Goal: Task Accomplishment & Management: Manage account settings

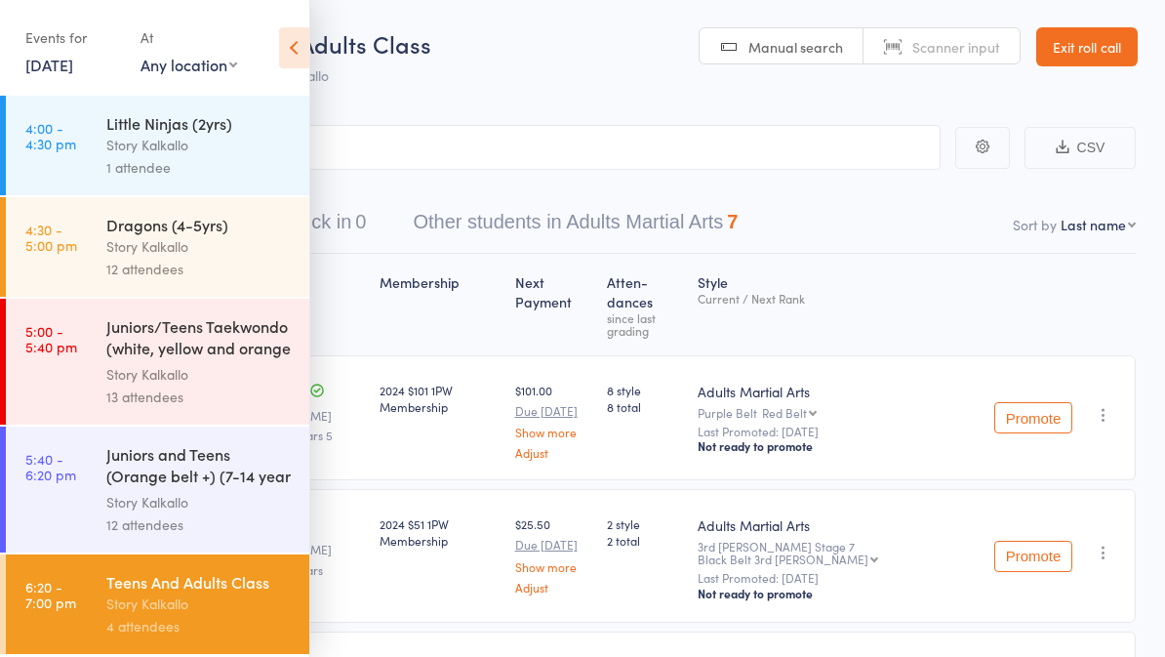
click at [73, 72] on link "9 Sep, 2025" at bounding box center [49, 64] width 48 height 21
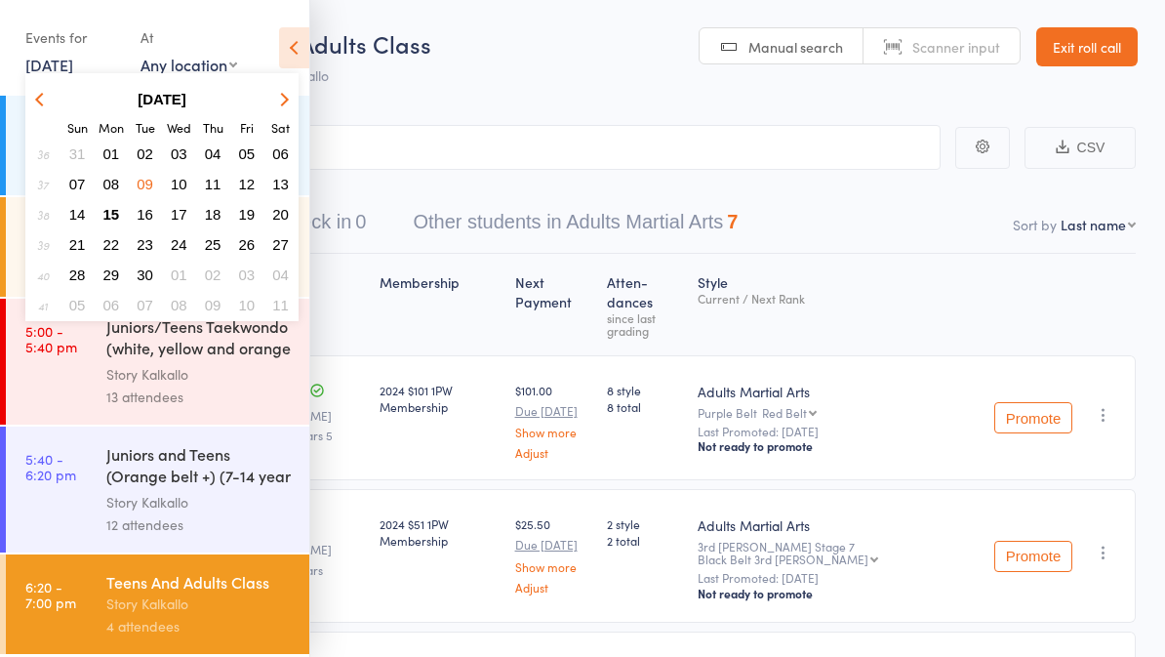
click at [277, 87] on button "button" at bounding box center [280, 99] width 29 height 26
click at [1103, 48] on link "Exit roll call" at bounding box center [1086, 46] width 101 height 39
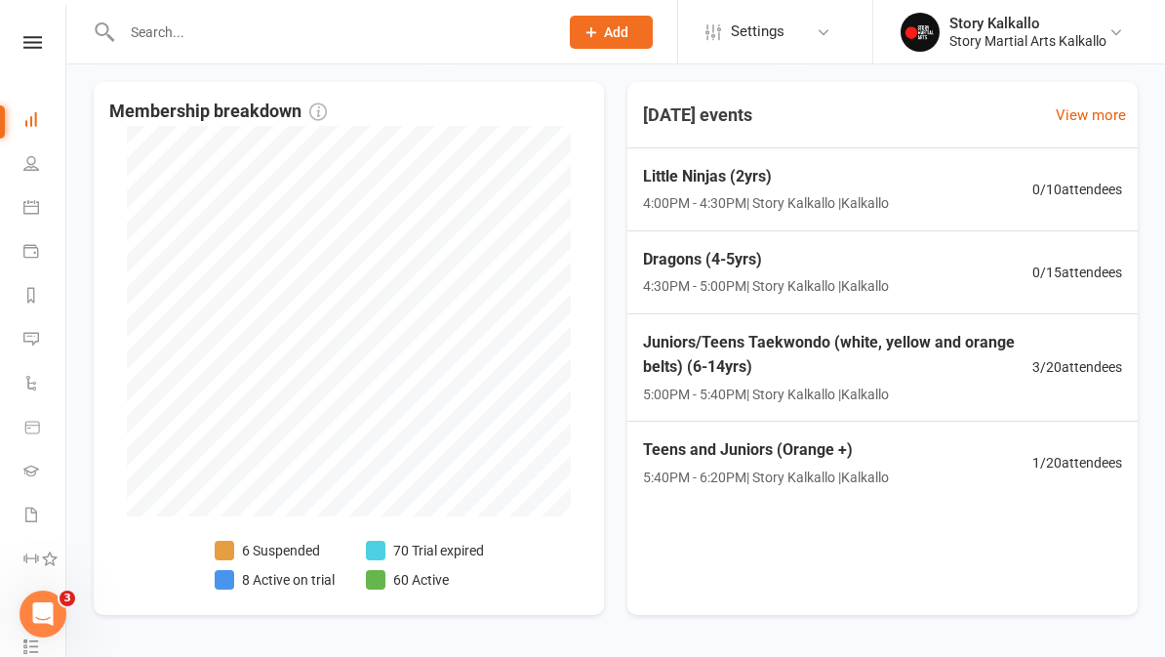
scroll to position [686, 0]
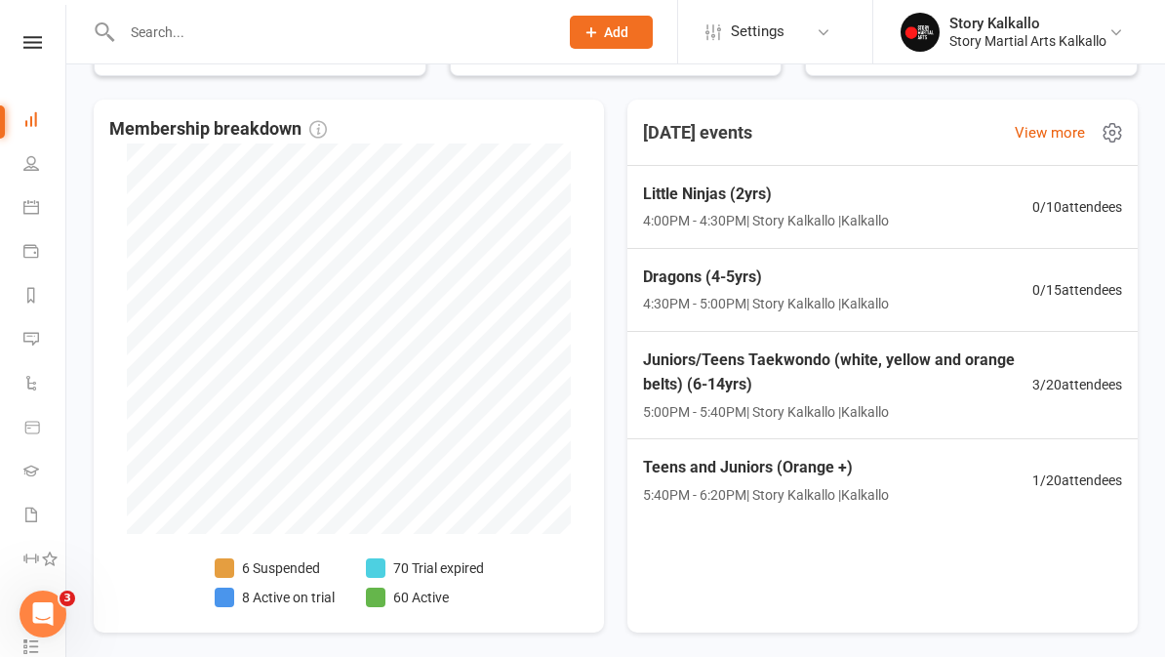
click at [967, 384] on span "Juniors/Teens Taekwondo (white, yellow and orange belts) (6-14yrs)" at bounding box center [837, 372] width 389 height 50
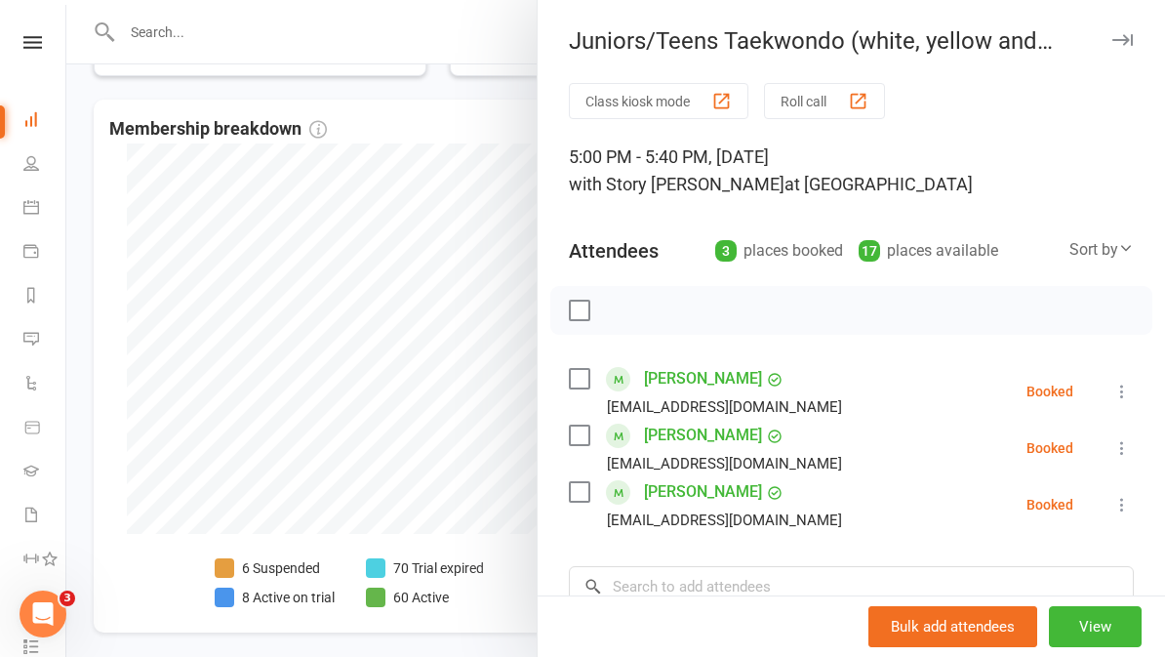
scroll to position [0, 0]
click at [1123, 37] on icon "button" at bounding box center [1122, 40] width 20 height 12
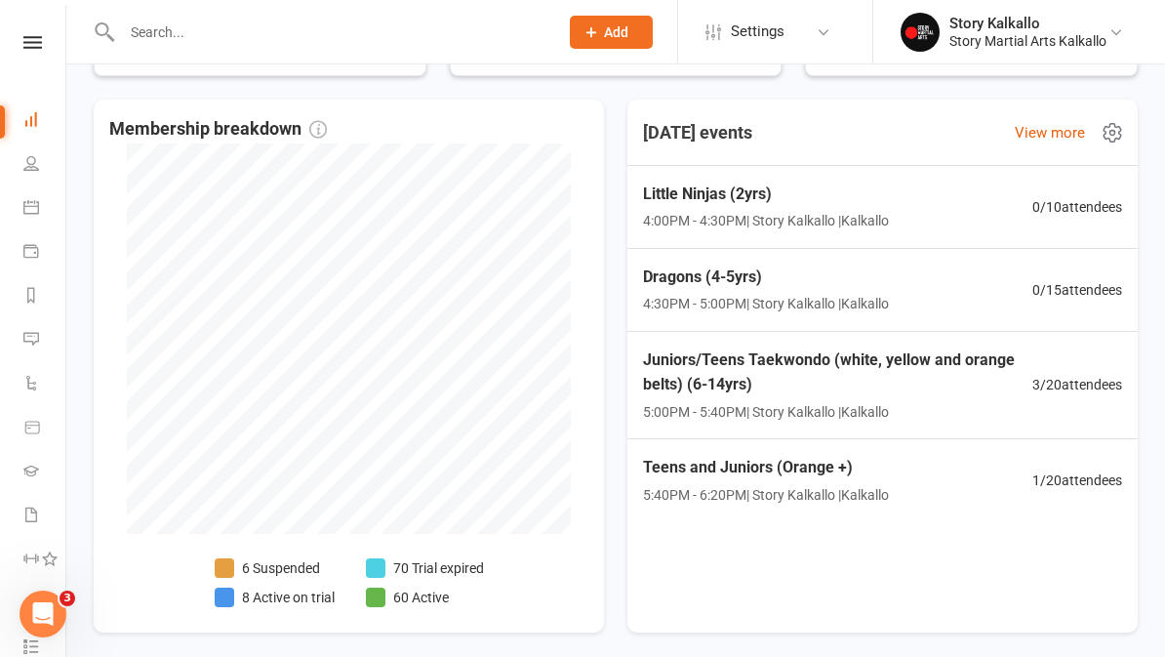
click at [789, 499] on span "5:40PM - 6:20PM | Story Kalkallo | Kalkallo" at bounding box center [766, 494] width 246 height 21
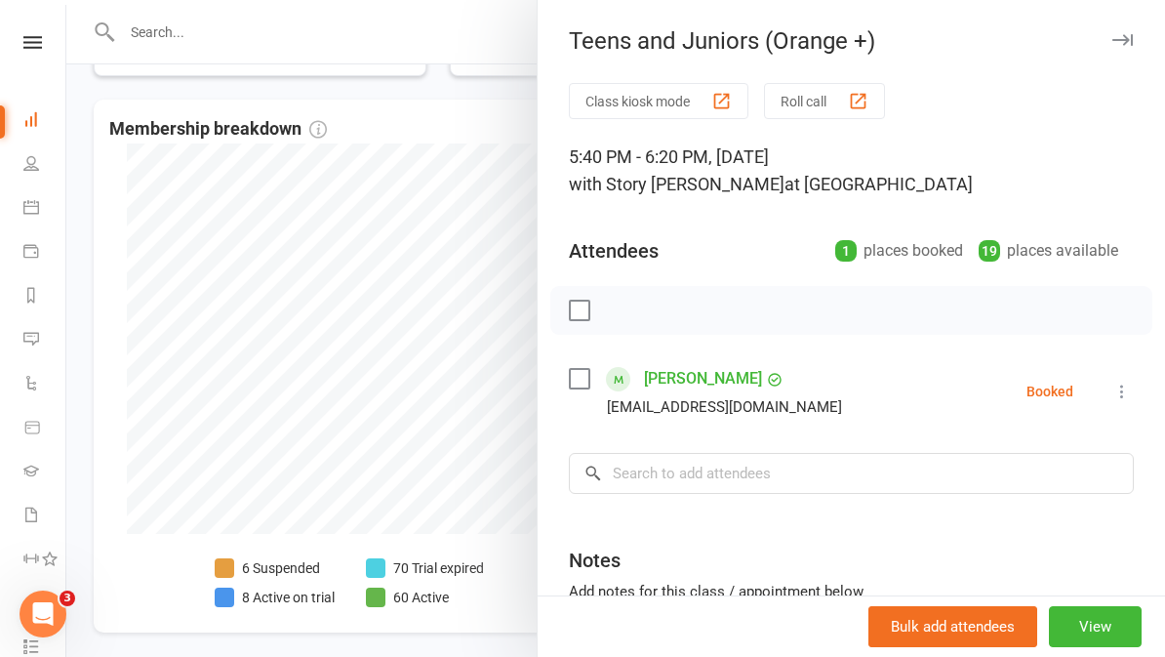
click at [1130, 30] on button "button" at bounding box center [1121, 39] width 23 height 23
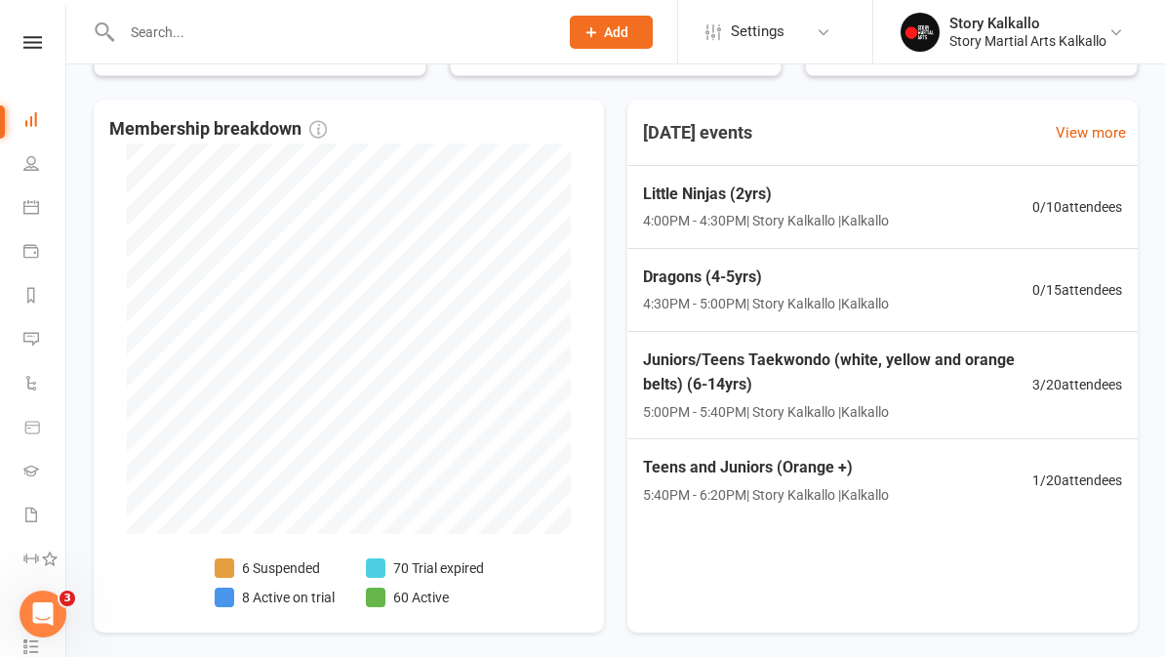
click at [48, 37] on link at bounding box center [32, 42] width 69 height 13
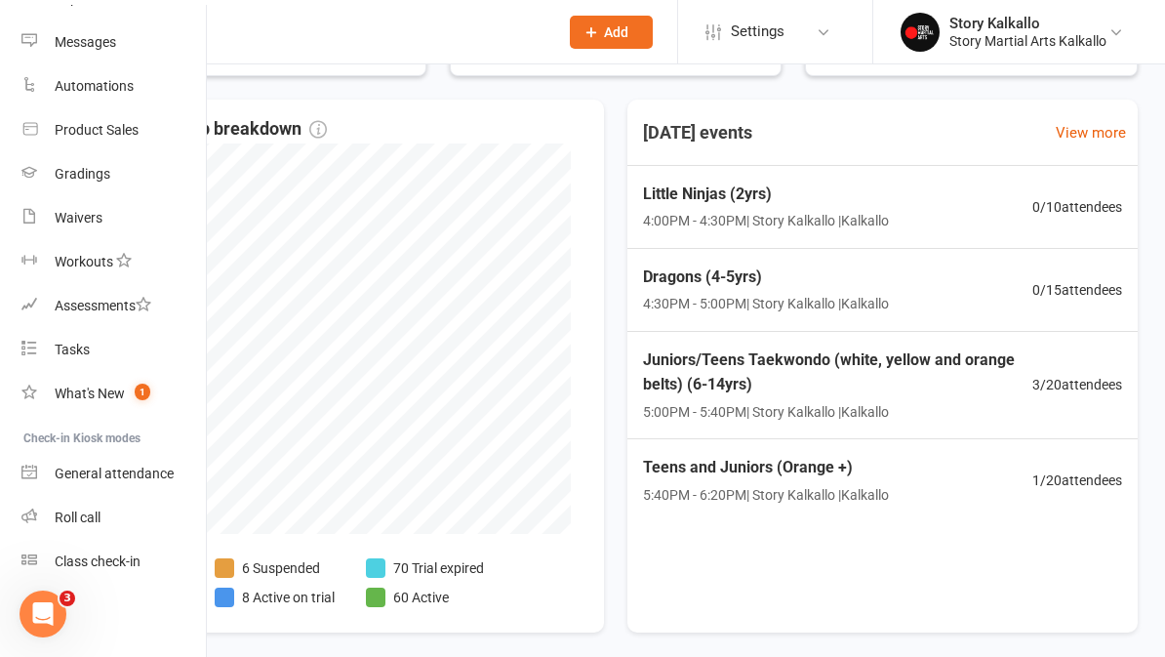
scroll to position [282, 2]
click at [120, 517] on link "Roll call" at bounding box center [113, 518] width 184 height 44
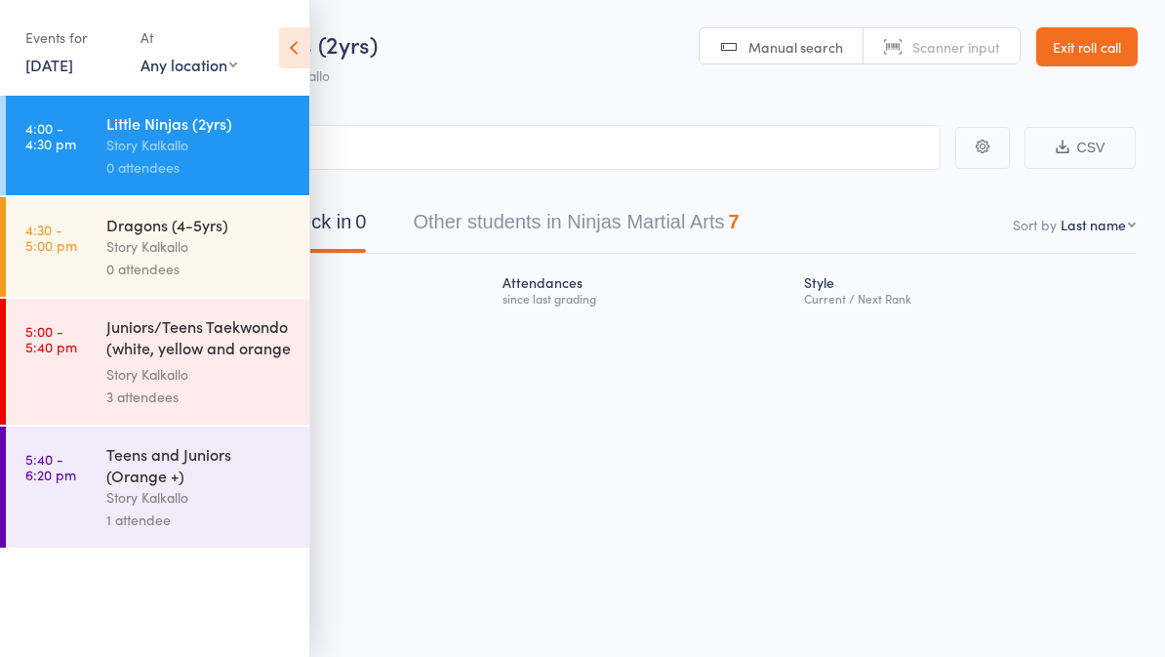
click at [567, 150] on input "search" at bounding box center [484, 147] width 911 height 45
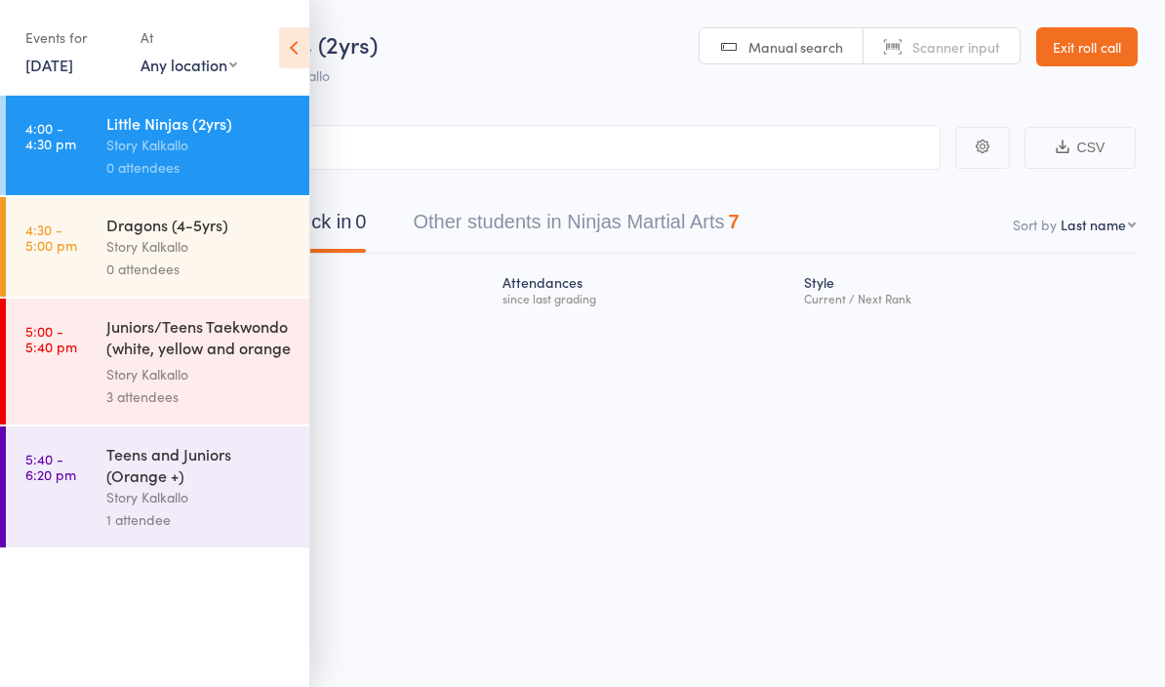
click at [300, 46] on icon at bounding box center [294, 47] width 30 height 41
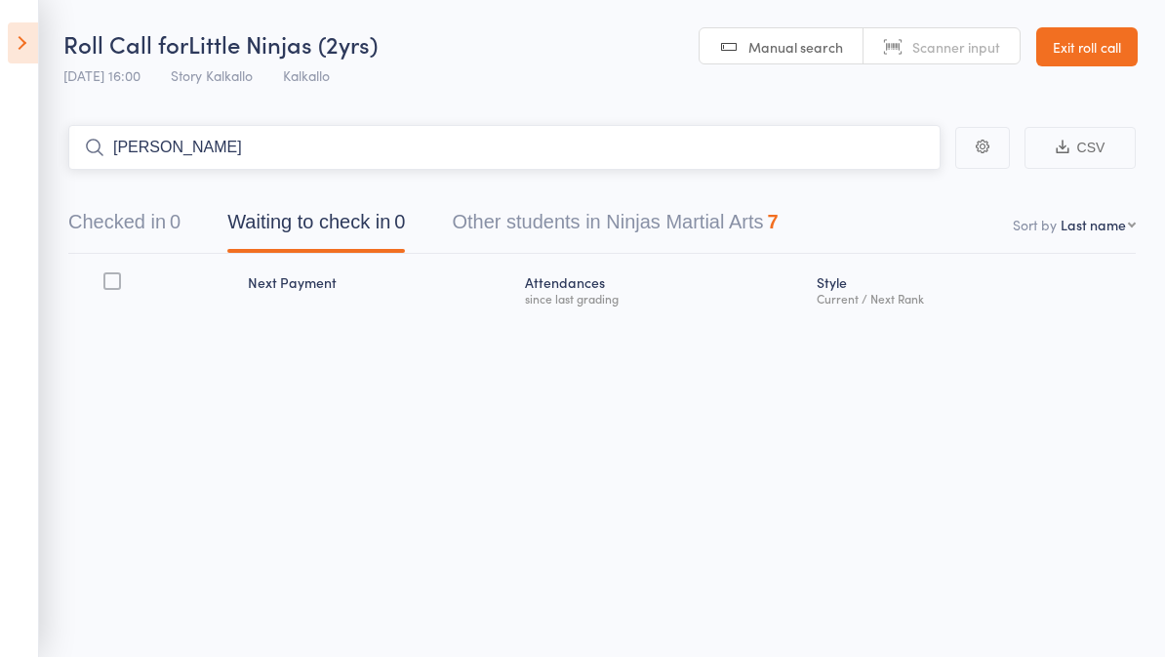
click at [220, 140] on input "Mansimran" at bounding box center [504, 147] width 872 height 45
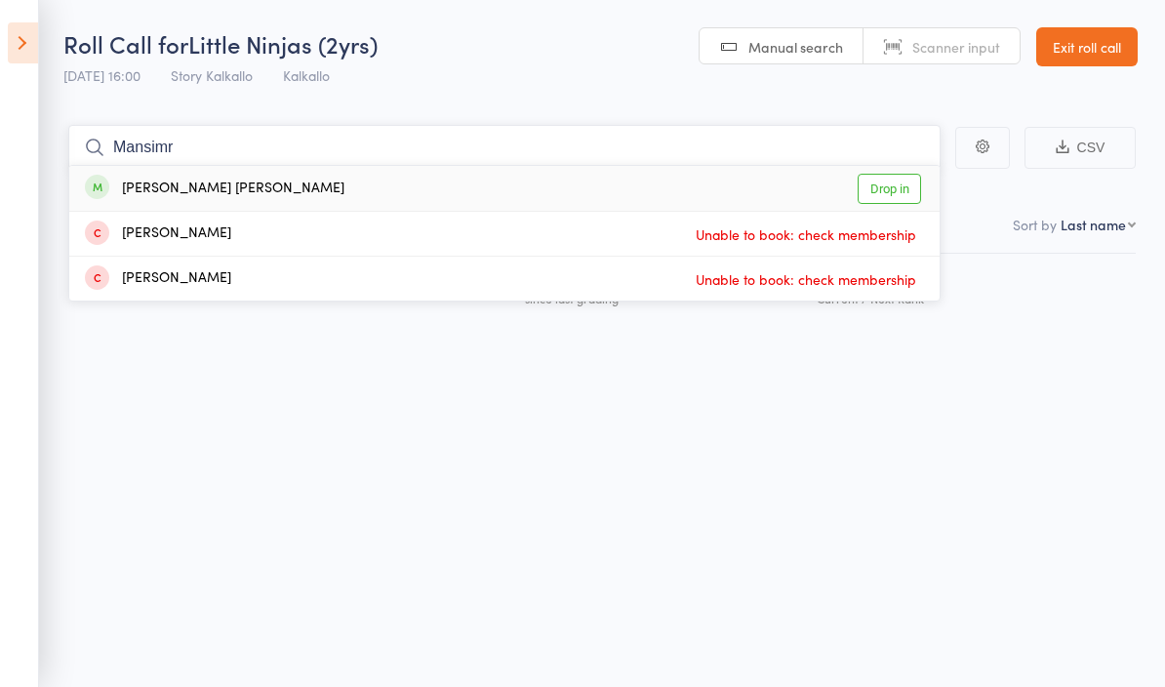
type input "Mansimr"
click at [141, 178] on div "Mansimran Singh Goraya" at bounding box center [215, 189] width 260 height 22
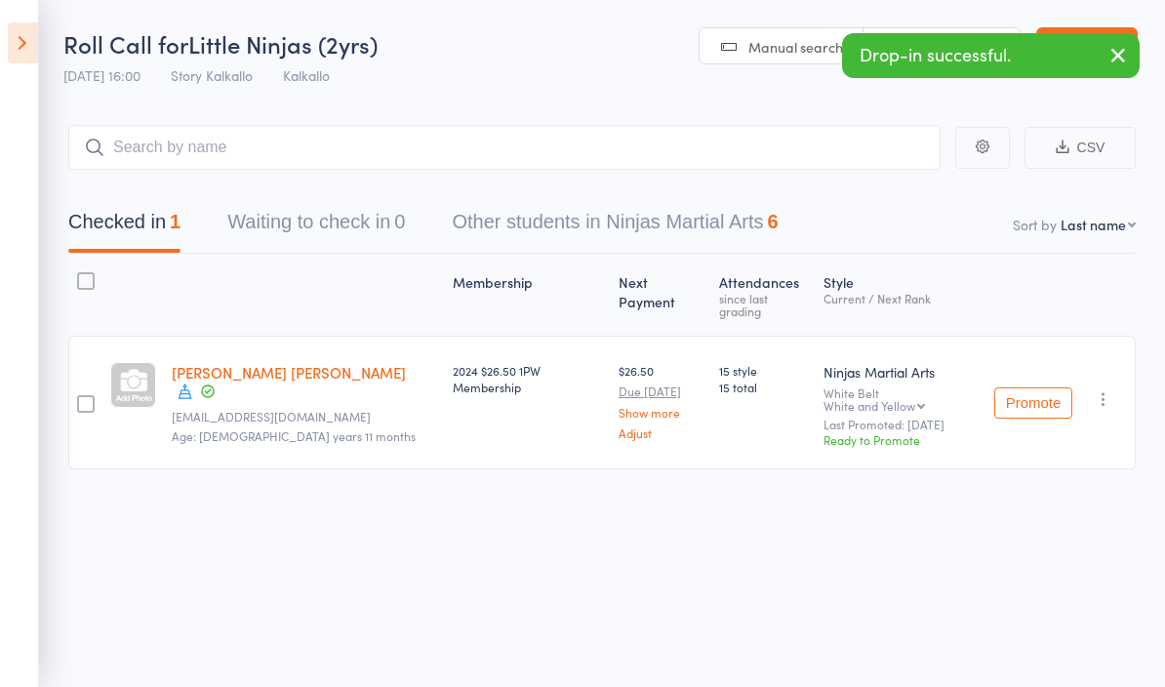
click at [1079, 50] on div "Drop-in successful." at bounding box center [991, 55] width 298 height 45
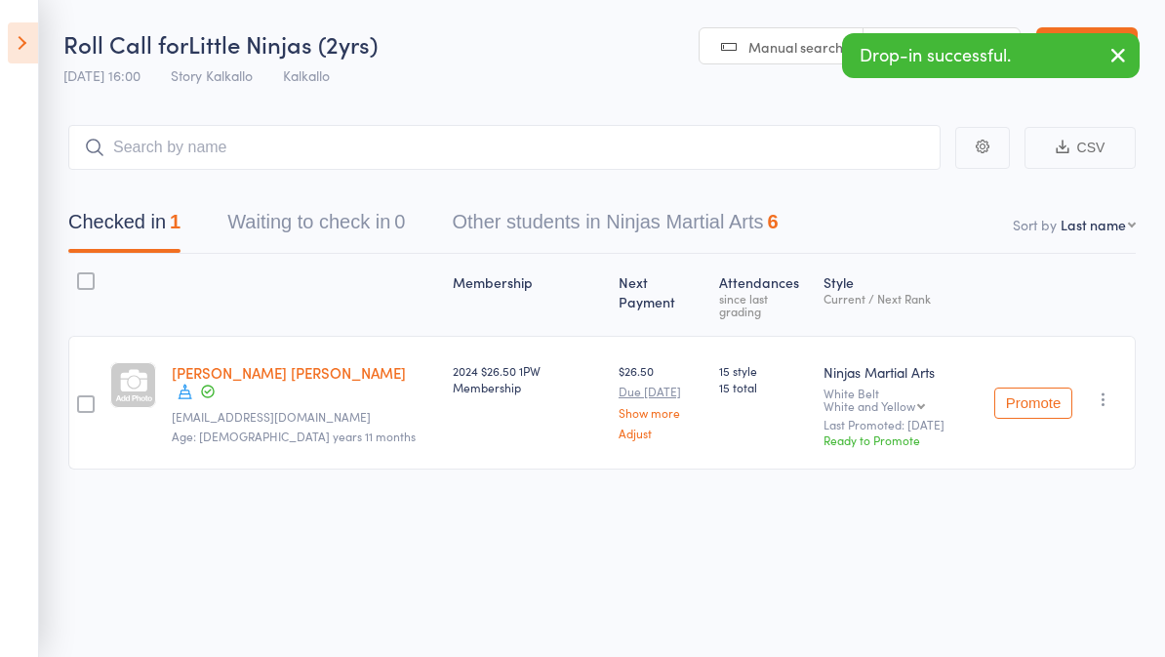
click at [1058, 30] on link "Exit roll call" at bounding box center [1086, 46] width 101 height 39
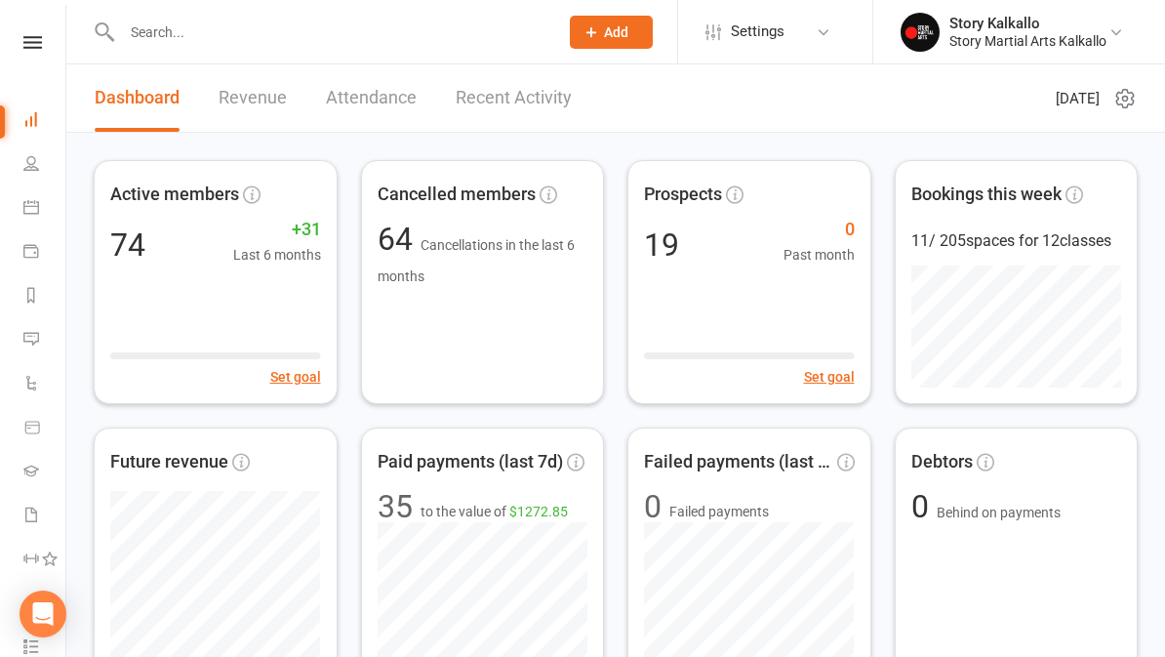
click at [29, 28] on nav "Clubworx Dashboard People Calendar Payments Reports Messages Automations Produc…" at bounding box center [33, 333] width 66 height 657
click at [22, 48] on link at bounding box center [32, 42] width 69 height 13
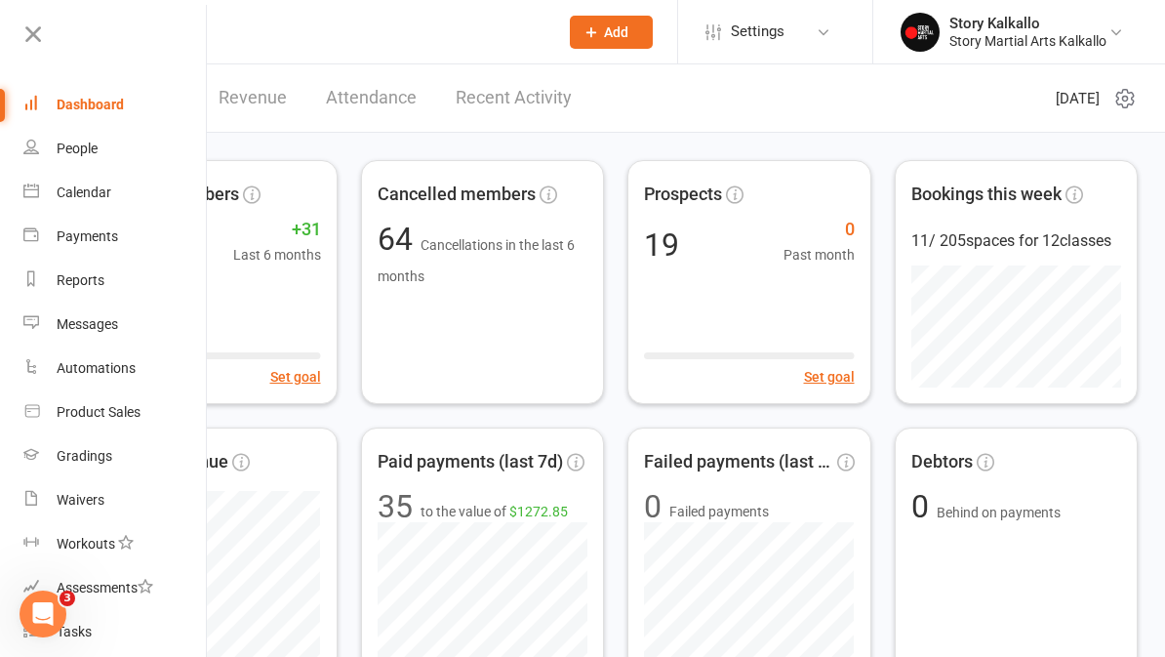
click at [68, 459] on div "Gradings" at bounding box center [85, 456] width 56 height 16
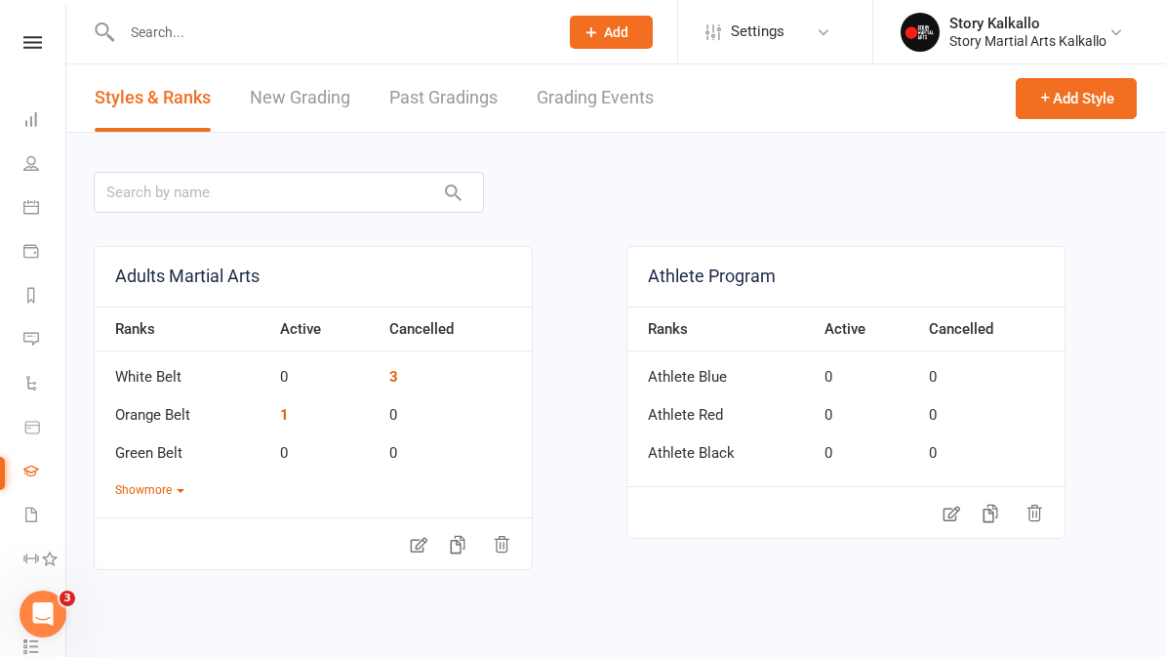
click at [607, 112] on link "Grading Events" at bounding box center [595, 97] width 117 height 67
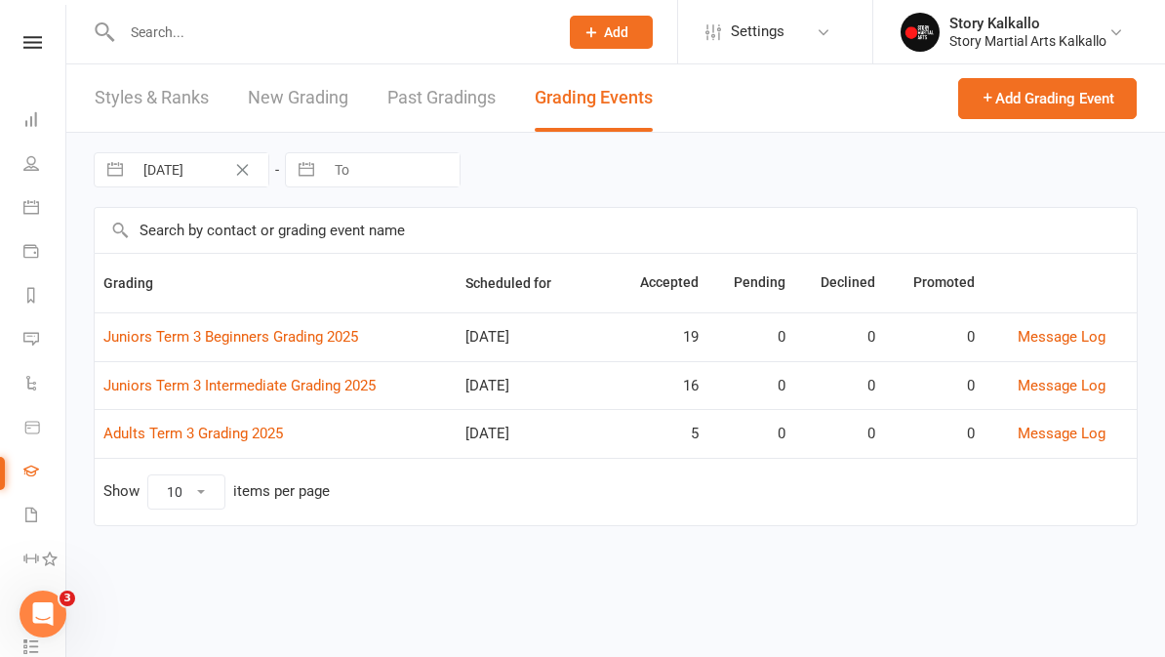
click at [140, 384] on link "Juniors Term 3 Intermediate Grading 2025" at bounding box center [239, 386] width 272 height 18
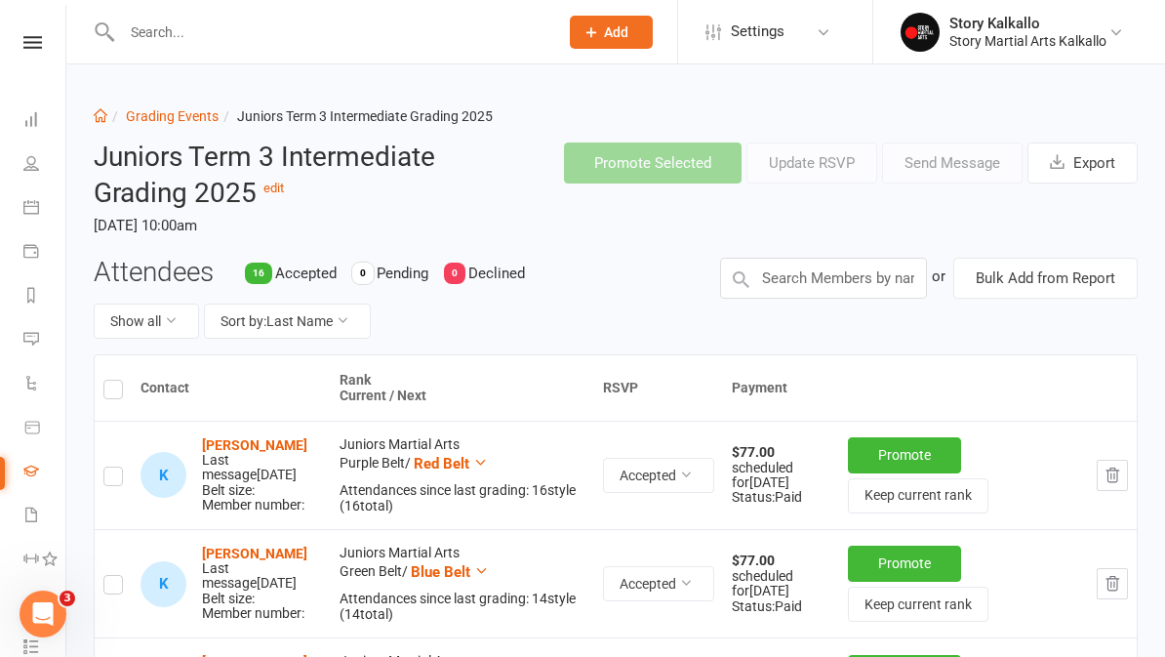
click at [148, 115] on link "Grading Events" at bounding box center [172, 116] width 93 height 16
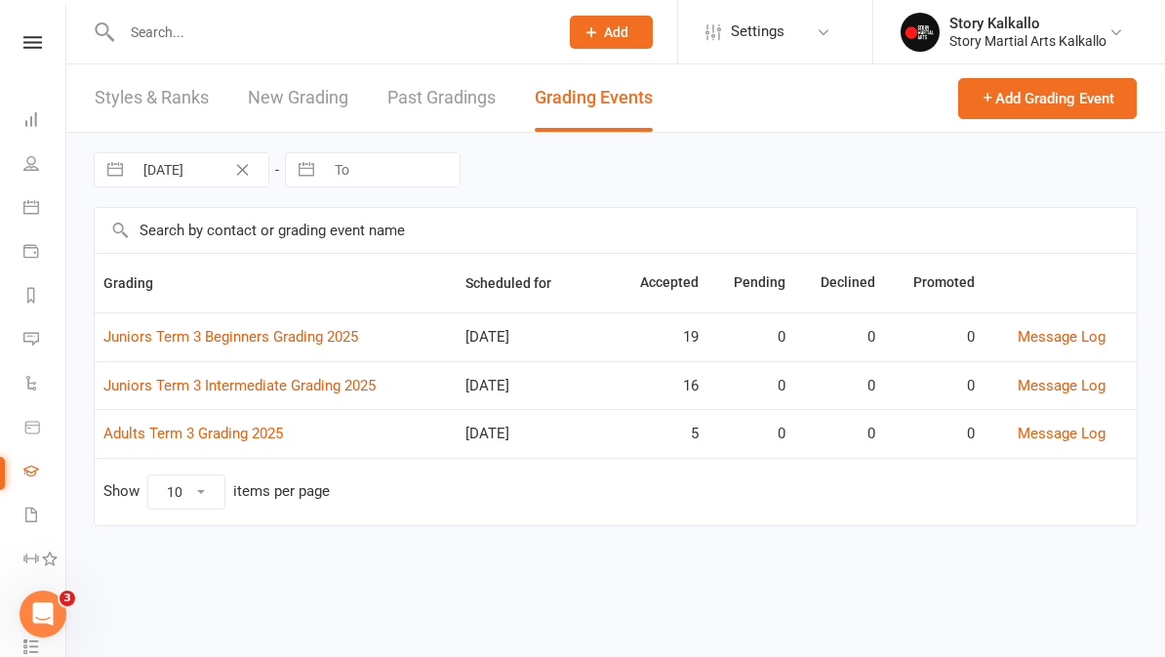
click at [184, 337] on link "Juniors Term 3 Beginners Grading 2025" at bounding box center [230, 337] width 255 height 18
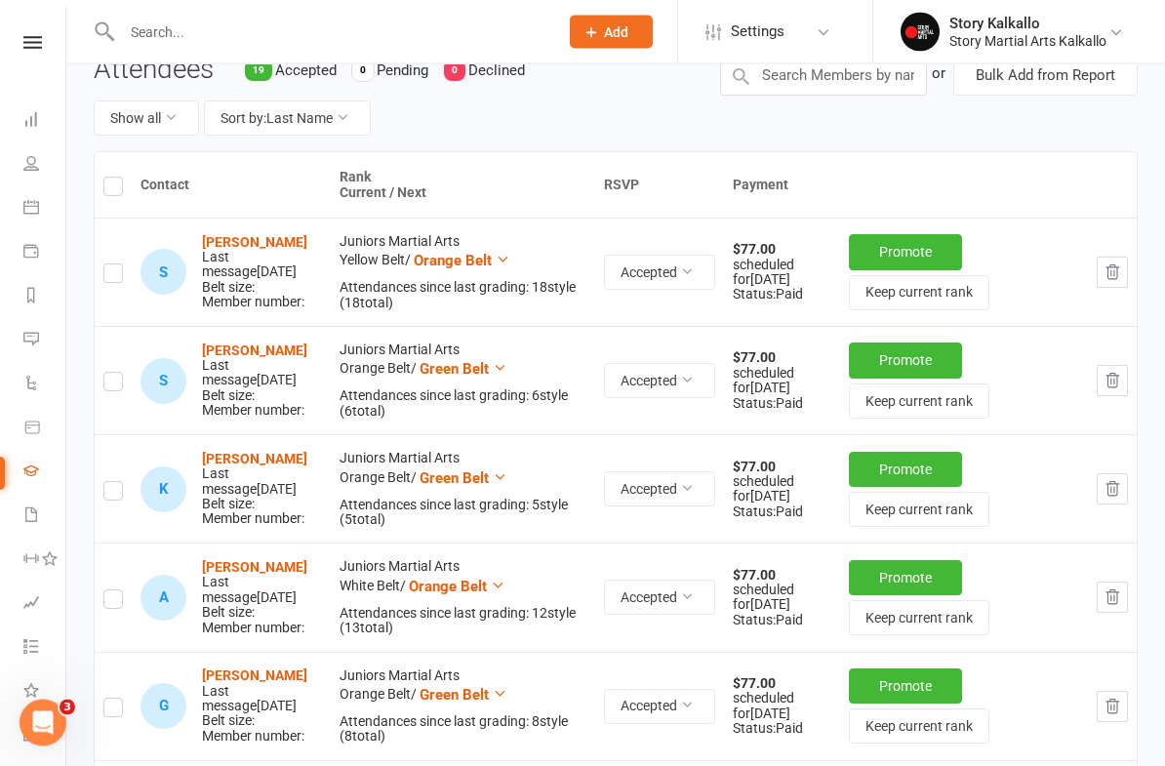
scroll to position [207, 0]
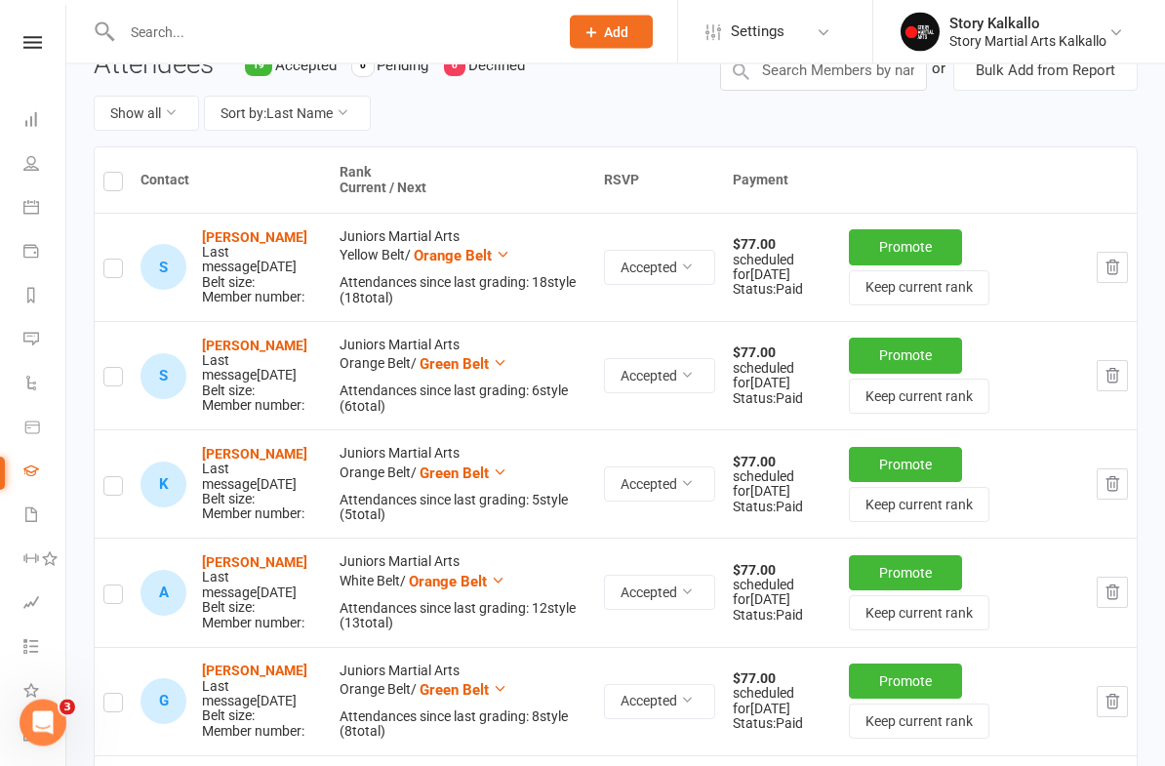
click at [108, 185] on label at bounding box center [113, 185] width 20 height 0
click at [108, 174] on input "checkbox" at bounding box center [113, 174] width 20 height 0
checkbox input "true"
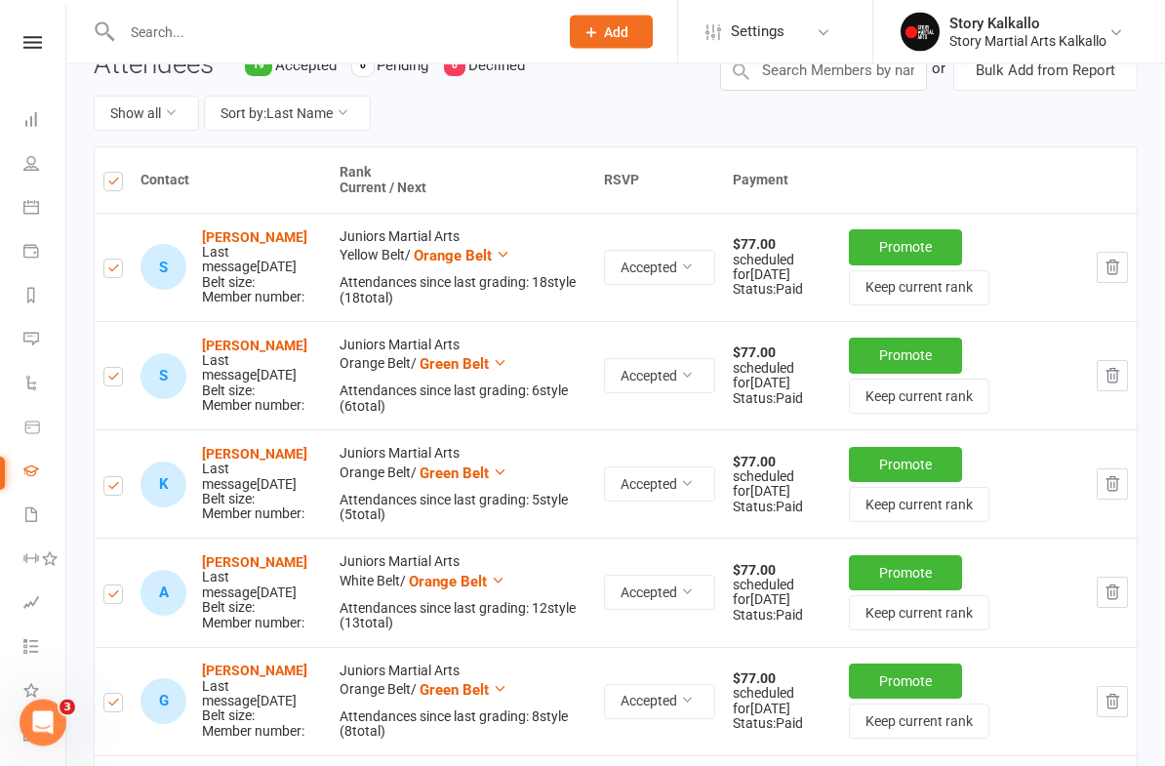
checkbox input "true"
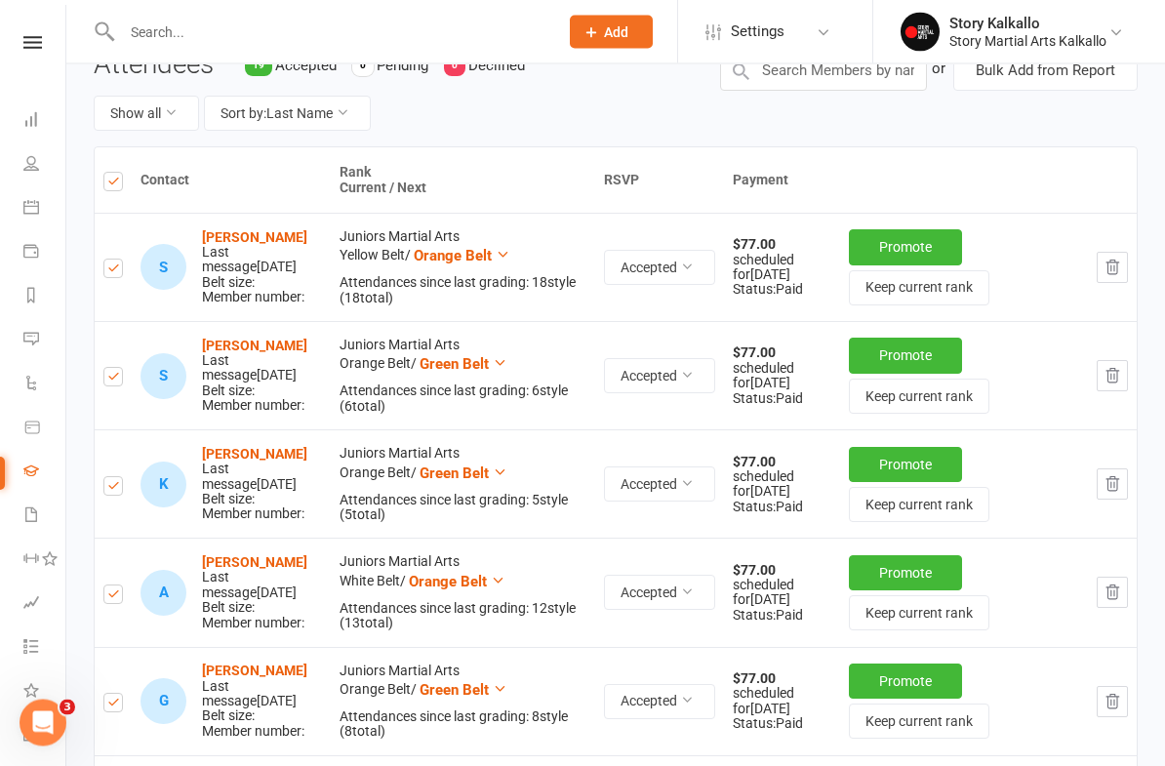
checkbox input "true"
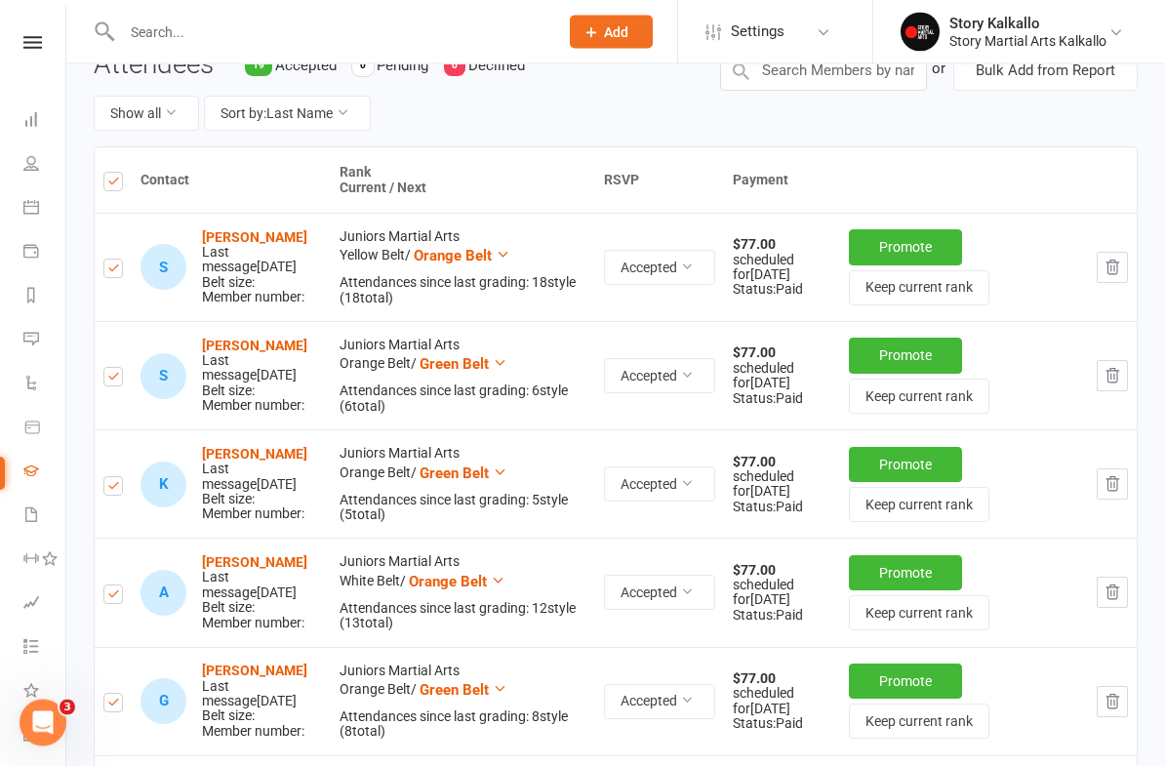
checkbox input "true"
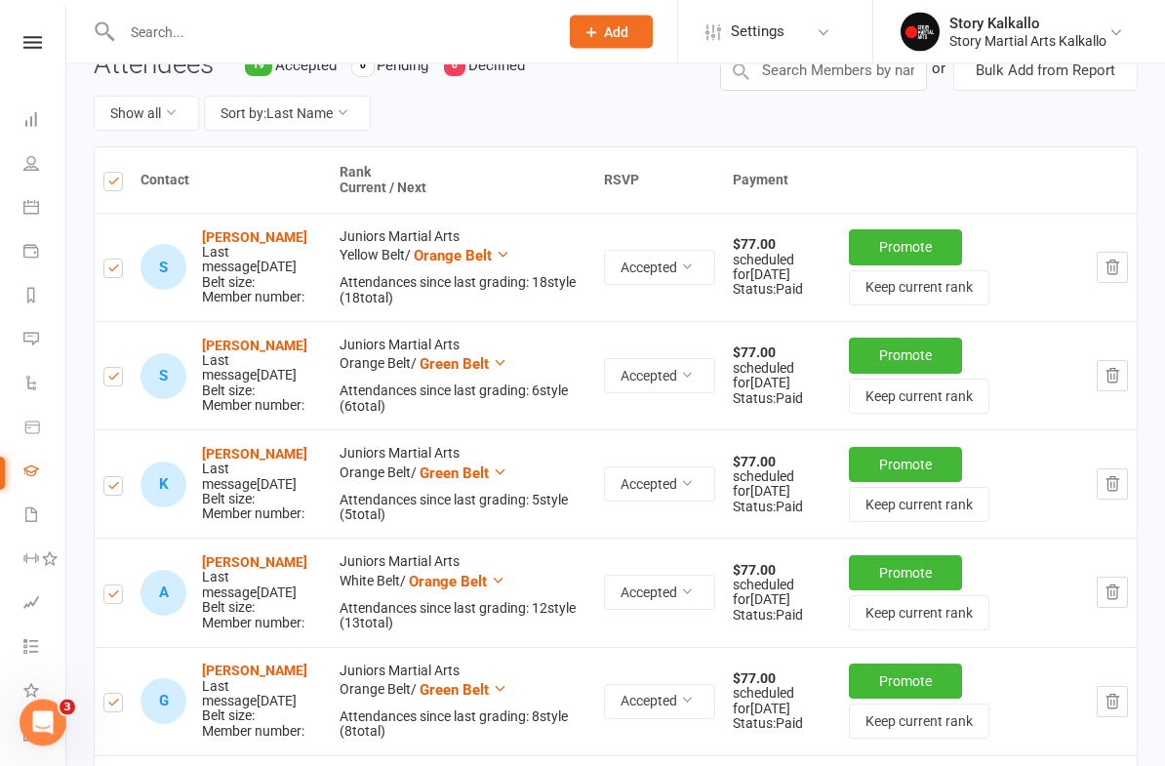
checkbox input "true"
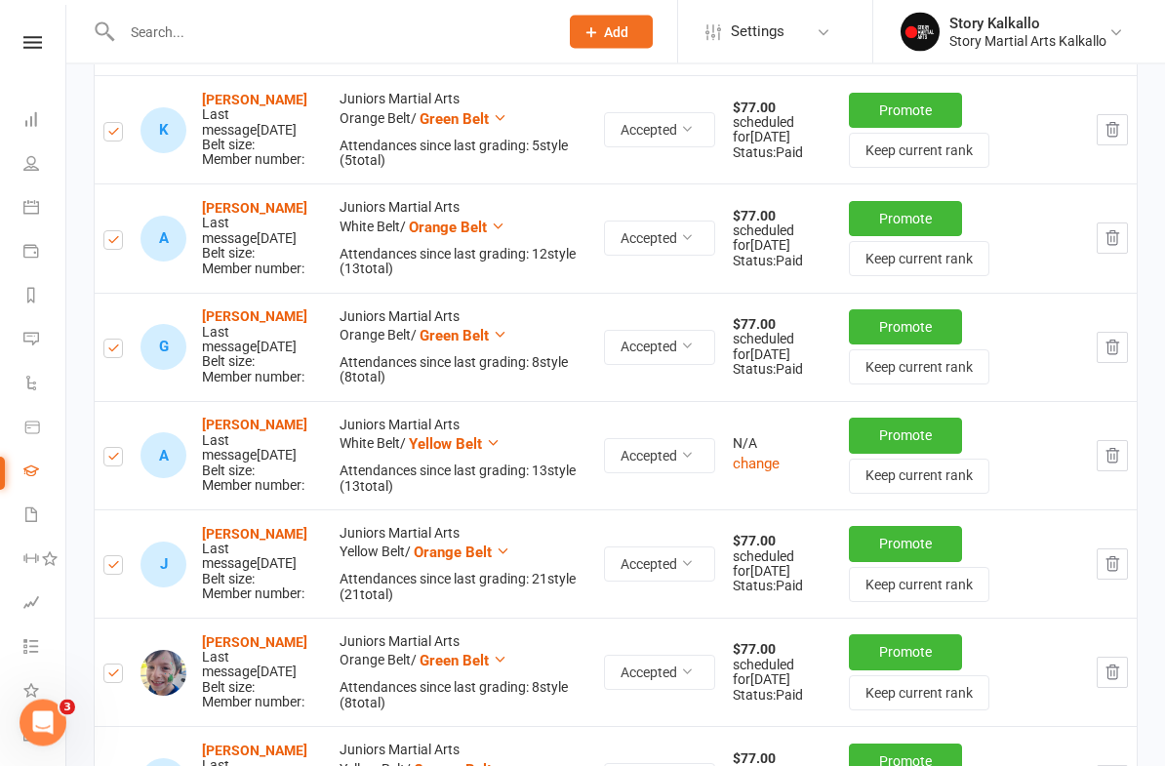
click at [123, 340] on input "checkbox" at bounding box center [113, 340] width 20 height 0
checkbox input "false"
checkbox input "true"
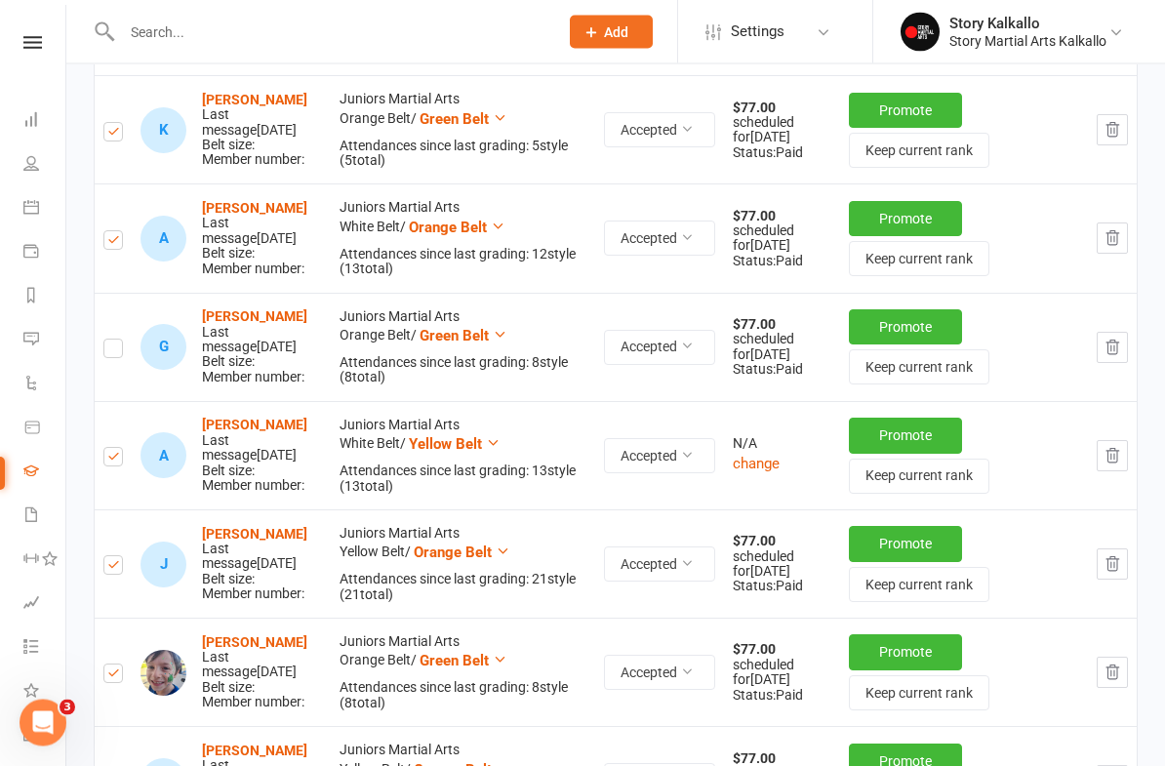
checkbox input "true"
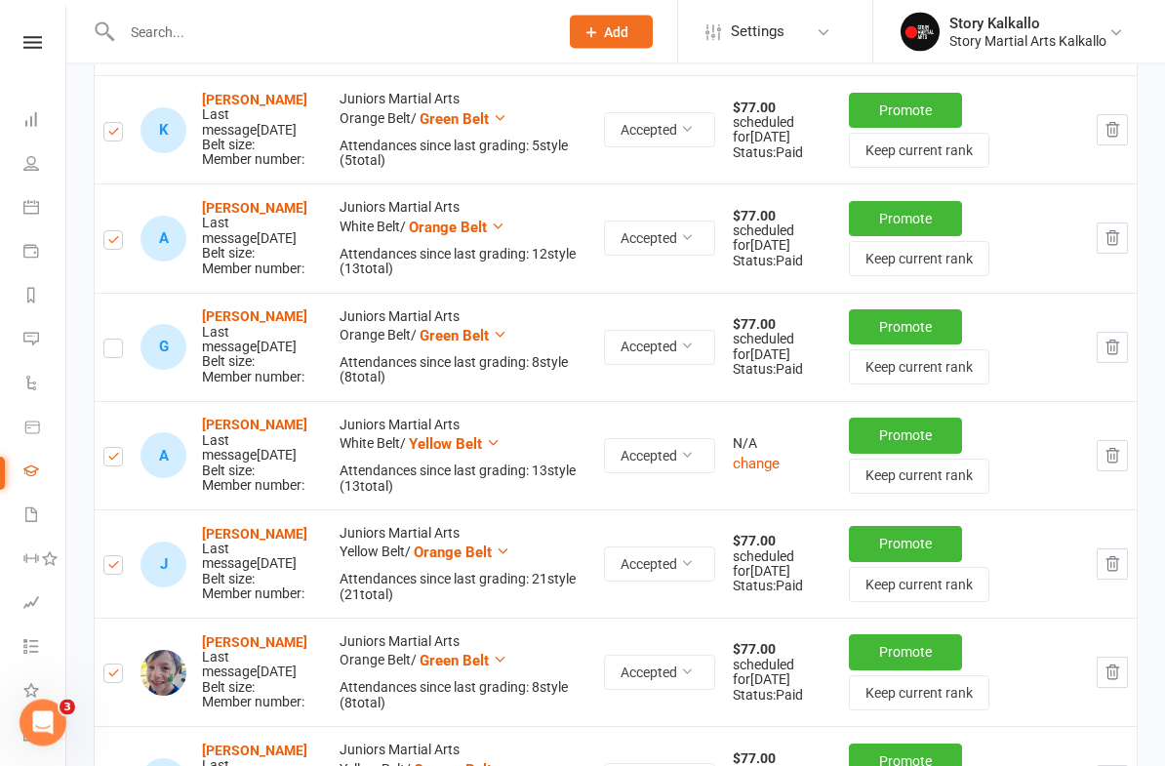
checkbox input "true"
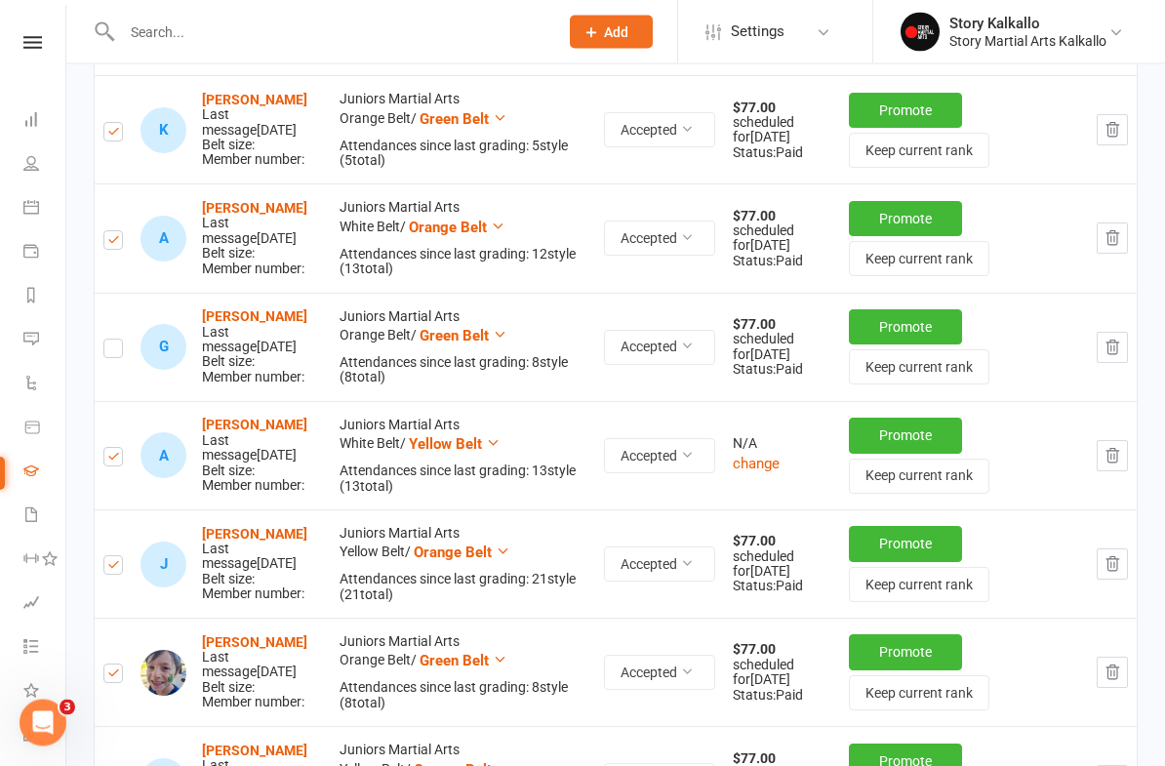
checkbox input "true"
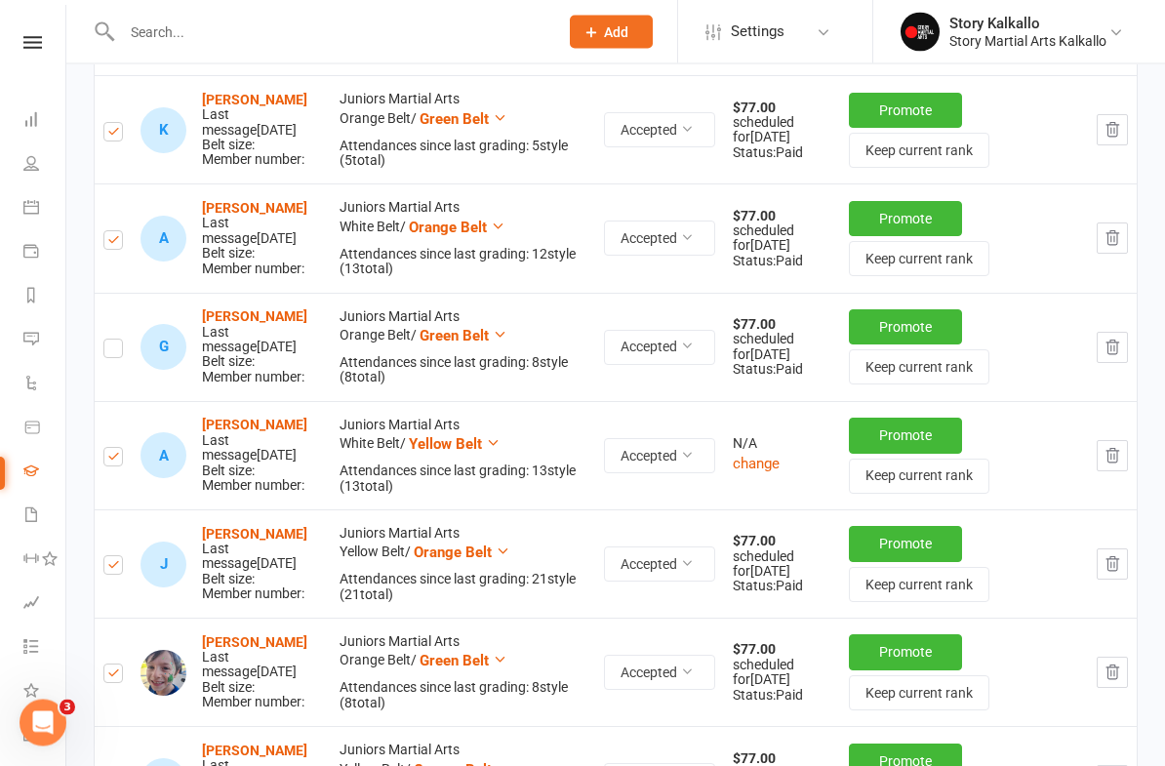
checkbox input "true"
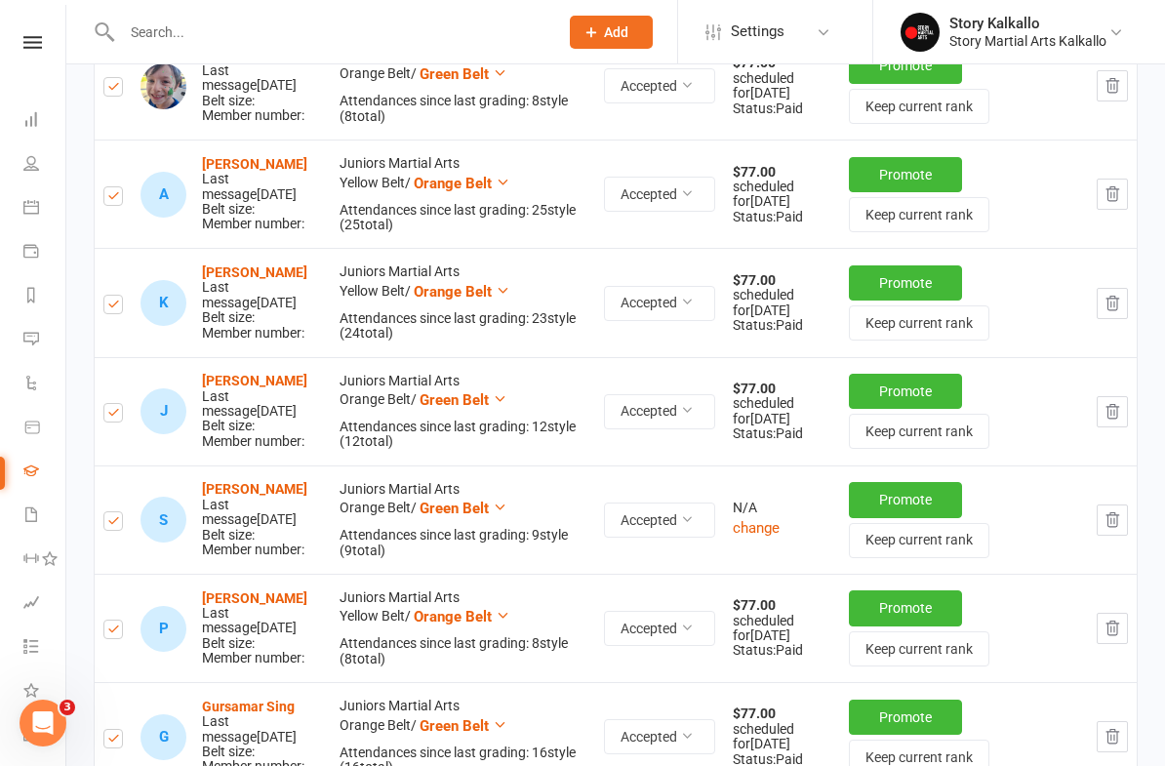
scroll to position [1151, 0]
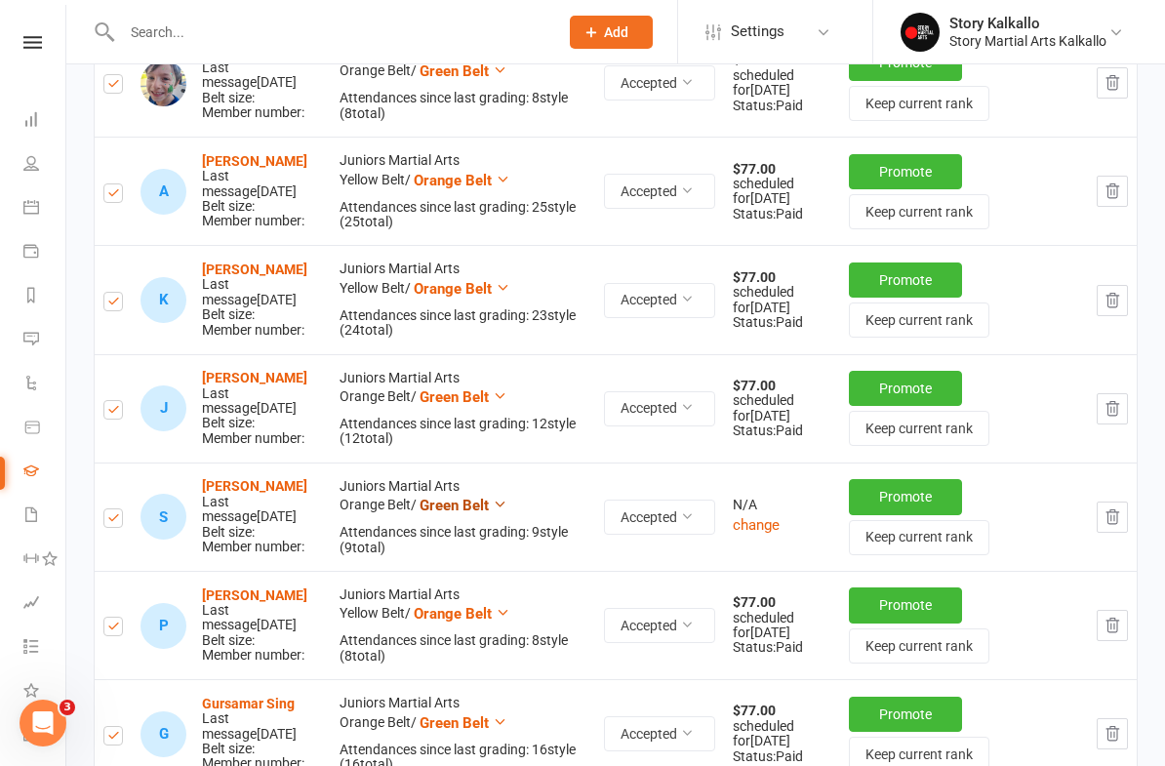
click at [463, 497] on span "Green Belt" at bounding box center [454, 506] width 69 height 18
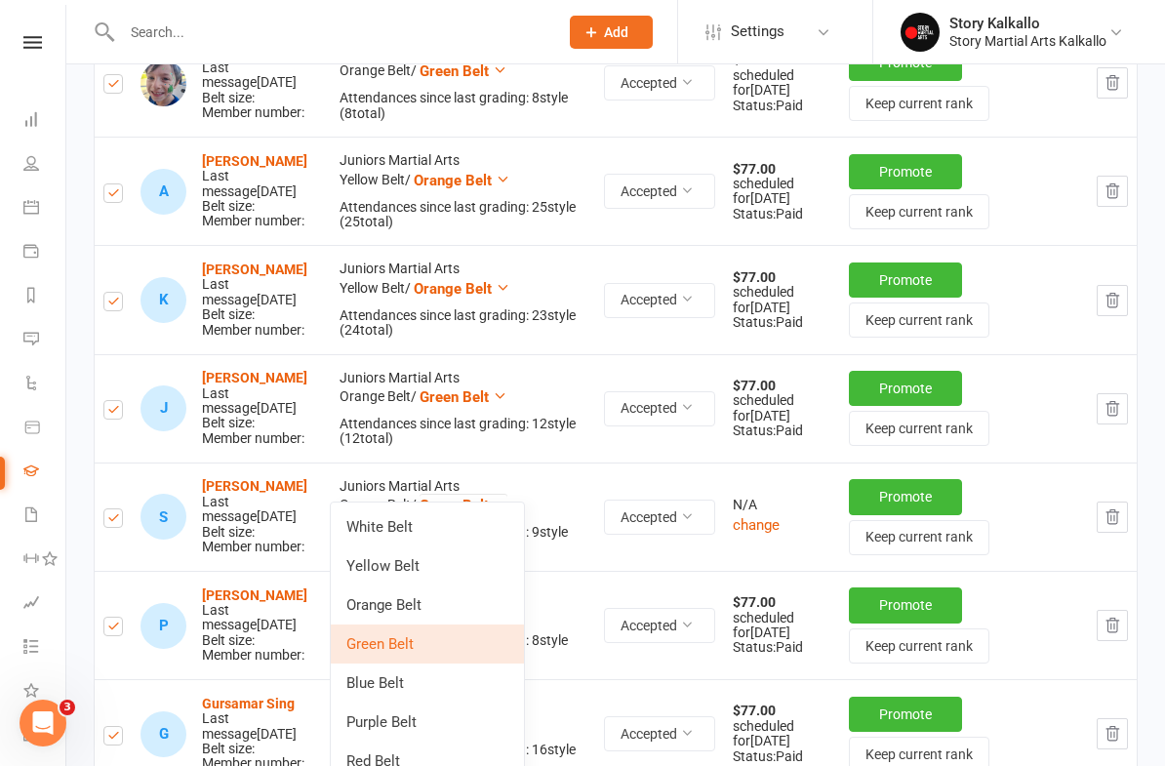
click at [371, 597] on link "Orange Belt" at bounding box center [427, 604] width 193 height 39
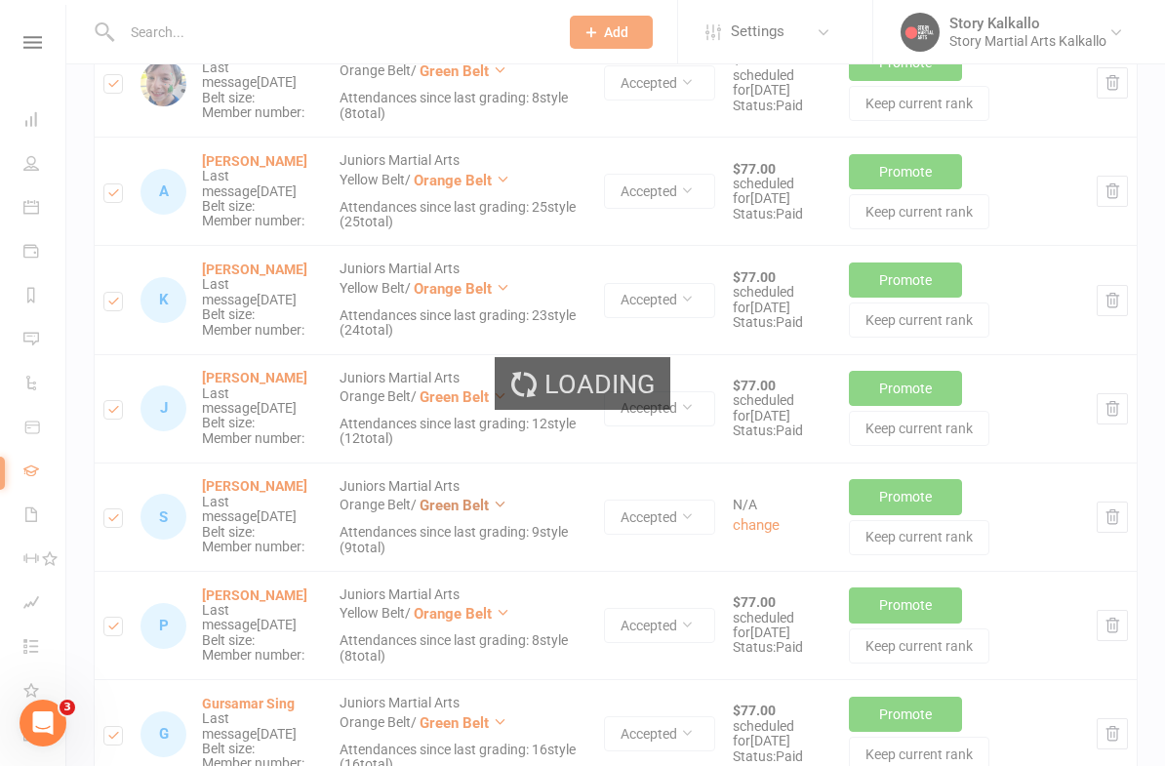
checkbox input "true"
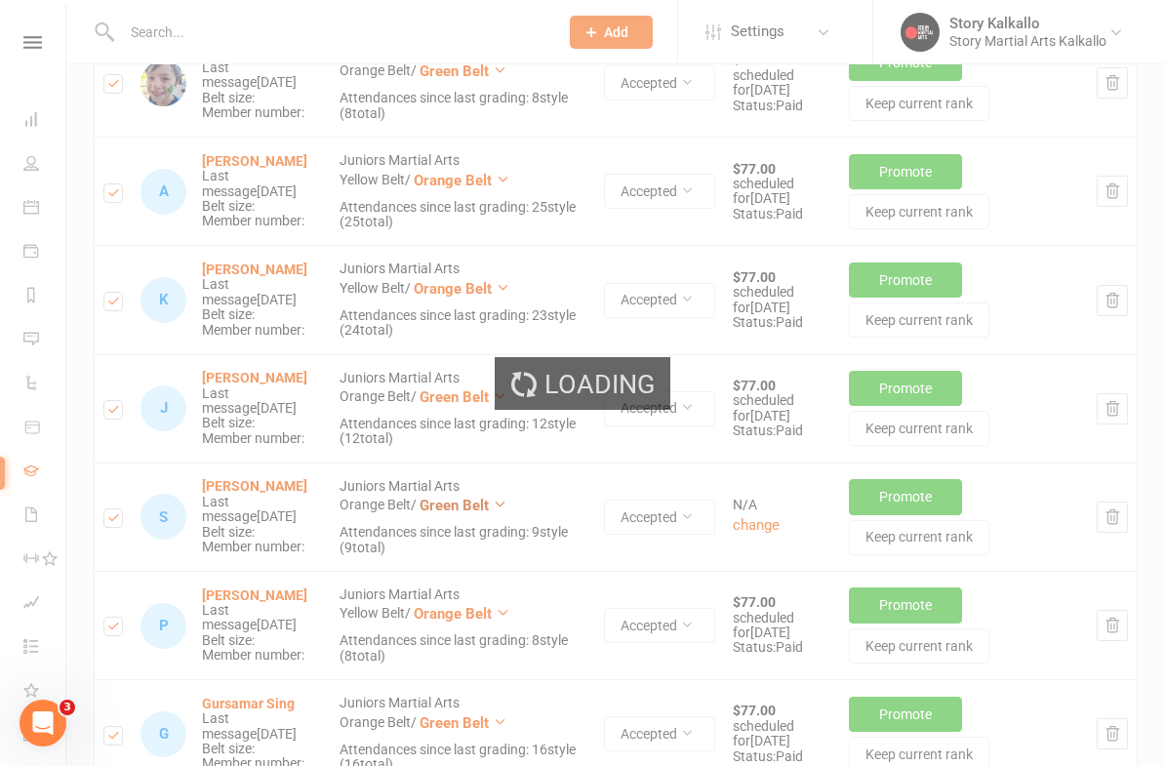
checkbox input "true"
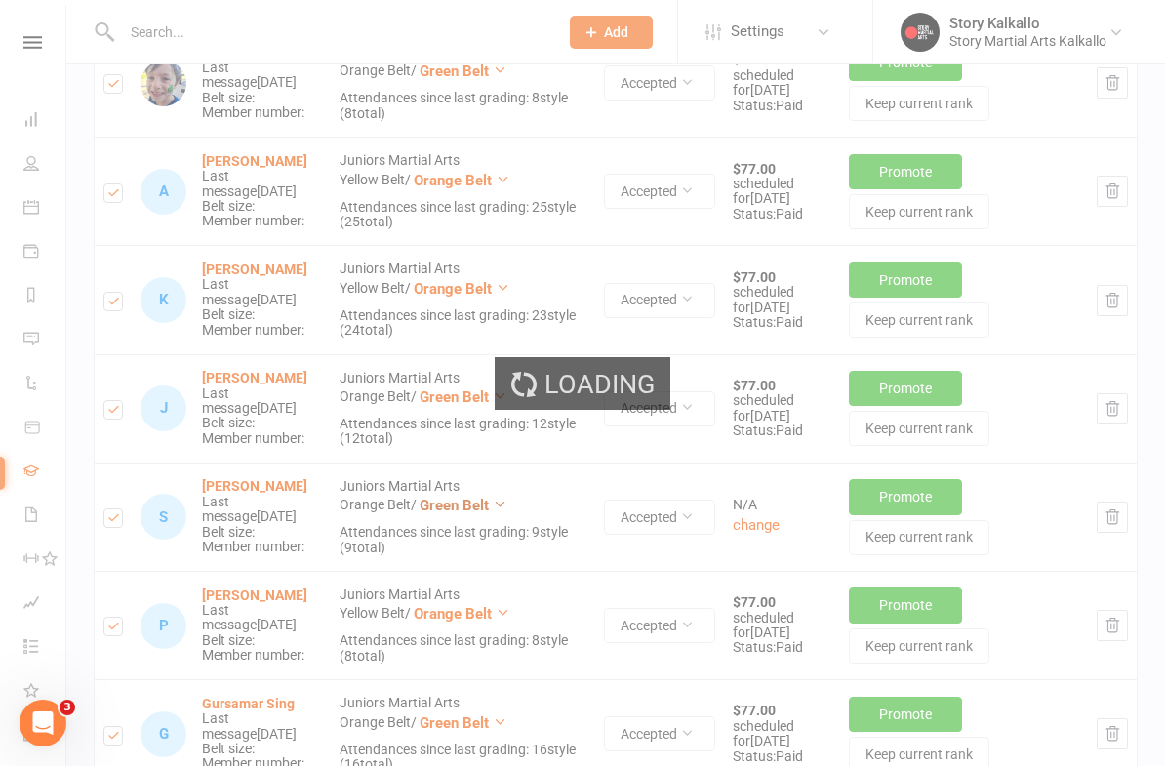
checkbox input "true"
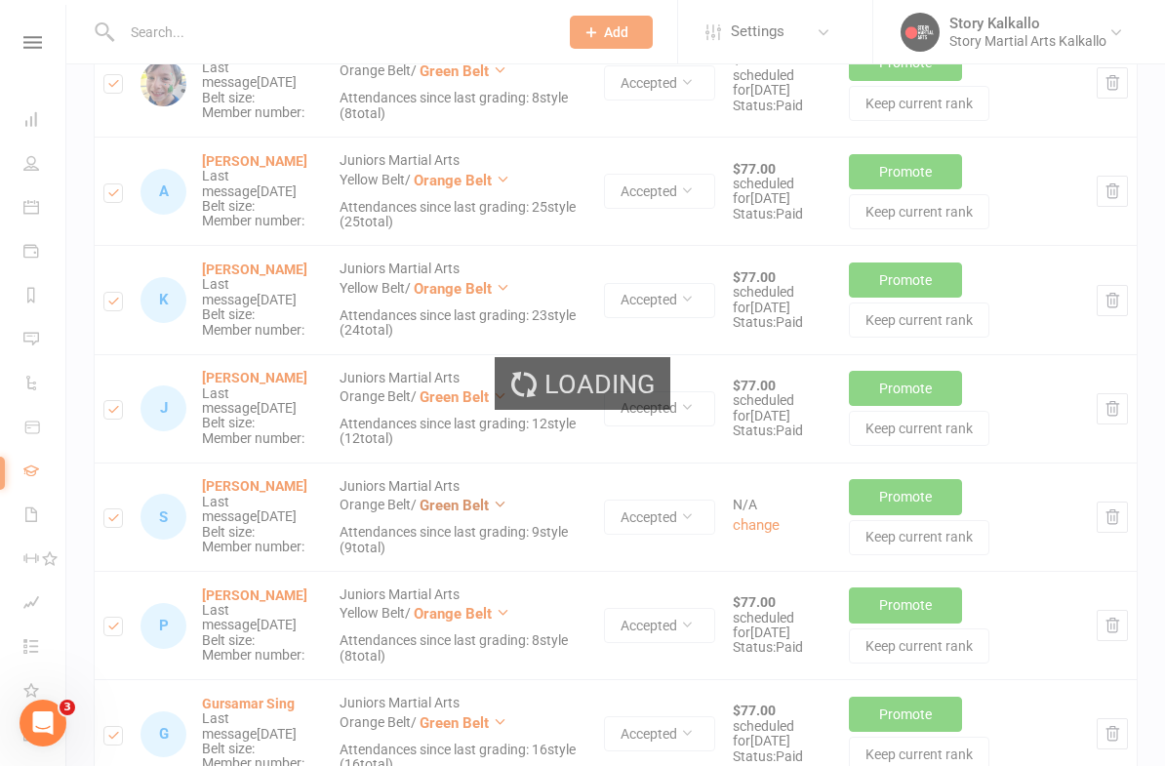
checkbox input "true"
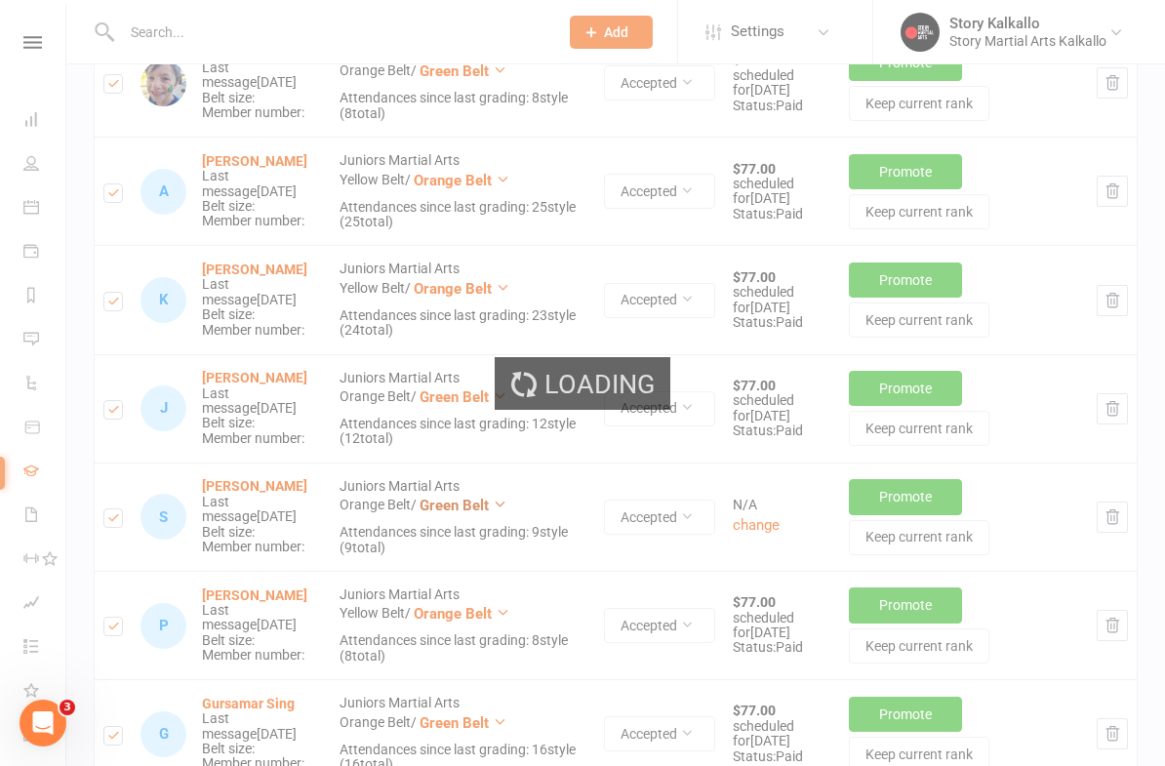
checkbox input "true"
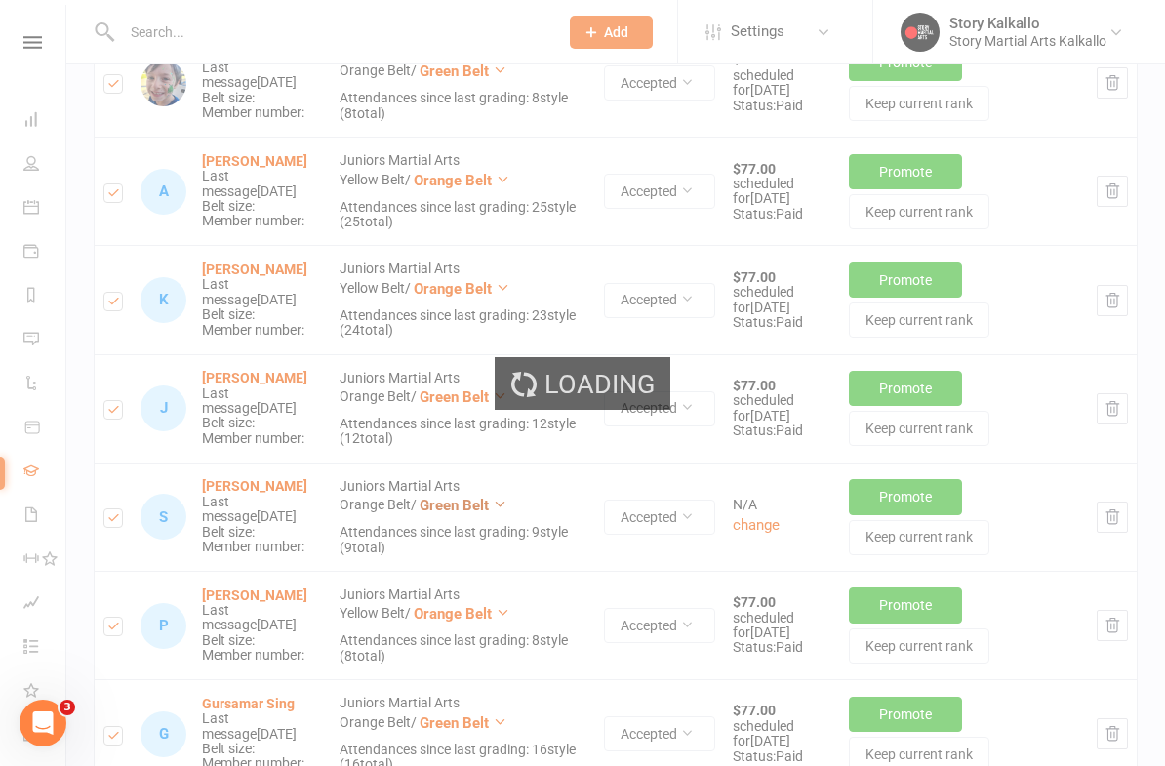
checkbox input "true"
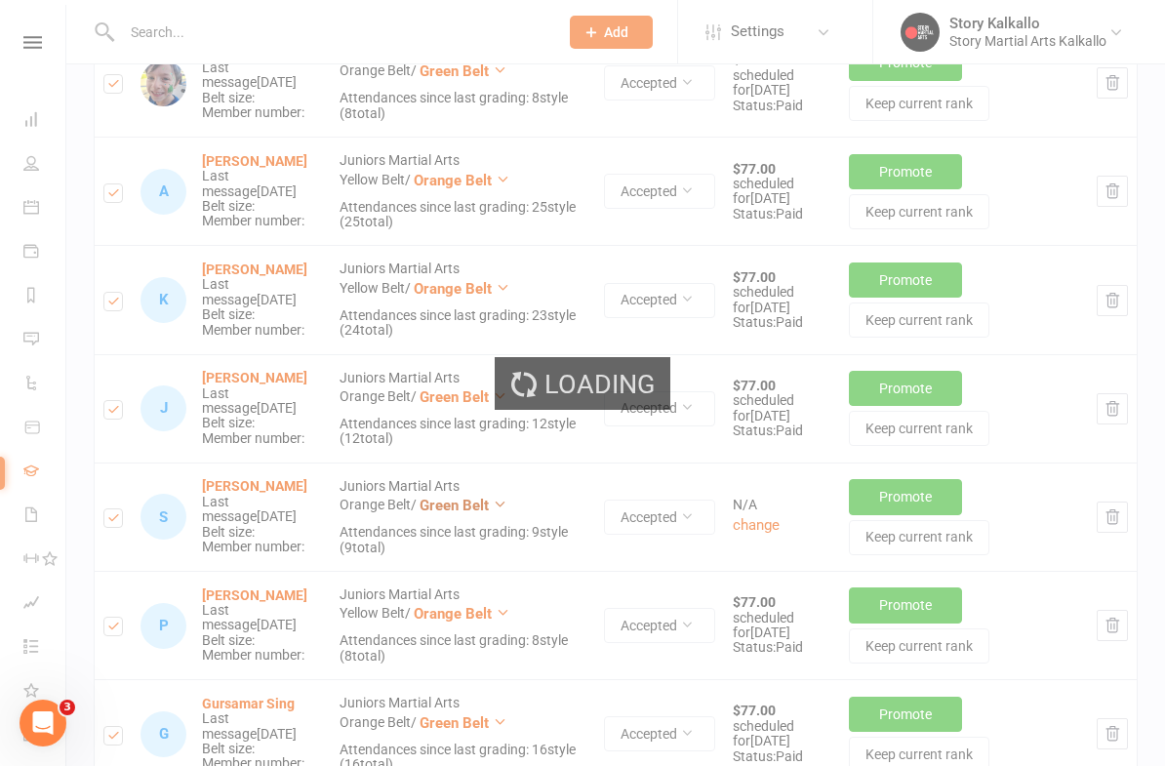
checkbox input "true"
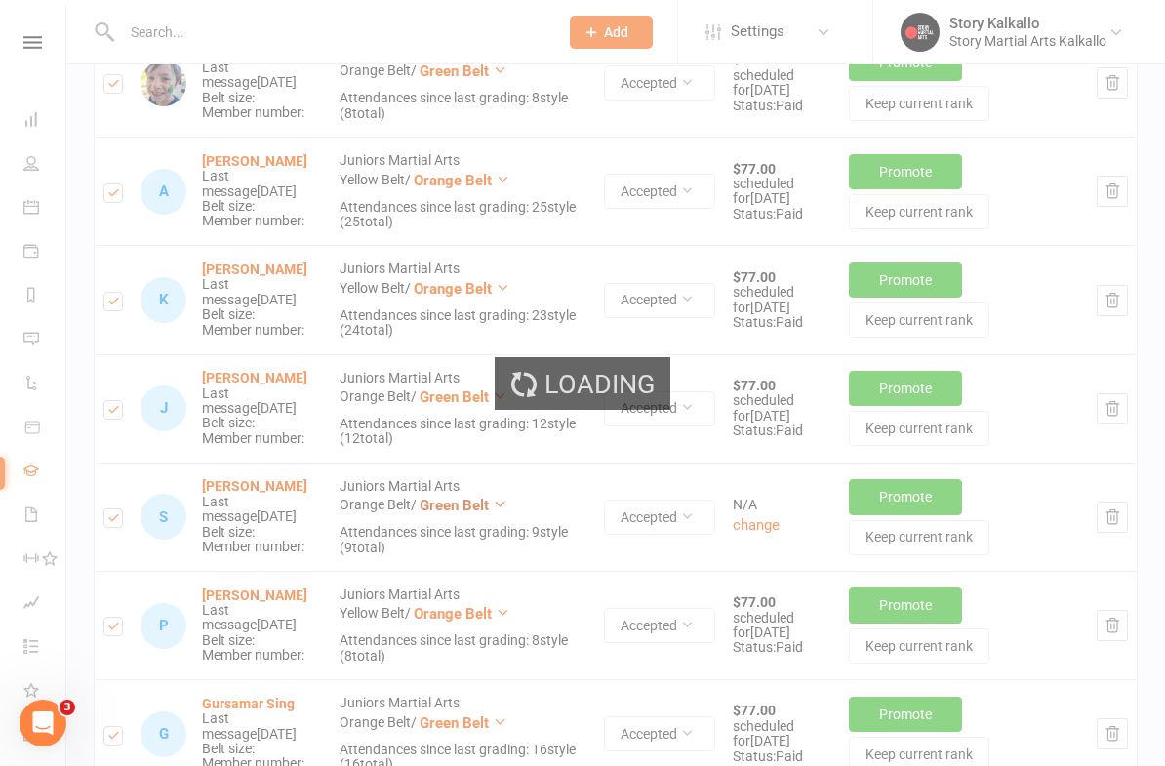
checkbox input "true"
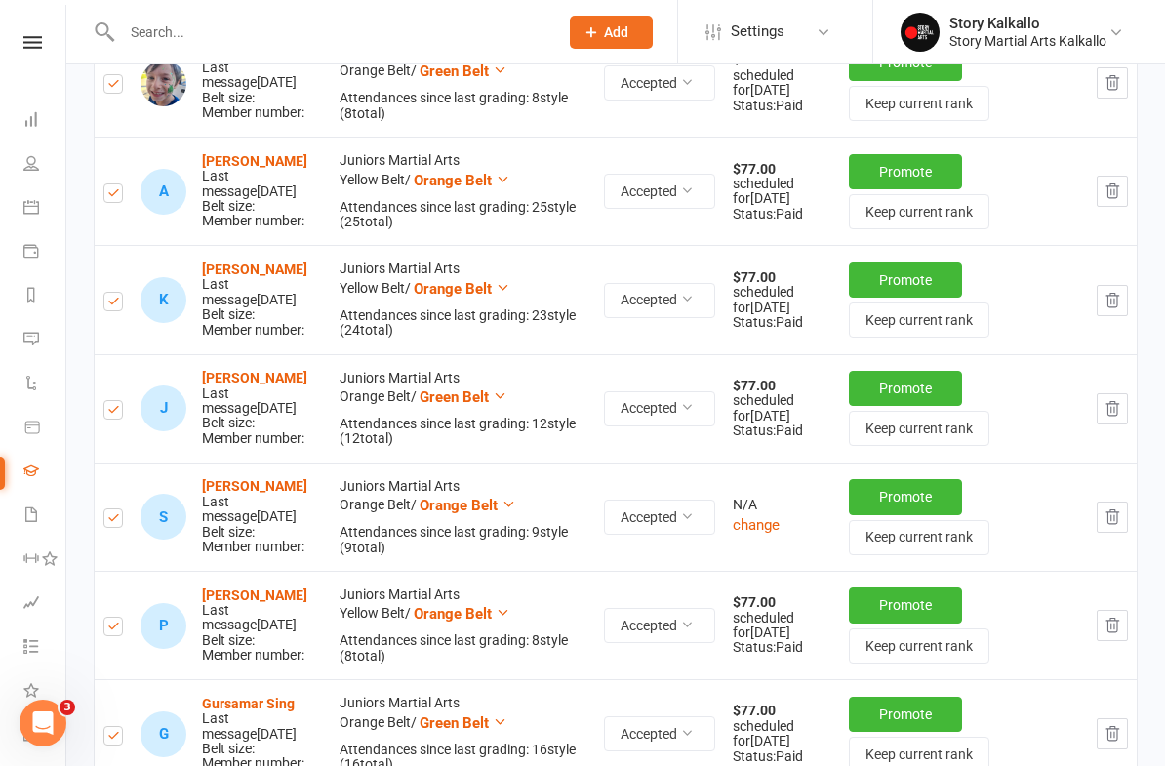
click at [108, 521] on label at bounding box center [113, 521] width 20 height 0
click at [108, 509] on input "checkbox" at bounding box center [113, 509] width 20 height 0
checkbox input "false"
checkbox input "true"
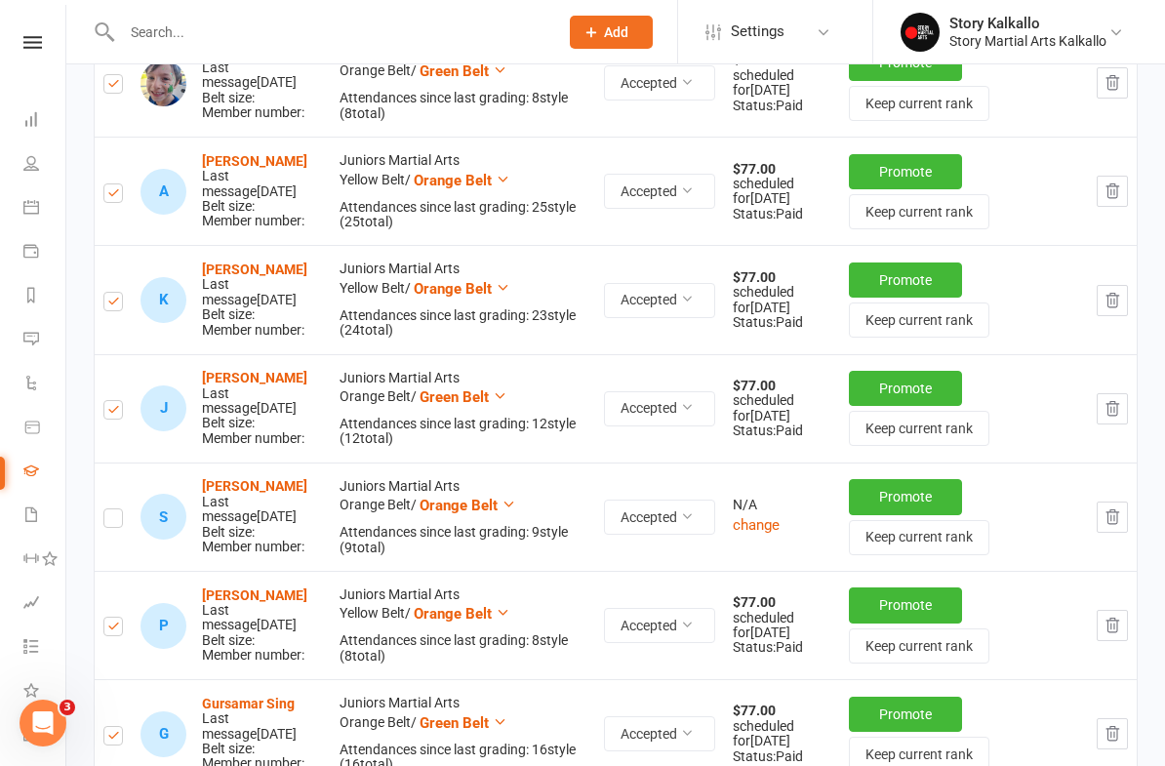
checkbox input "true"
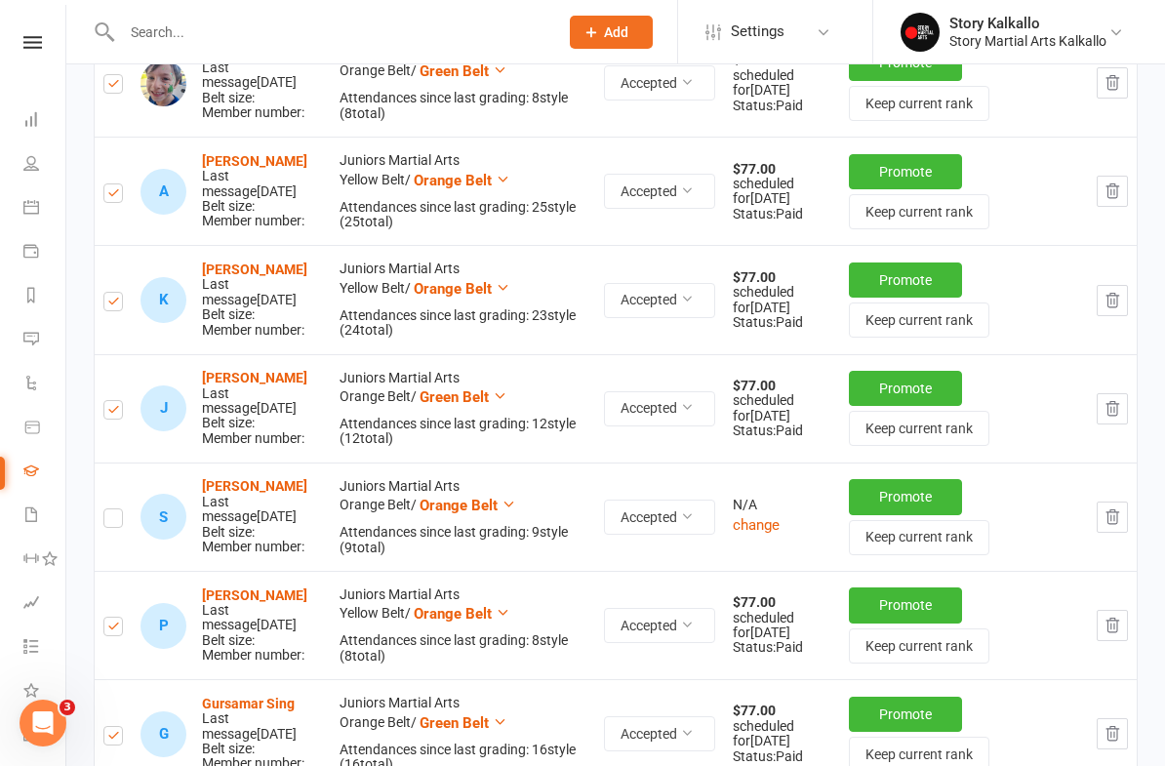
checkbox input "true"
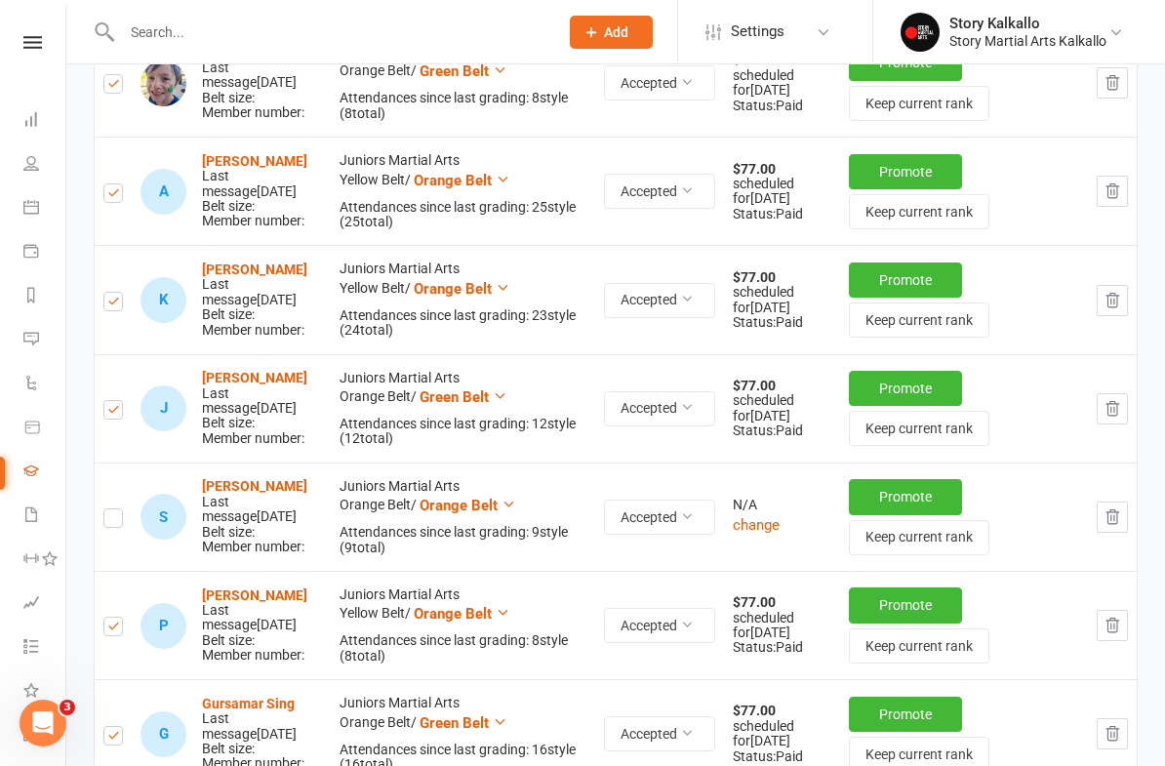
checkbox input "true"
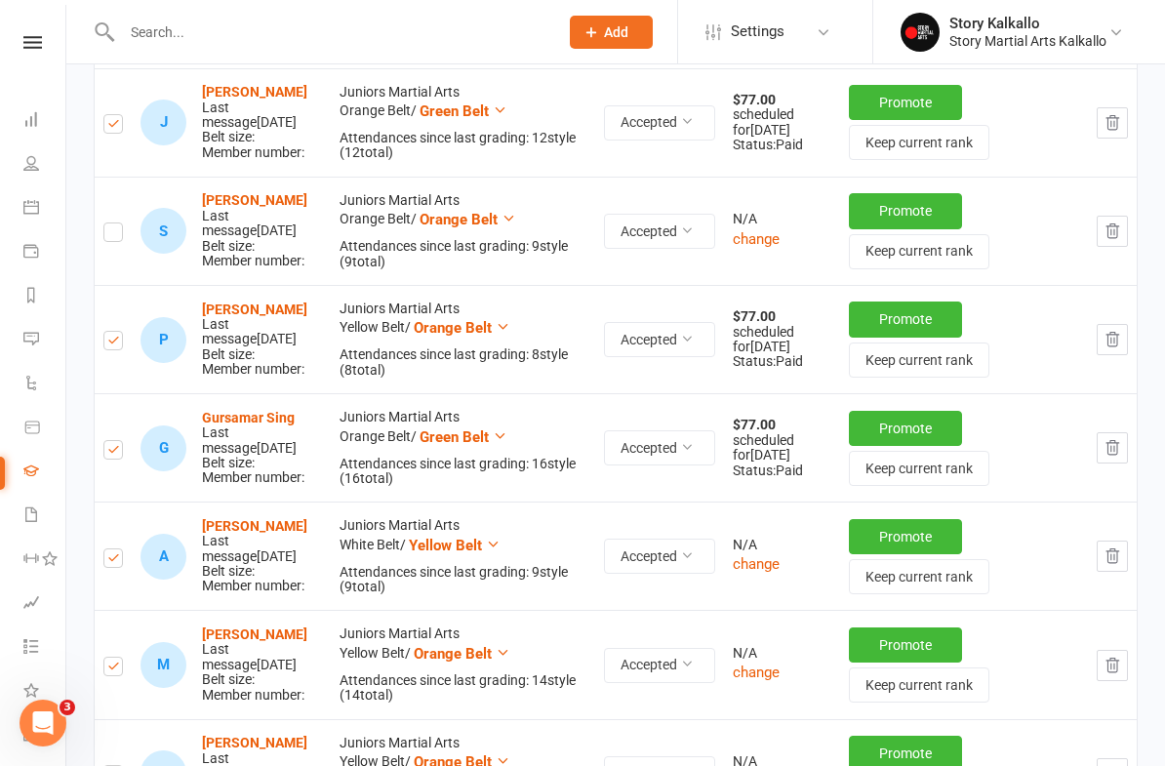
click at [123, 441] on input "checkbox" at bounding box center [113, 441] width 20 height 0
checkbox input "false"
checkbox input "true"
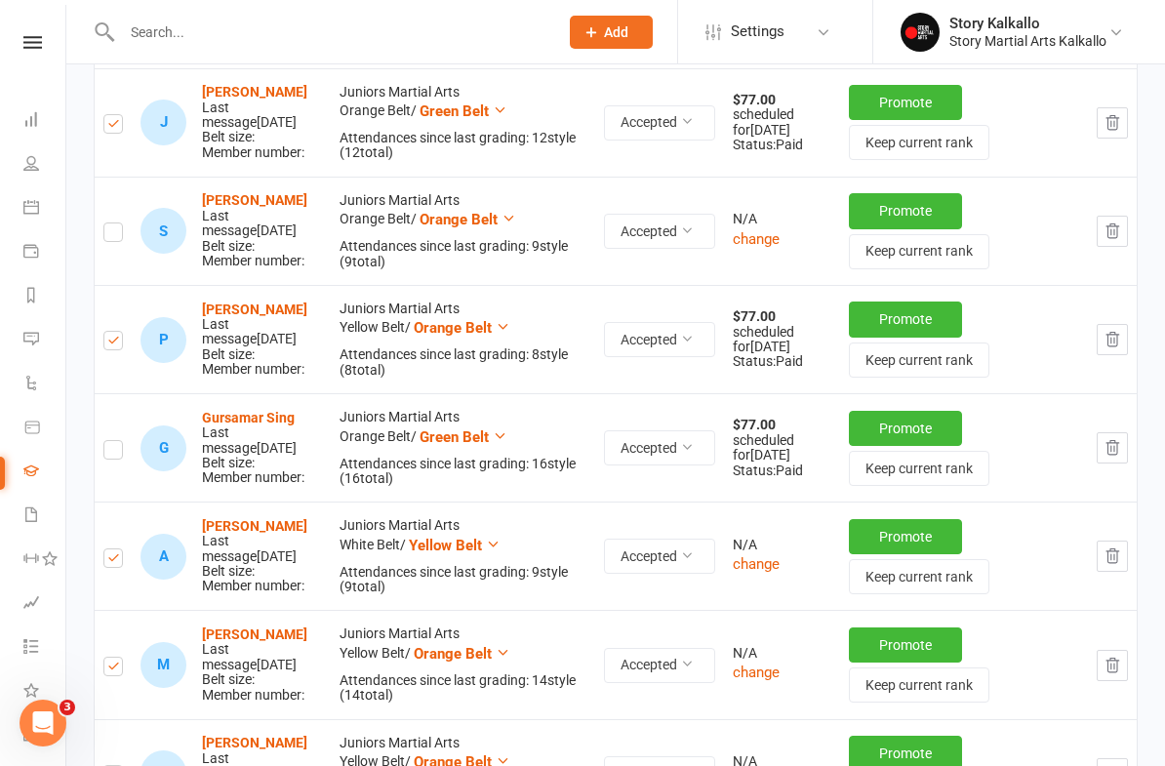
checkbox input "true"
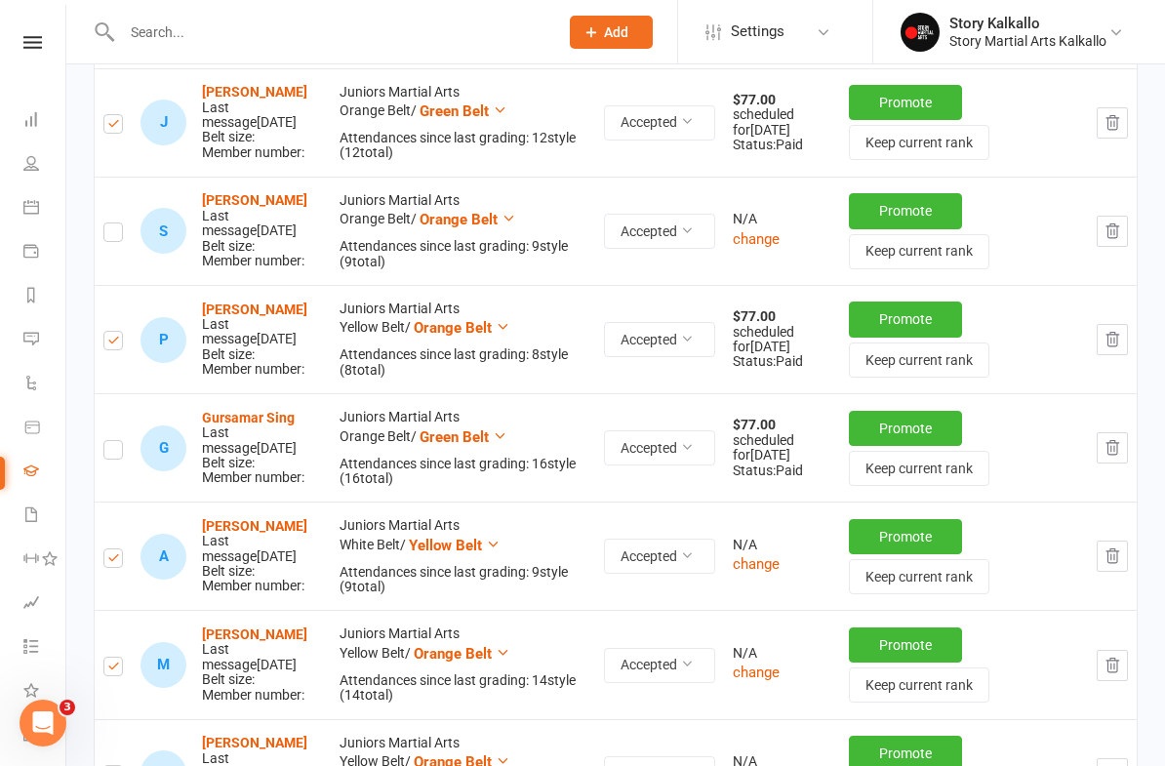
checkbox input "true"
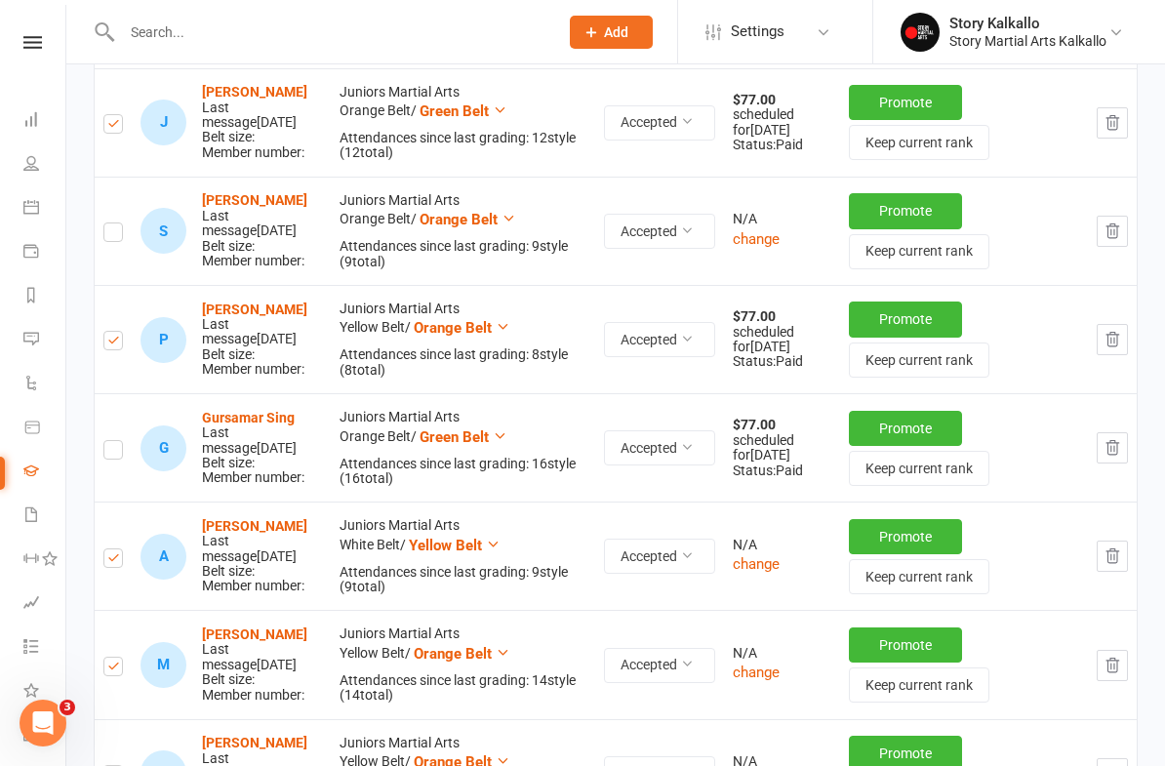
checkbox input "true"
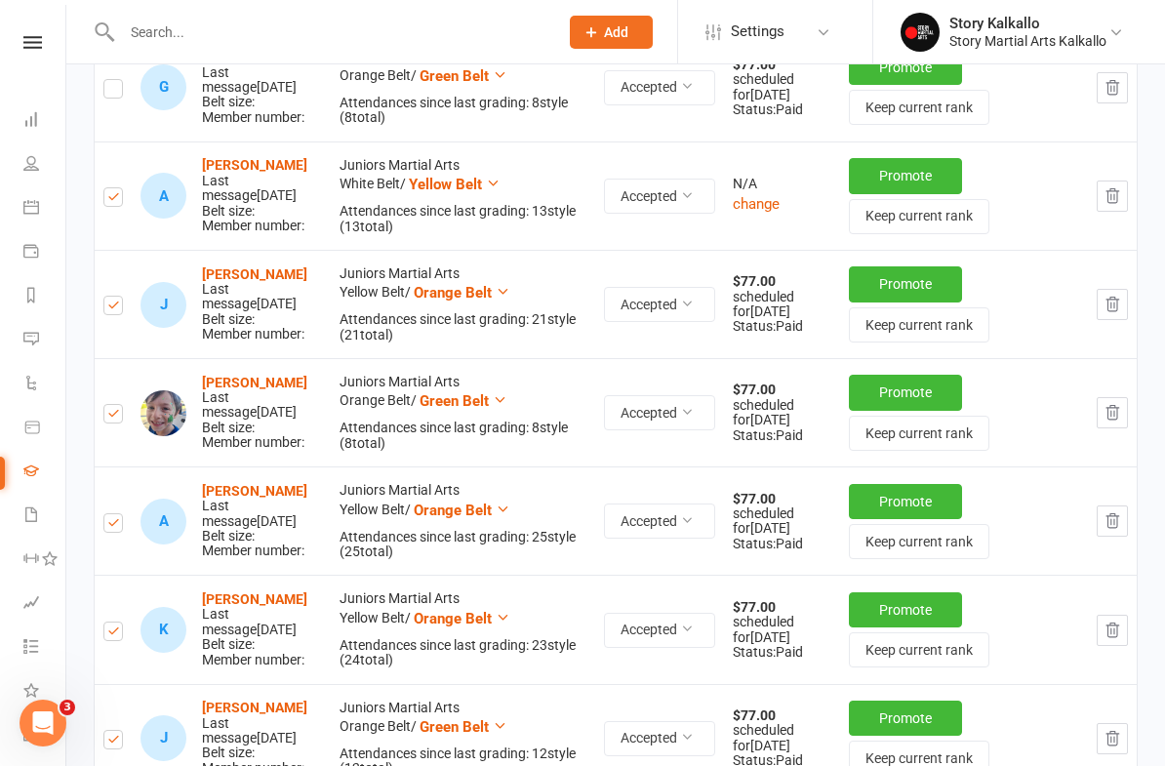
scroll to position [851, 0]
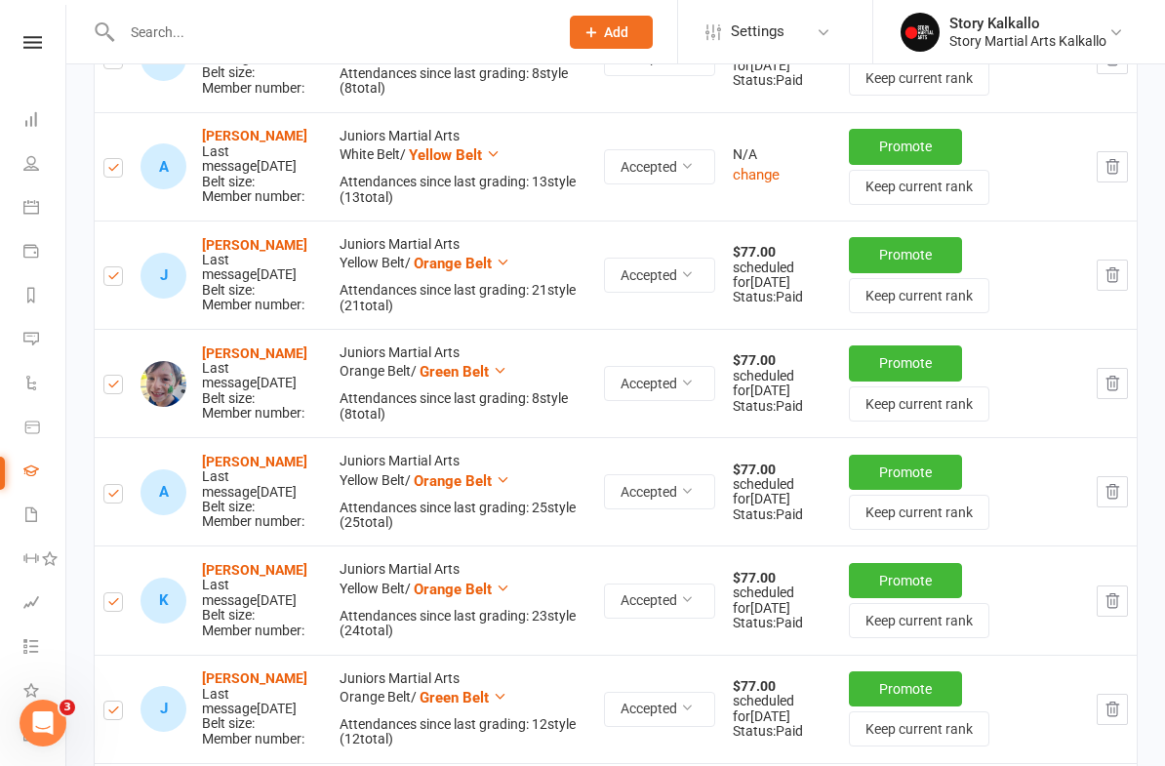
click at [123, 376] on input "checkbox" at bounding box center [113, 376] width 20 height 0
checkbox input "false"
checkbox input "true"
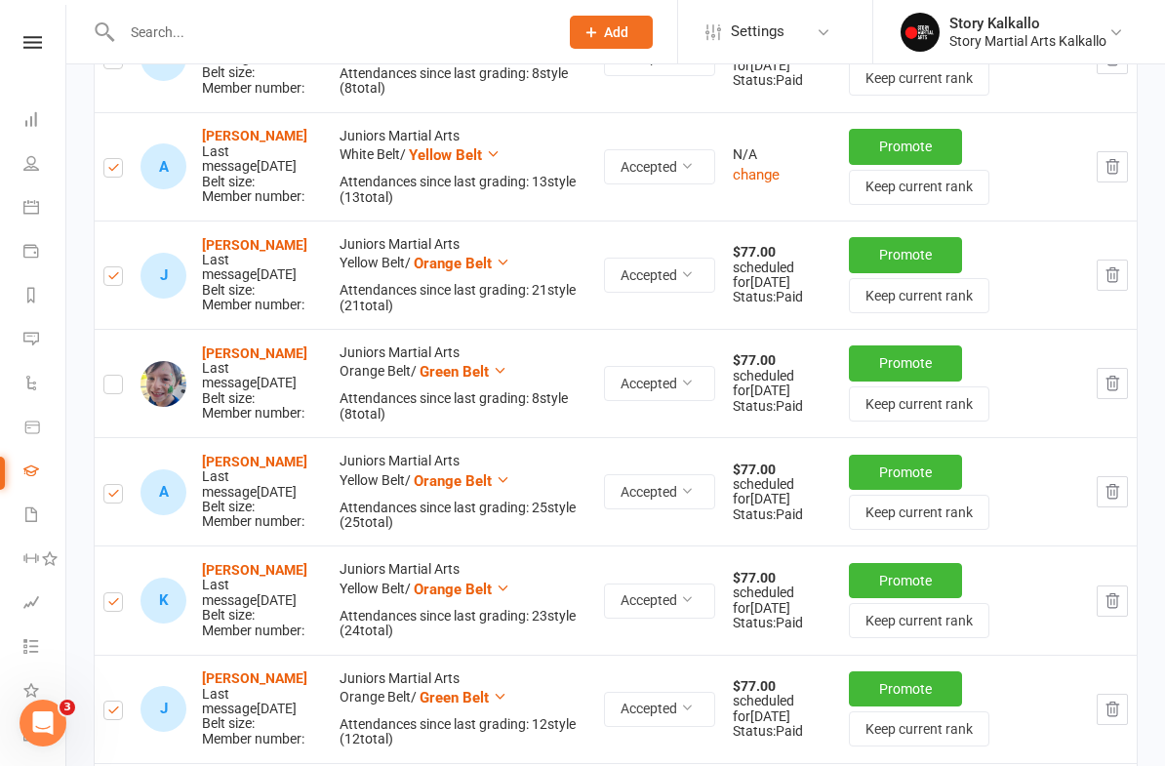
checkbox input "true"
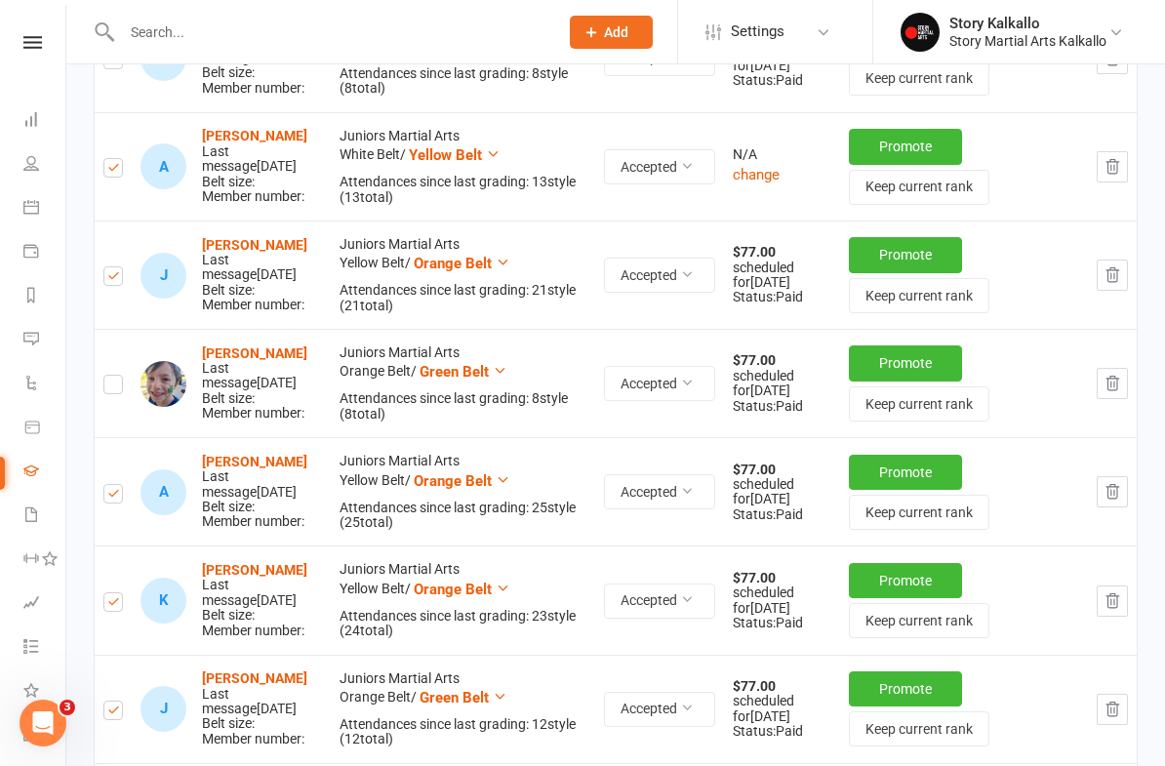
checkbox input "true"
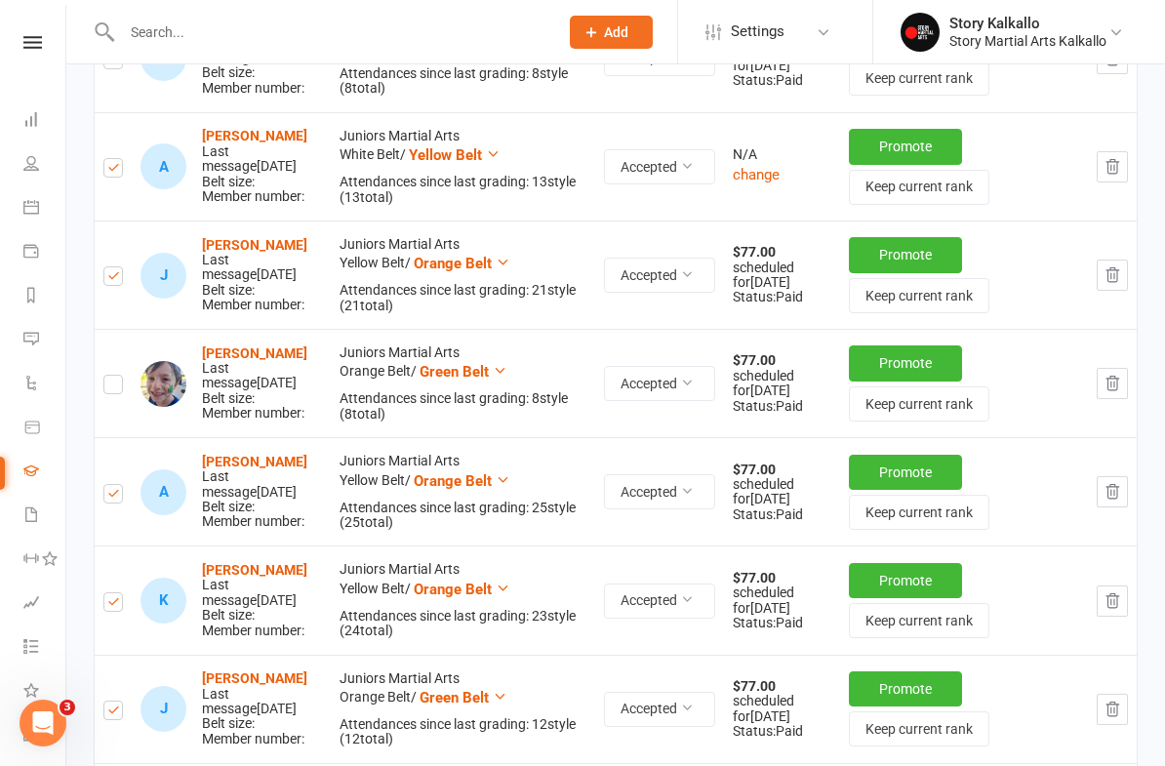
checkbox input "true"
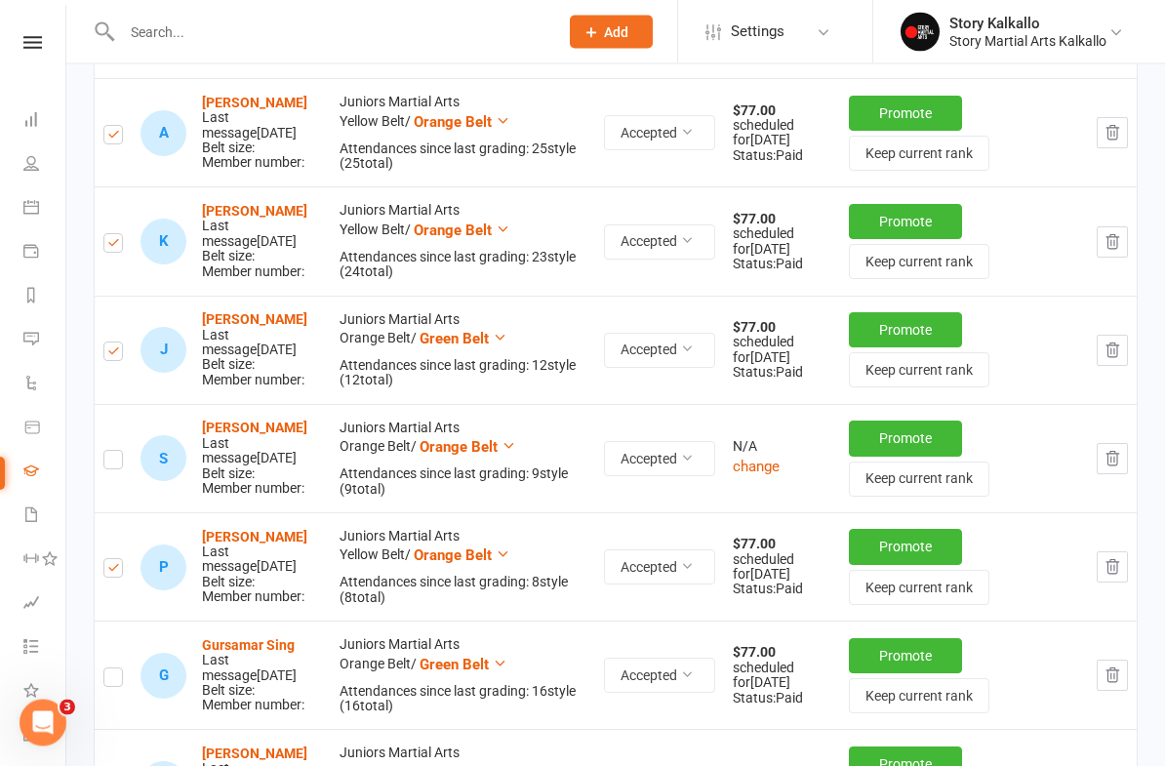
scroll to position [1215, 0]
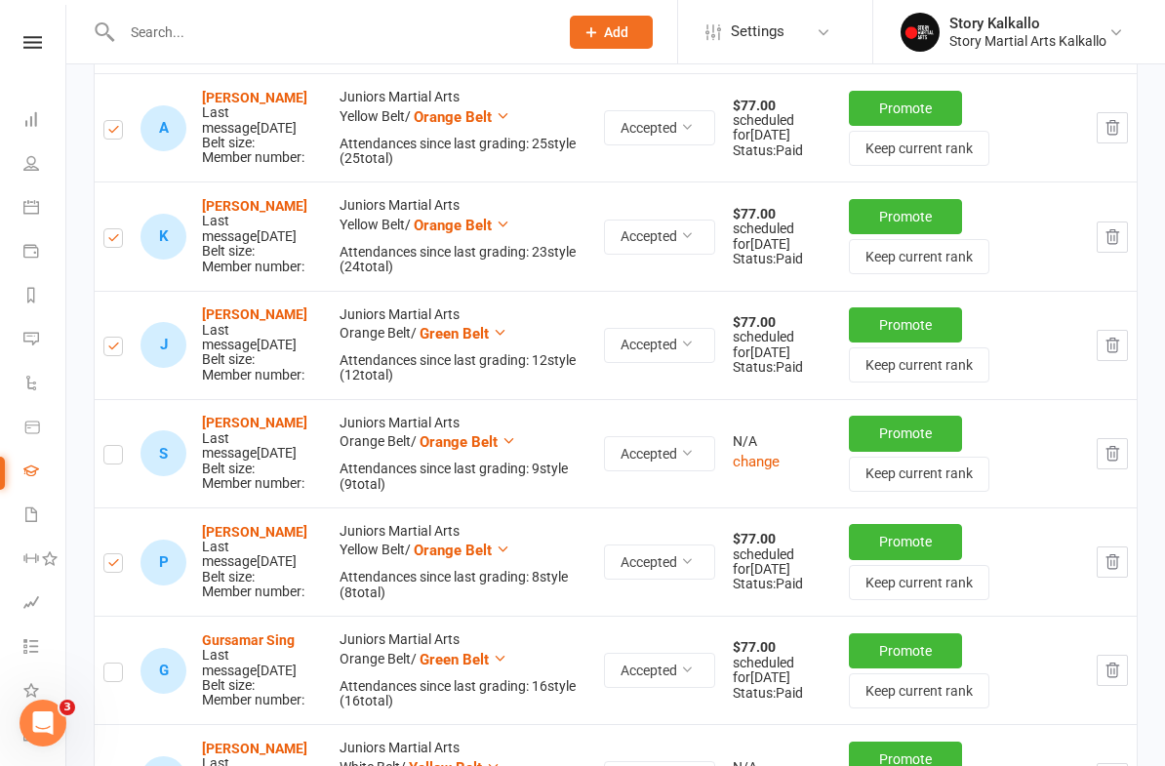
click at [107, 458] on label at bounding box center [113, 458] width 20 height 0
click at [107, 446] on input "checkbox" at bounding box center [113, 446] width 20 height 0
checkbox input "true"
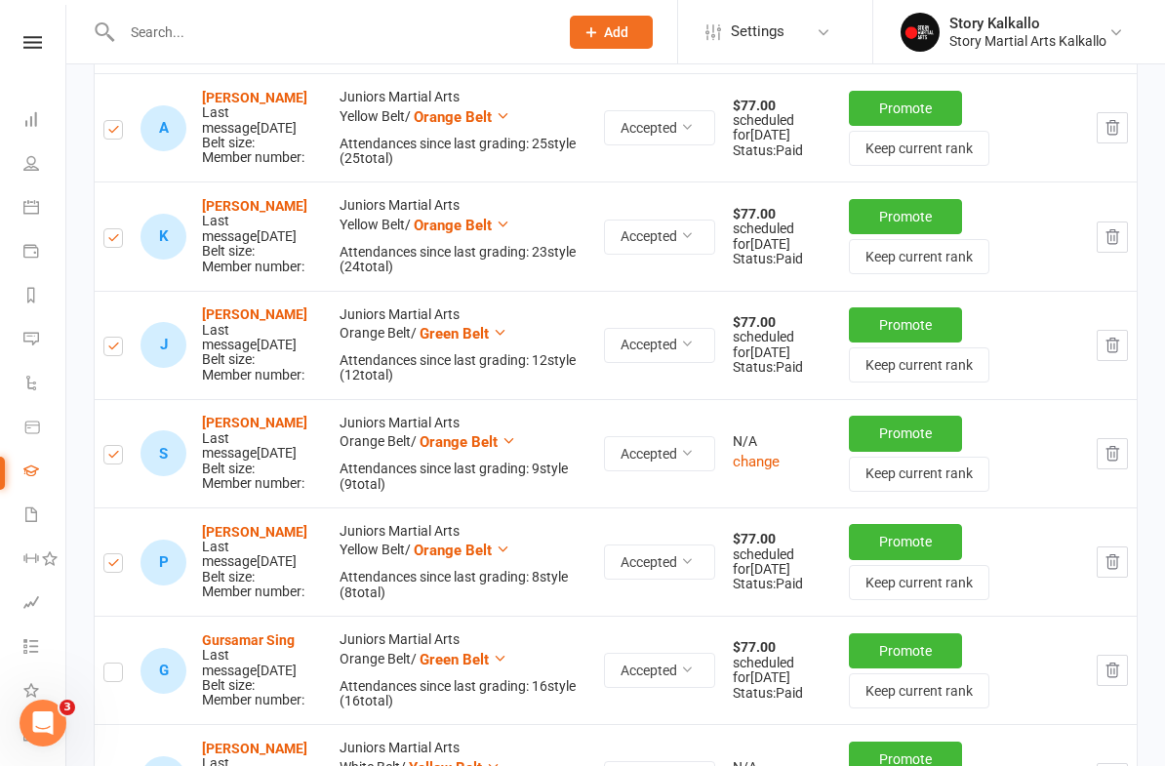
checkbox input "true"
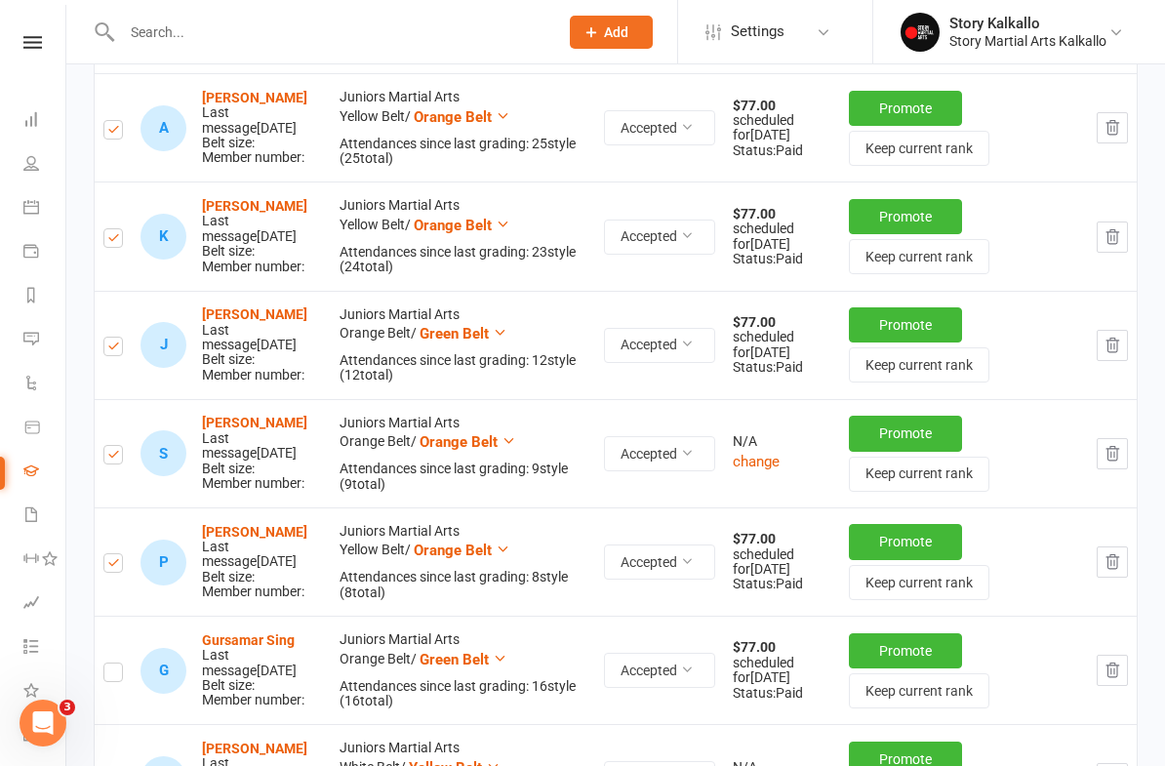
checkbox input "true"
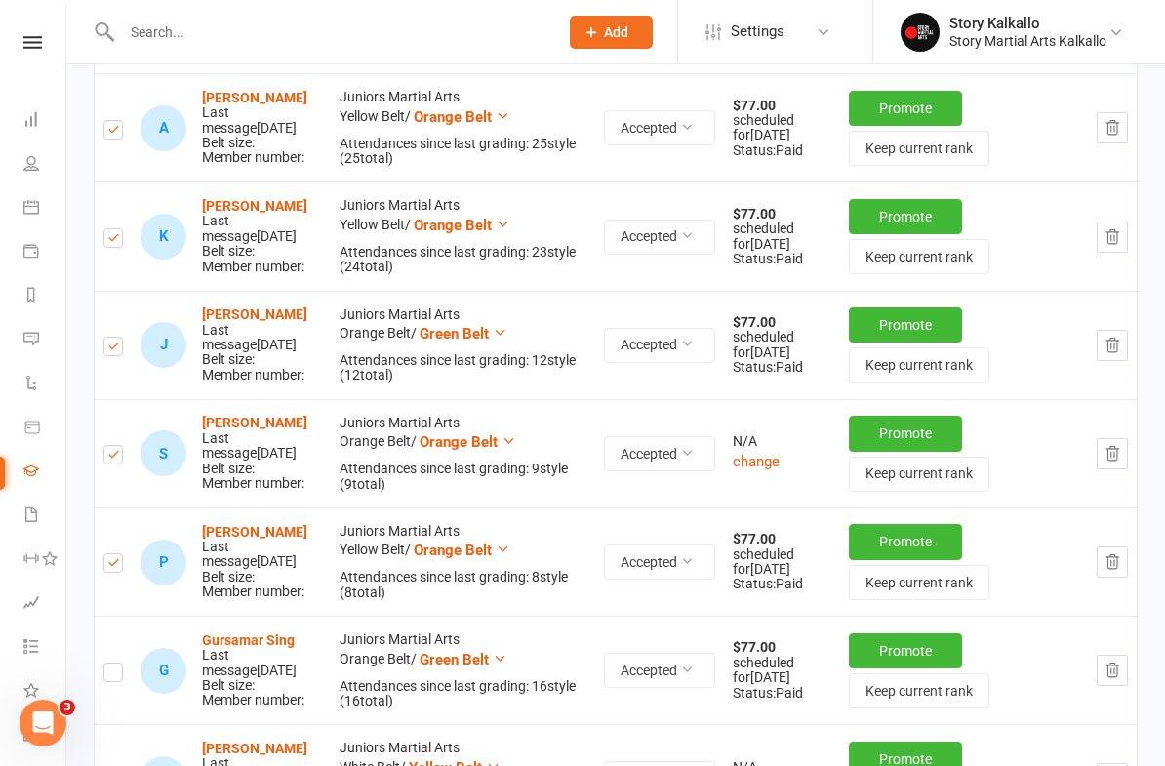
checkbox input "true"
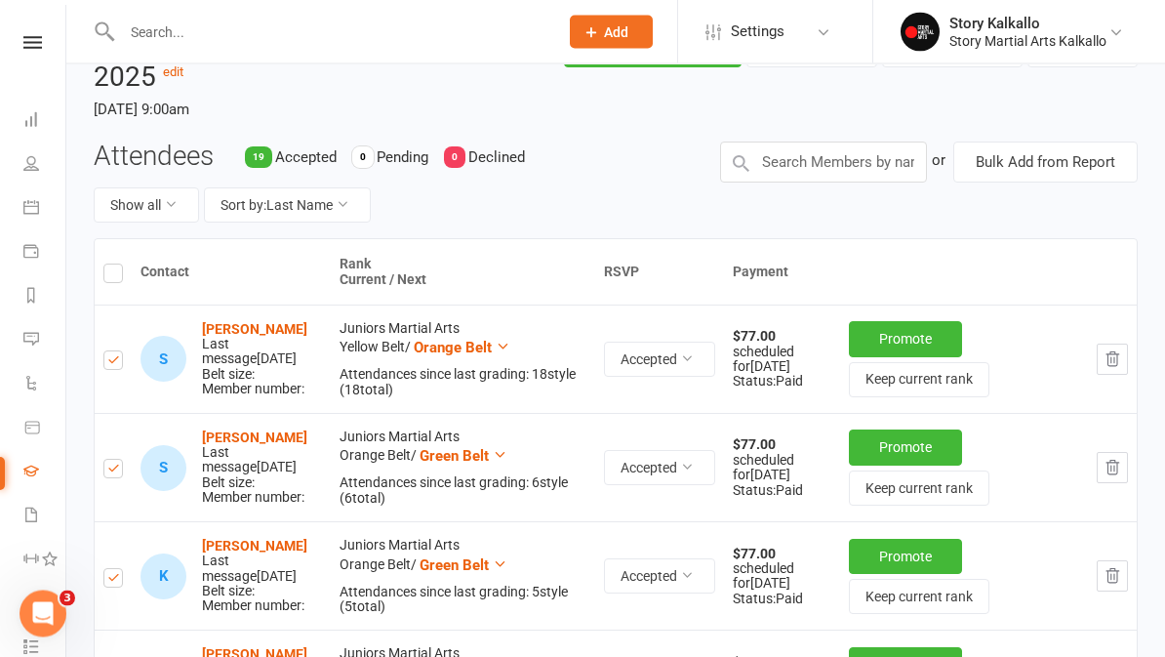
scroll to position [0, 0]
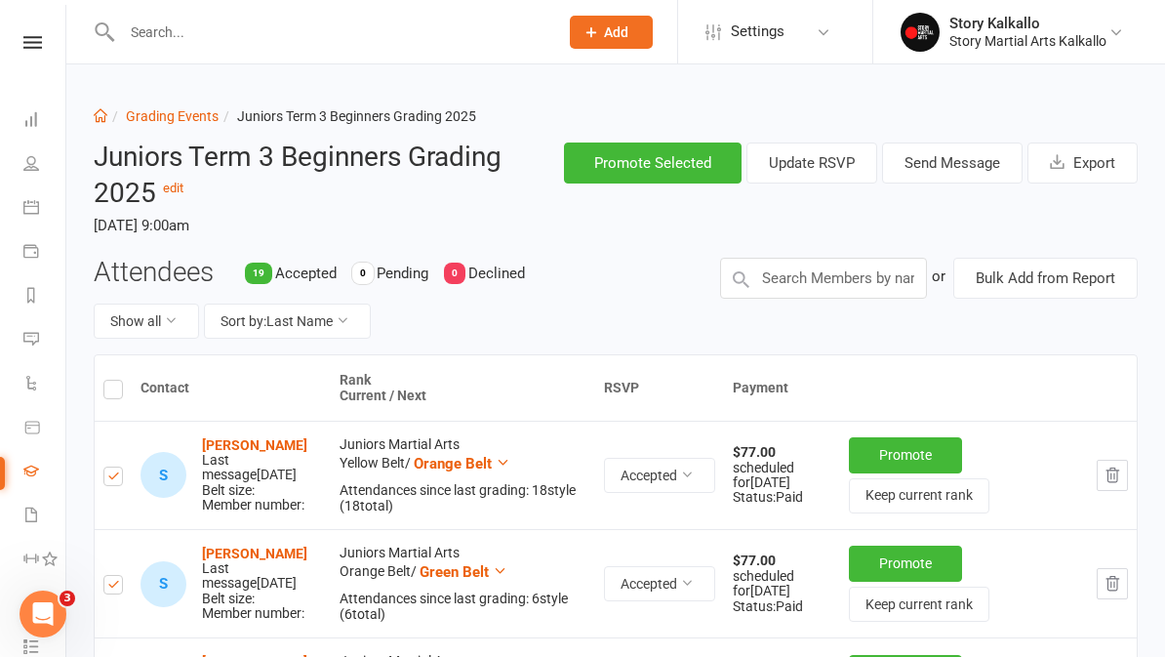
click at [687, 145] on button "Promote Selected" at bounding box center [653, 162] width 178 height 41
checkbox input "true"
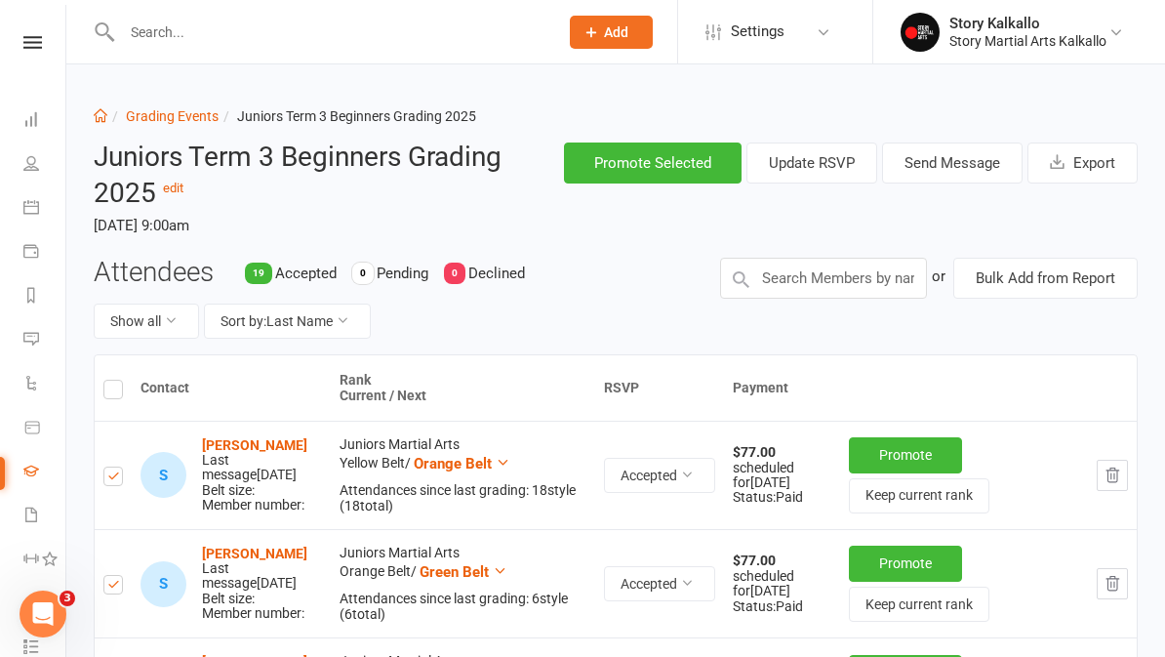
checkbox input "true"
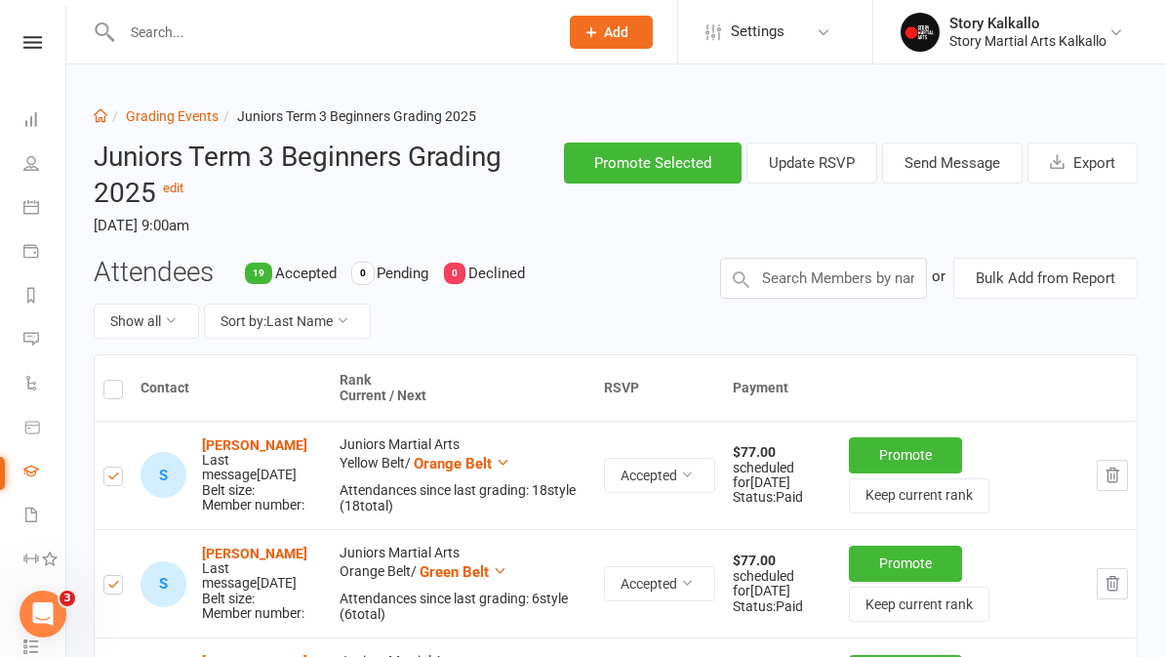
checkbox input "true"
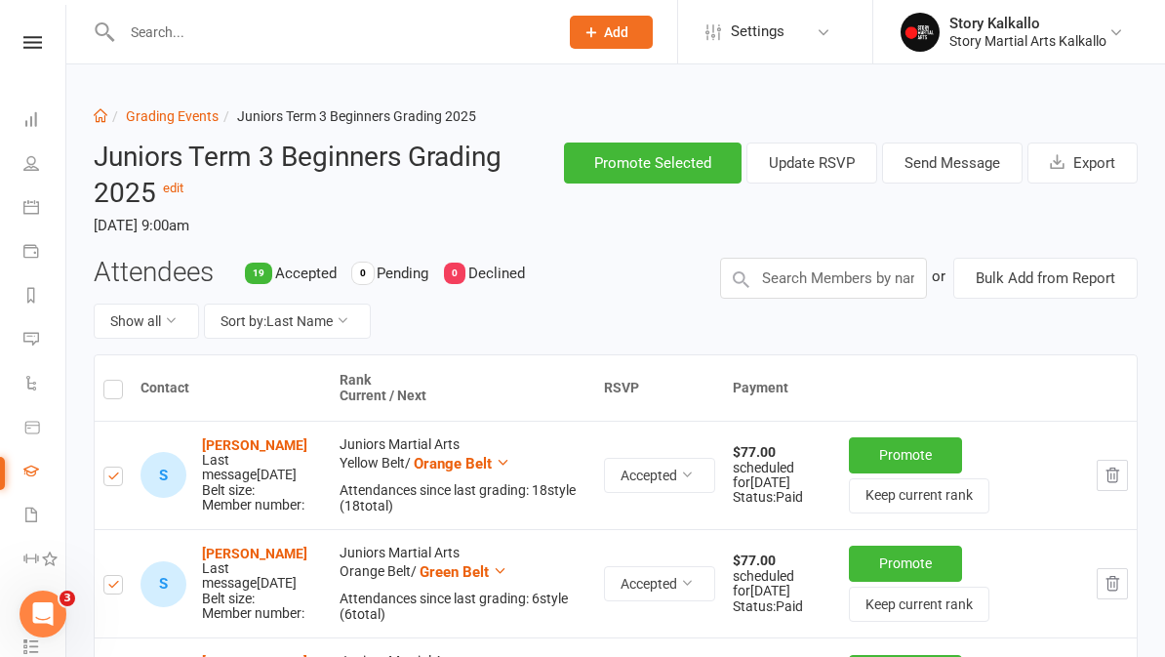
checkbox input "true"
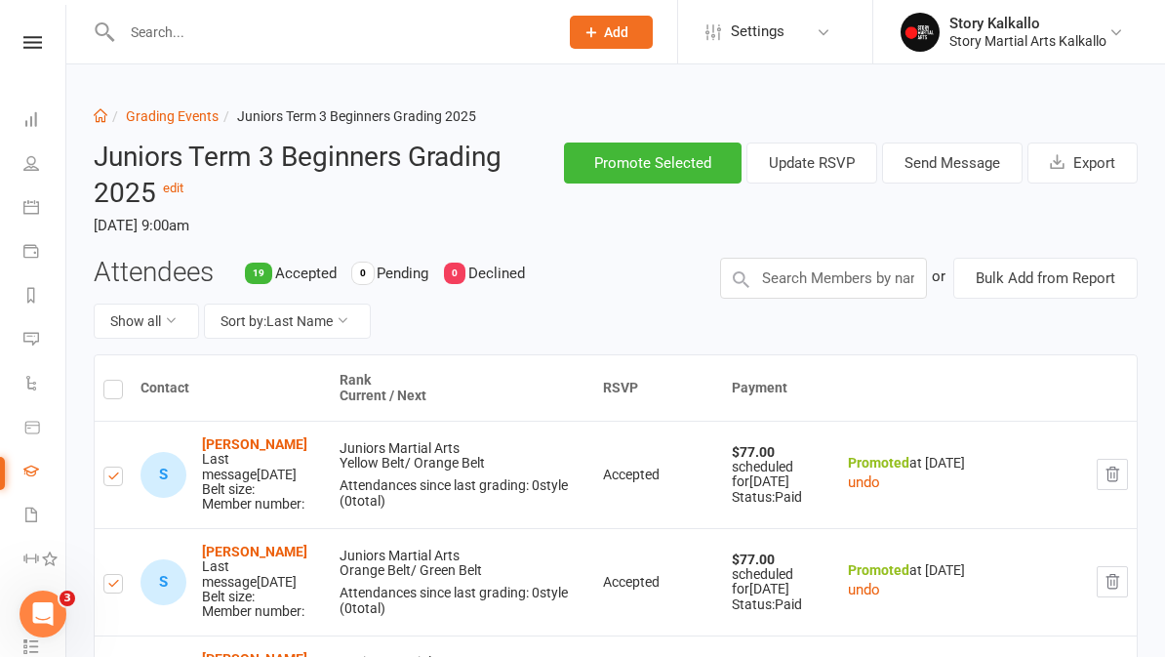
click at [163, 111] on link "Grading Events" at bounding box center [172, 116] width 93 height 16
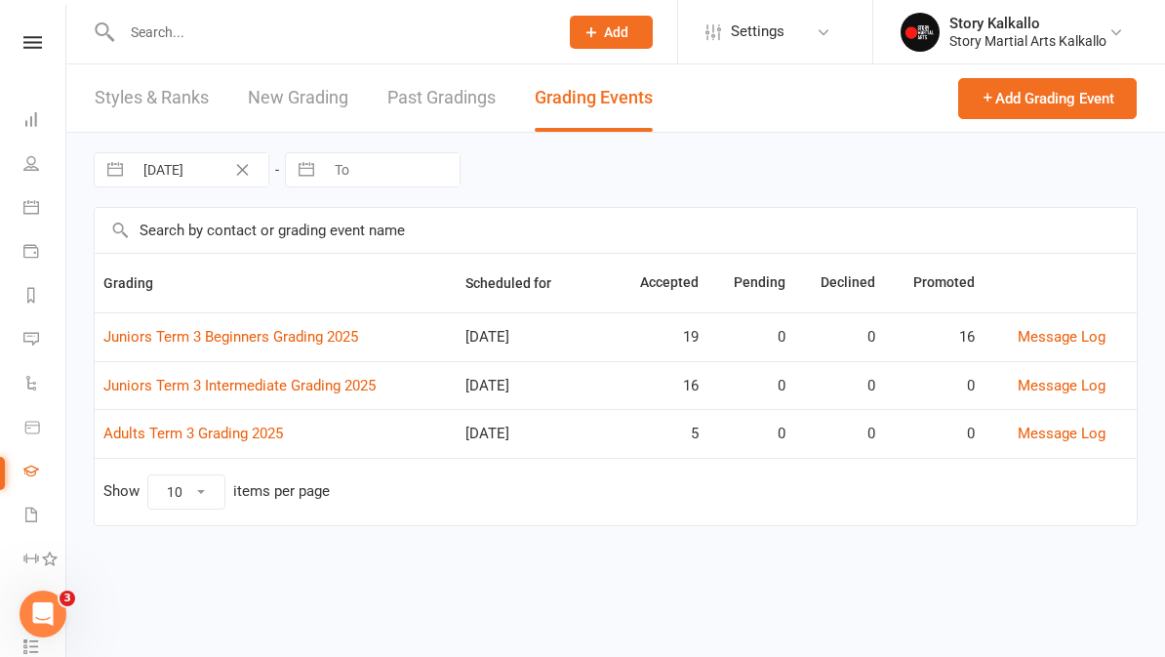
click at [164, 365] on td "Juniors Term 3 Intermediate Grading 2025" at bounding box center [276, 385] width 362 height 49
click at [134, 383] on link "Juniors Term 3 Intermediate Grading 2025" at bounding box center [239, 386] width 272 height 18
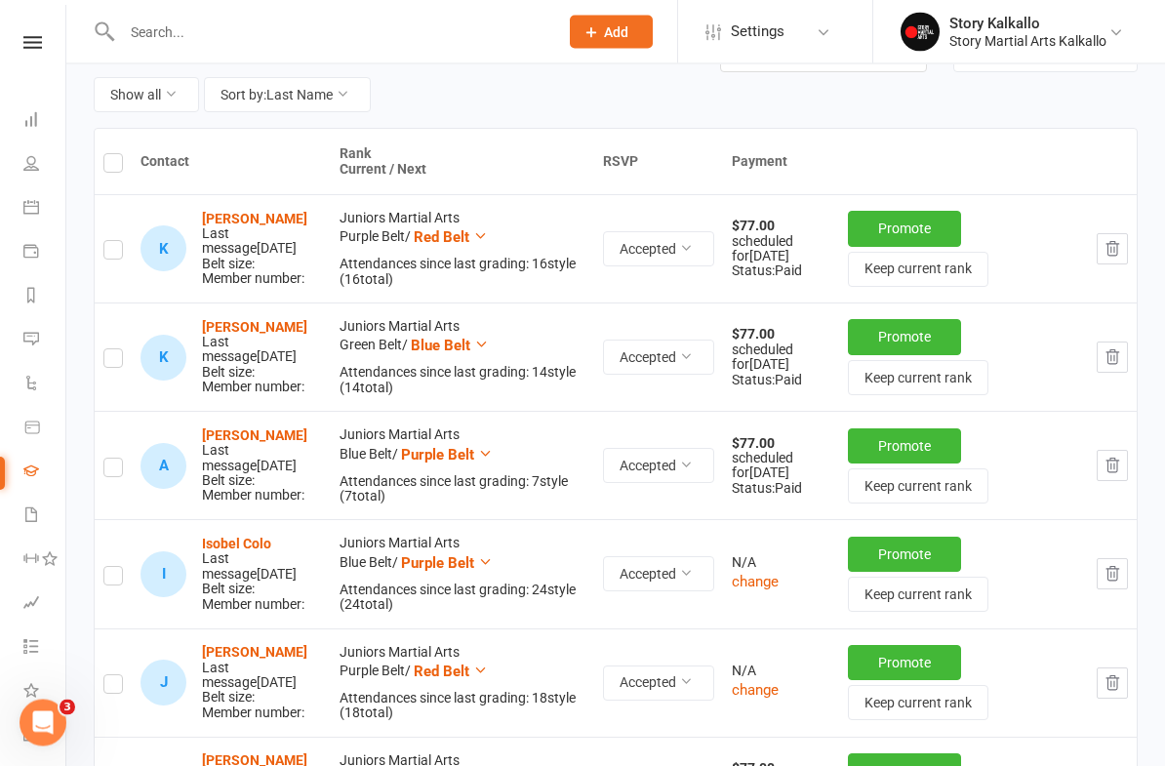
scroll to position [227, 0]
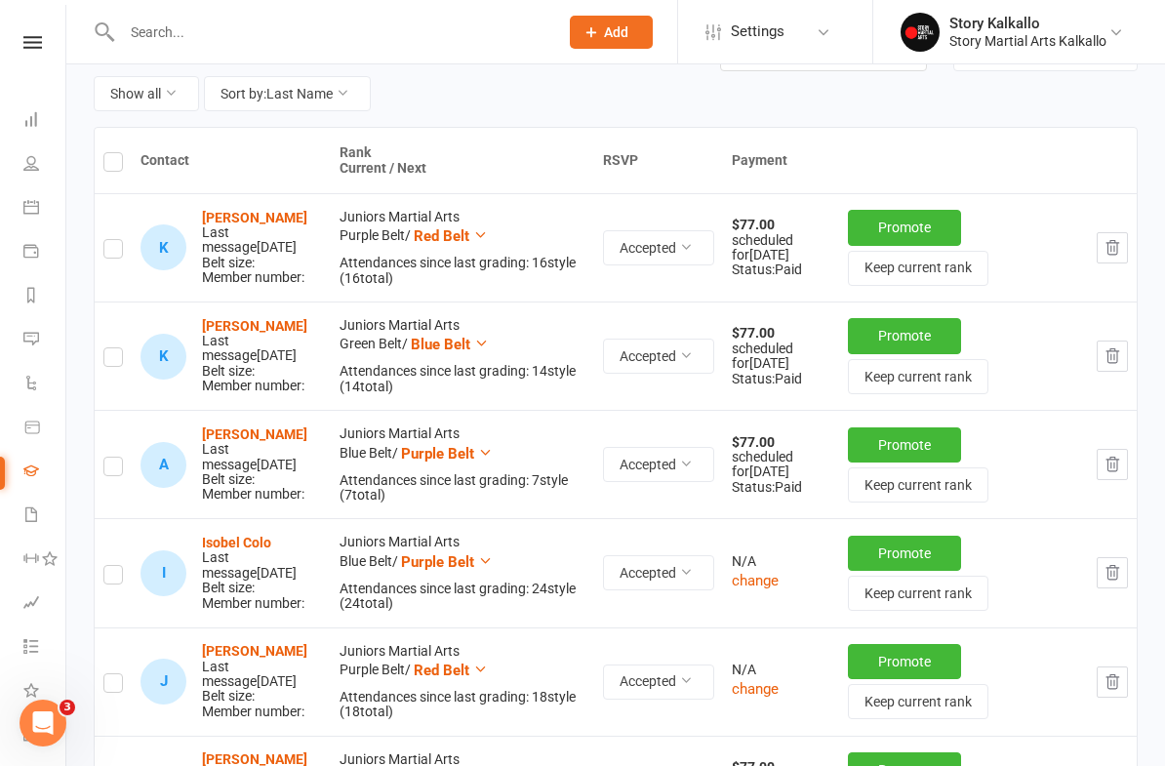
click at [121, 165] on label at bounding box center [113, 165] width 20 height 0
click at [121, 153] on input "checkbox" at bounding box center [113, 153] width 20 height 0
checkbox input "true"
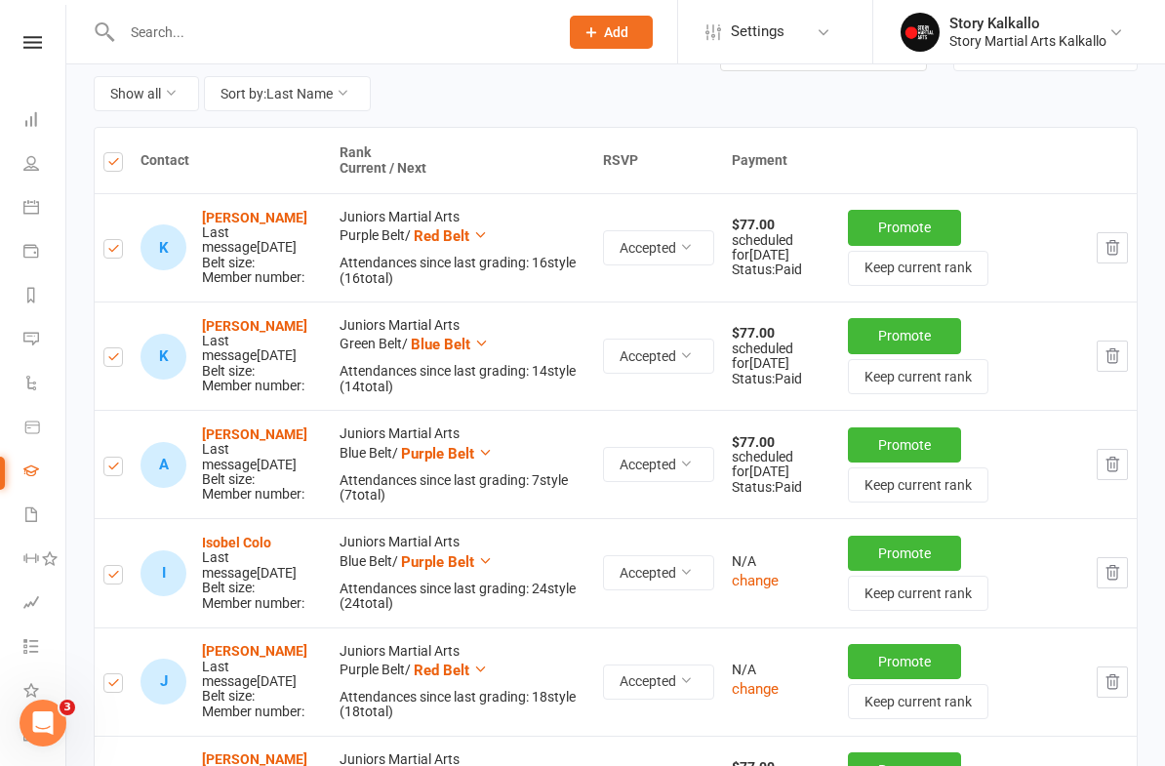
checkbox input "true"
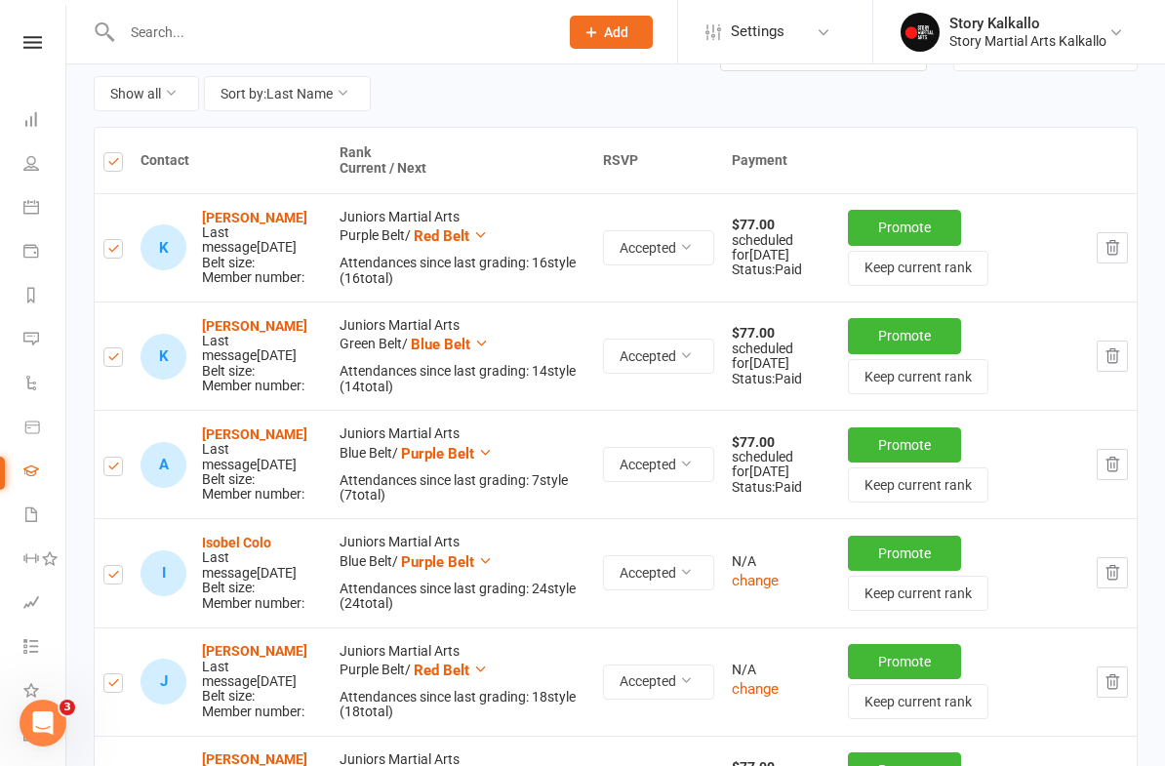
checkbox input "true"
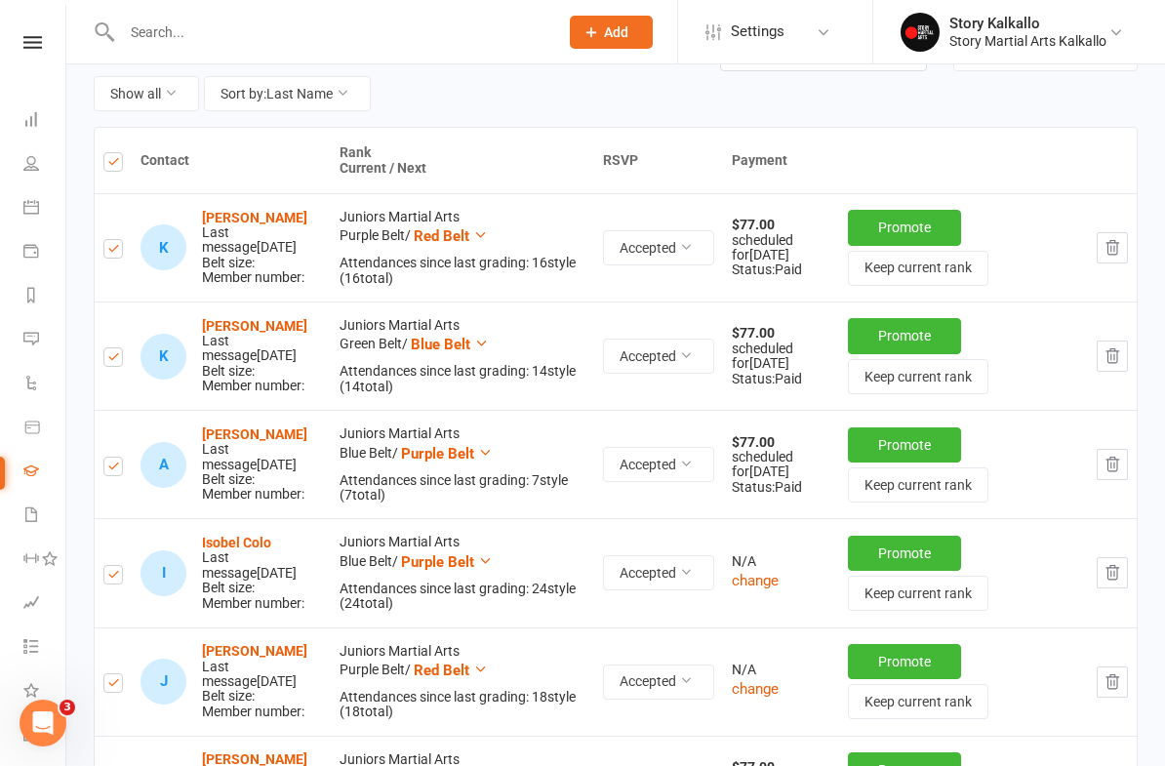
checkbox input "true"
click at [123, 458] on input "checkbox" at bounding box center [113, 458] width 20 height 0
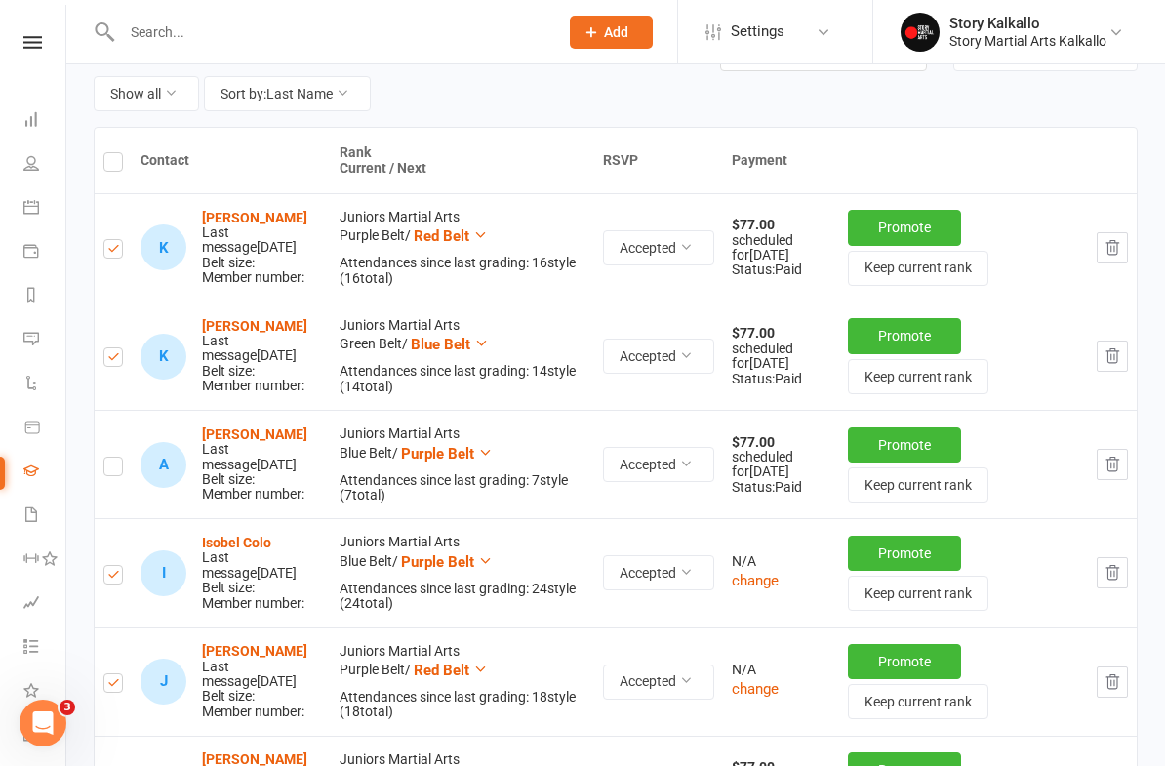
checkbox input "false"
checkbox input "true"
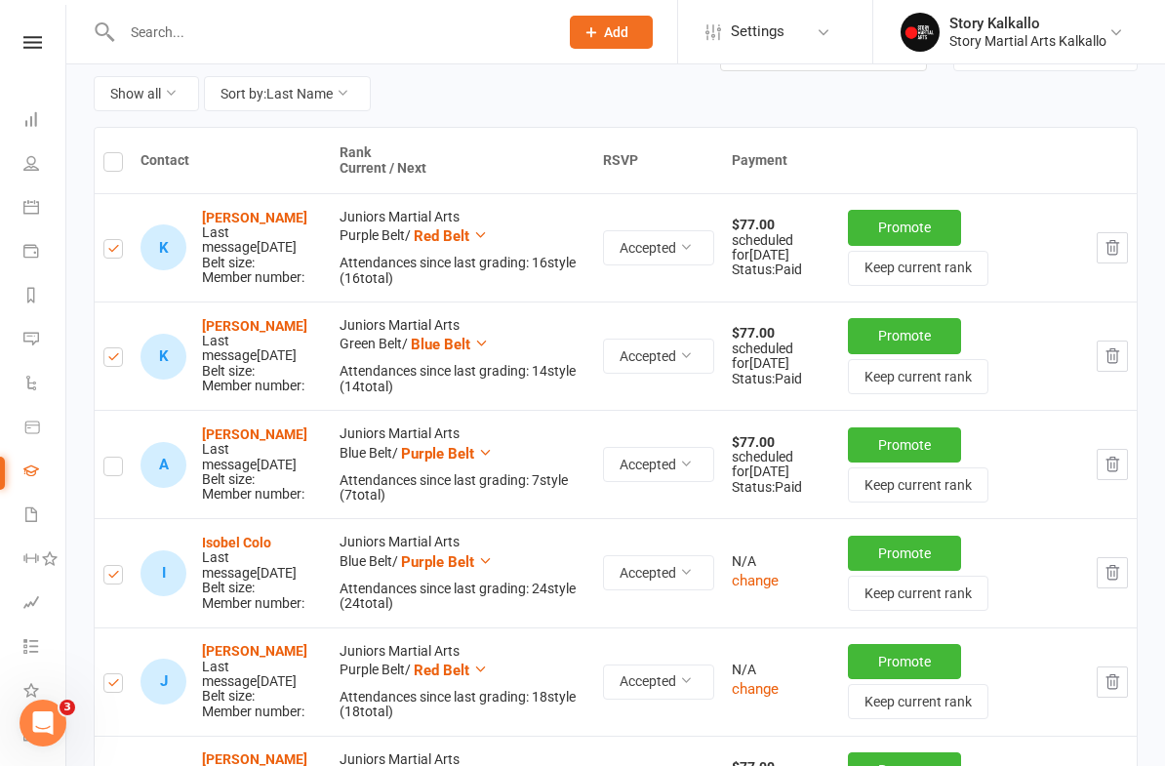
checkbox input "true"
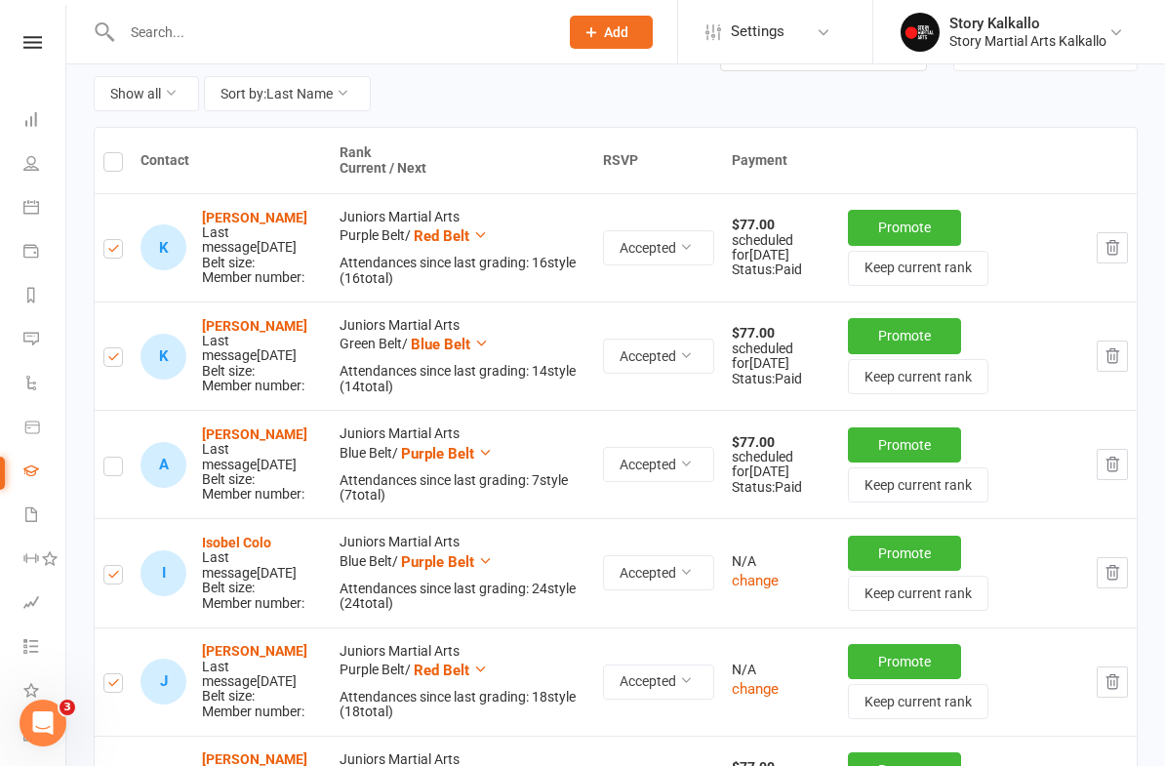
checkbox input "true"
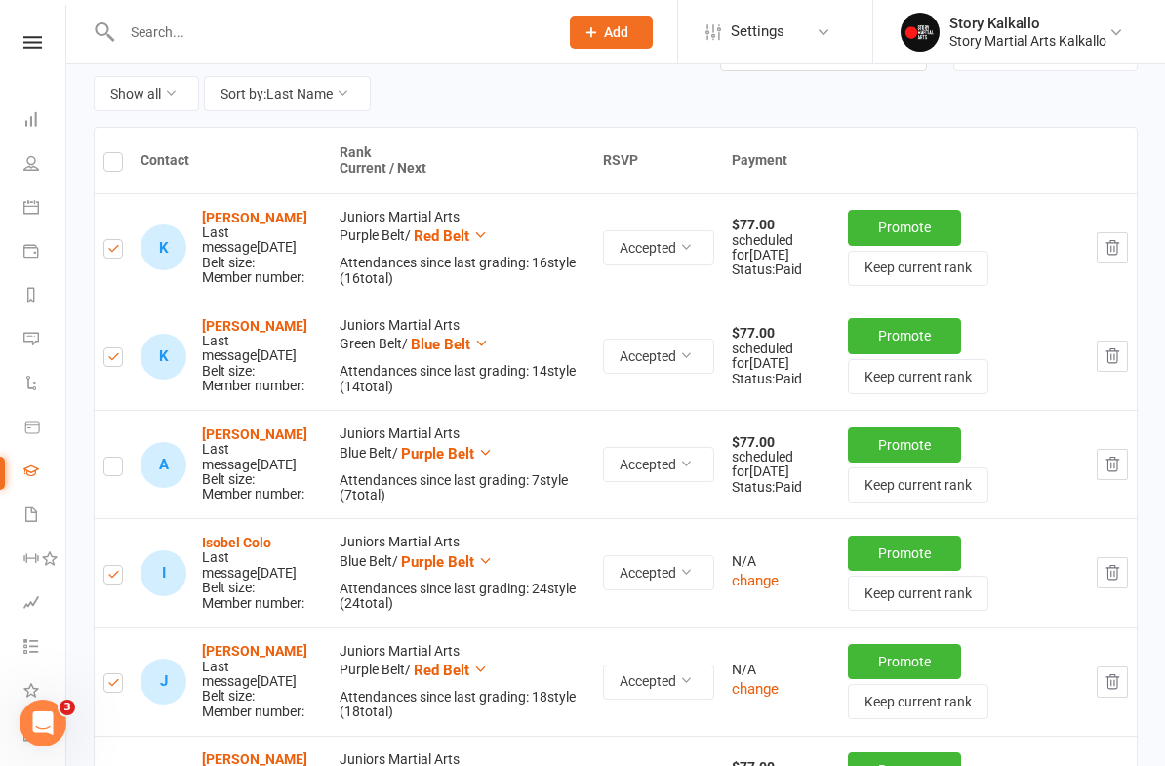
checkbox input "true"
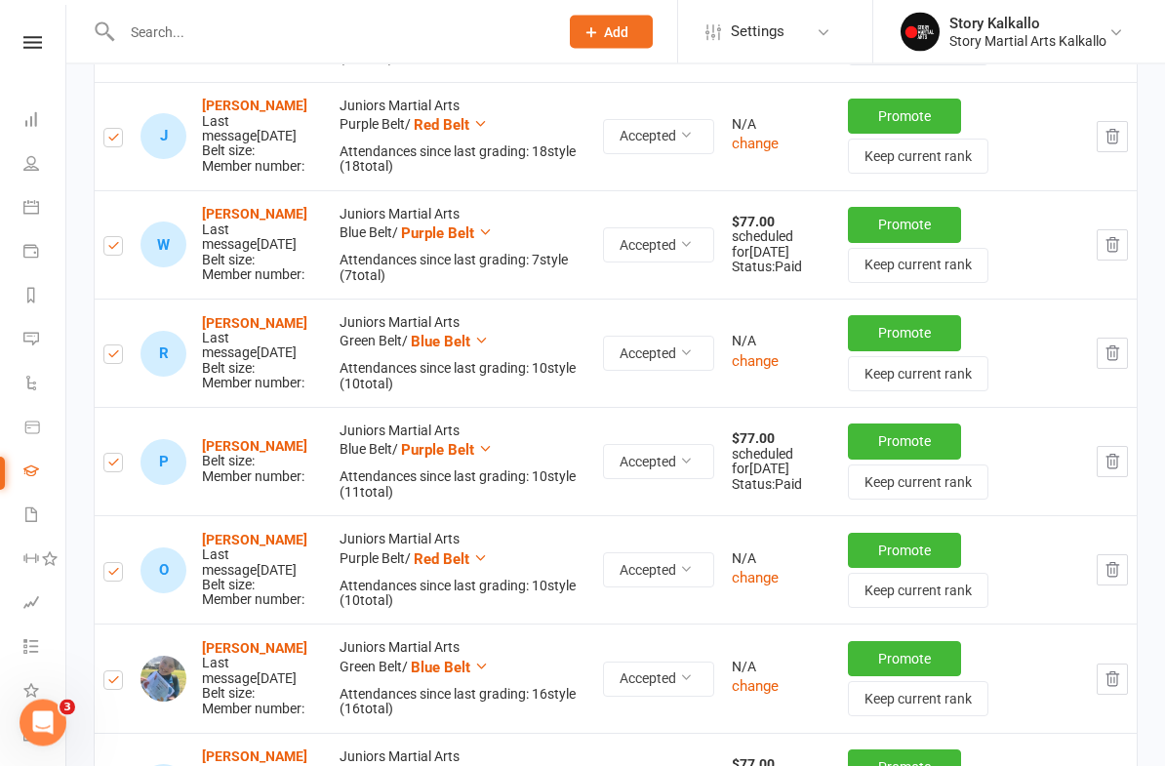
click at [117, 466] on label at bounding box center [113, 466] width 20 height 0
click at [117, 455] on input "checkbox" at bounding box center [113, 455] width 20 height 0
checkbox input "false"
checkbox input "true"
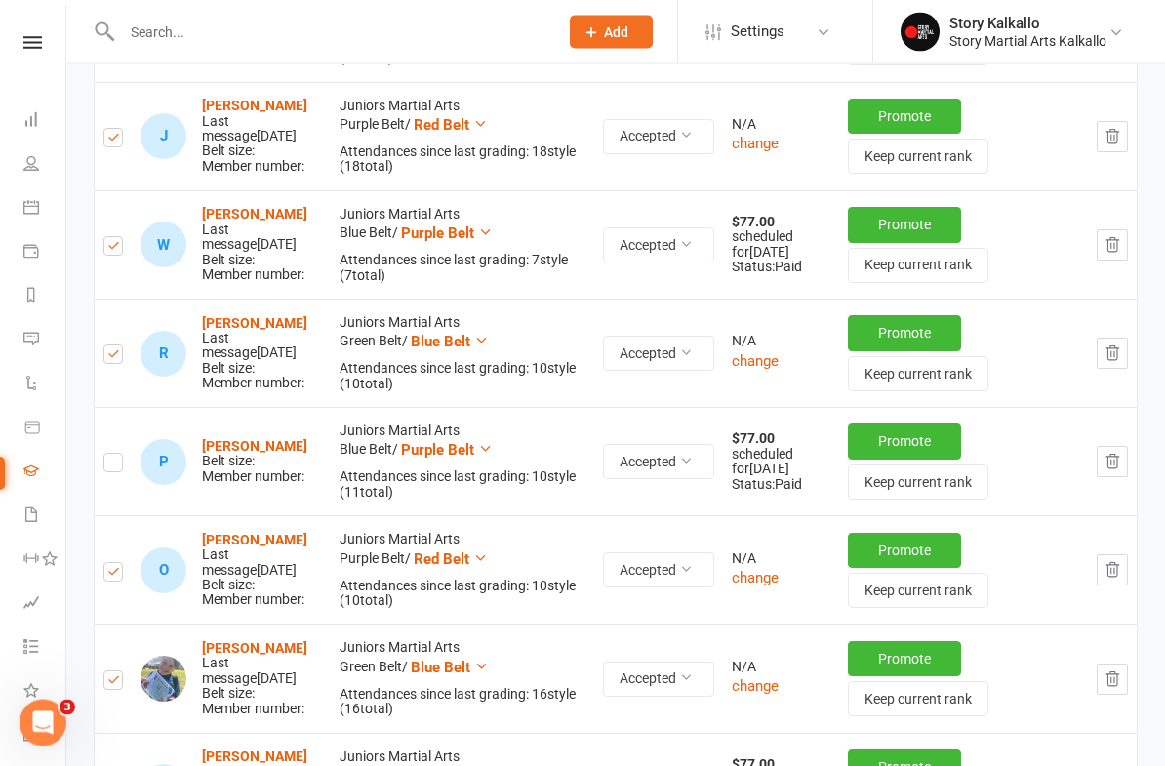
checkbox input "true"
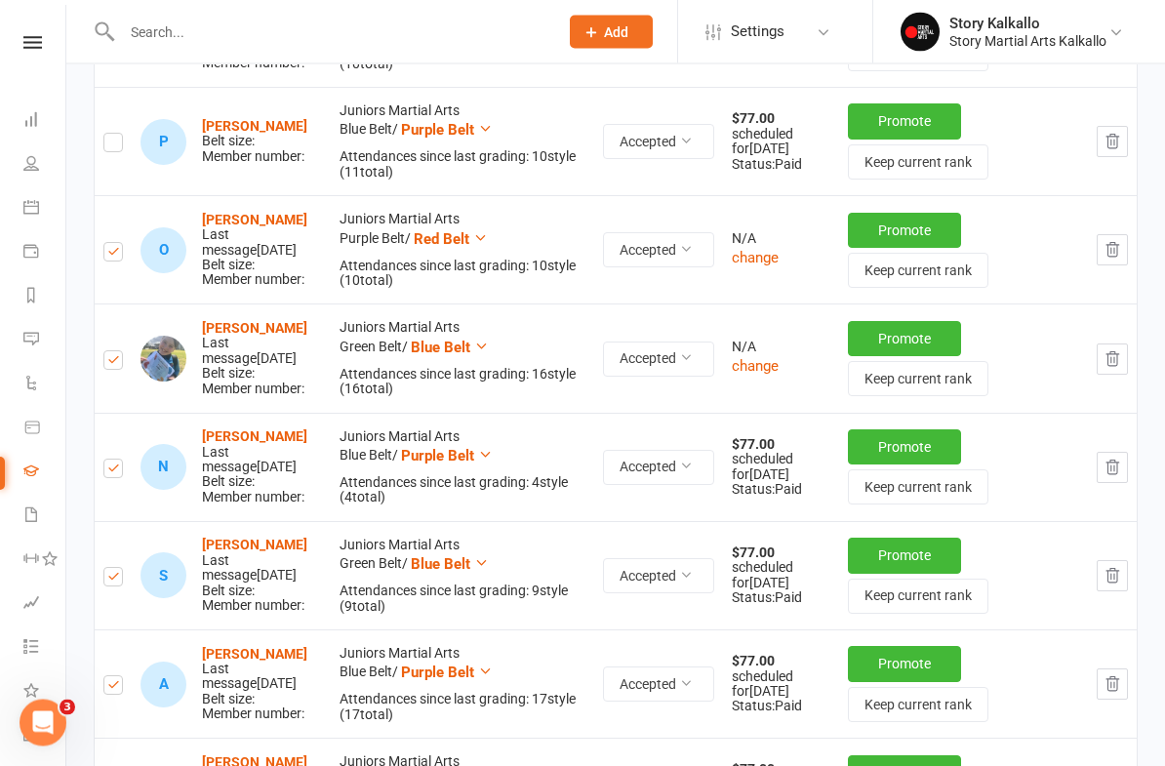
scroll to position [1095, 0]
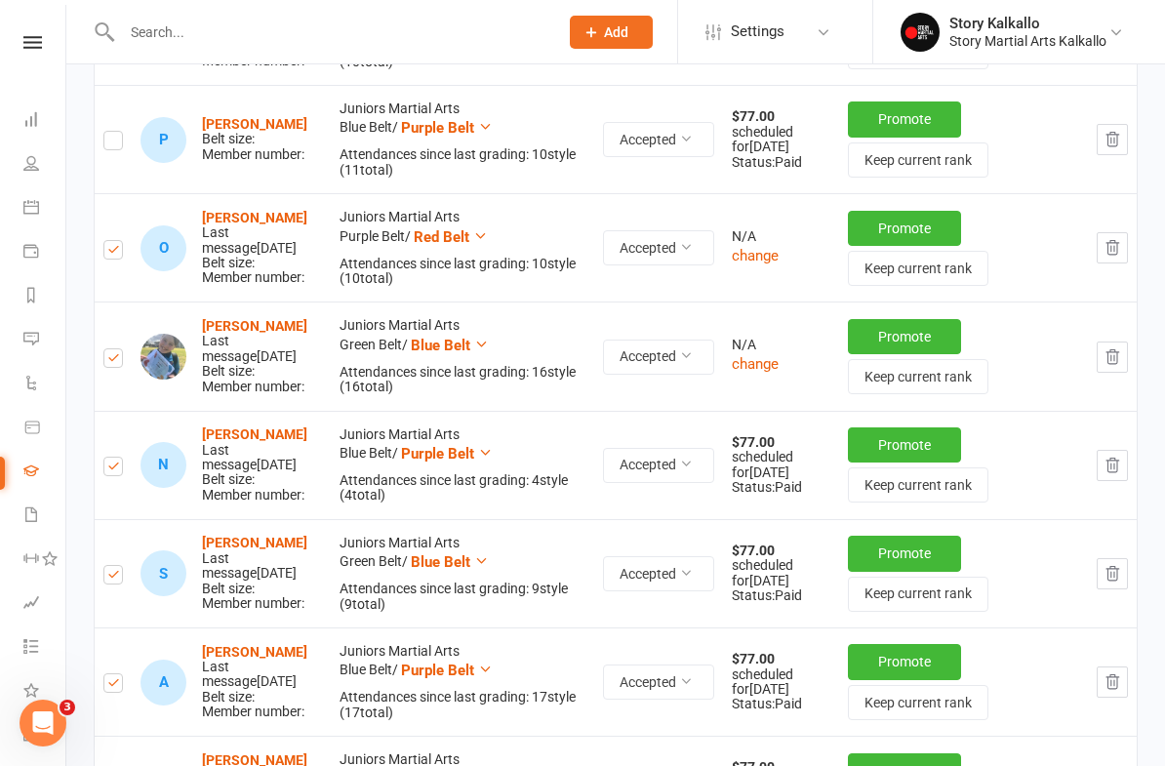
click at [122, 469] on label at bounding box center [113, 469] width 20 height 0
click at [122, 458] on input "checkbox" at bounding box center [113, 458] width 20 height 0
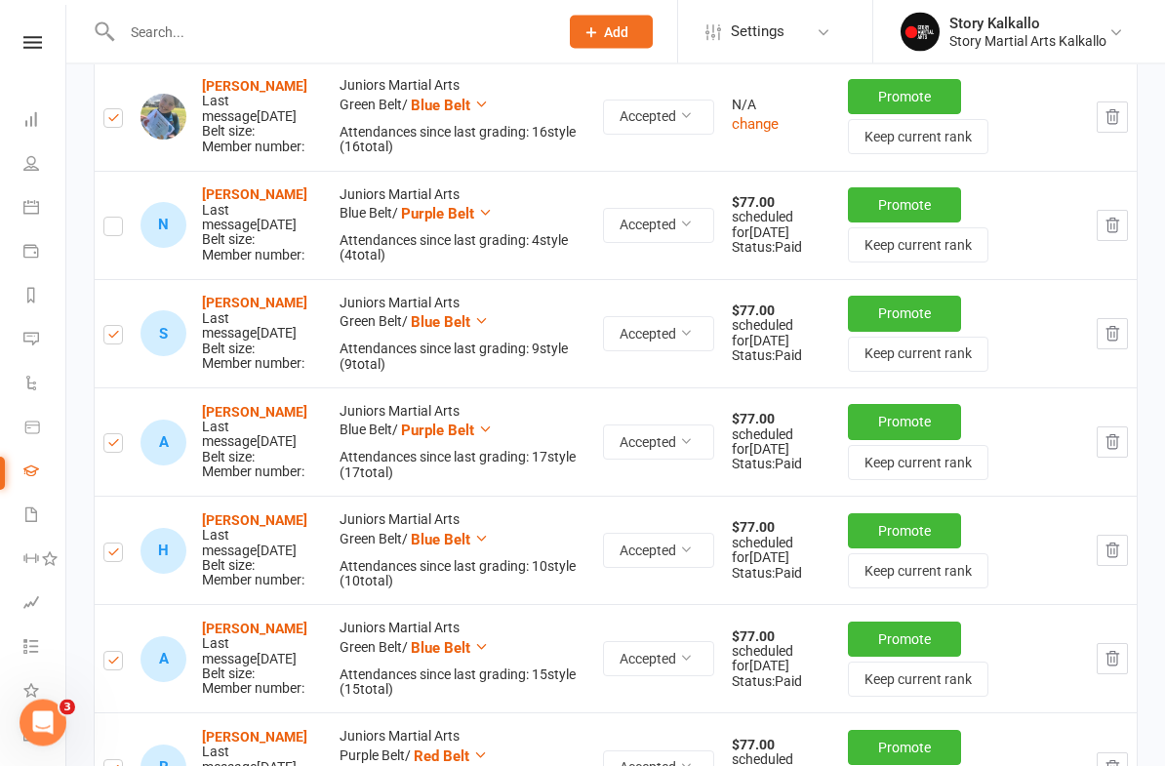
click at [123, 544] on input "checkbox" at bounding box center [113, 544] width 20 height 0
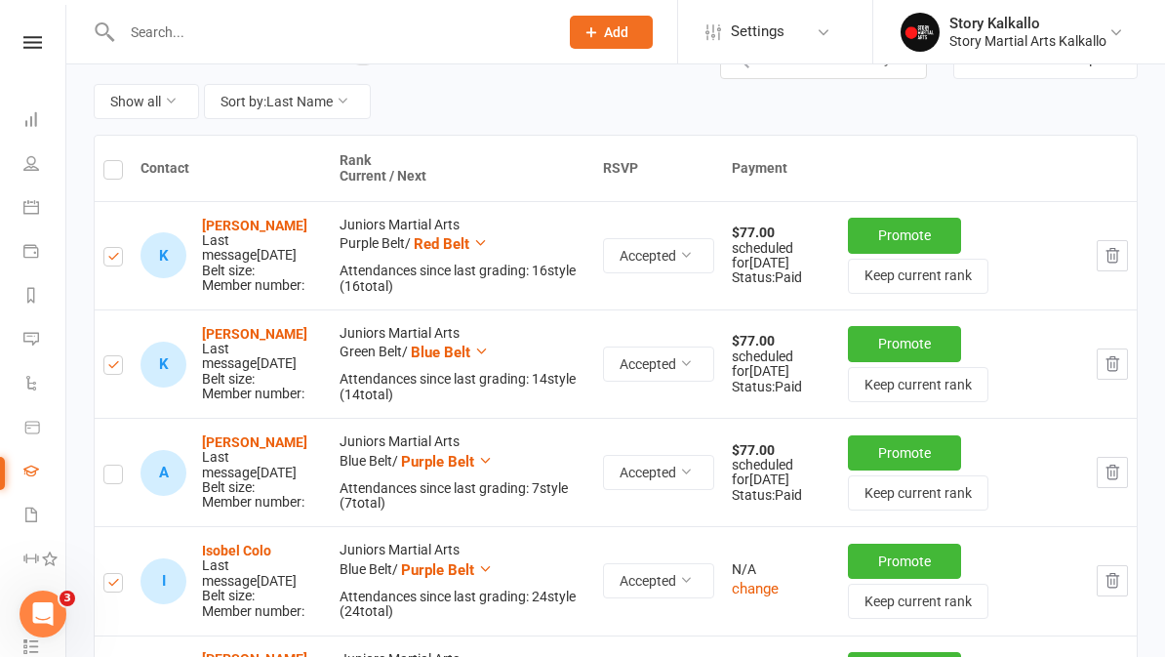
scroll to position [185, 0]
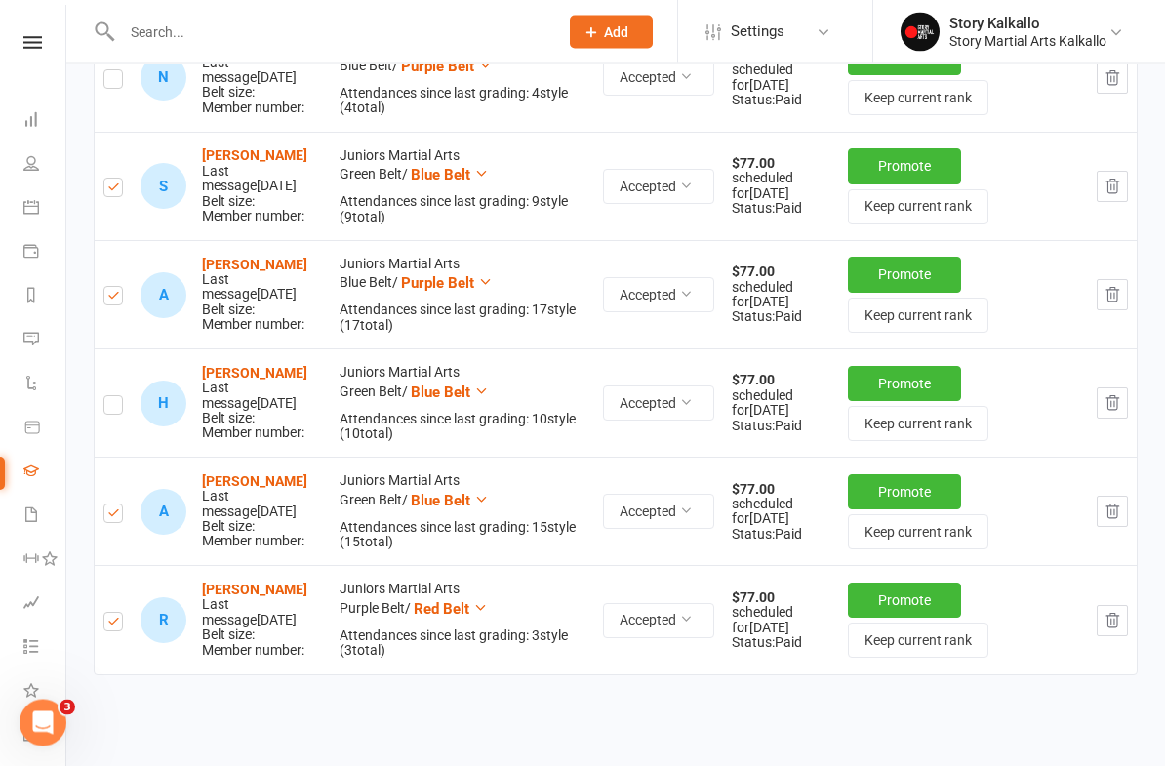
click at [122, 517] on label at bounding box center [113, 517] width 20 height 0
click at [122, 505] on input "checkbox" at bounding box center [113, 505] width 20 height 0
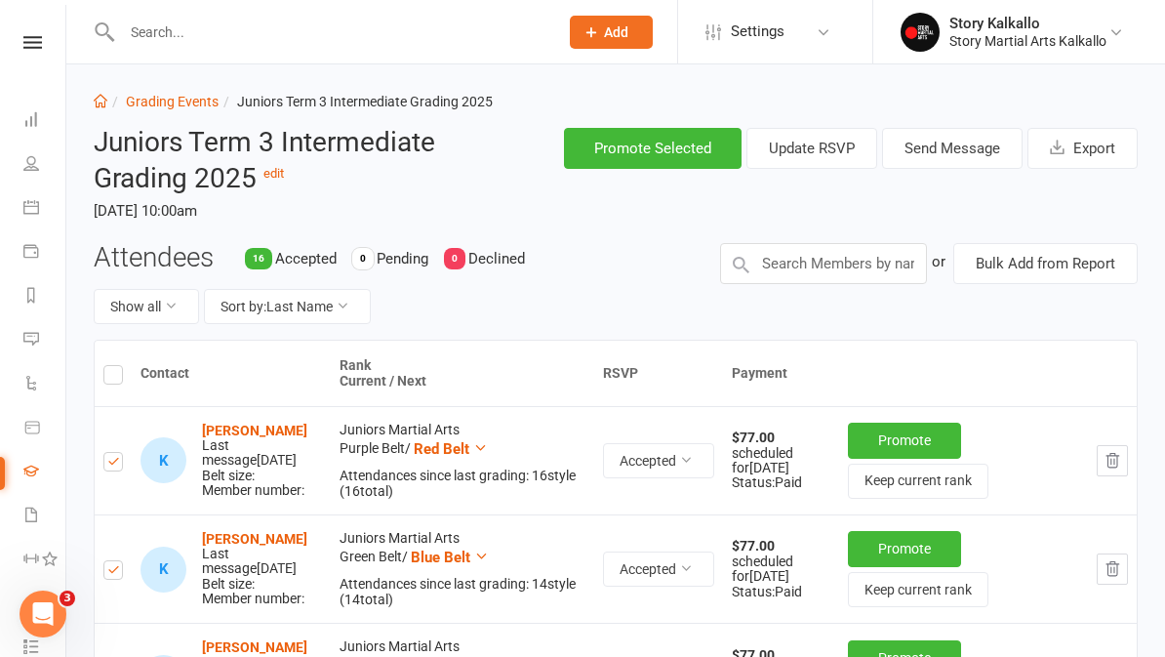
scroll to position [0, 0]
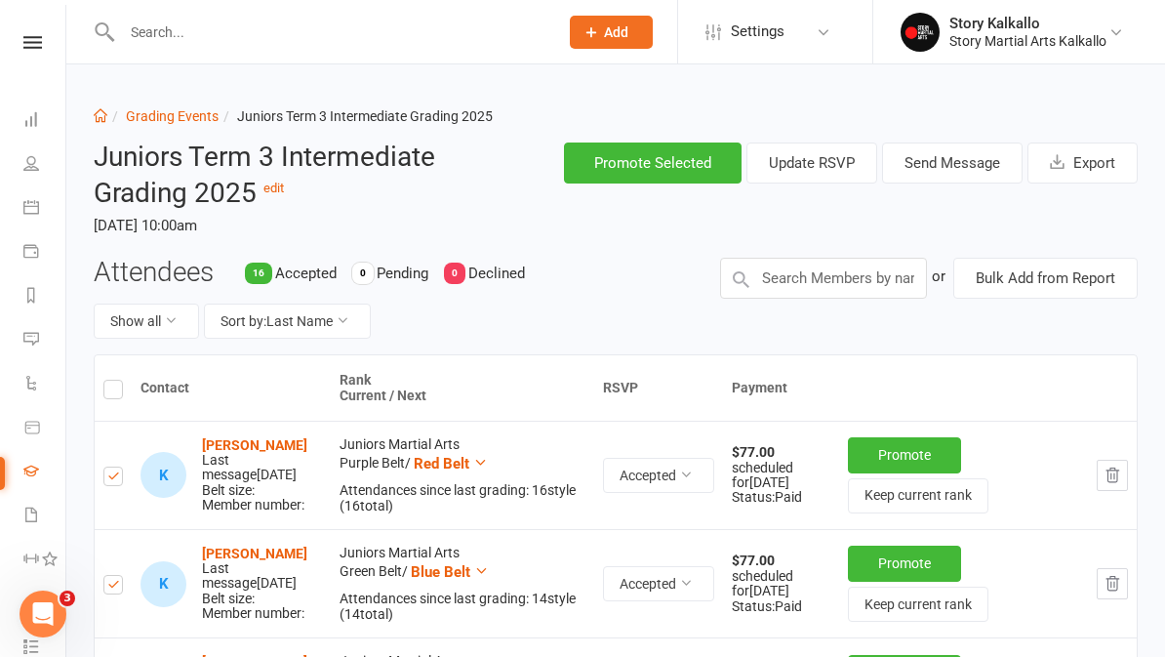
click at [664, 160] on button "Promote Selected" at bounding box center [653, 162] width 178 height 41
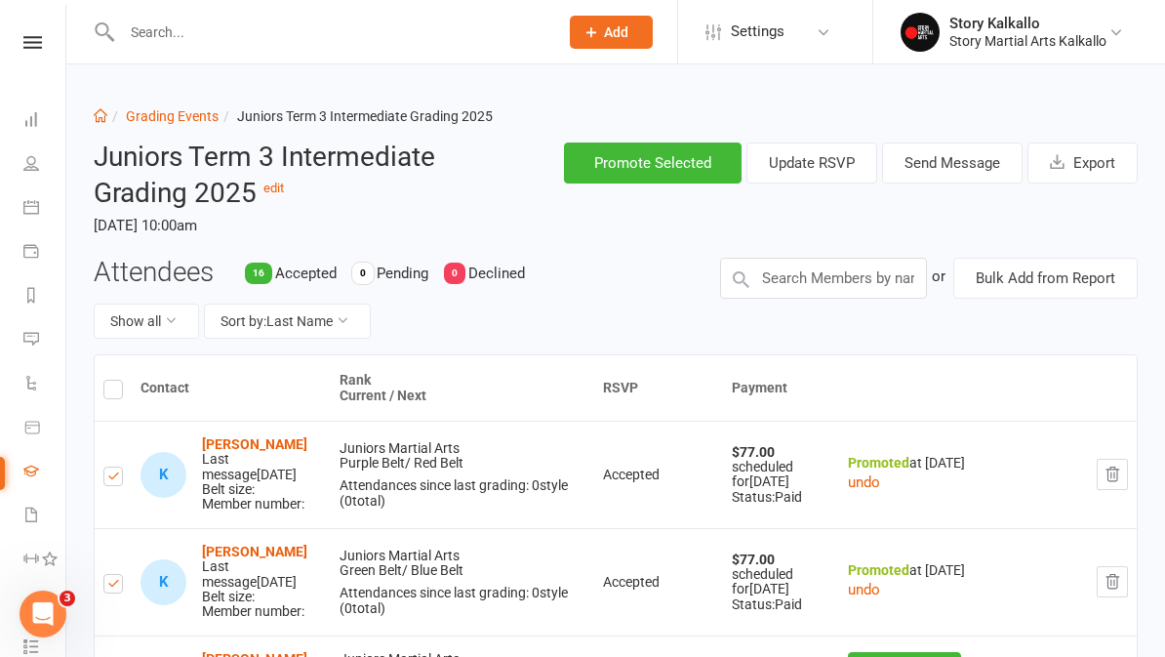
click at [175, 120] on link "Grading Events" at bounding box center [172, 116] width 93 height 16
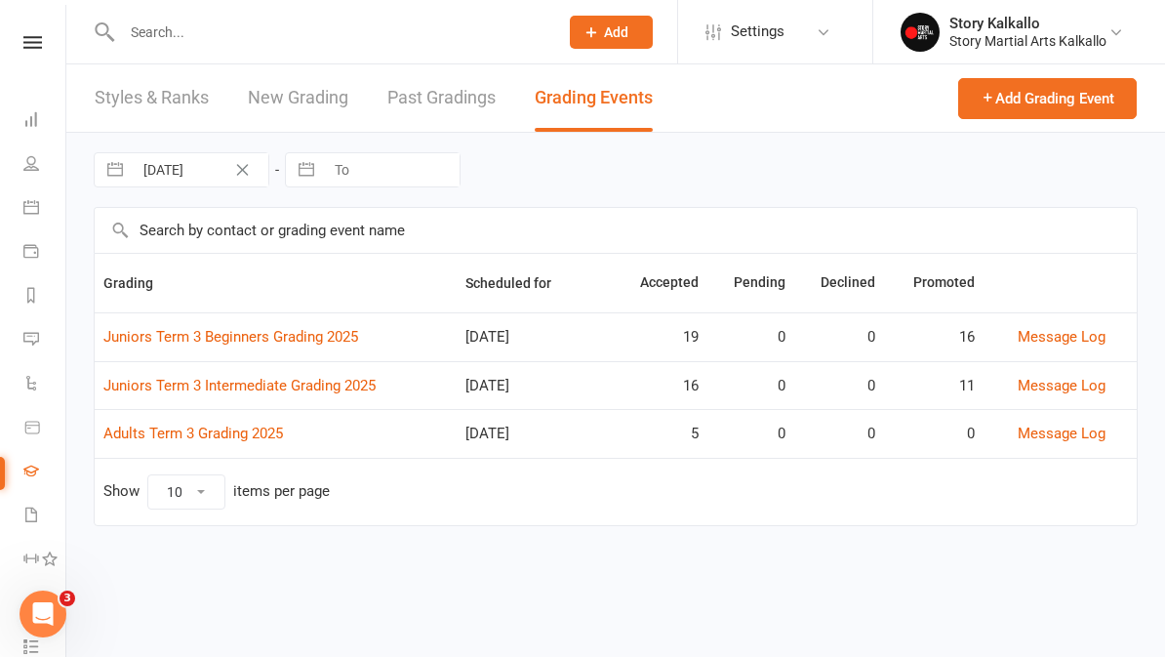
click at [27, 127] on link "Dashboard" at bounding box center [45, 122] width 44 height 44
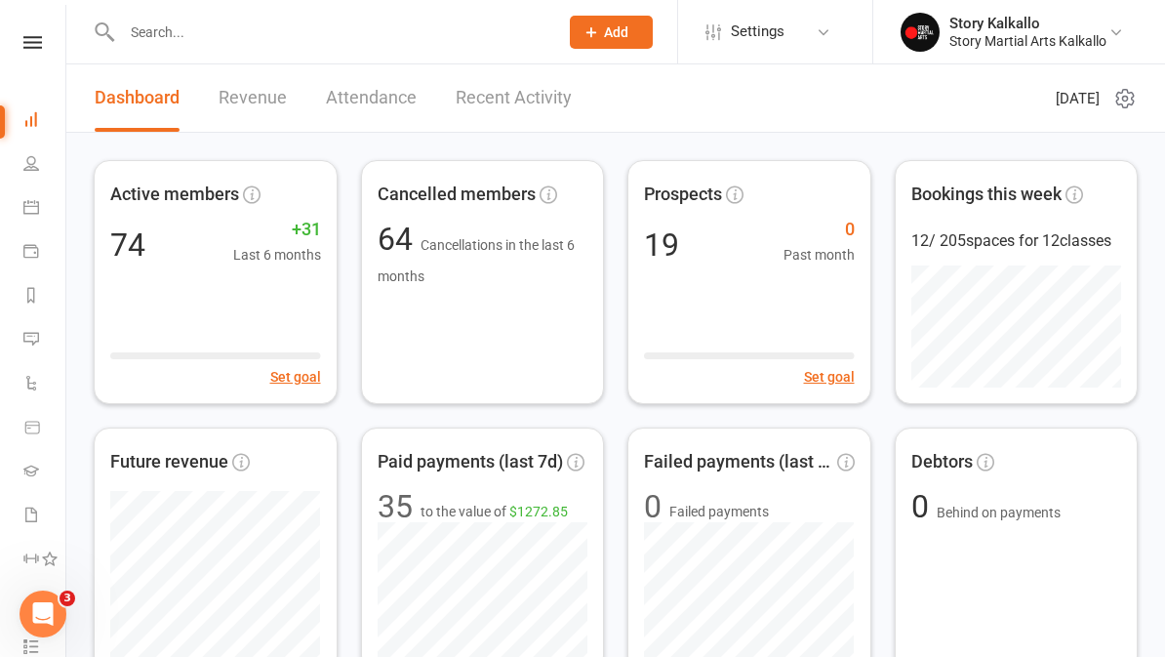
click at [25, 39] on icon at bounding box center [32, 42] width 19 height 13
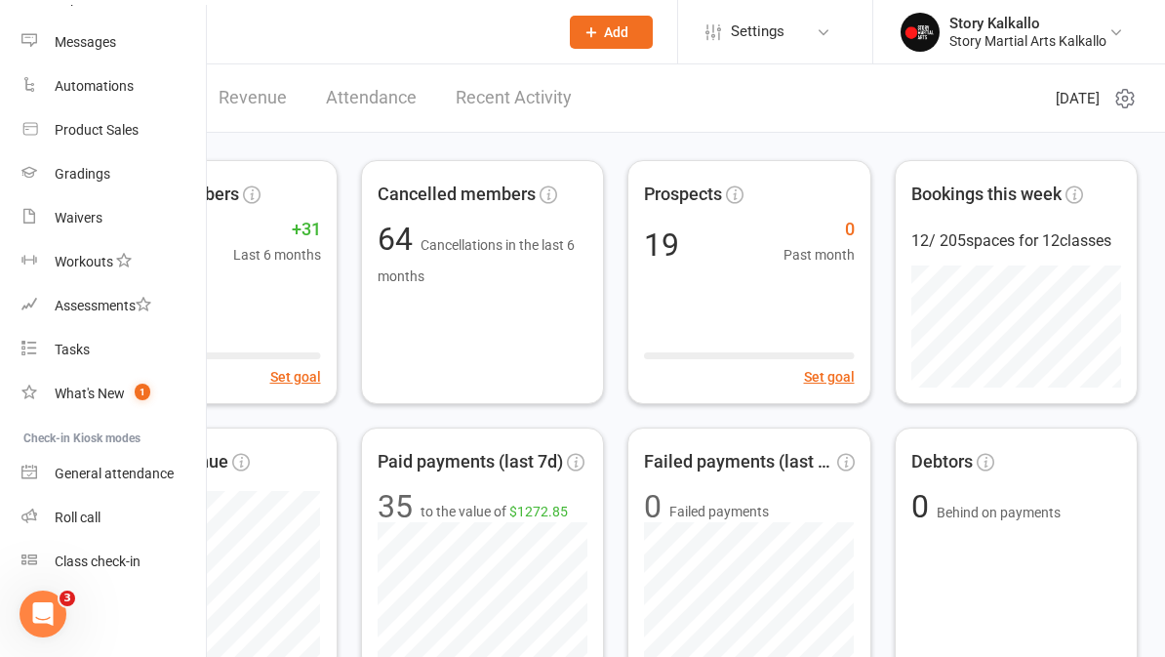
scroll to position [282, 2]
click at [65, 507] on link "Roll call" at bounding box center [113, 518] width 184 height 44
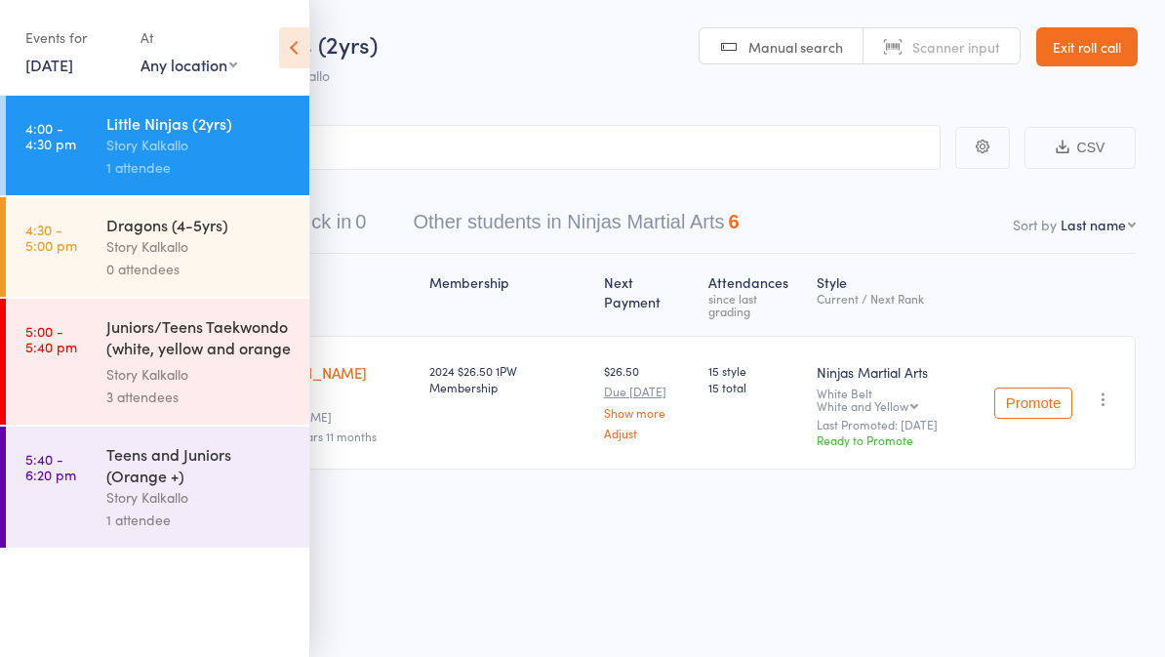
click at [275, 41] on div "Events for [DATE] [DATE] [DATE] Sun Mon Tue Wed Thu Fri Sat 36 31 01 02 03 04 0…" at bounding box center [154, 49] width 309 height 99
click at [308, 67] on icon at bounding box center [294, 47] width 30 height 41
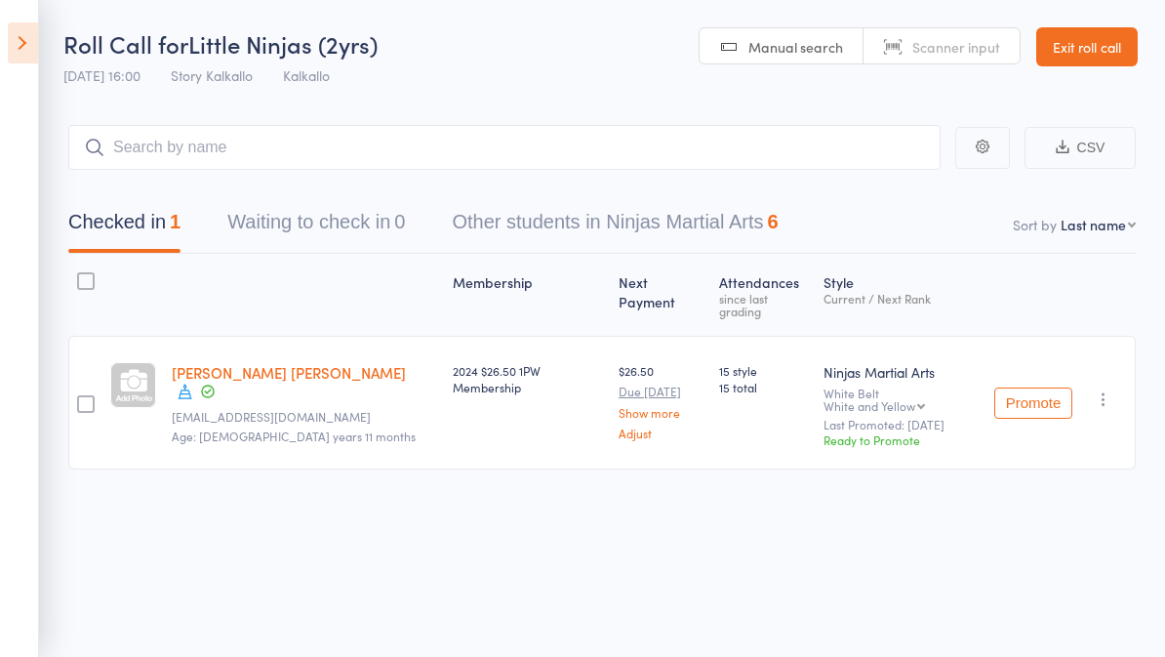
click at [731, 193] on div "Checked in 1 Waiting to check in 0 Other students in Ninjas Martial Arts 6" at bounding box center [601, 212] width 1067 height 84
click at [706, 221] on button "Other students in Ninjas Martial Arts 6" at bounding box center [615, 227] width 326 height 52
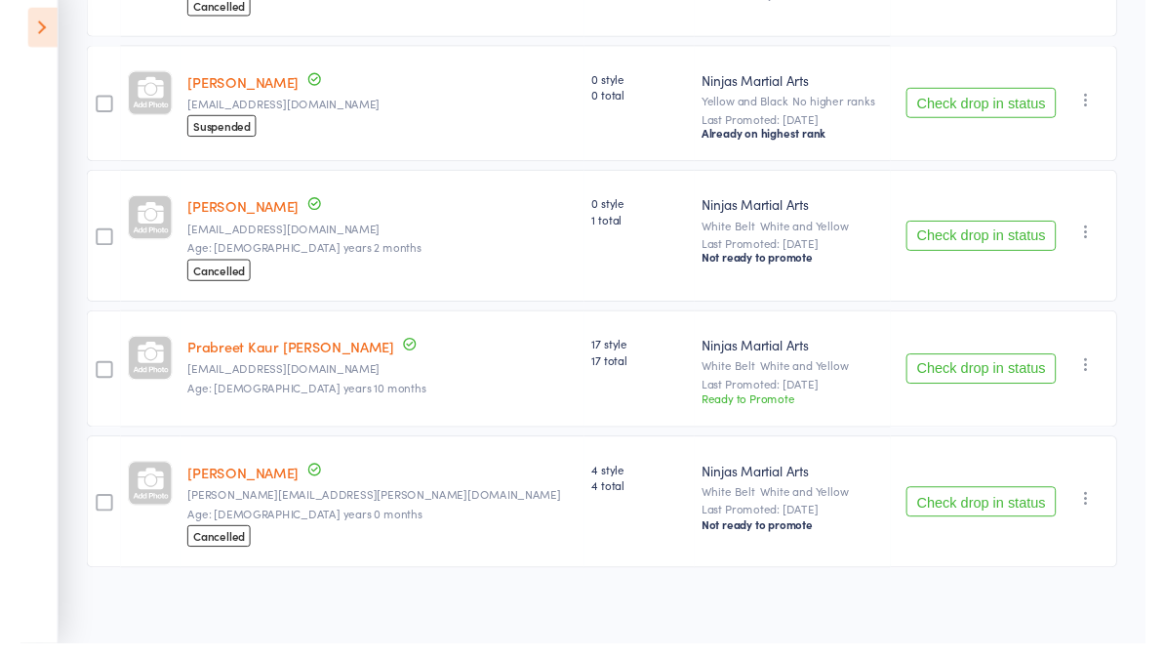
scroll to position [593, 0]
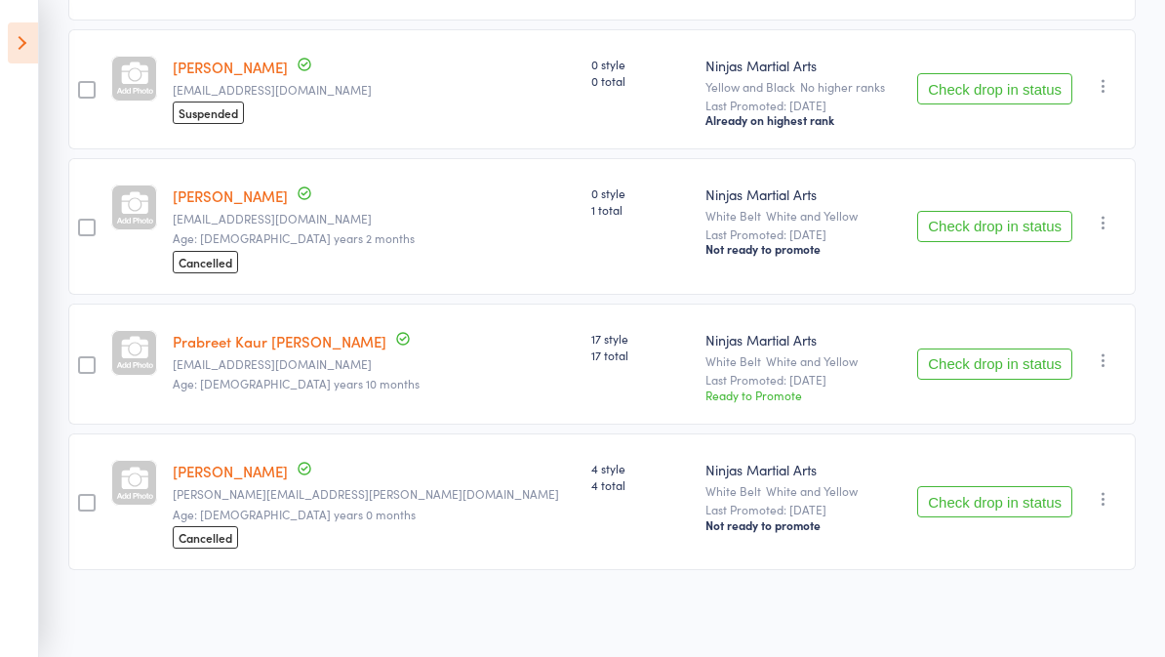
click at [1025, 360] on button "Check drop in status" at bounding box center [994, 363] width 155 height 31
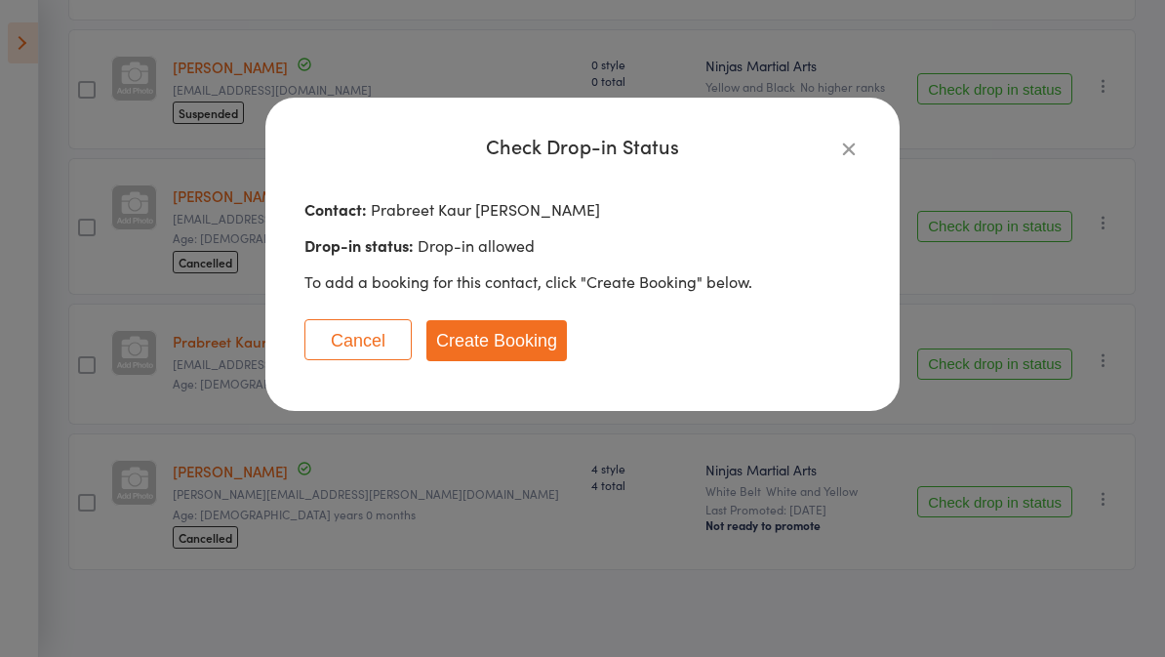
click at [505, 337] on button "Create Booking" at bounding box center [496, 340] width 140 height 41
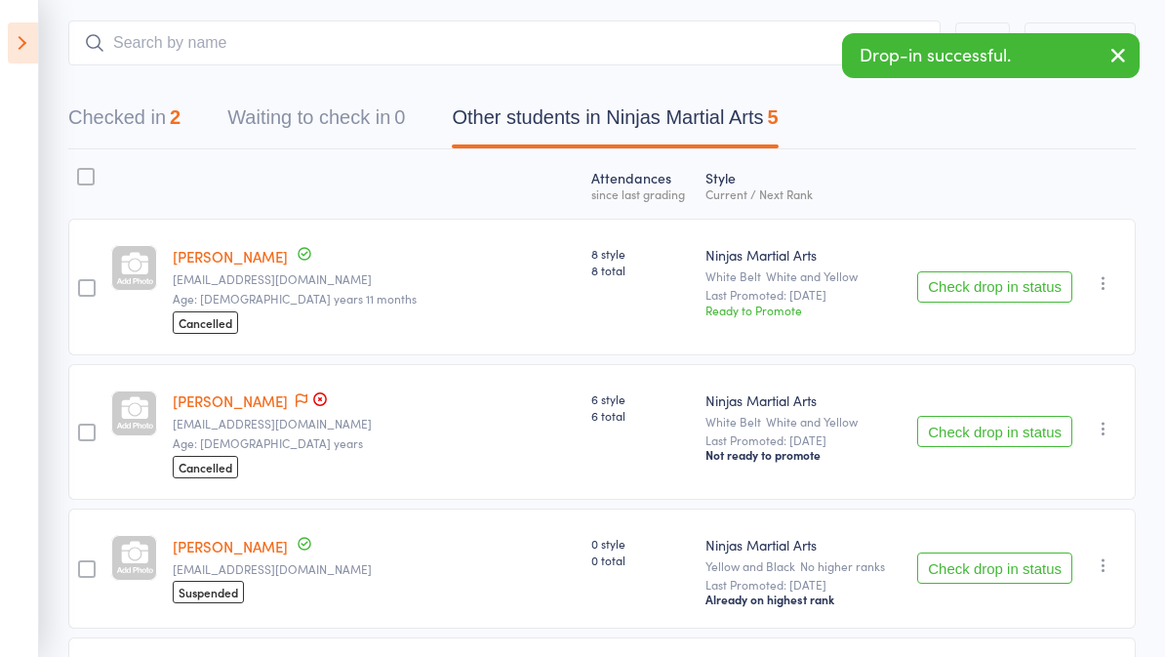
scroll to position [0, 0]
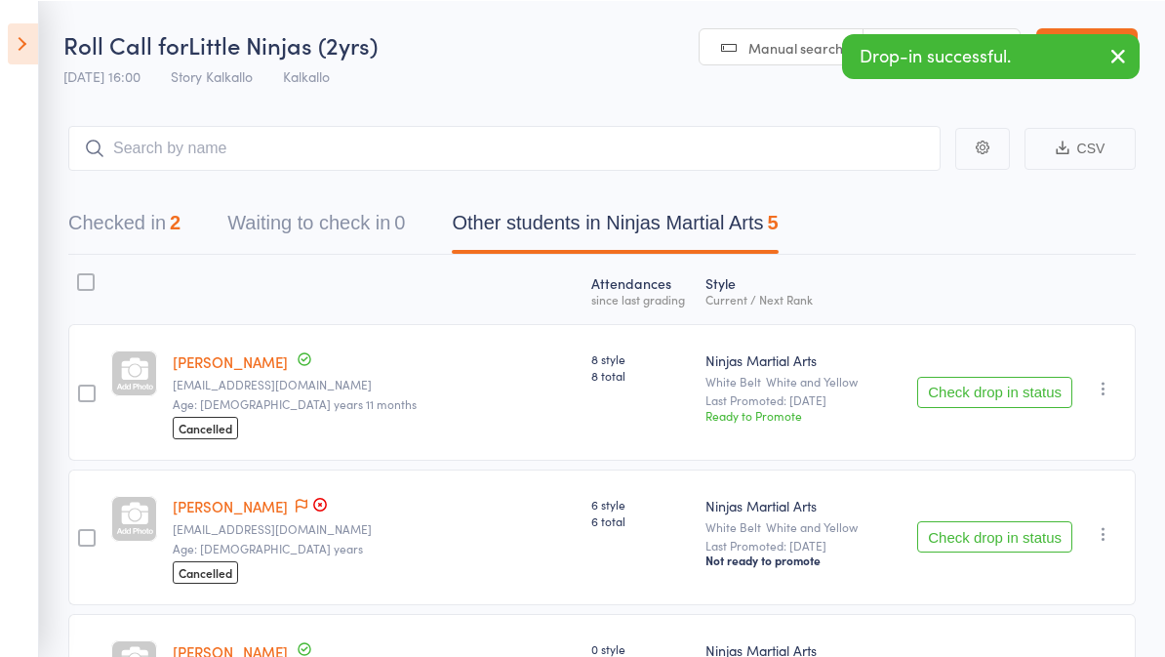
click at [143, 226] on button "Checked in 2" at bounding box center [124, 227] width 112 height 52
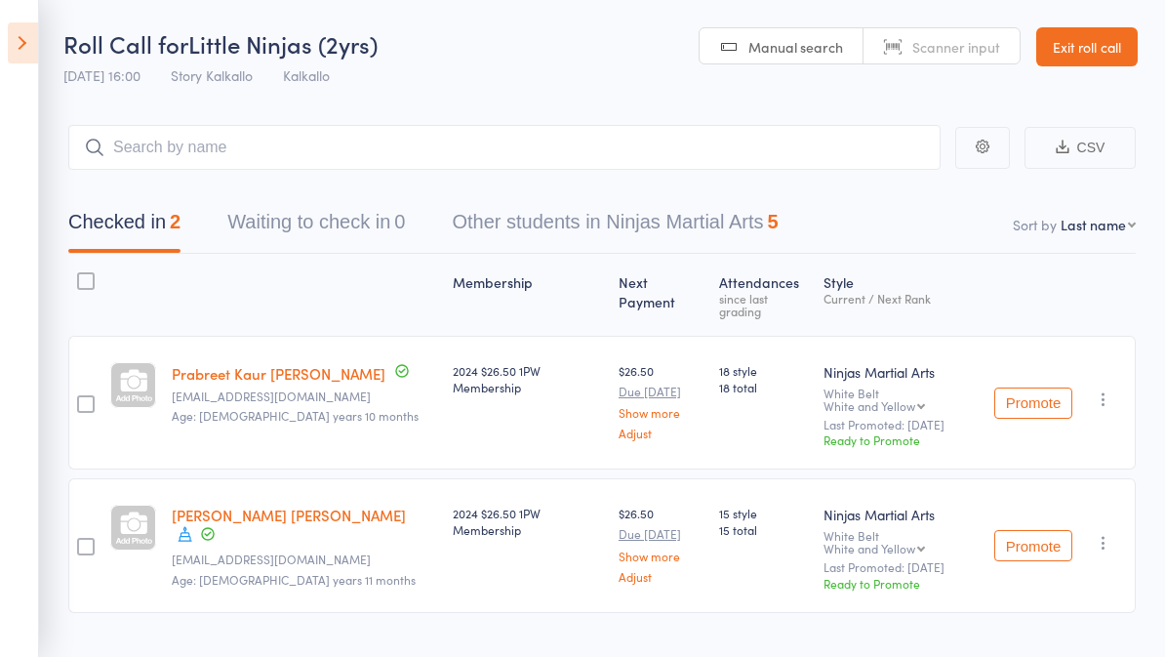
click at [37, 38] on icon at bounding box center [23, 42] width 30 height 41
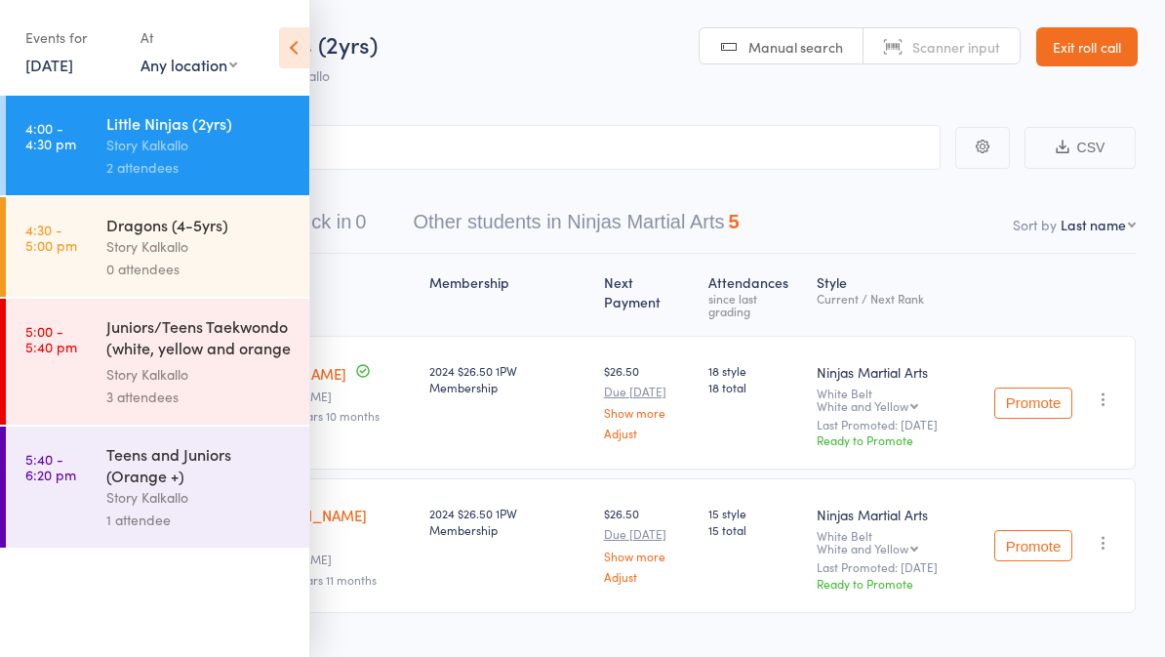
click at [134, 446] on div "Teens and Juniors (Orange +) Story Kalkallo 1 attendee" at bounding box center [207, 486] width 203 height 121
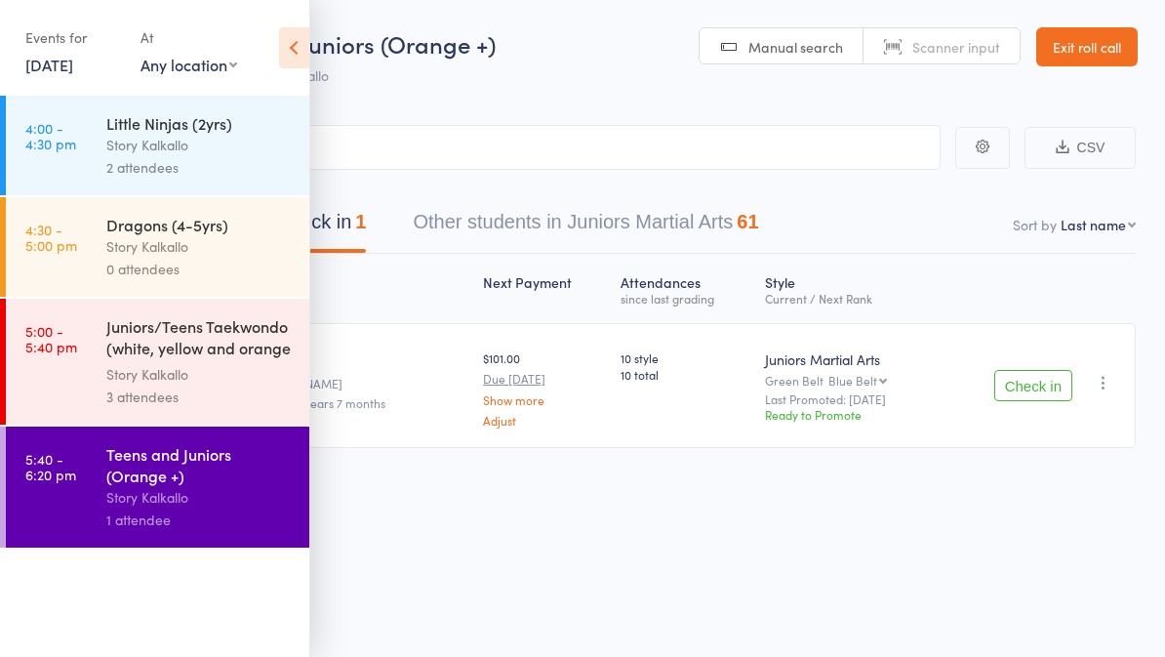
click at [295, 65] on icon at bounding box center [294, 47] width 30 height 41
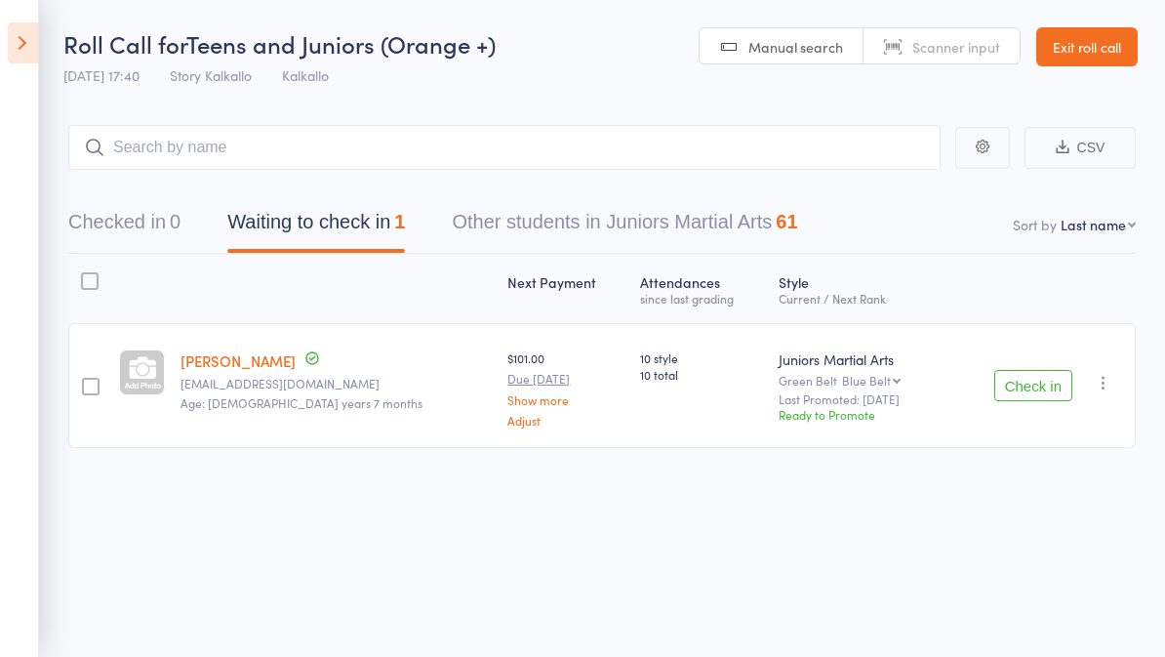
click at [234, 370] on link "[PERSON_NAME]" at bounding box center [237, 360] width 115 height 20
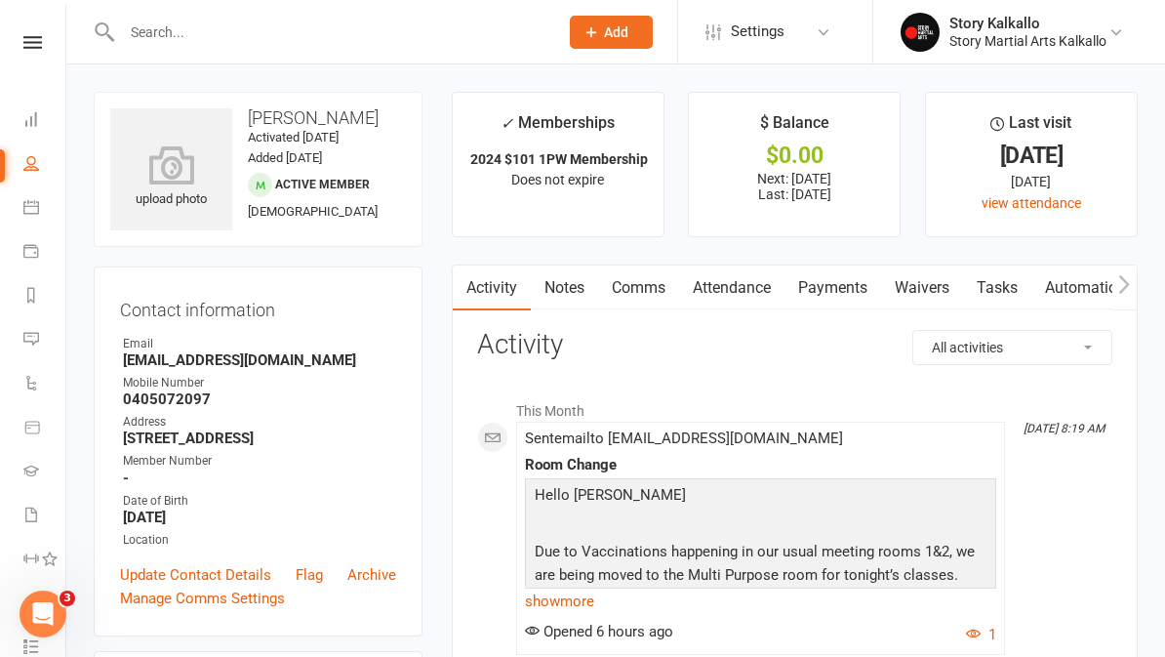
click at [16, 42] on link at bounding box center [32, 42] width 69 height 13
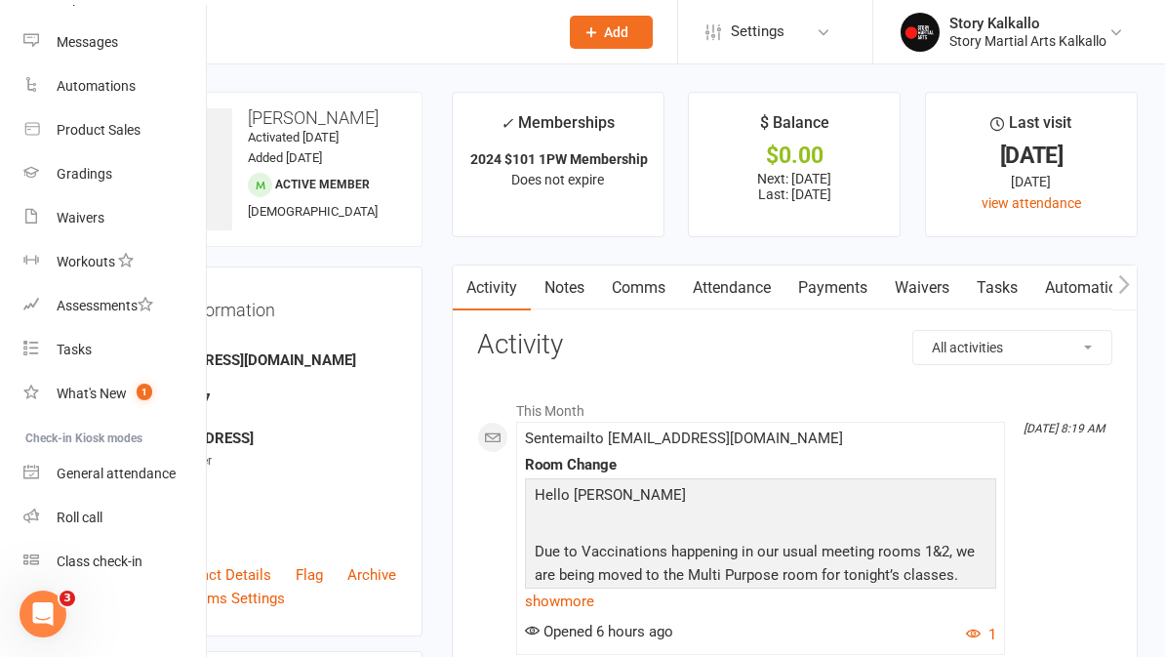
scroll to position [282, 0]
click at [104, 523] on link "Roll call" at bounding box center [115, 518] width 184 height 44
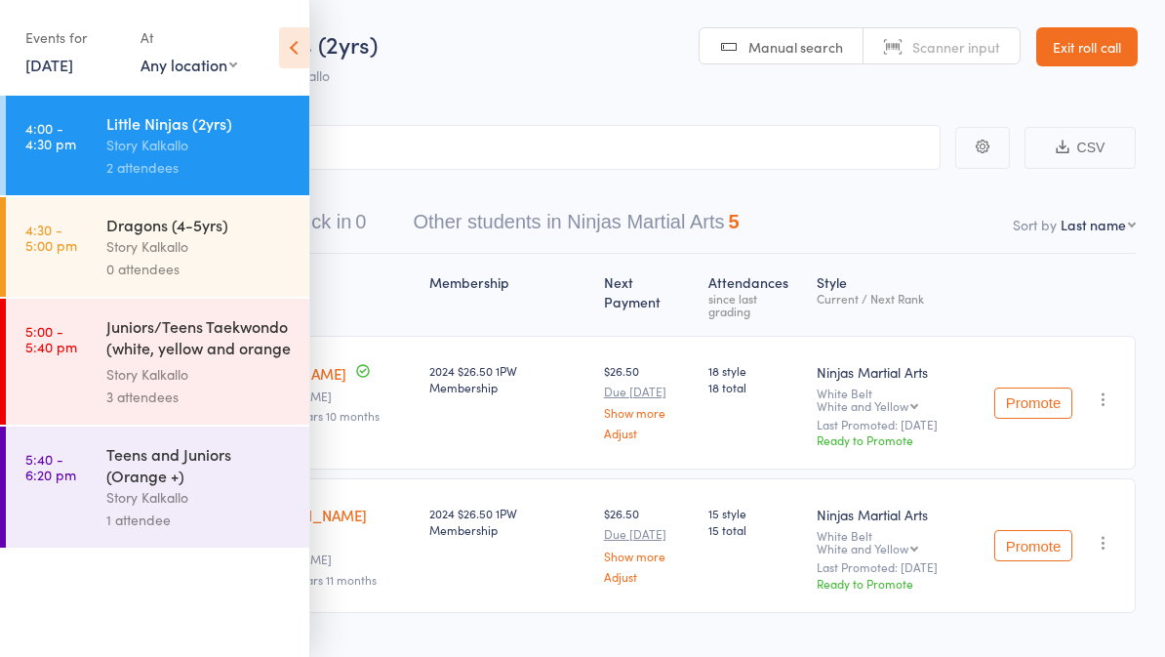
click at [308, 60] on icon at bounding box center [294, 47] width 30 height 41
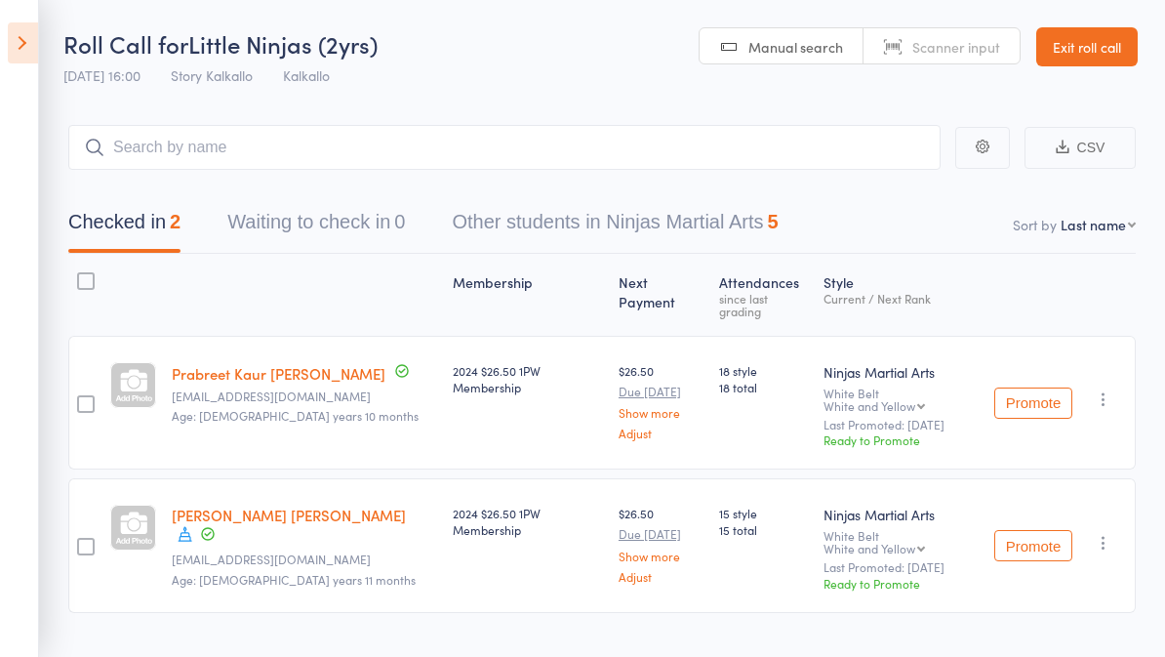
click at [36, 45] on icon at bounding box center [23, 42] width 30 height 41
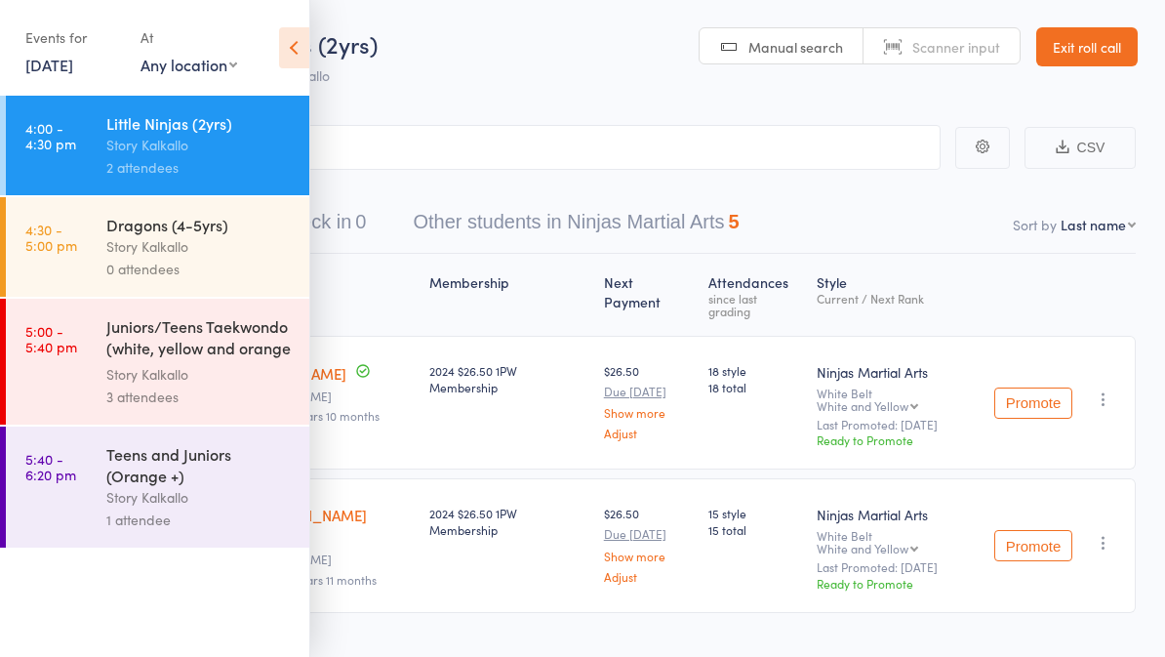
click at [174, 262] on div "0 attendees" at bounding box center [199, 269] width 186 height 22
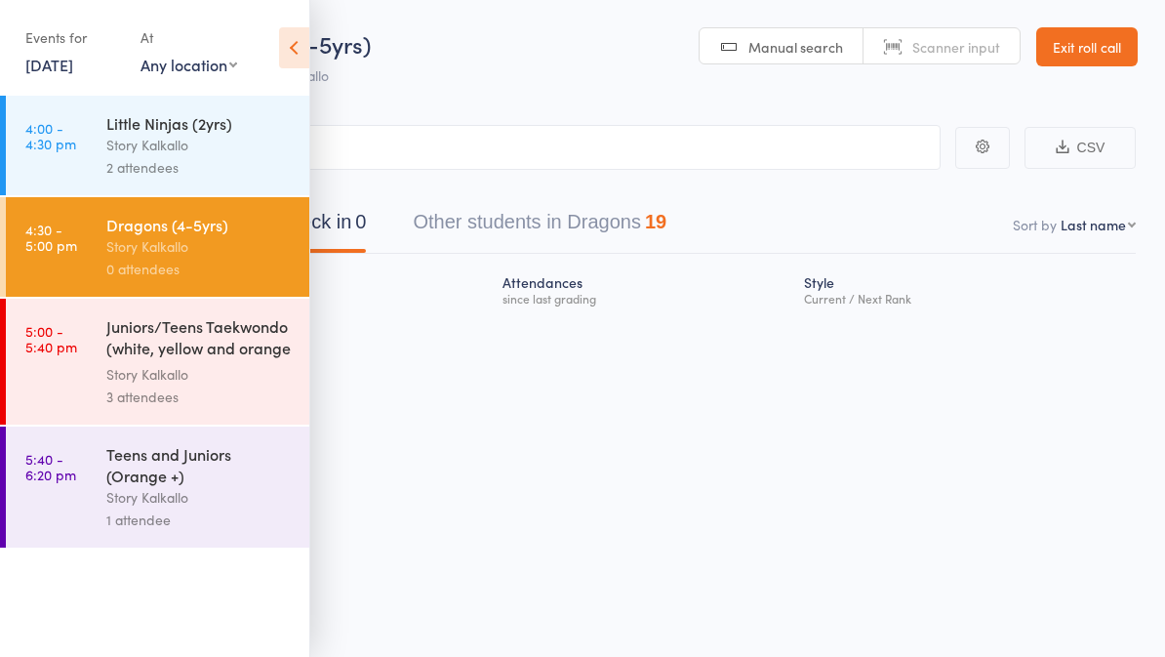
click at [292, 56] on icon at bounding box center [294, 47] width 30 height 41
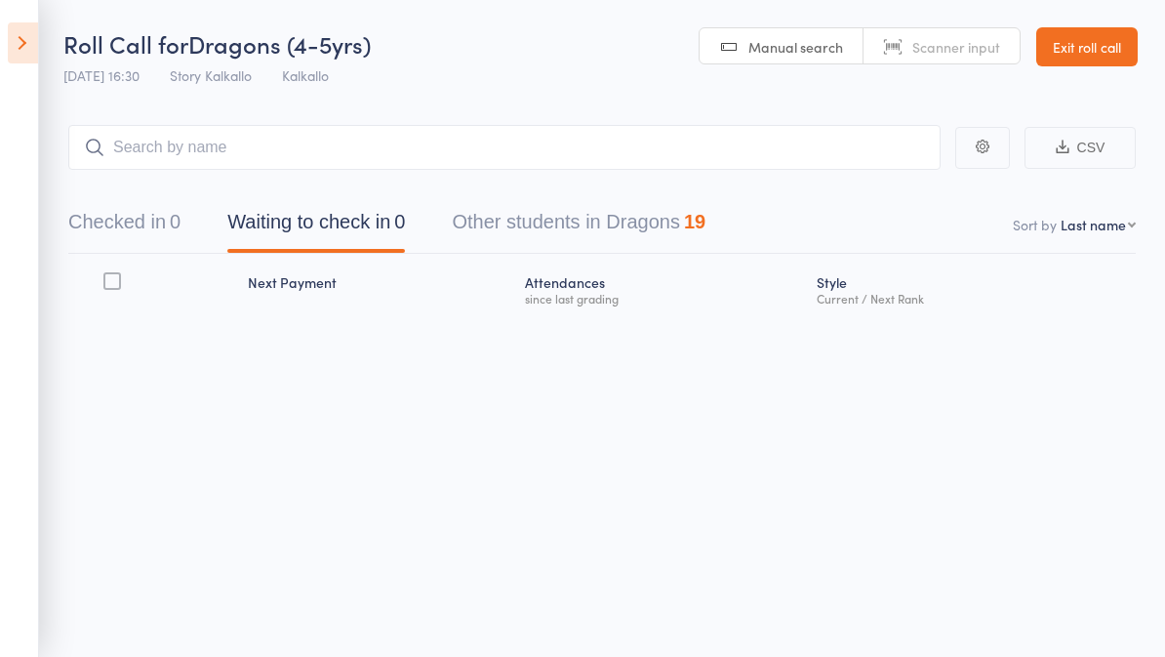
click at [599, 218] on button "Other students in Dragons 19" at bounding box center [579, 227] width 254 height 52
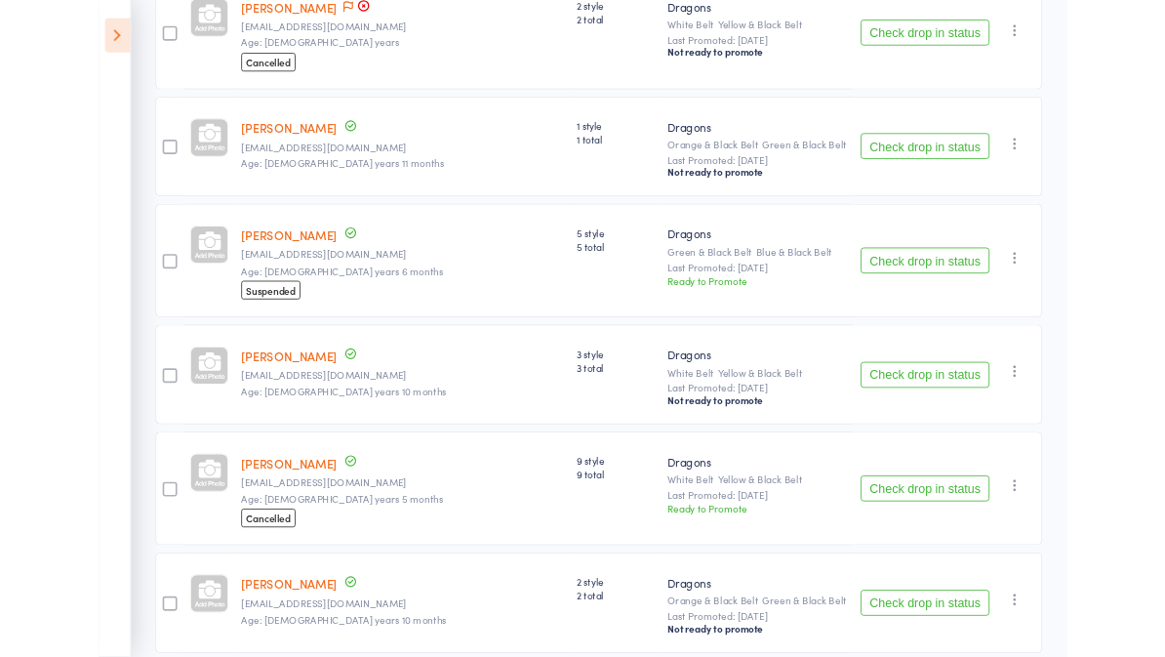
scroll to position [298, 0]
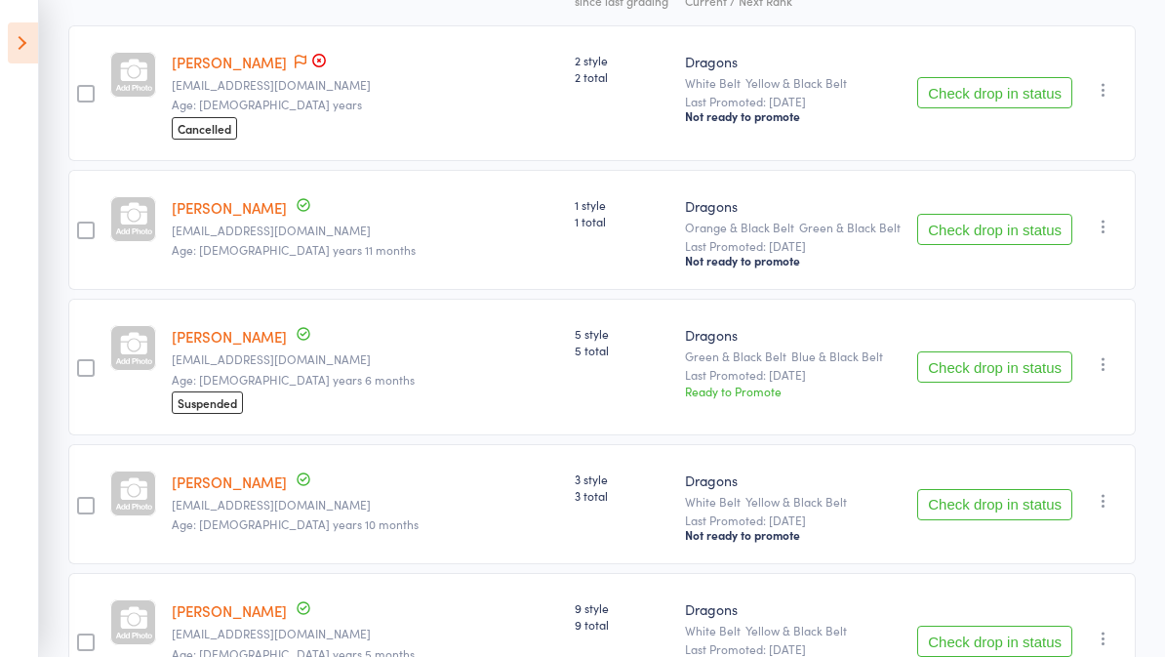
click at [1060, 235] on button "Check drop in status" at bounding box center [994, 229] width 155 height 31
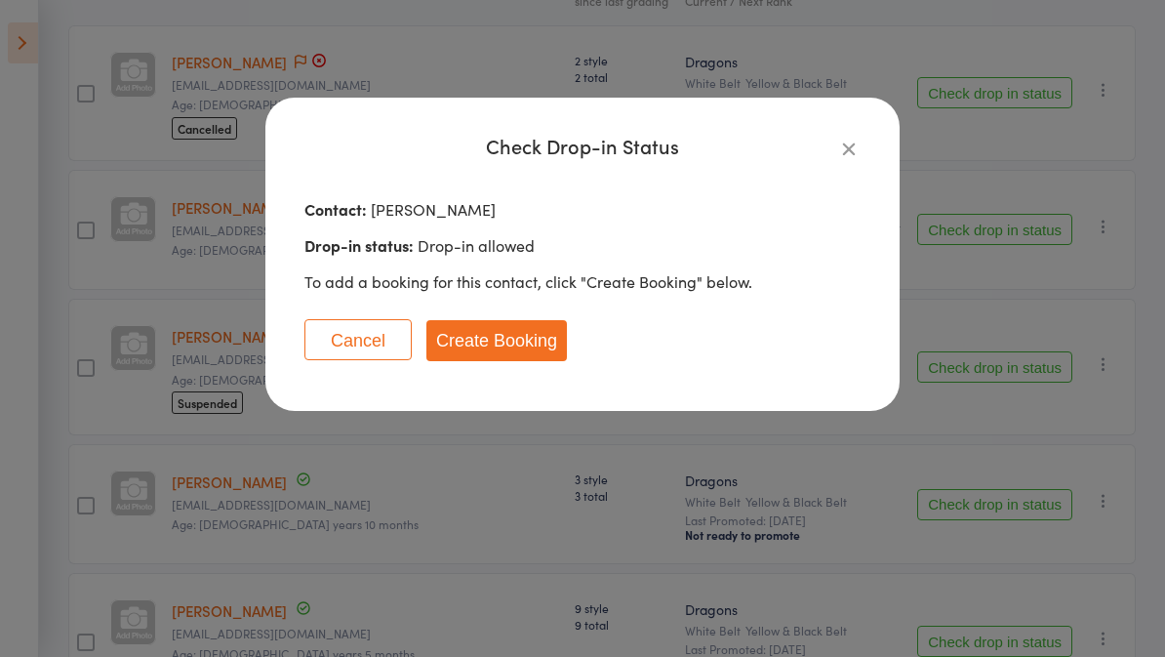
click at [501, 338] on button "Create Booking" at bounding box center [496, 340] width 140 height 41
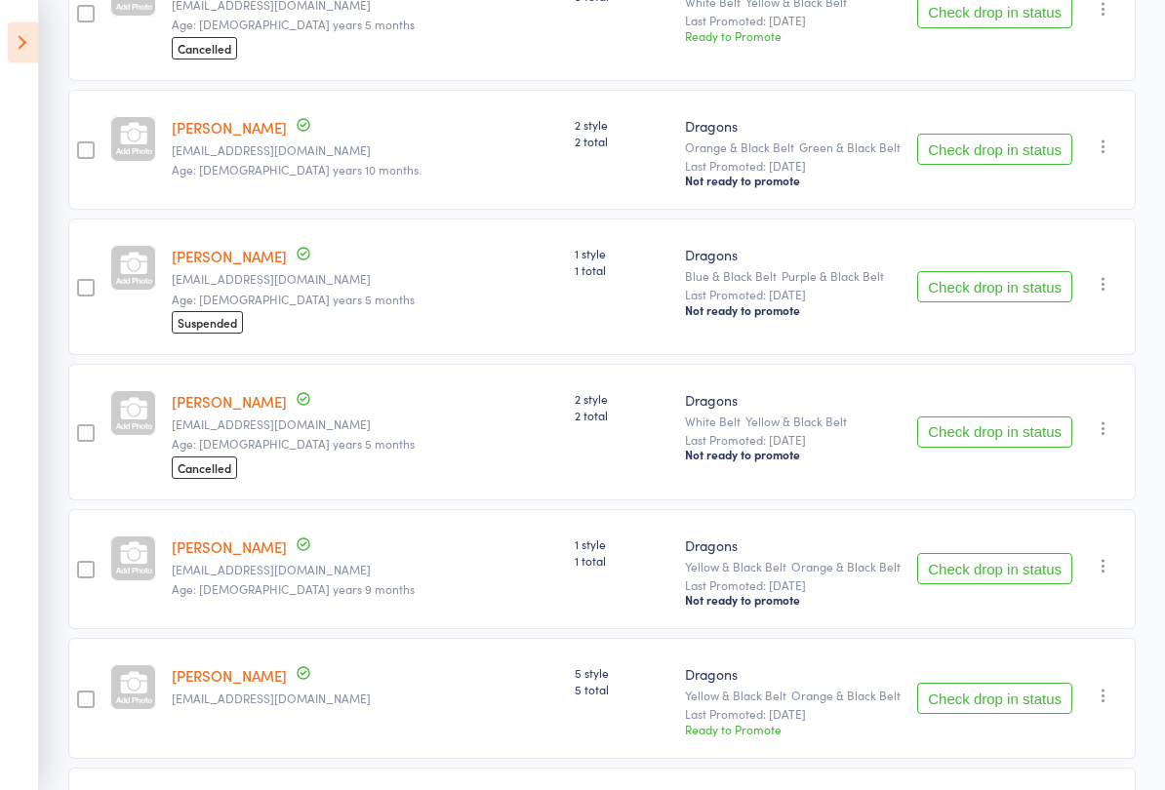
scroll to position [797, 0]
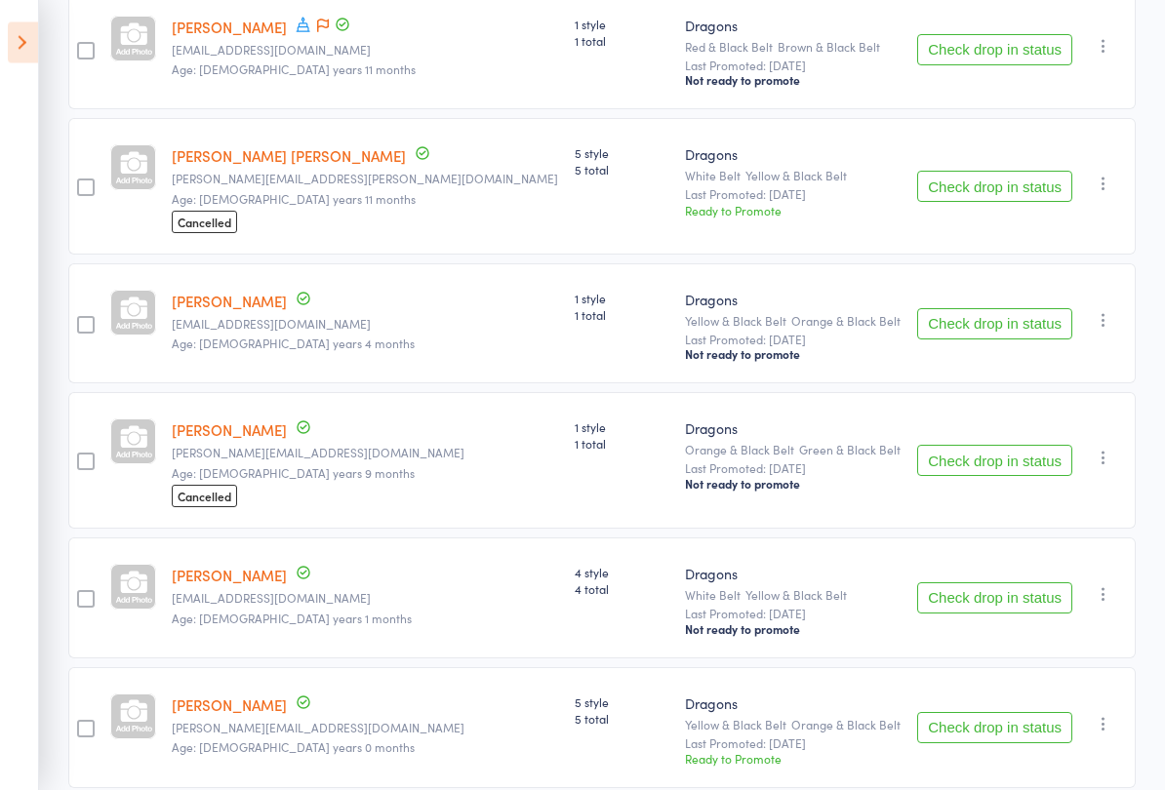
click at [1045, 340] on button "Check drop in status" at bounding box center [994, 324] width 155 height 31
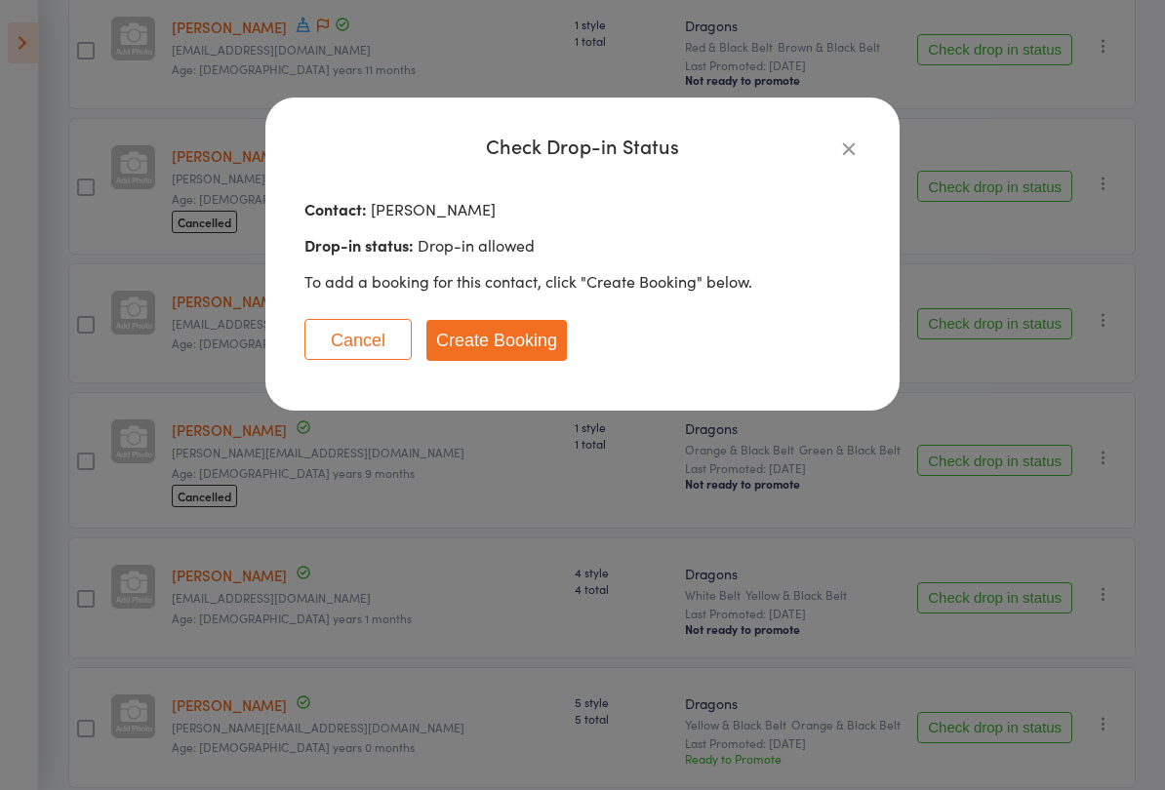
click at [533, 357] on button "Create Booking" at bounding box center [496, 340] width 140 height 41
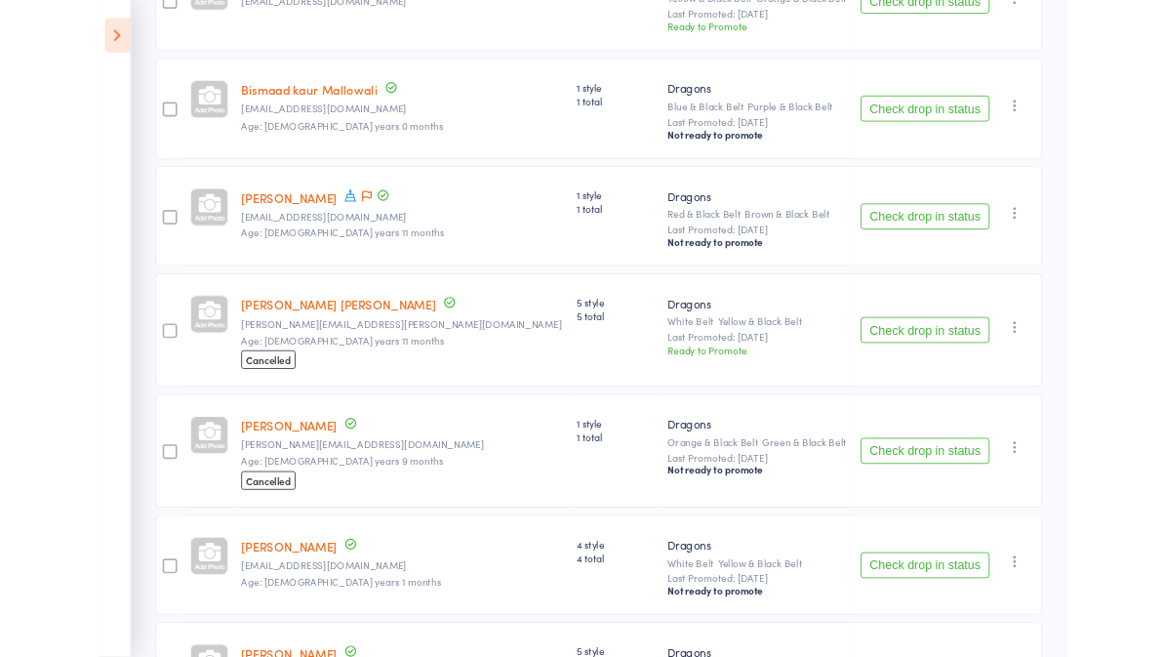
scroll to position [1496, 0]
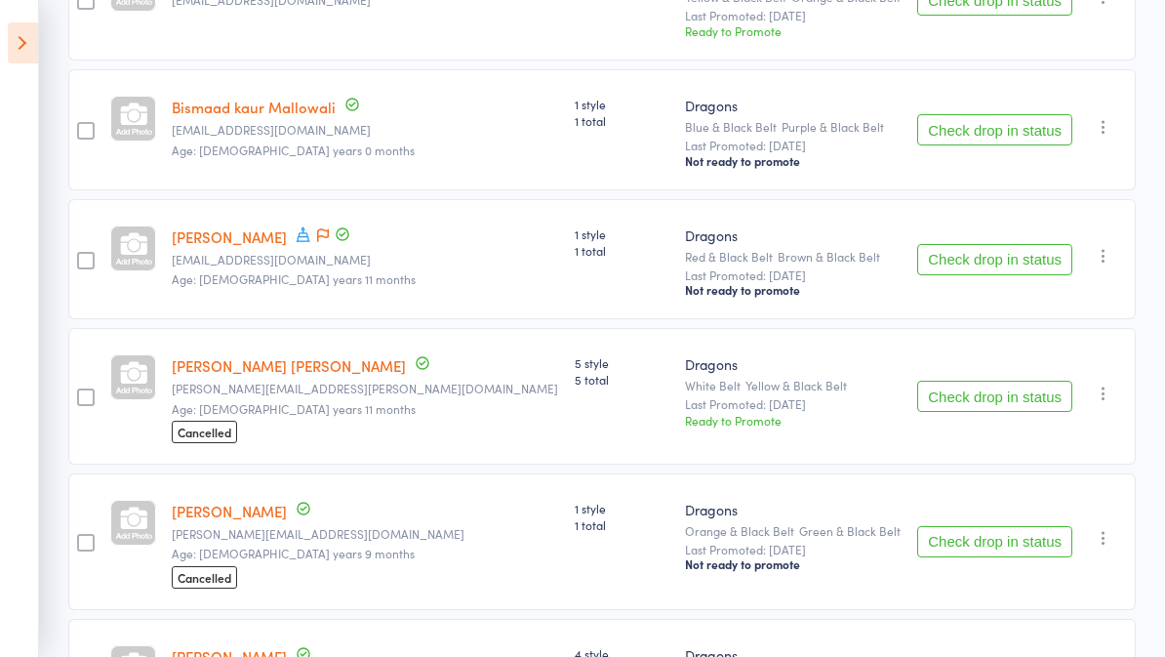
click at [295, 243] on icon at bounding box center [304, 234] width 18 height 18
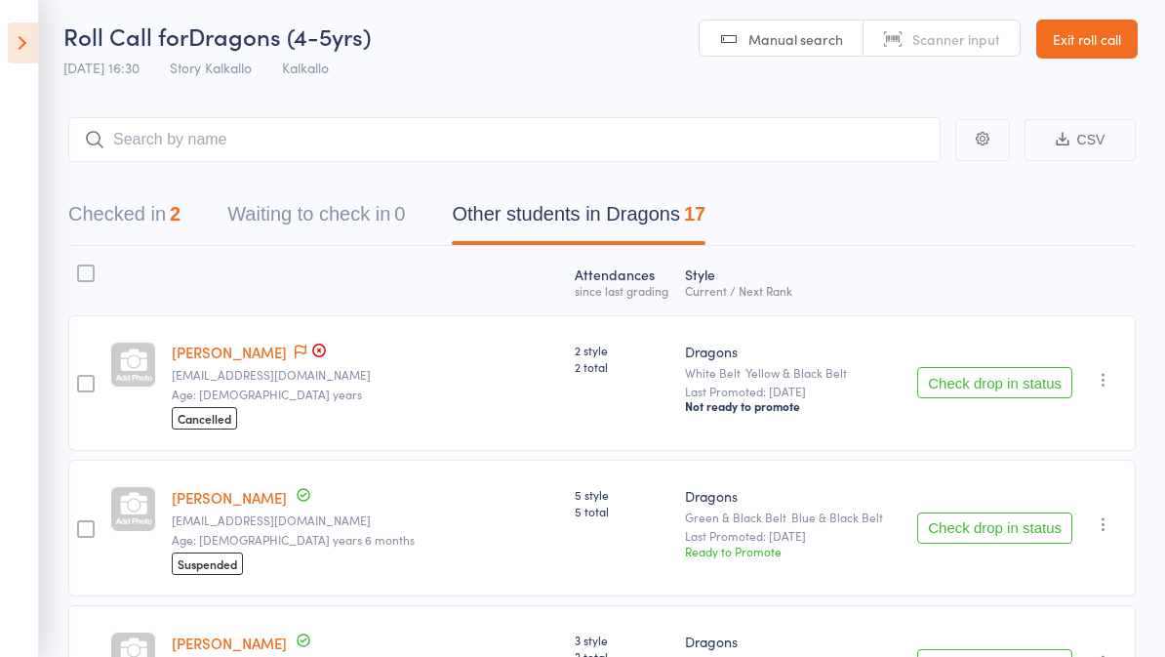
scroll to position [0, 0]
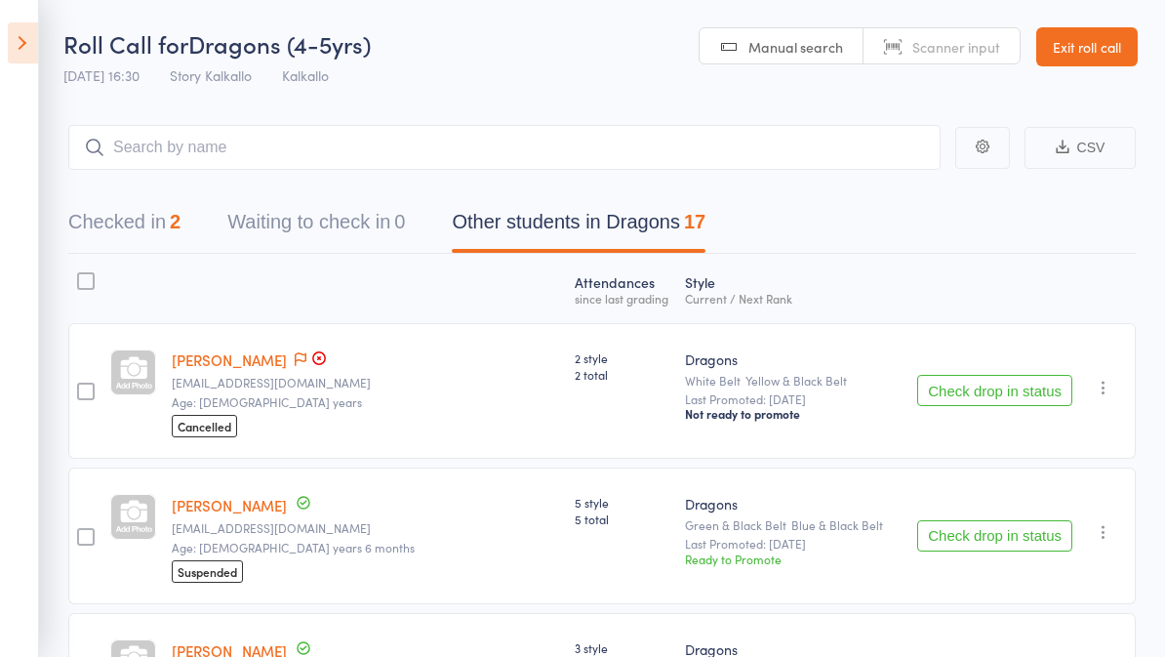
click at [534, 57] on header "Roll Call for Dragons (4-5yrs) 15 Sep 16:30 Story Kalkallo Kalkallo Manual sear…" at bounding box center [582, 48] width 1165 height 96
click at [1107, 60] on link "Exit roll call" at bounding box center [1086, 46] width 101 height 39
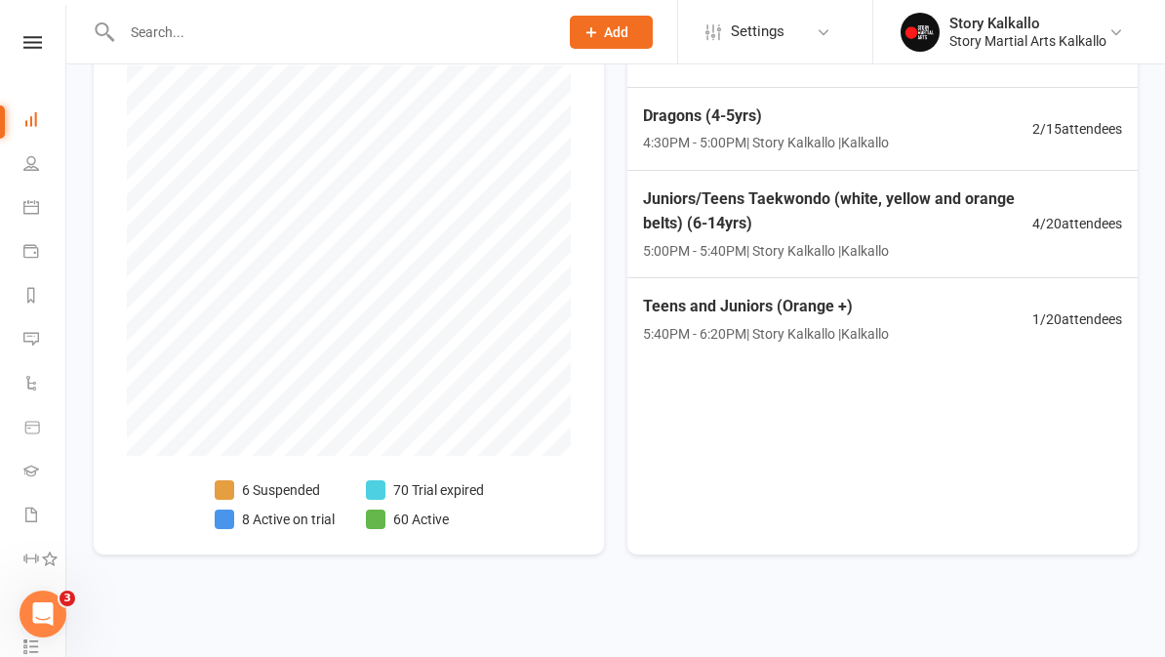
click at [231, 481] on span at bounding box center [225, 490] width 20 height 20
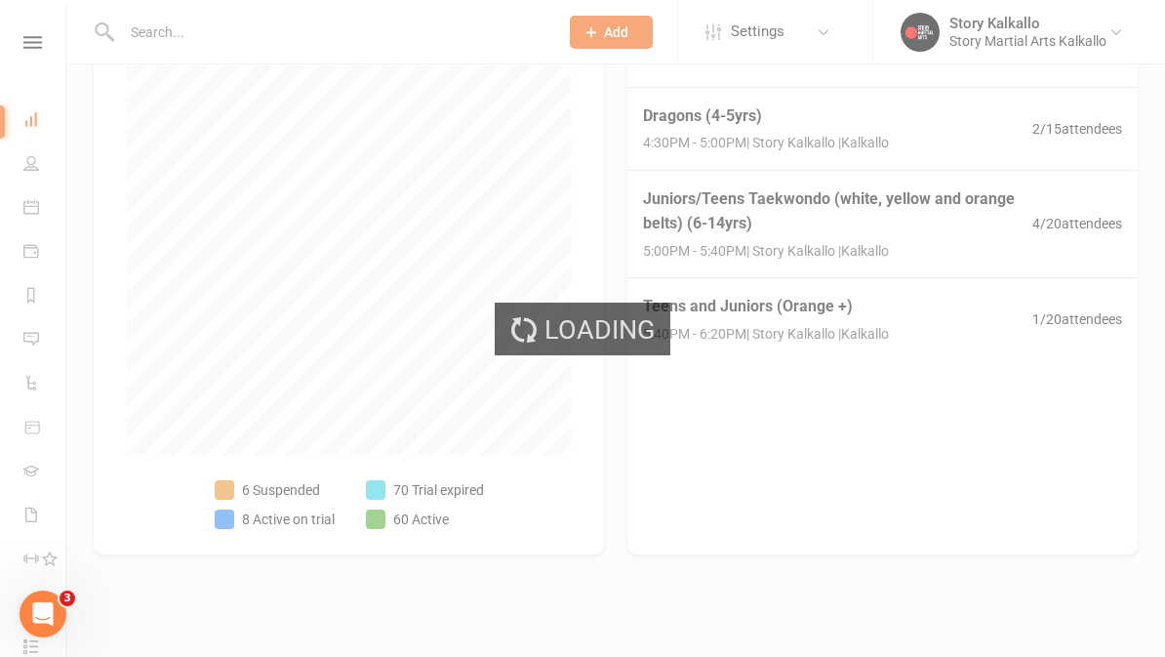
select select "100"
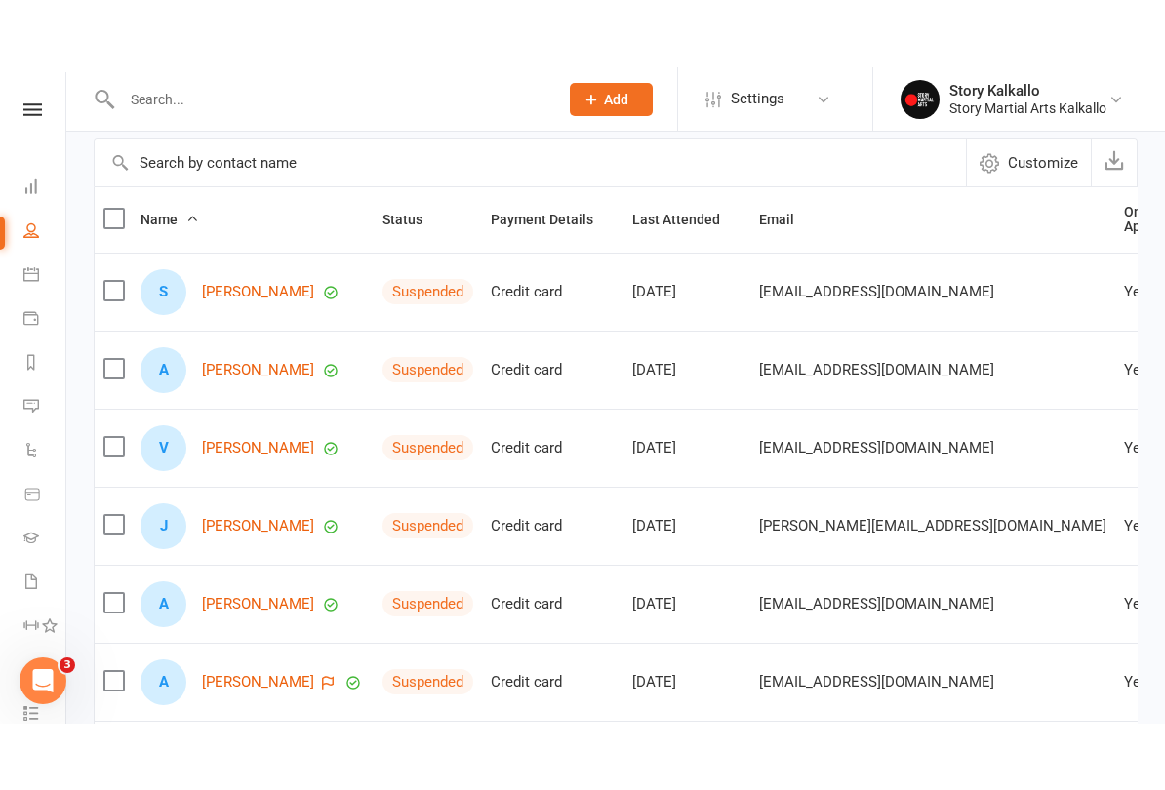
scroll to position [178, 0]
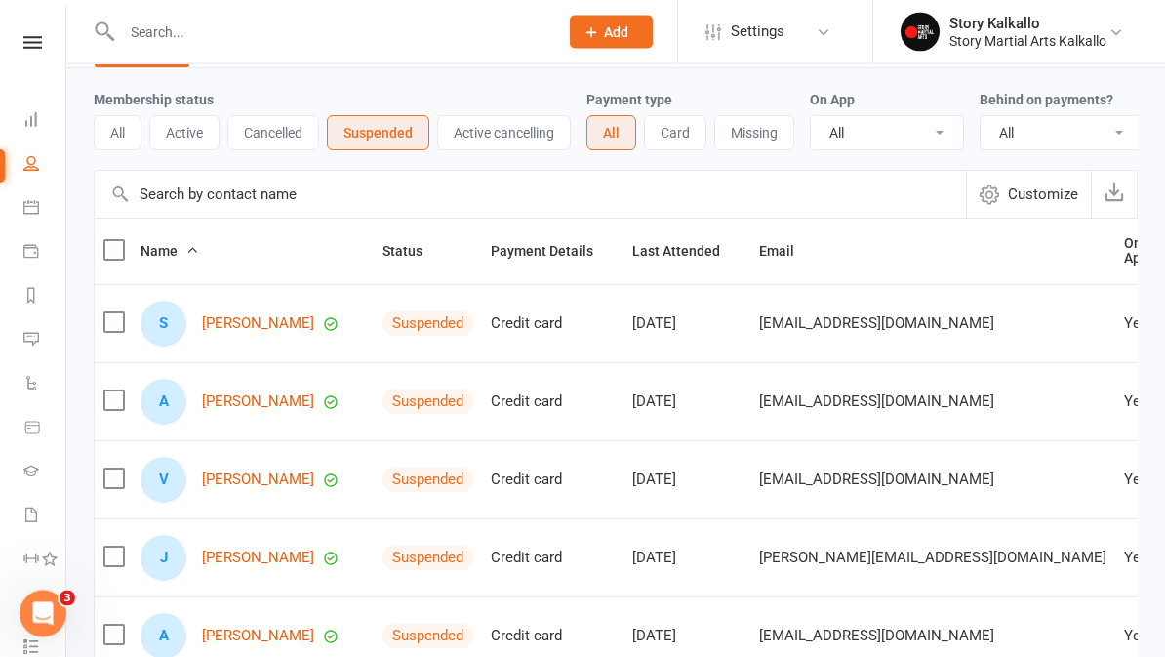
scroll to position [0, 0]
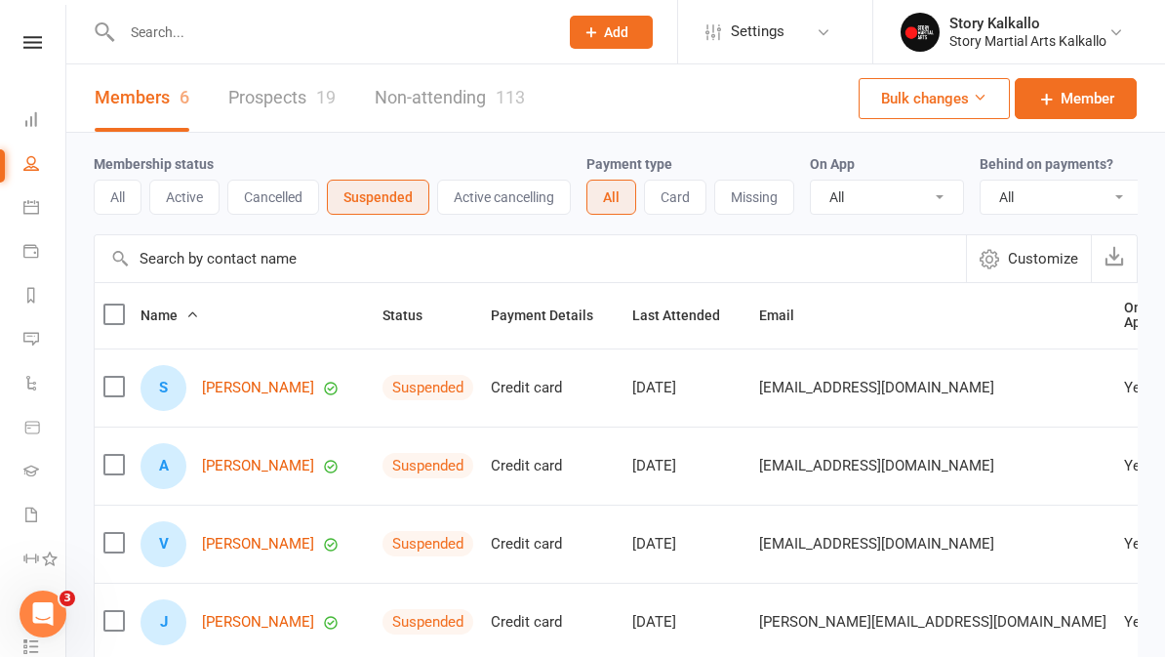
click at [64, 111] on link "Dashboard" at bounding box center [45, 122] width 44 height 44
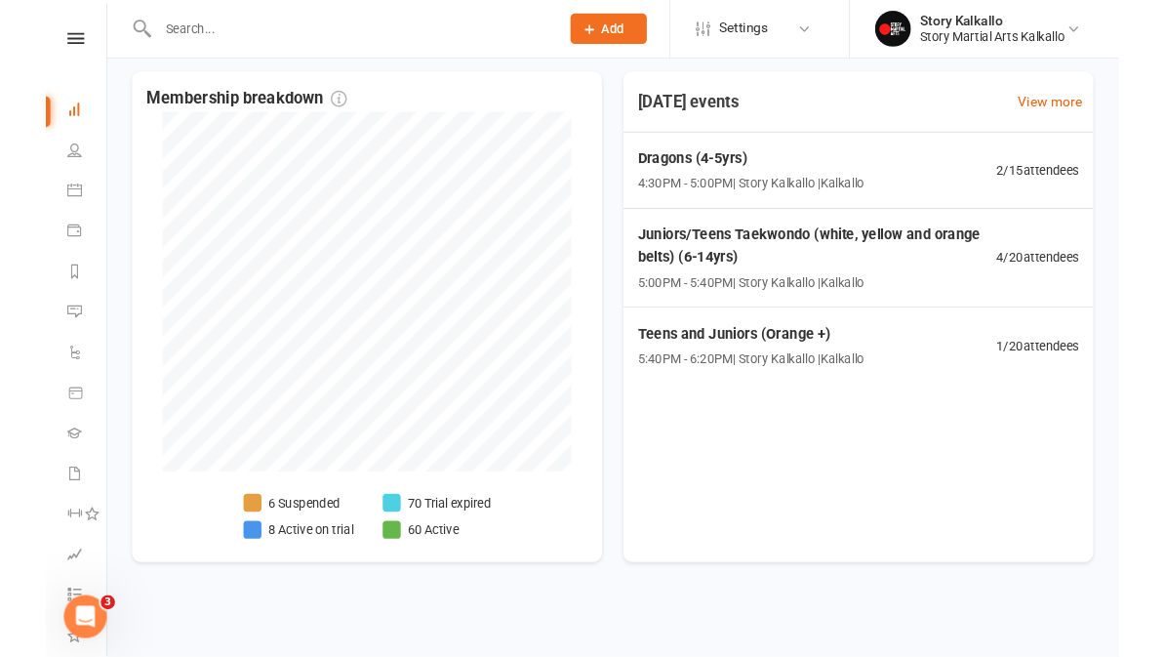
scroll to position [741, 0]
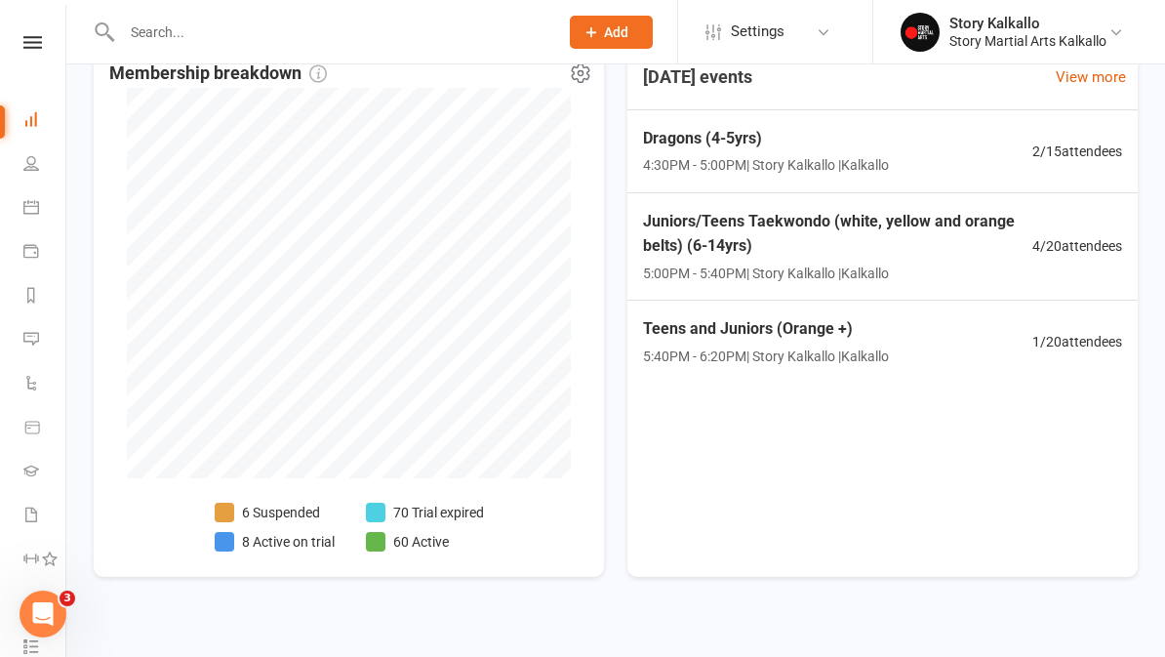
click at [269, 548] on li "8 Active on trial" at bounding box center [275, 541] width 120 height 21
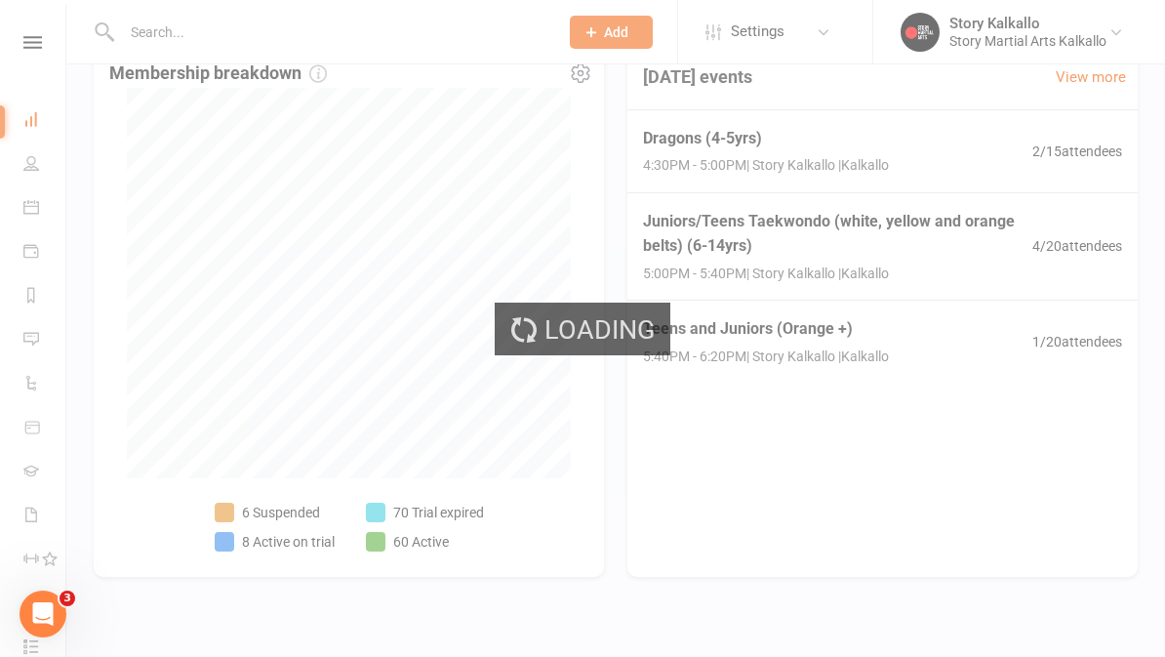
select select "active_trial"
select select "100"
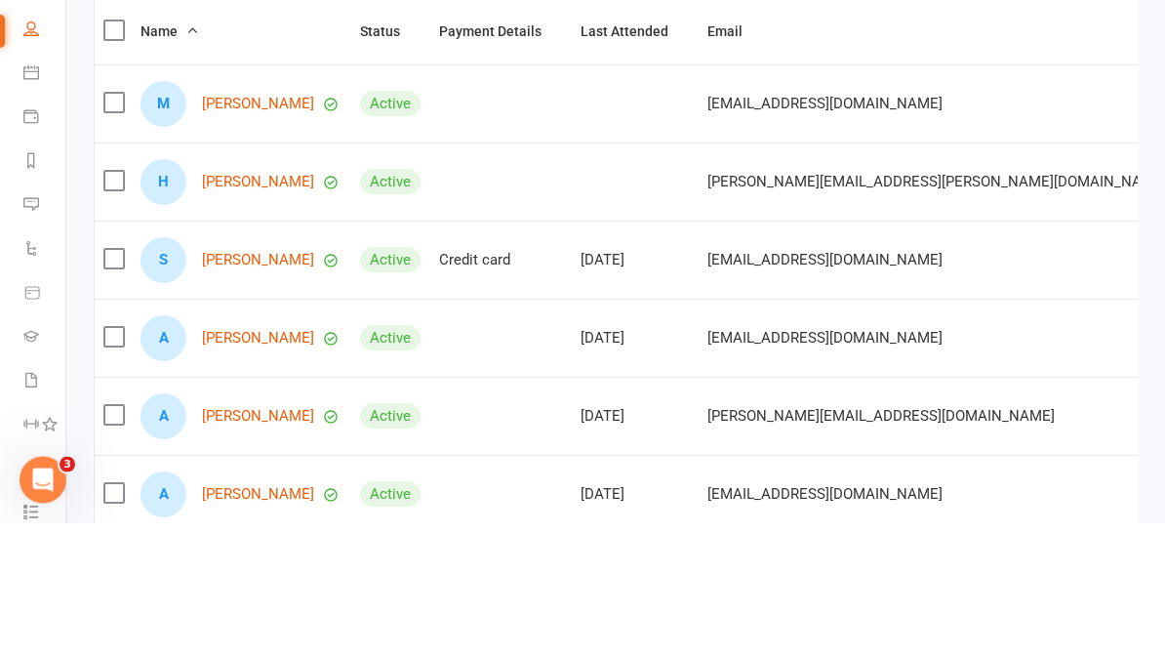
scroll to position [504, 0]
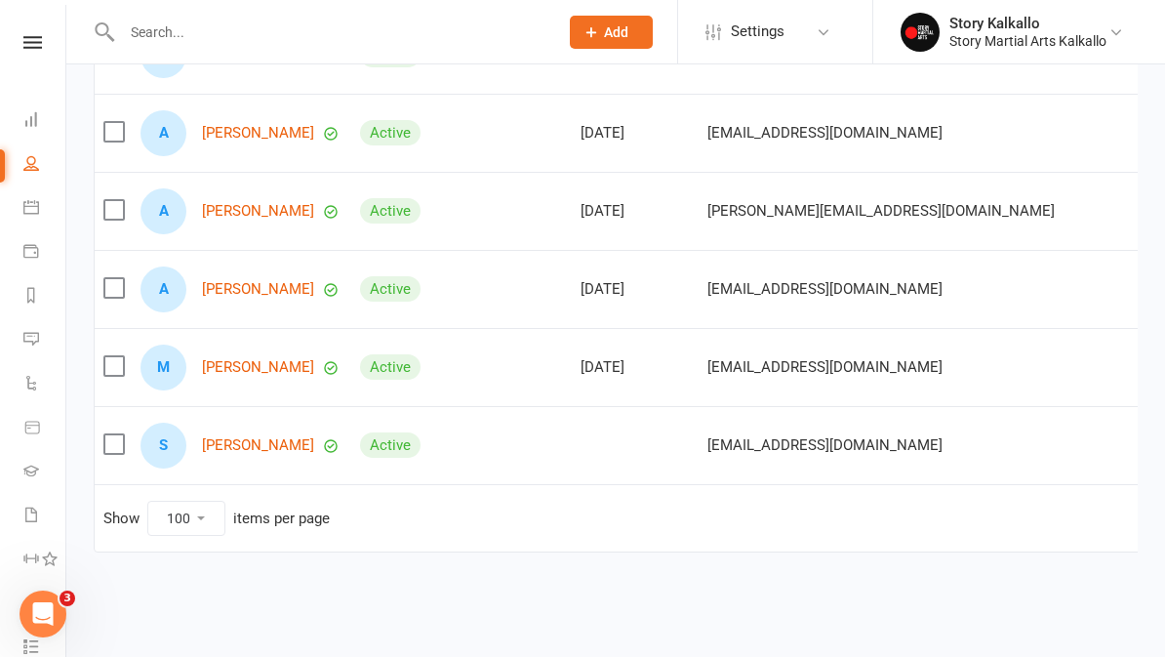
click at [251, 437] on link "Safa Zaid" at bounding box center [258, 445] width 112 height 17
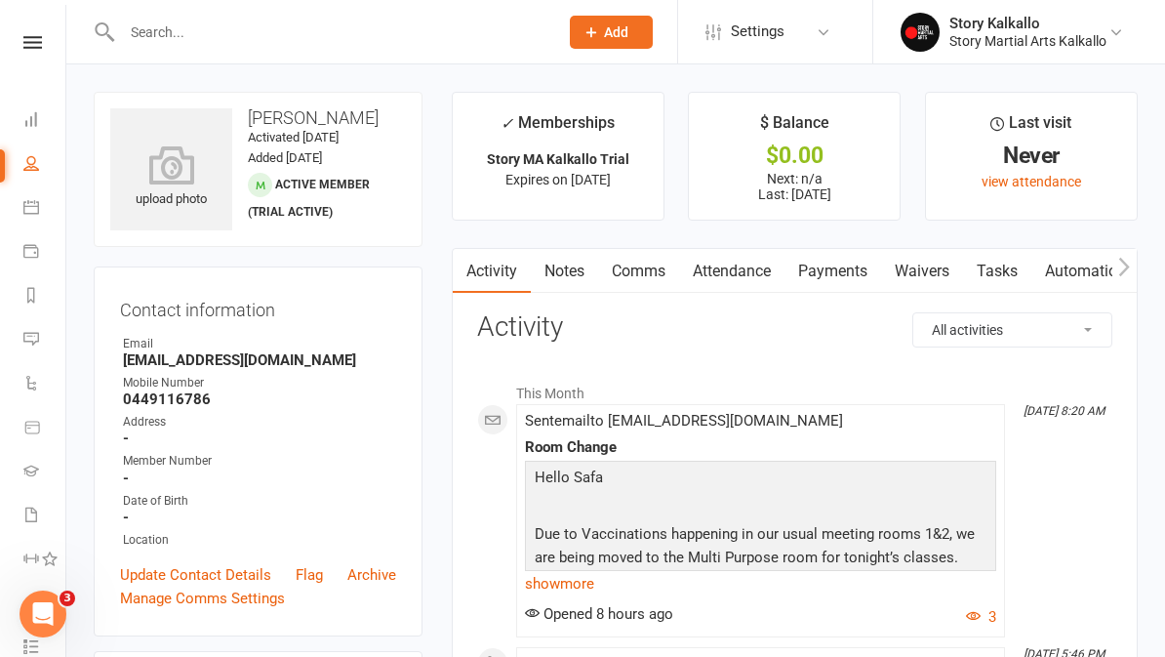
click at [761, 276] on link "Attendance" at bounding box center [731, 271] width 105 height 45
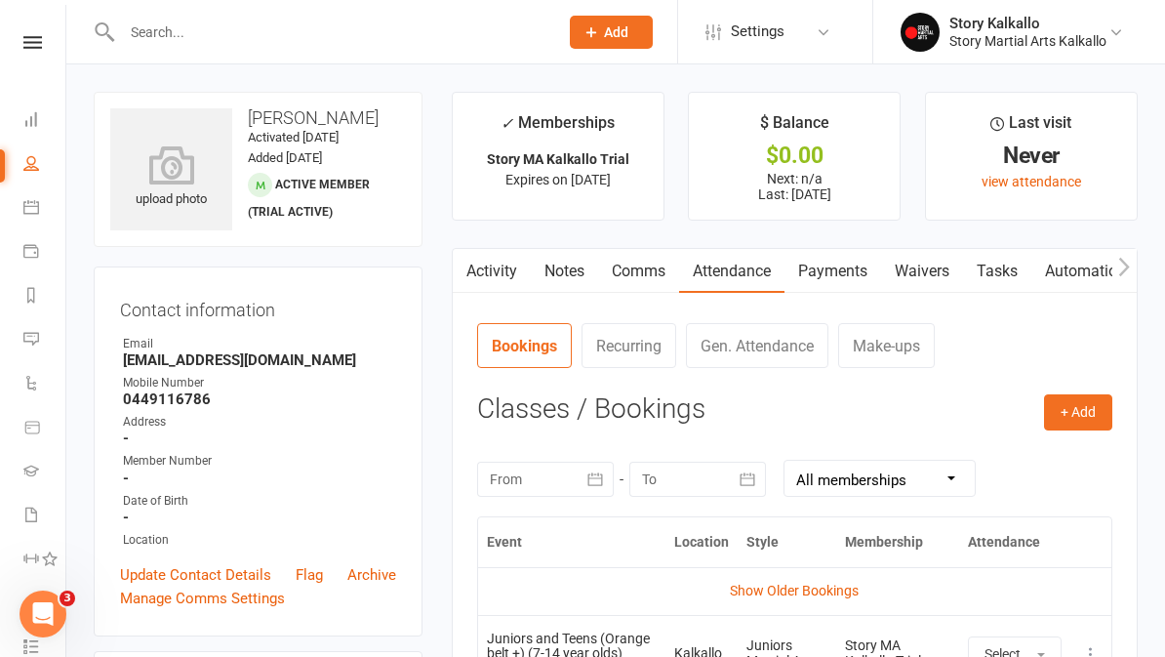
click at [40, 25] on nav "Clubworx Dashboard People Calendar Payments Reports Messages Automations Produc…" at bounding box center [33, 333] width 66 height 657
click at [34, 41] on icon at bounding box center [32, 42] width 19 height 13
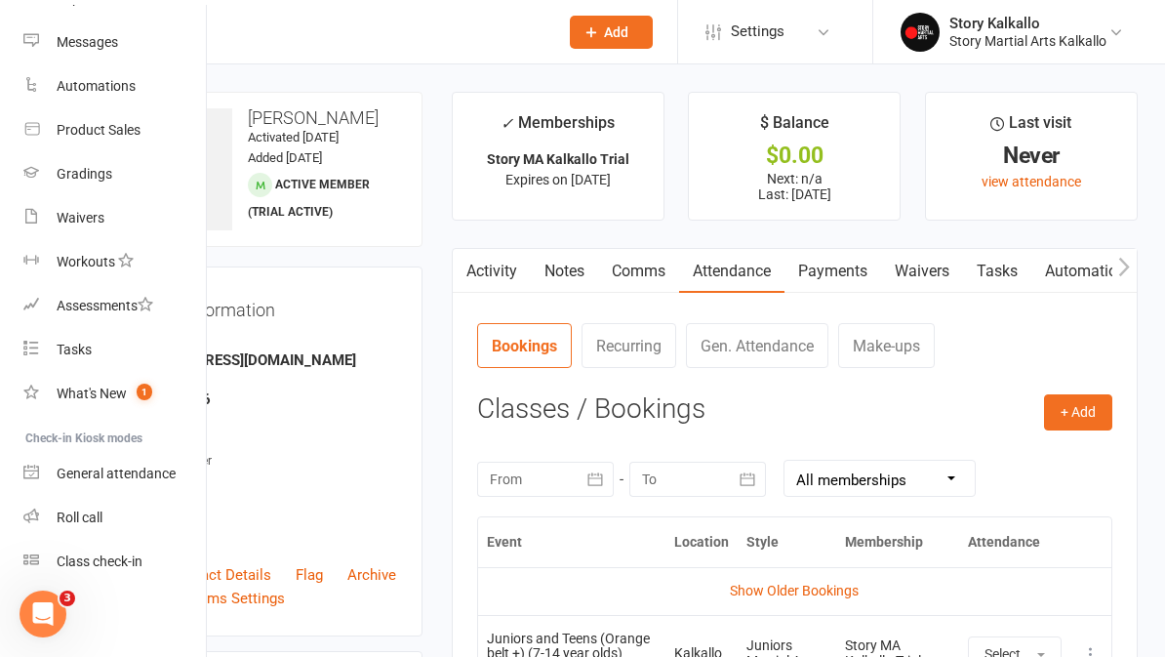
scroll to position [282, 0]
click at [100, 516] on div "Roll call" at bounding box center [80, 517] width 46 height 16
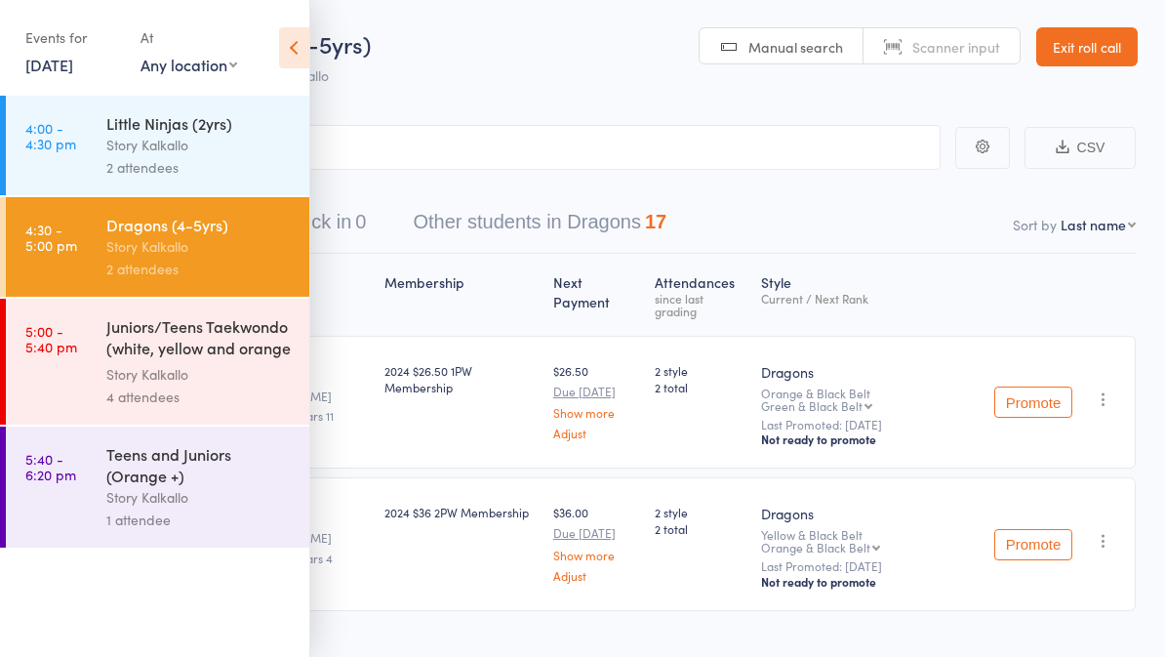
click at [295, 57] on icon at bounding box center [294, 47] width 30 height 41
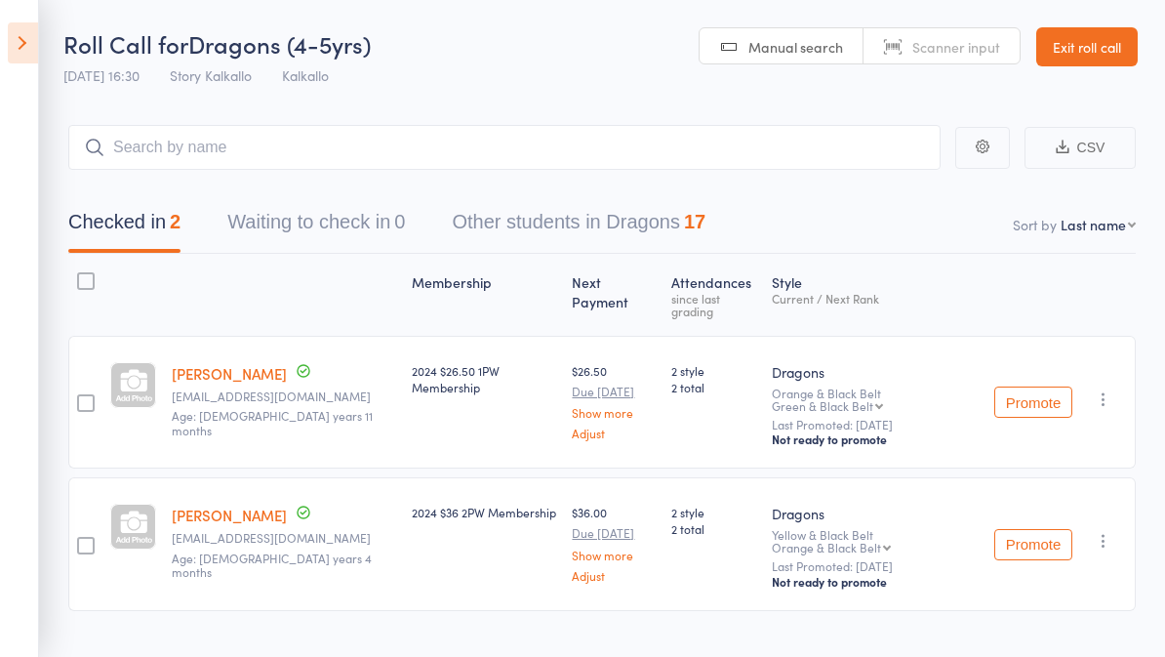
click at [621, 222] on button "Other students in Dragons 17" at bounding box center [579, 227] width 254 height 52
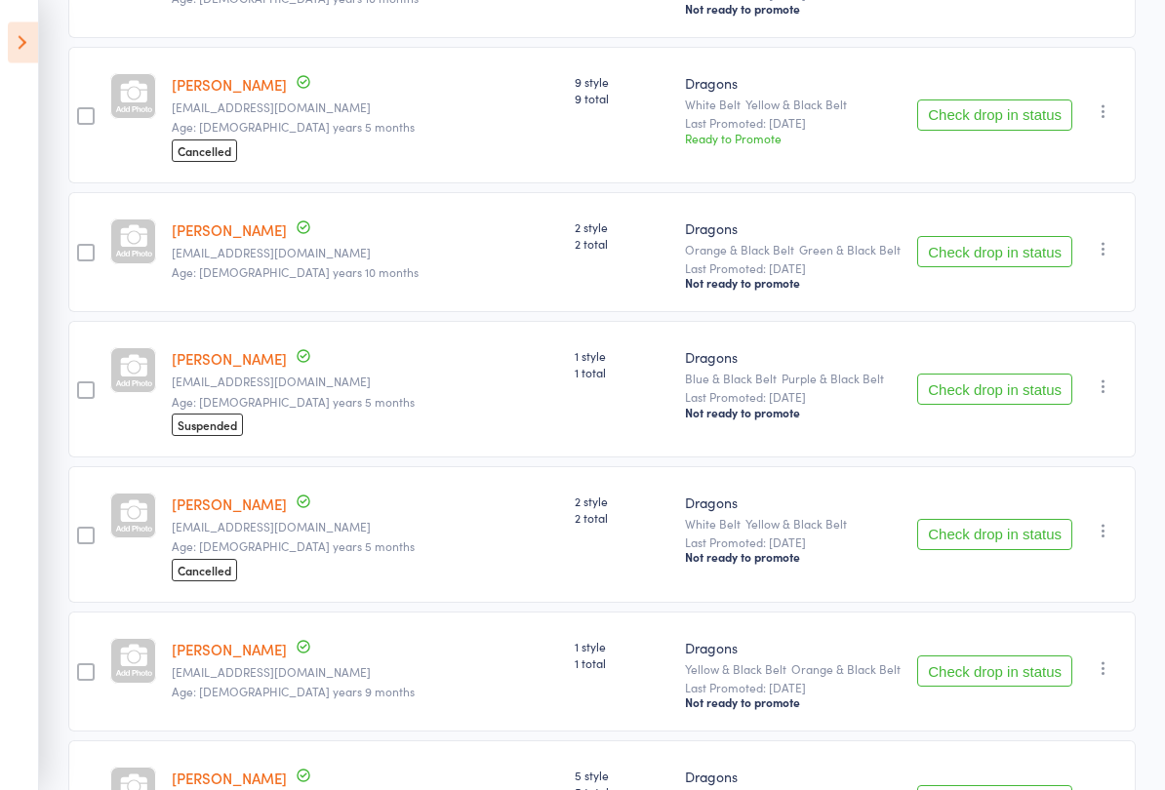
scroll to position [695, 0]
click at [998, 267] on button "Check drop in status" at bounding box center [994, 251] width 155 height 31
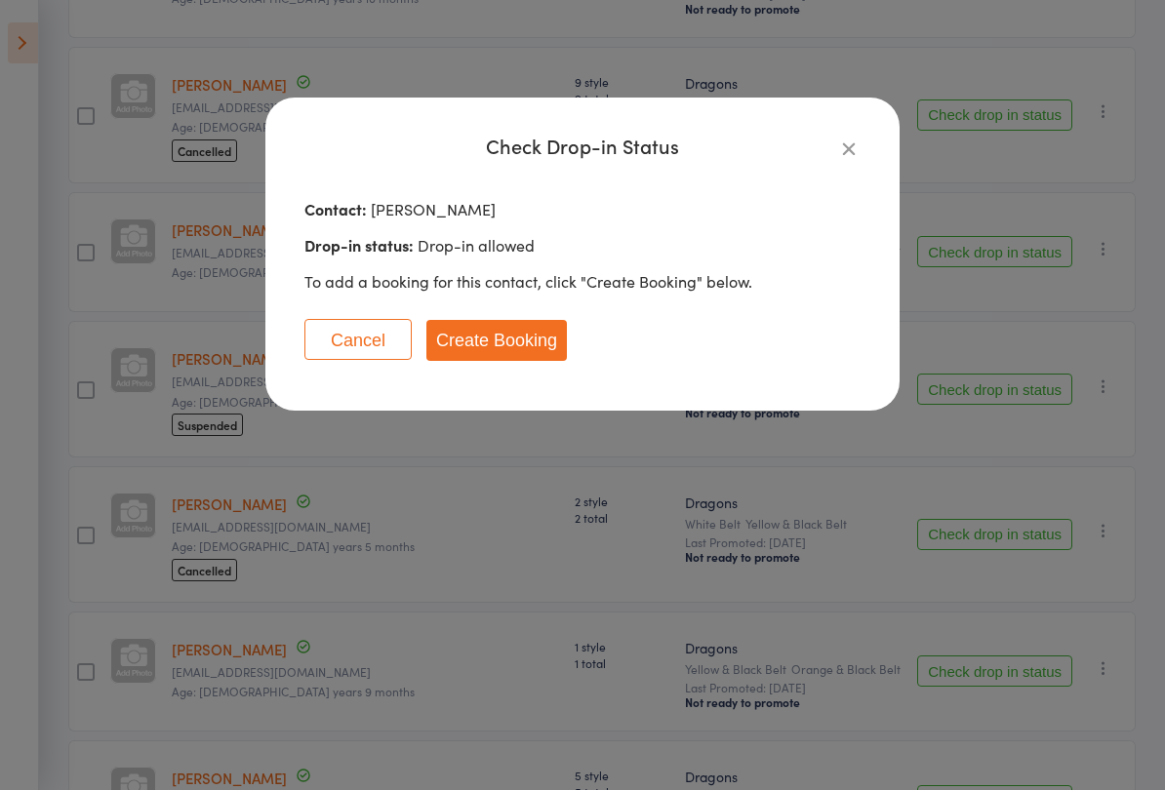
click at [514, 348] on button "Create Booking" at bounding box center [496, 340] width 140 height 41
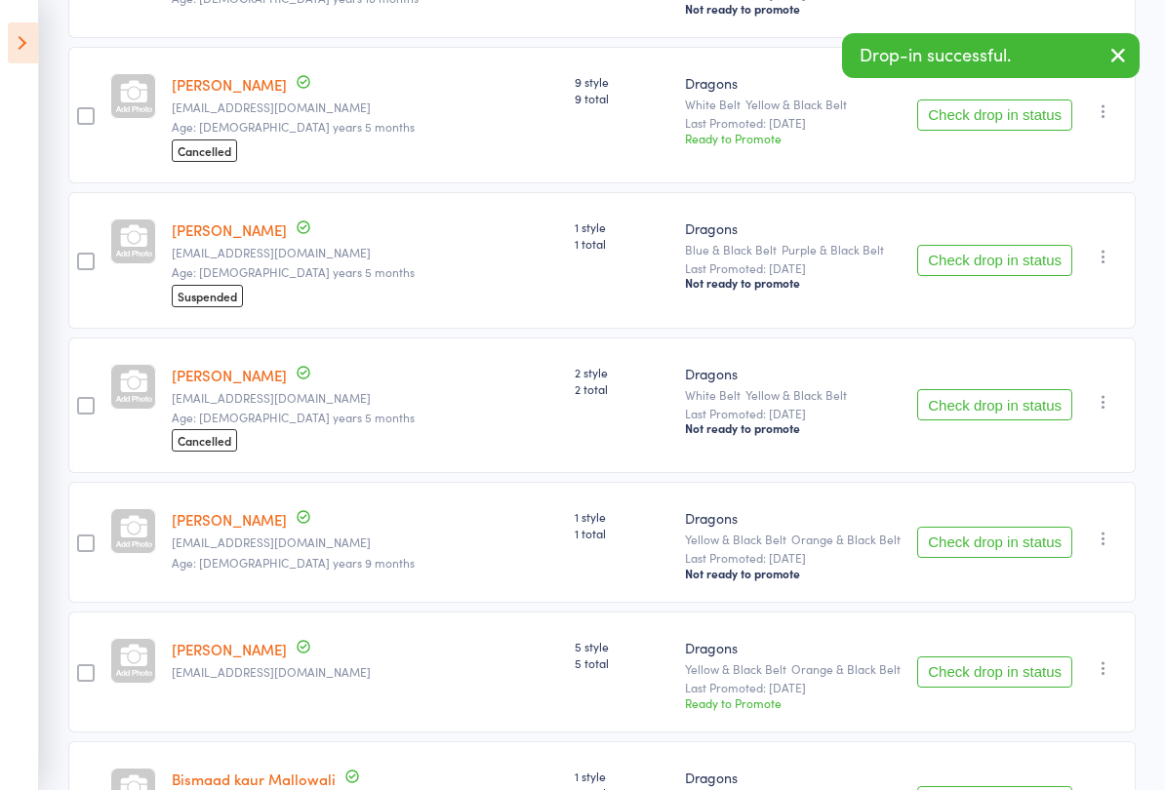
click at [1022, 558] on button "Check drop in status" at bounding box center [994, 542] width 155 height 31
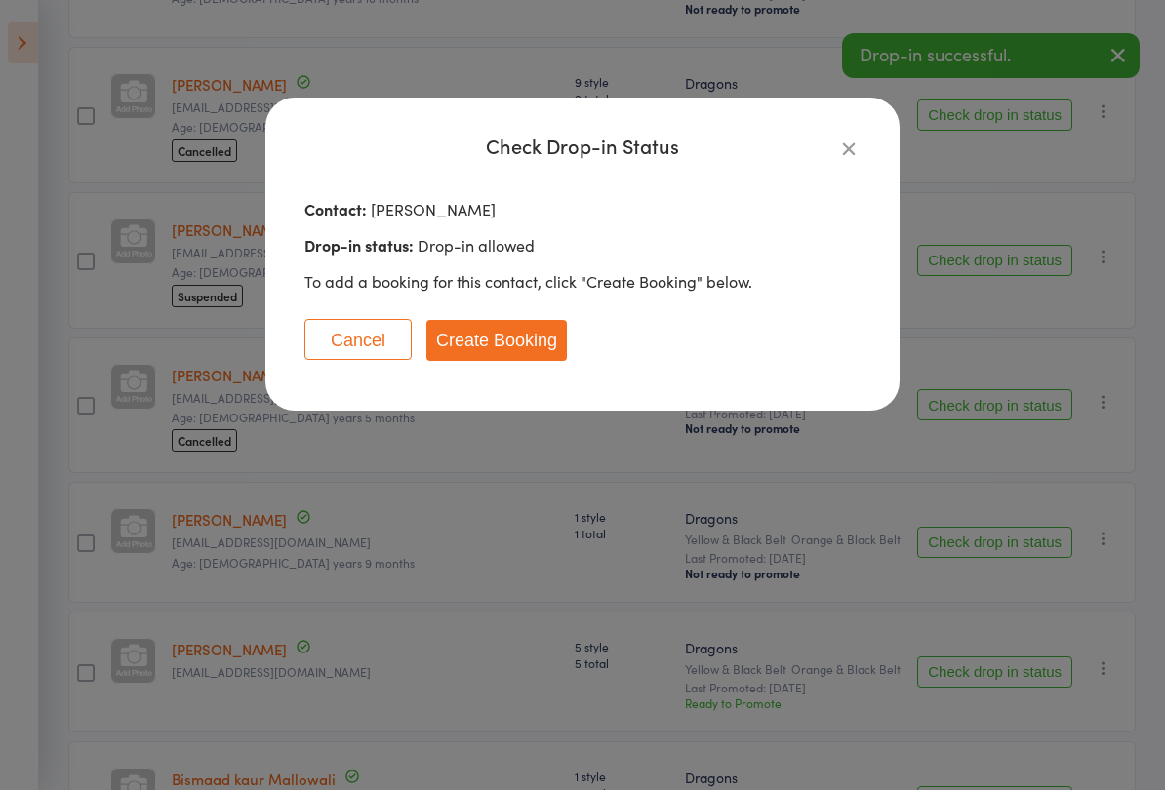
click at [538, 360] on button "Create Booking" at bounding box center [496, 340] width 140 height 41
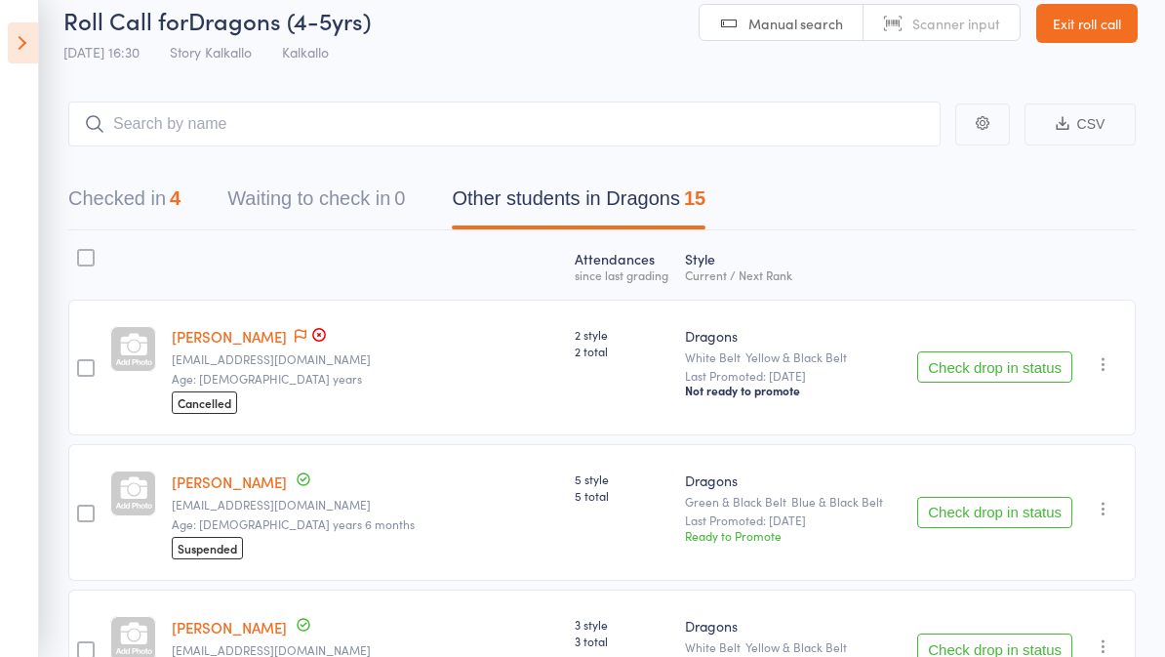
scroll to position [0, 0]
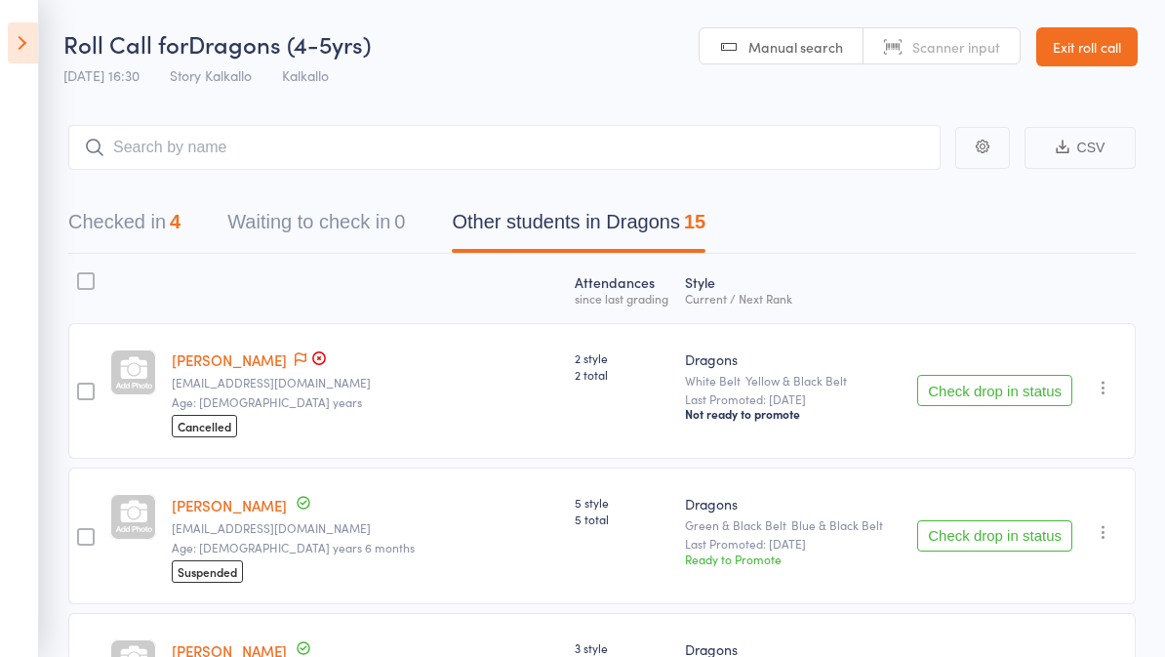
click at [32, 53] on icon at bounding box center [23, 42] width 30 height 41
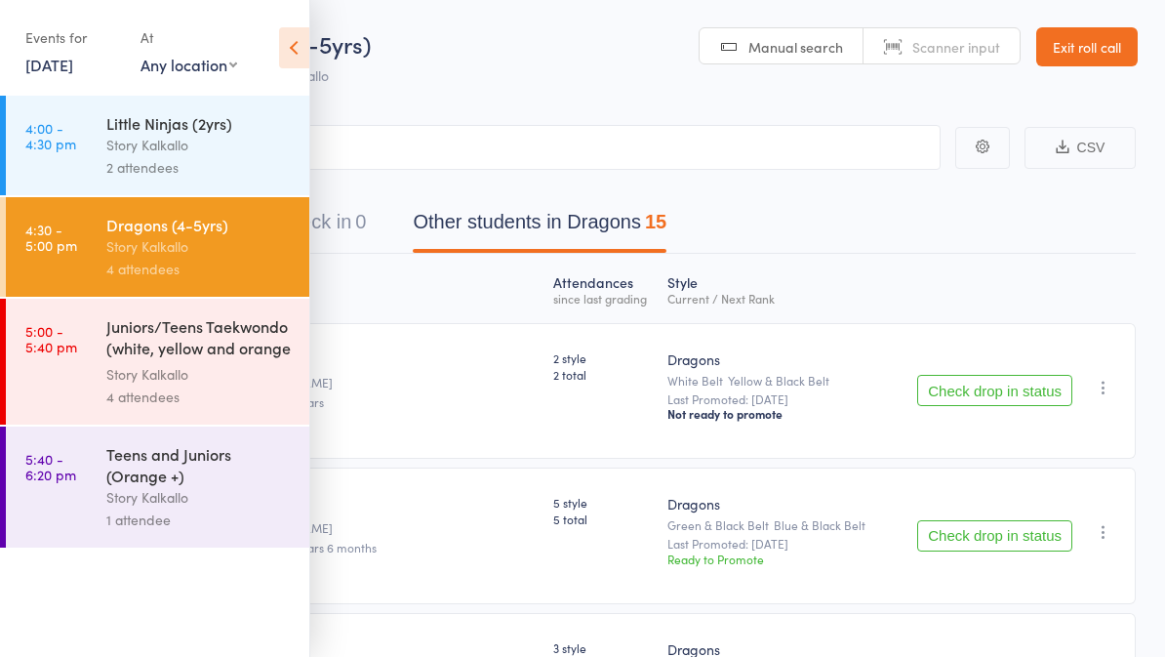
click at [196, 363] on div "Juniors/Teens Taekwondo (white, yellow and orange ..." at bounding box center [199, 339] width 186 height 48
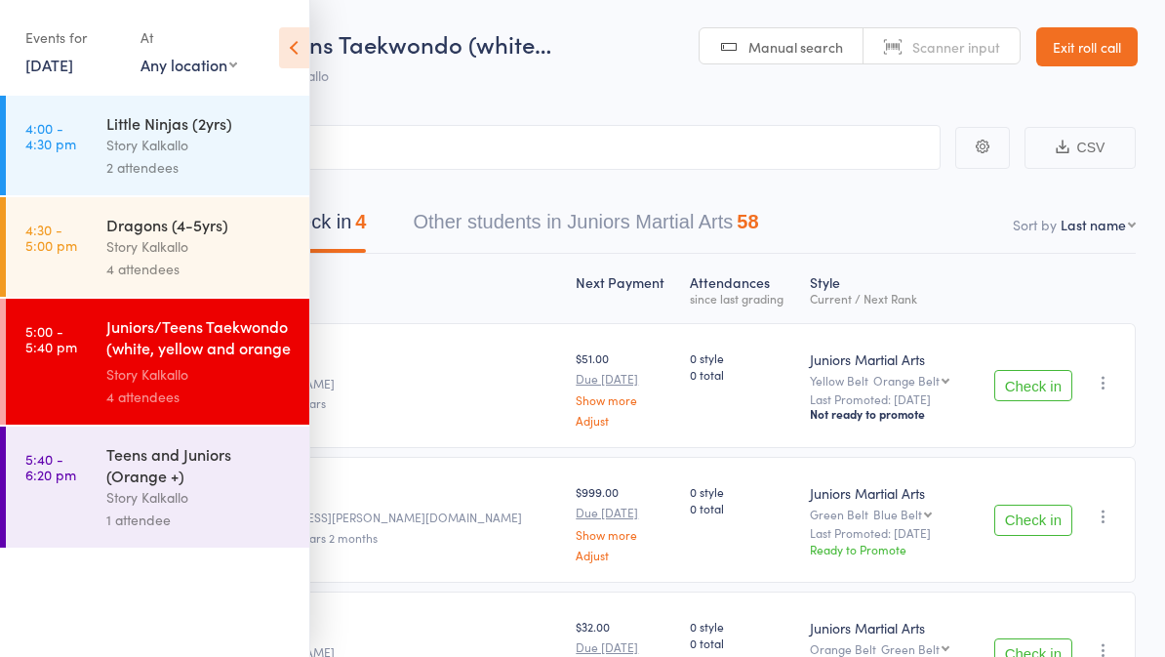
click at [302, 65] on icon at bounding box center [294, 47] width 30 height 41
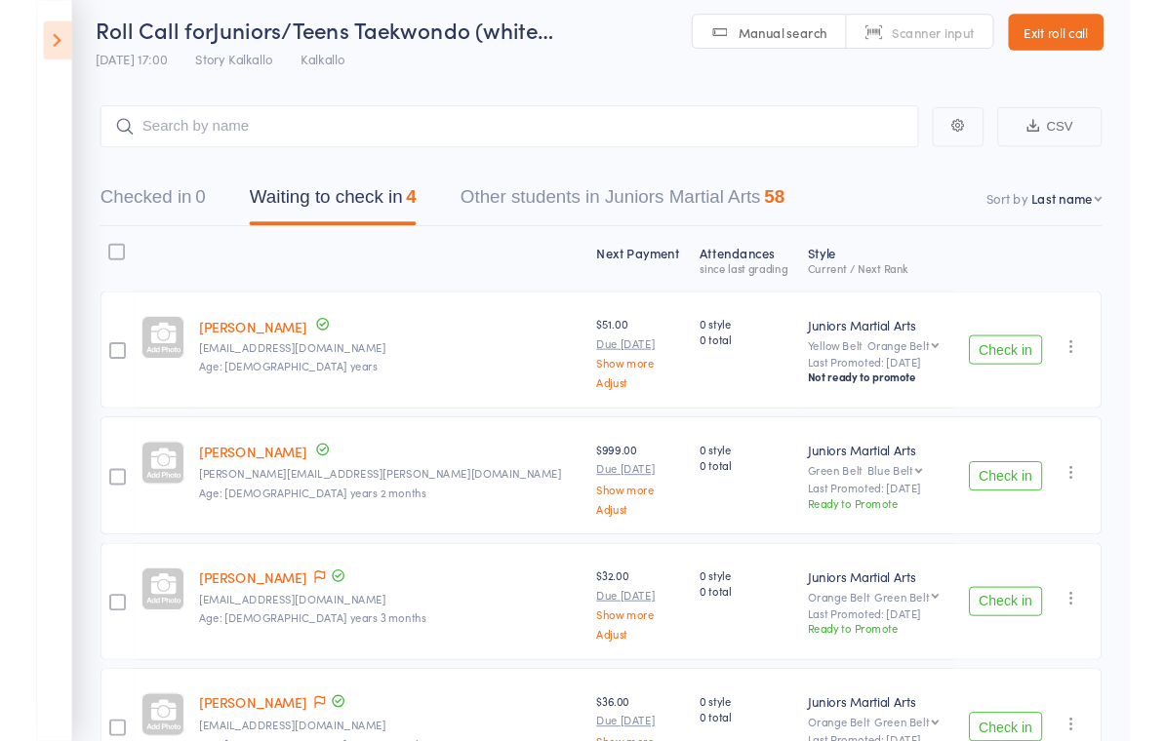
scroll to position [19, 0]
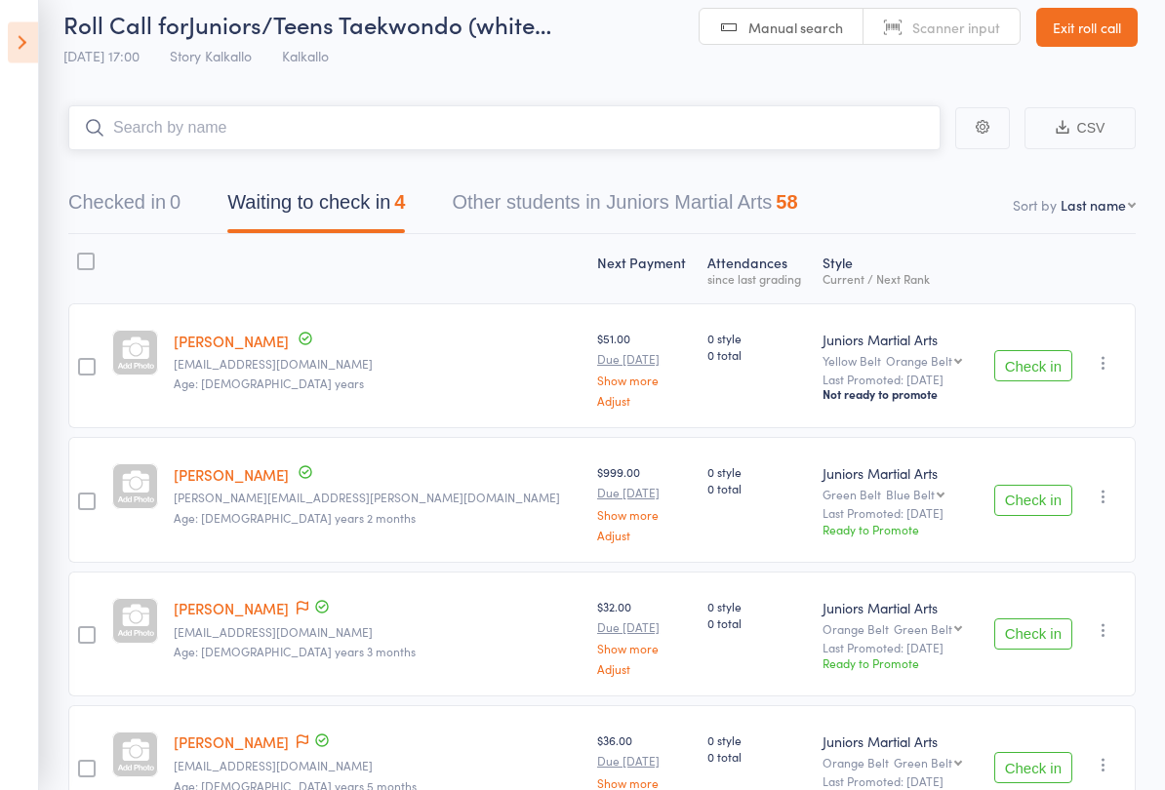
click at [340, 106] on input "search" at bounding box center [504, 128] width 872 height 45
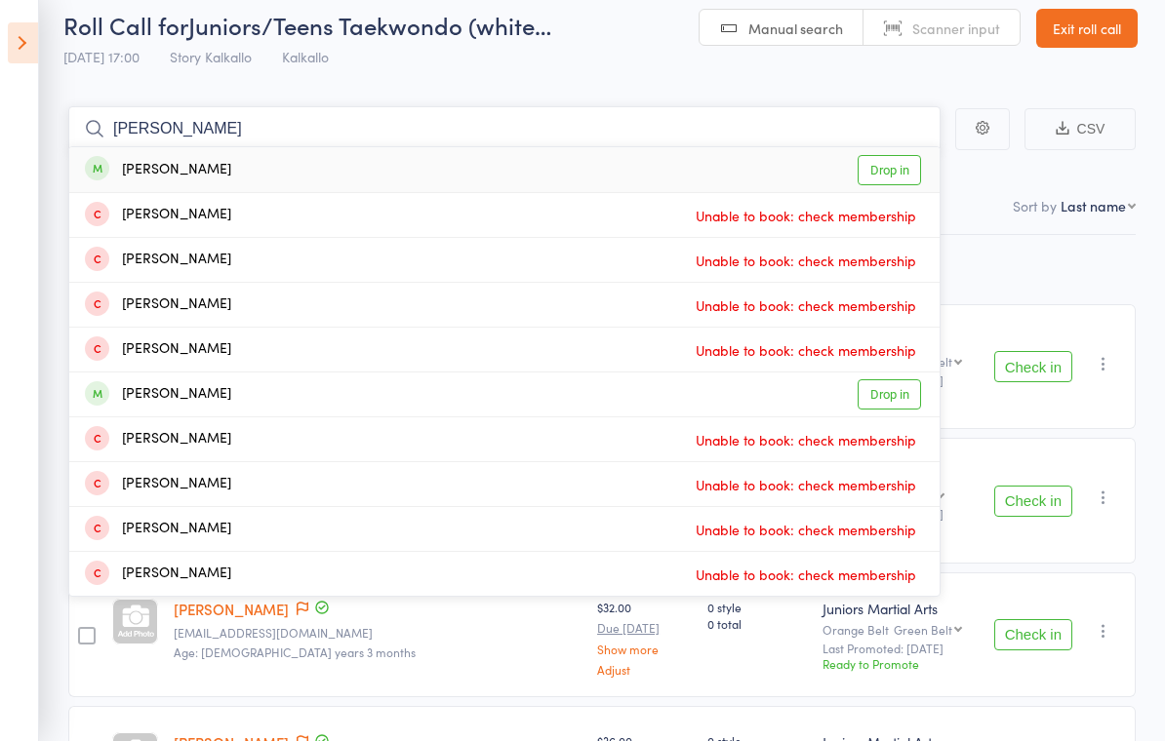
type input "Rana"
click at [206, 156] on div "Rana Kus Drop in" at bounding box center [504, 169] width 870 height 45
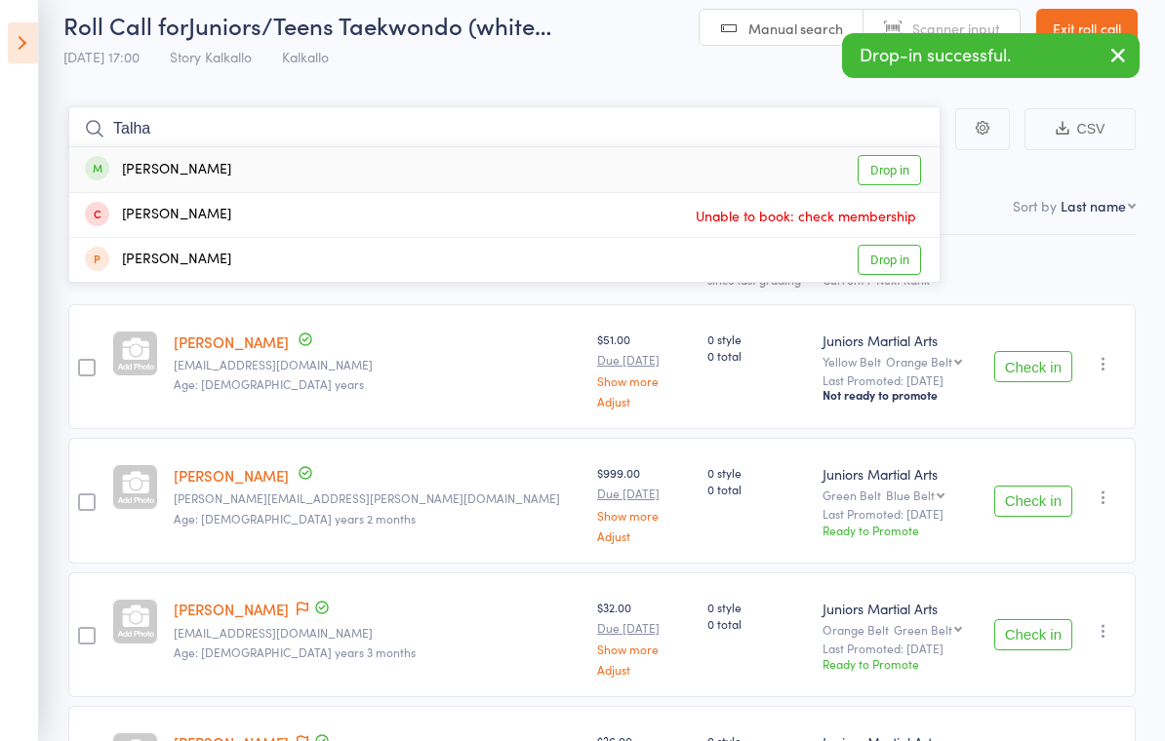
type input "Talha"
click at [250, 163] on div "Talha Kus Drop in" at bounding box center [504, 169] width 870 height 45
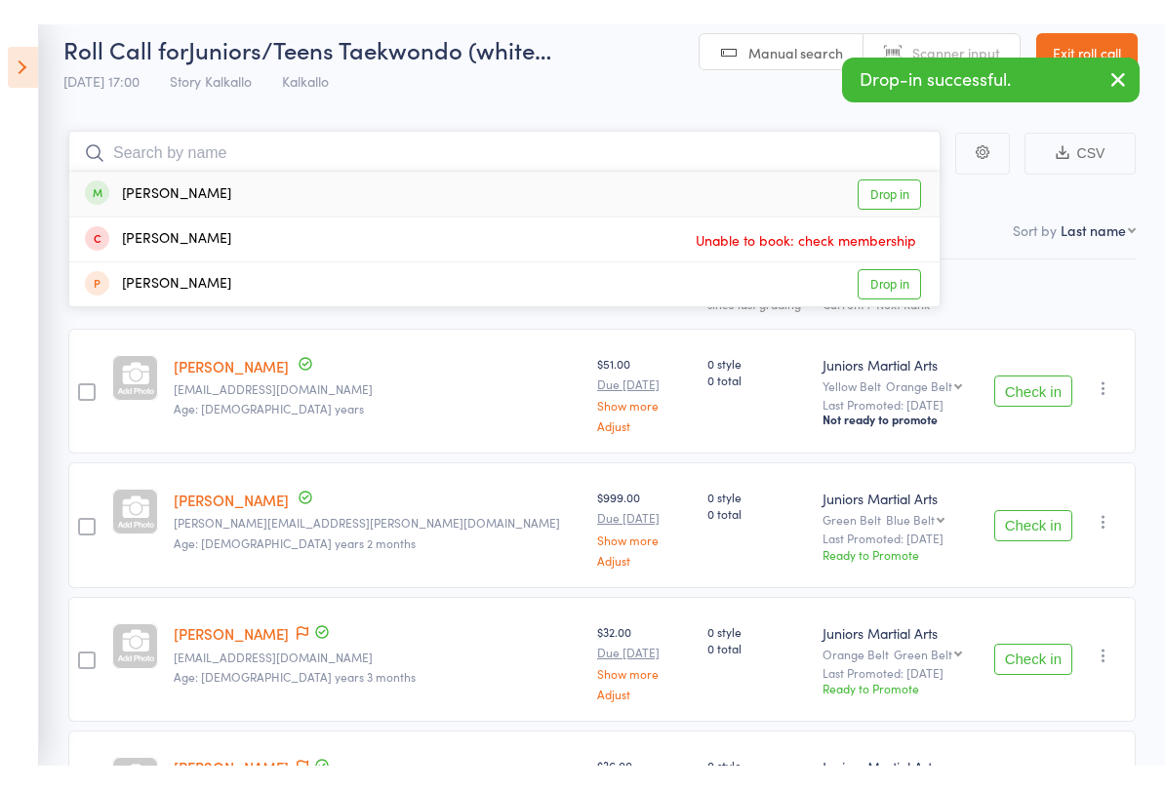
scroll to position [20, 0]
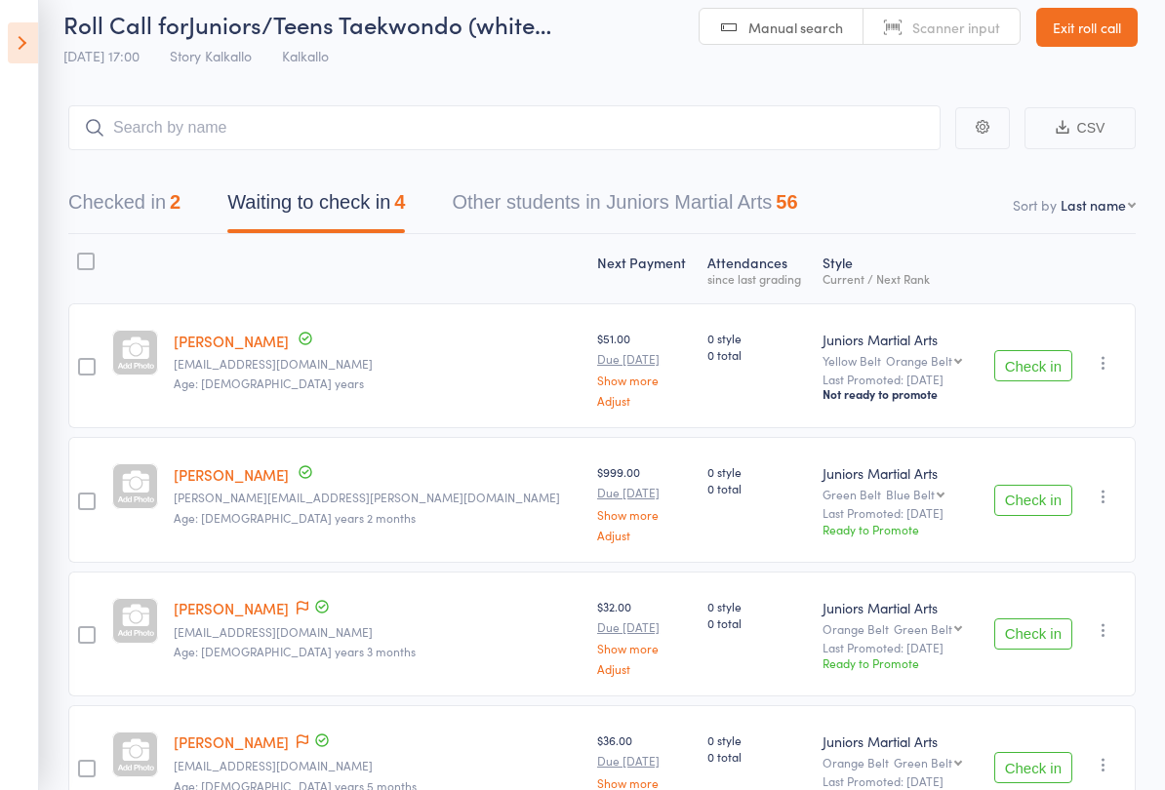
click at [822, 285] on div "Current / Next Rank" at bounding box center [896, 278] width 148 height 13
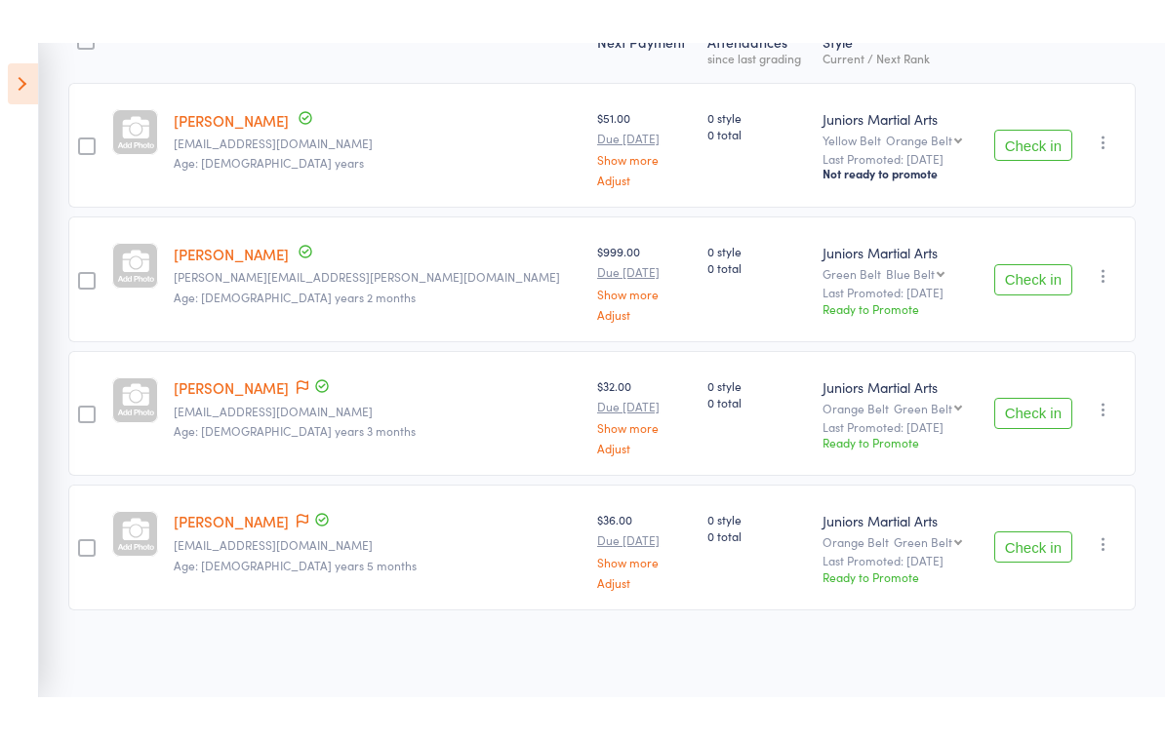
scroll to position [0, 0]
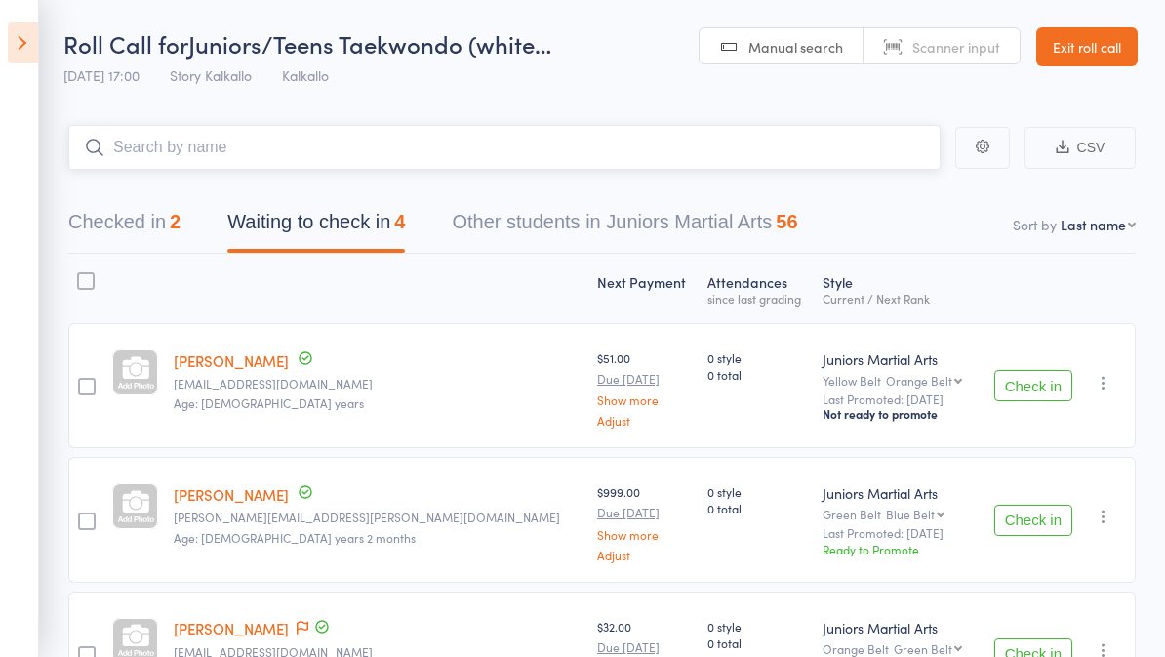
click at [811, 127] on input "search" at bounding box center [504, 147] width 872 height 45
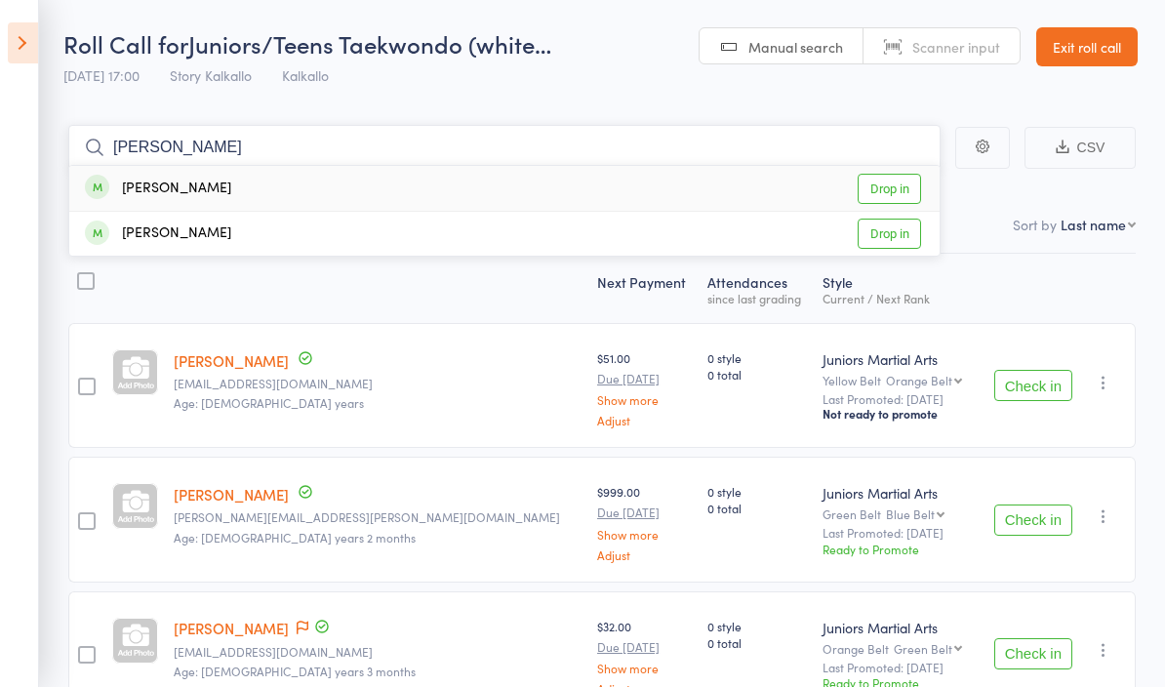
type input "Aashvi"
click at [307, 247] on div "Aashvi Sharma Drop in" at bounding box center [504, 234] width 870 height 44
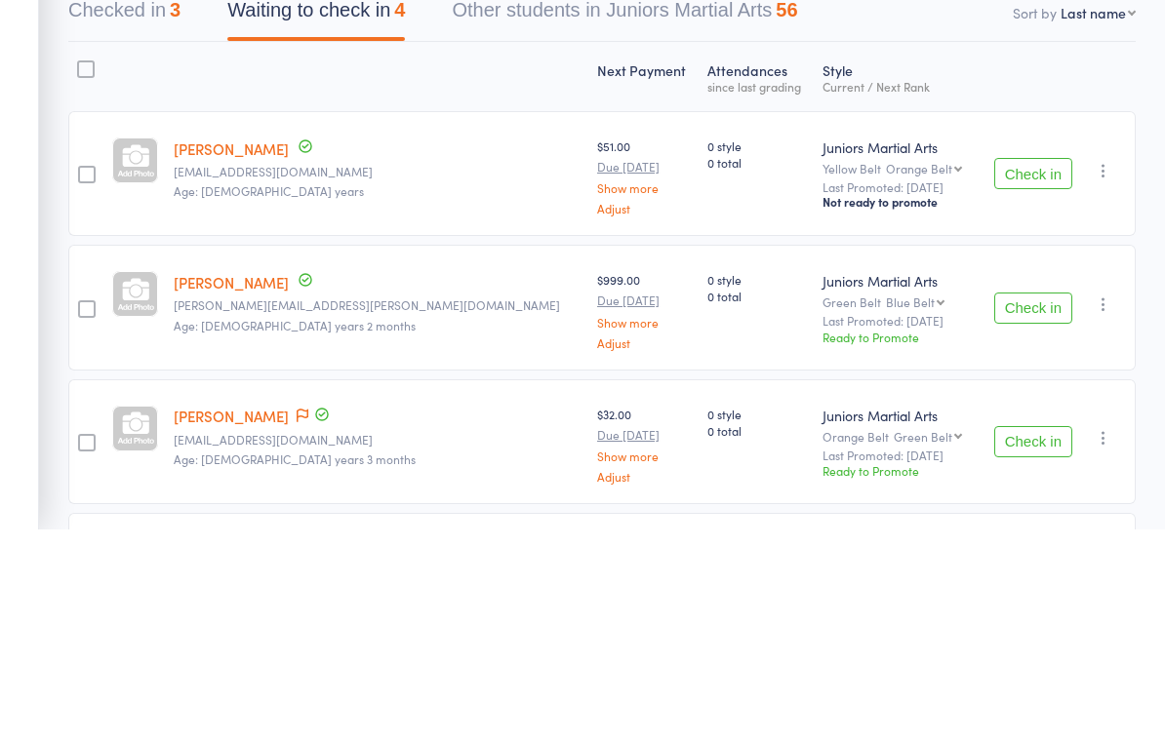
click at [1035, 370] on button "Check in" at bounding box center [1033, 385] width 78 height 31
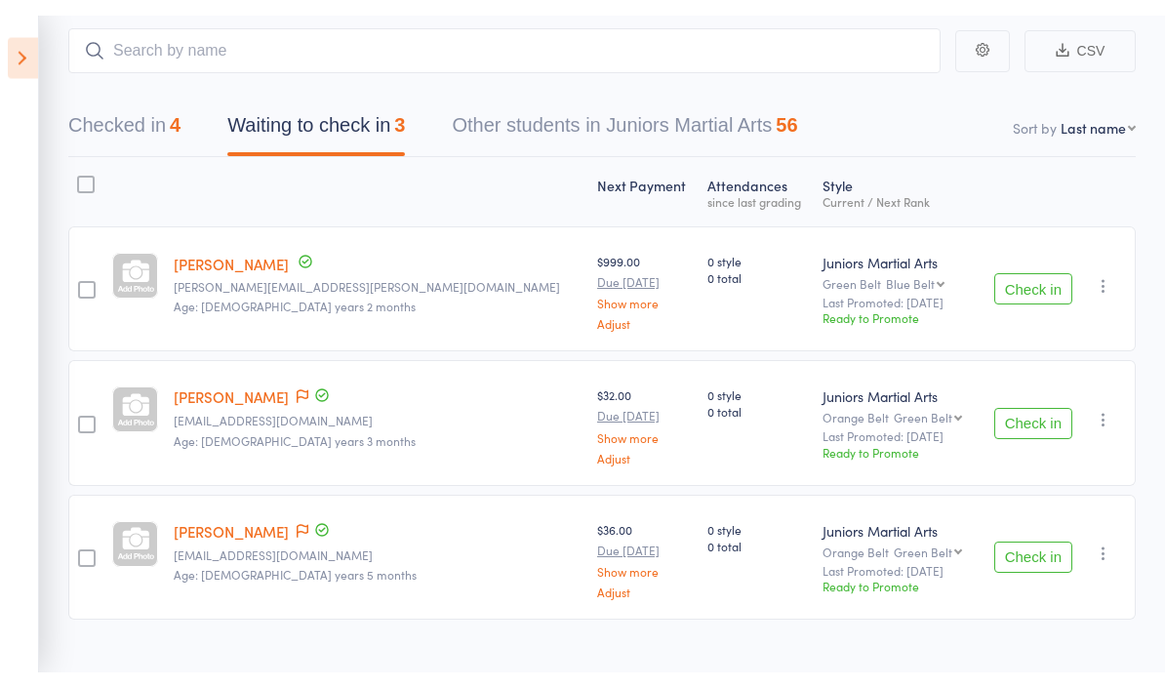
scroll to position [63, 0]
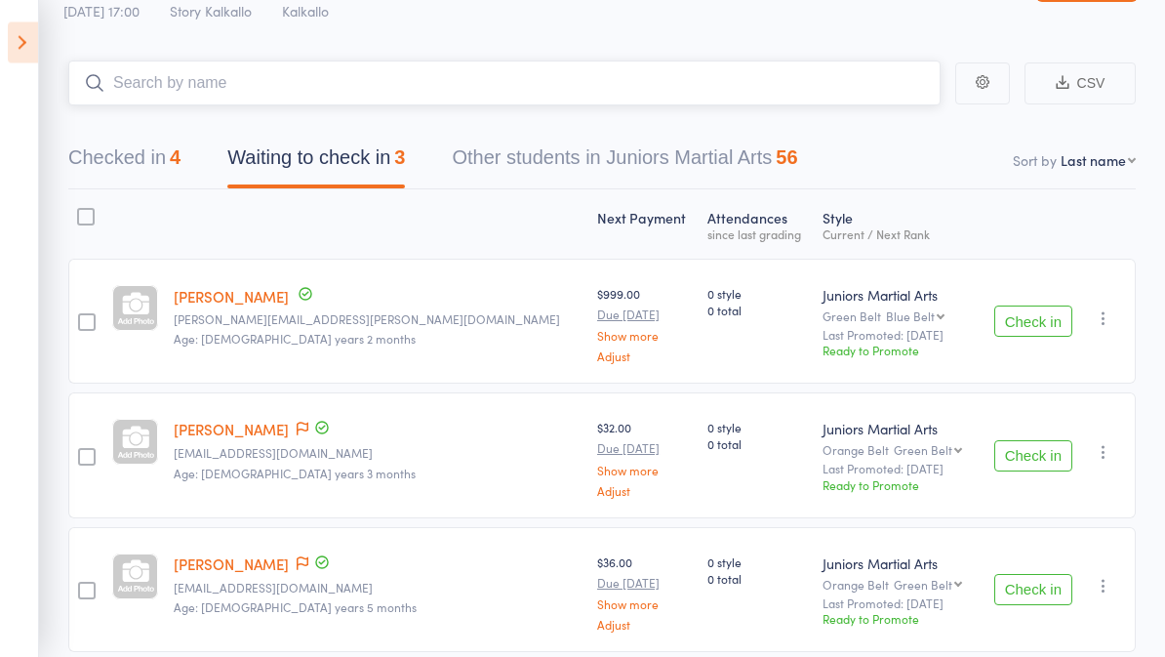
click at [340, 90] on input "search" at bounding box center [504, 83] width 872 height 45
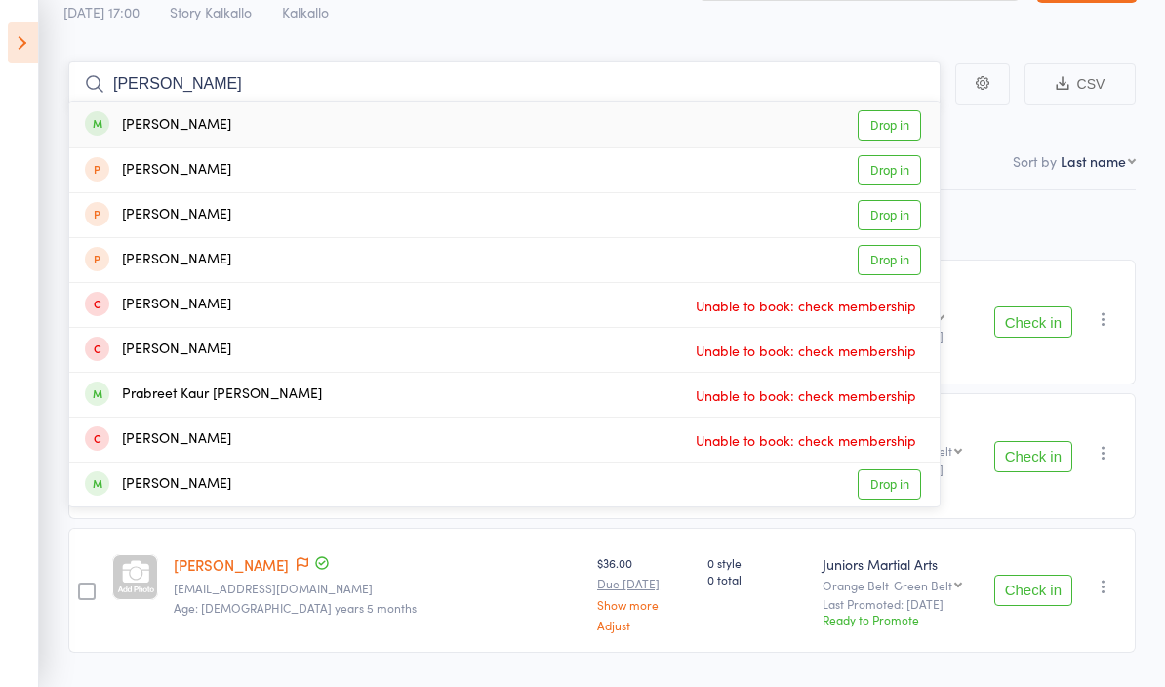
type input "Kavneet"
click at [250, 111] on div "Kavneet Buttar Drop in" at bounding box center [504, 124] width 870 height 45
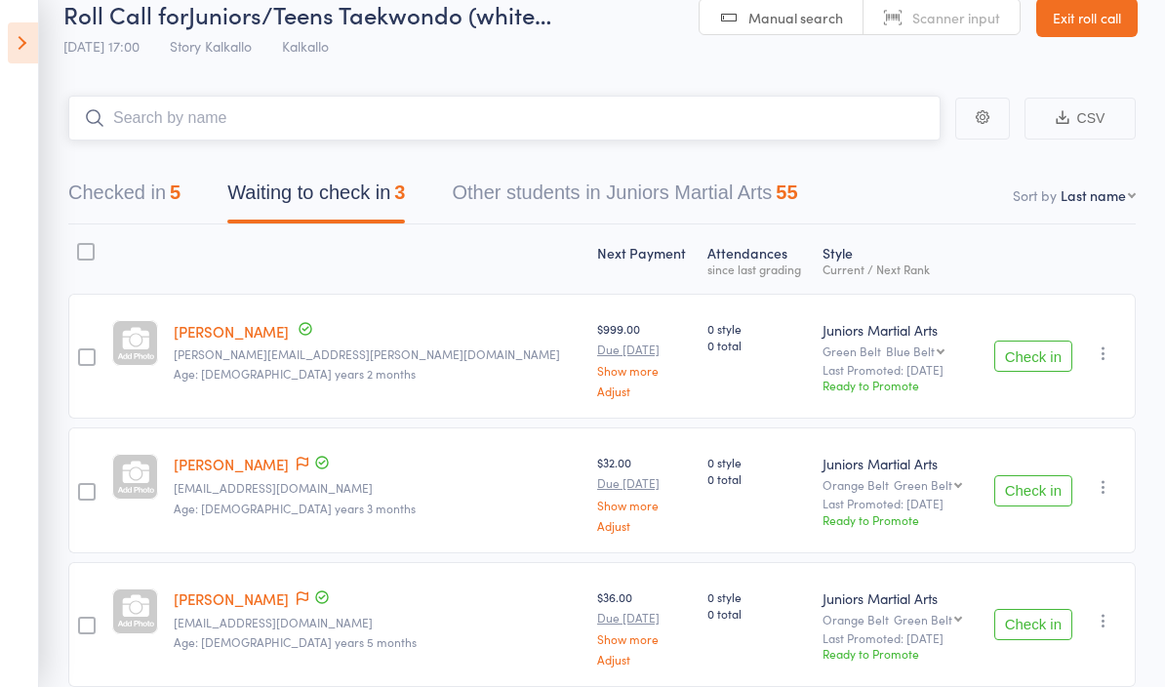
scroll to position [0, 0]
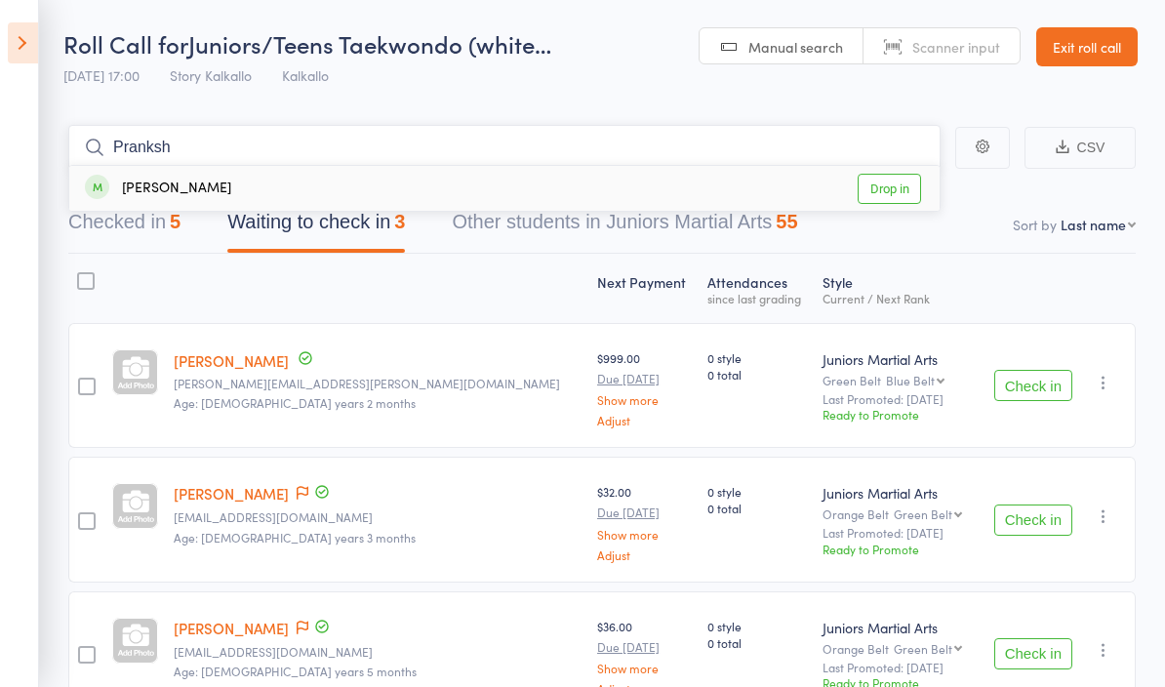
type input "Pranksh"
click at [287, 180] on div "Pranish Shrestha Drop in" at bounding box center [504, 188] width 870 height 45
click at [347, 161] on input "search" at bounding box center [504, 147] width 872 height 45
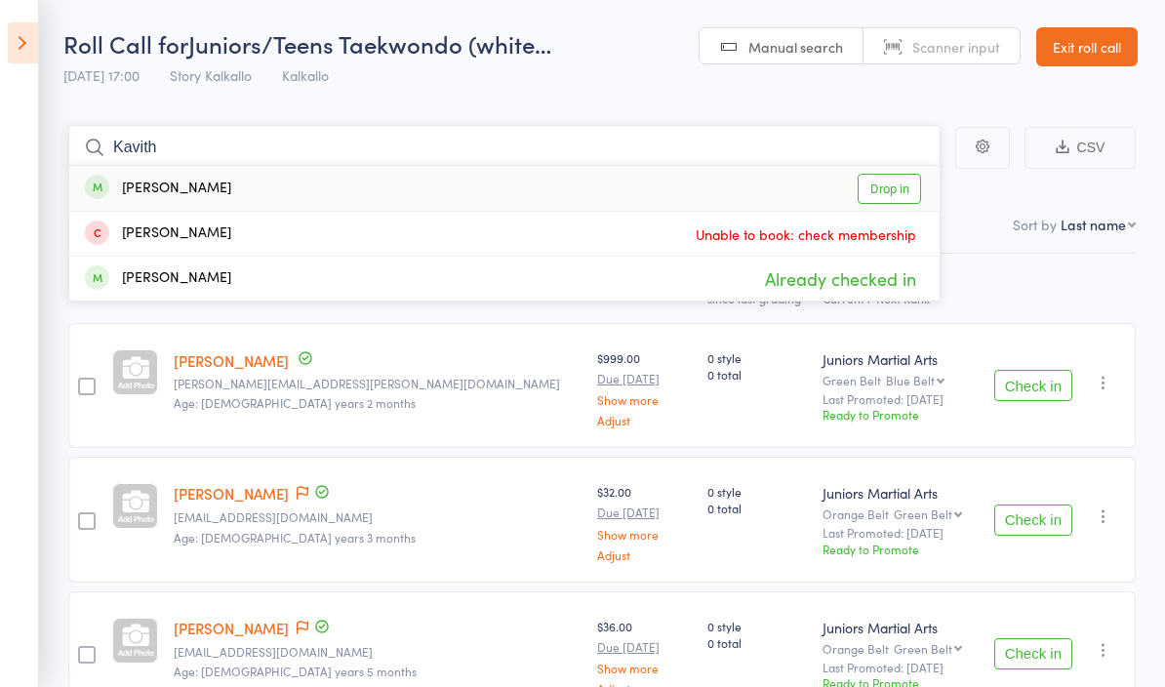
type input "Kavith"
click at [246, 180] on div "Kavith Arapola Drop in" at bounding box center [504, 188] width 870 height 45
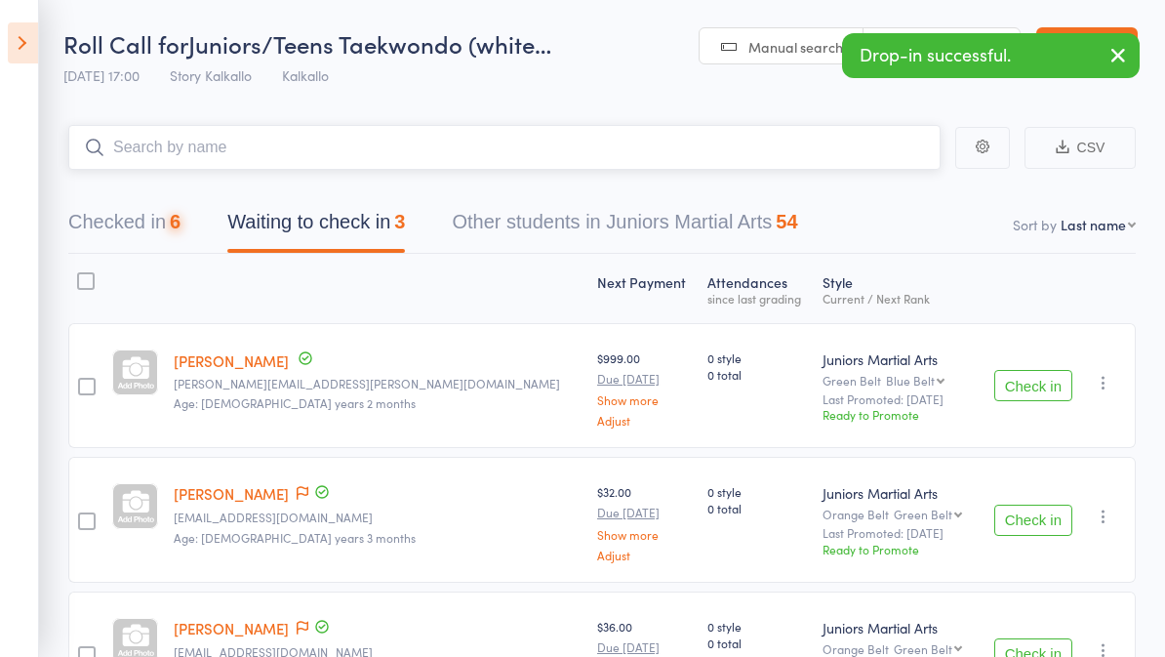
click at [464, 144] on input "search" at bounding box center [504, 147] width 872 height 45
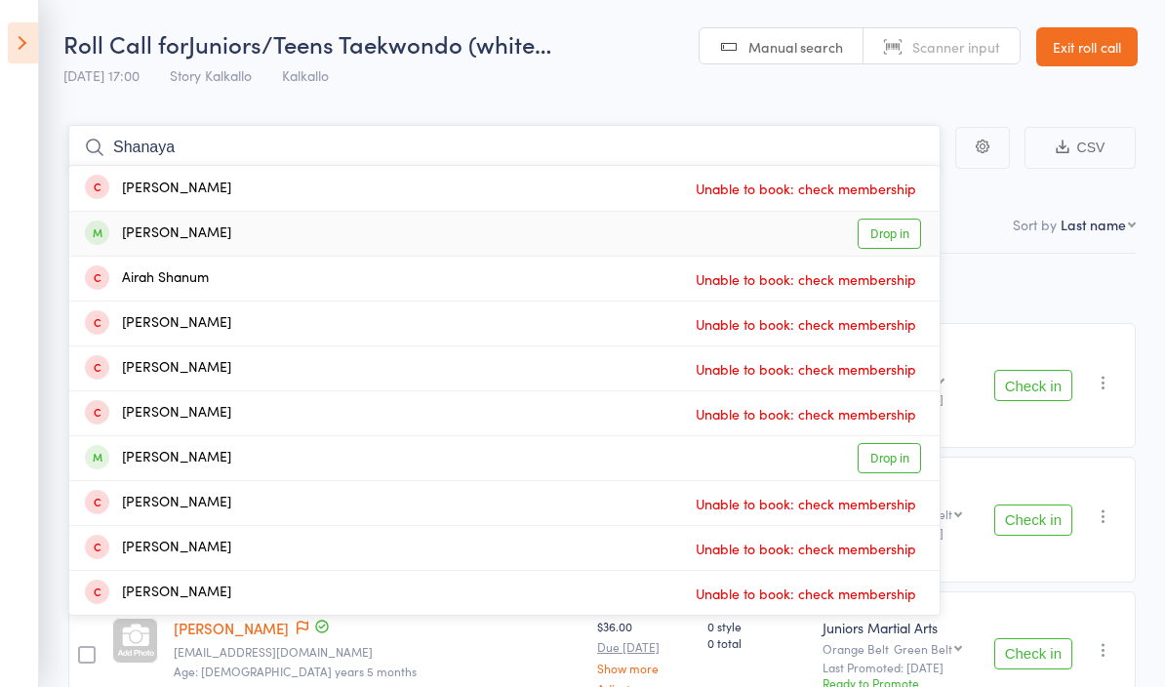
type input "Shanaya"
click at [231, 234] on div "[PERSON_NAME]" at bounding box center [158, 233] width 146 height 22
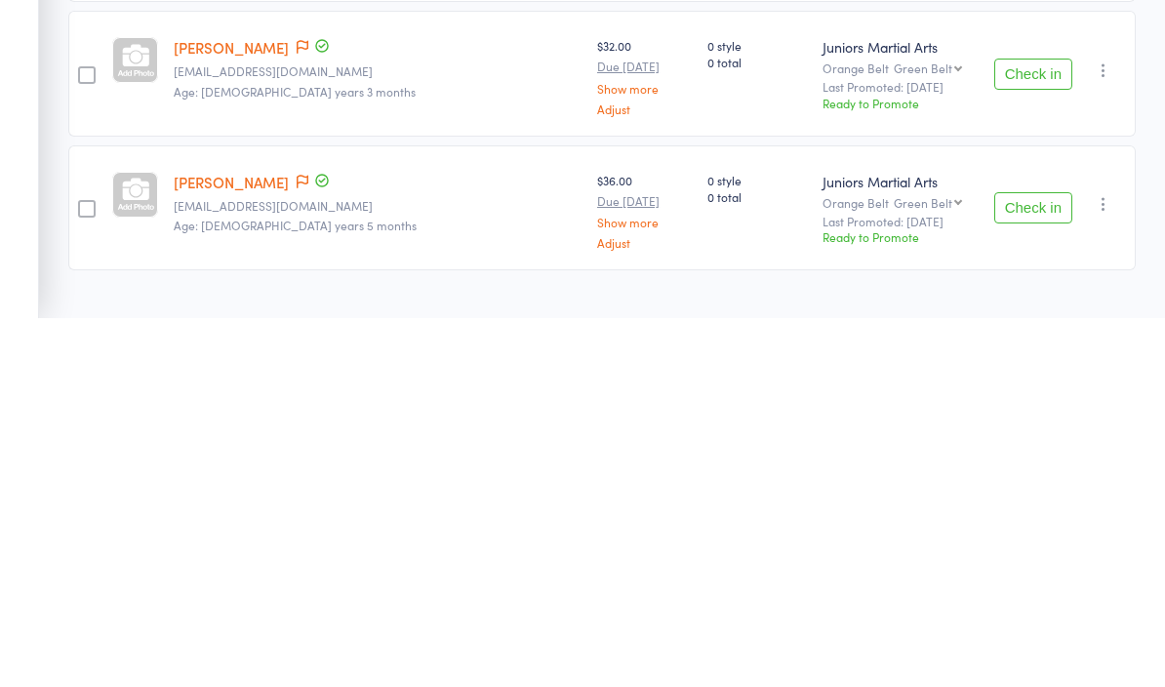
click at [1059, 427] on button "Check in" at bounding box center [1033, 442] width 78 height 31
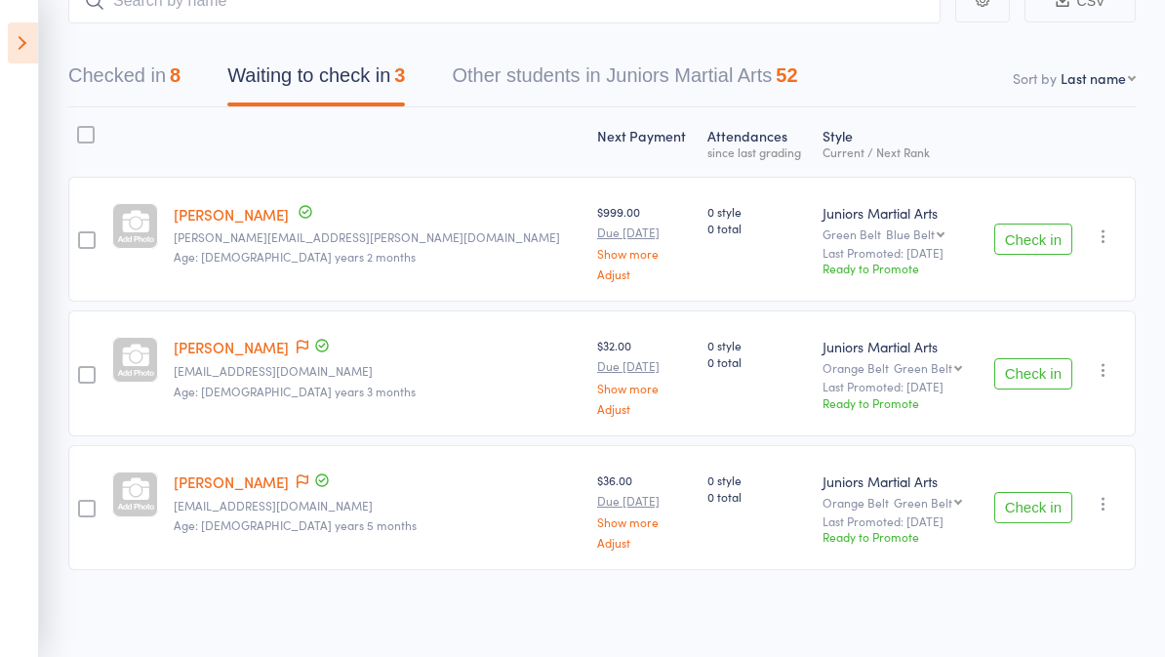
scroll to position [15, 0]
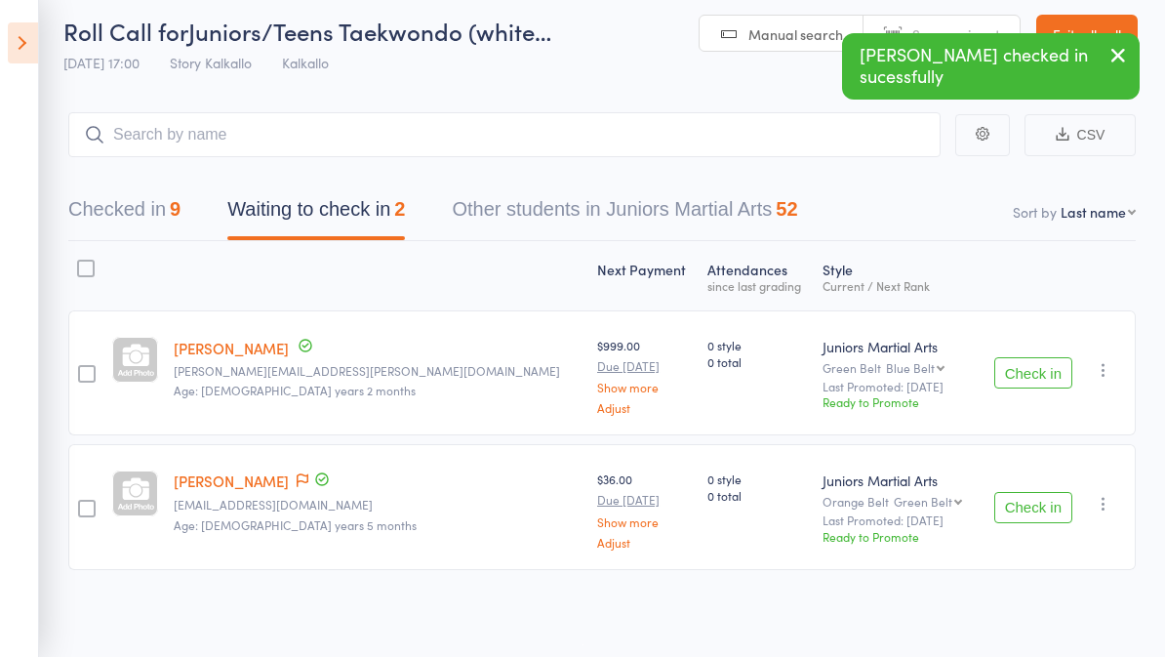
click at [1027, 513] on button "Check in" at bounding box center [1033, 507] width 78 height 31
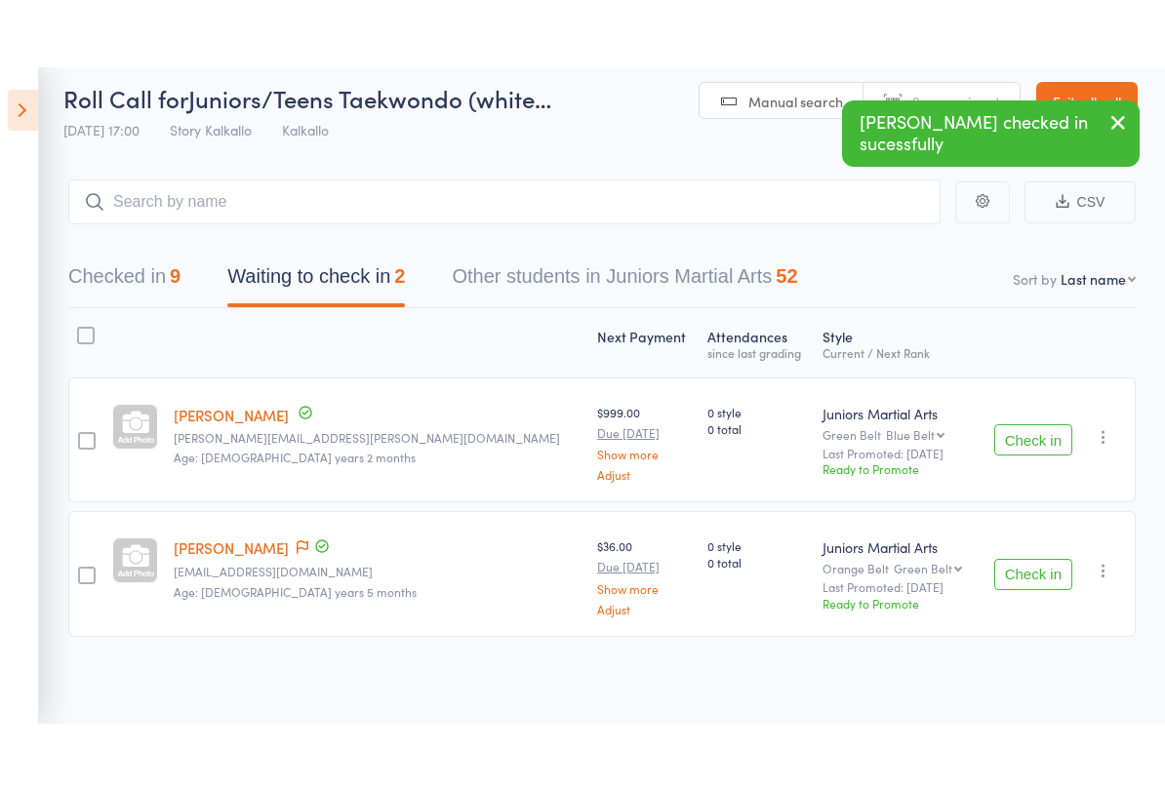
scroll to position [14, 0]
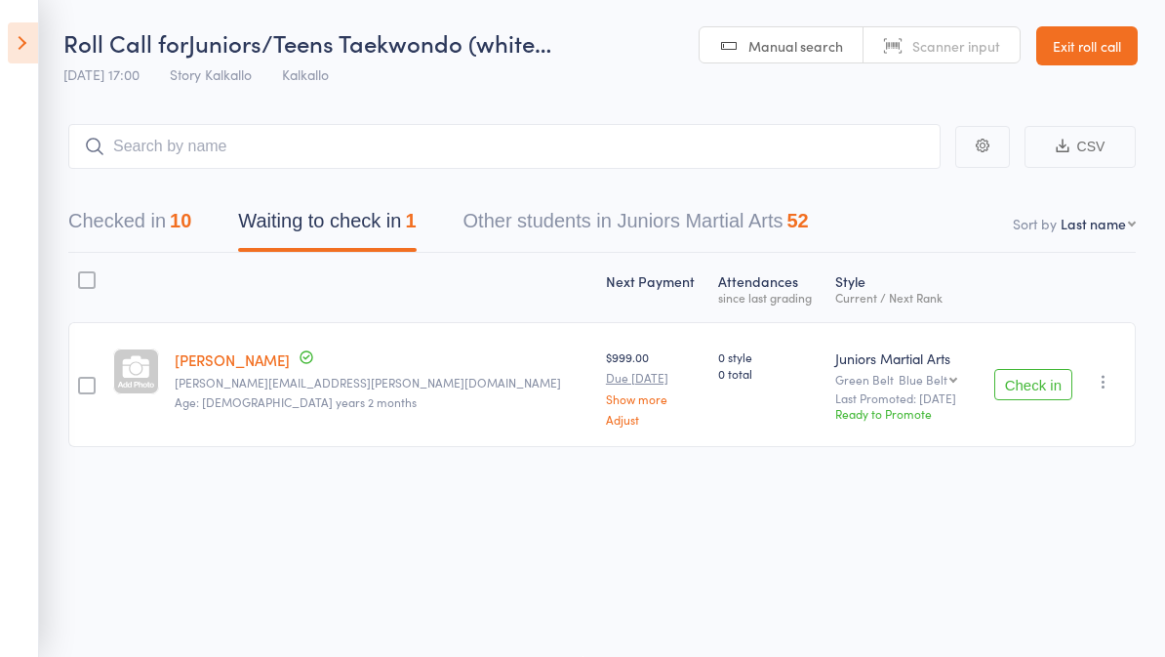
click at [20, 35] on icon at bounding box center [23, 42] width 30 height 41
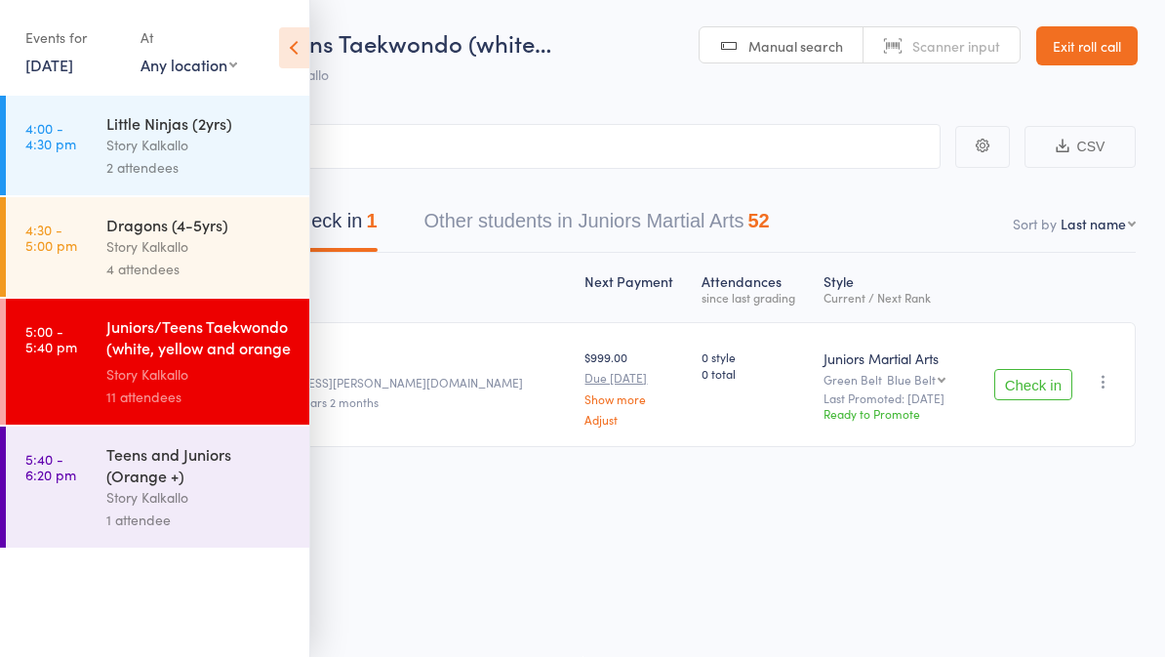
click at [242, 486] on div "Teens and Juniors (Orange +)" at bounding box center [199, 464] width 186 height 43
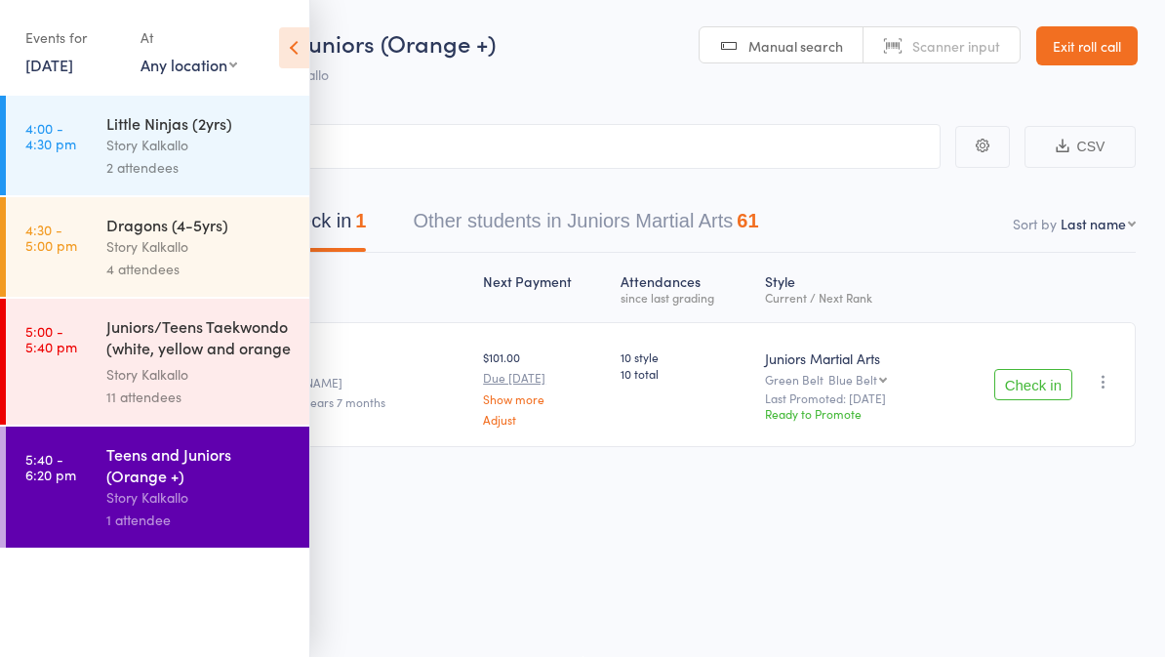
click at [283, 39] on icon at bounding box center [294, 47] width 30 height 41
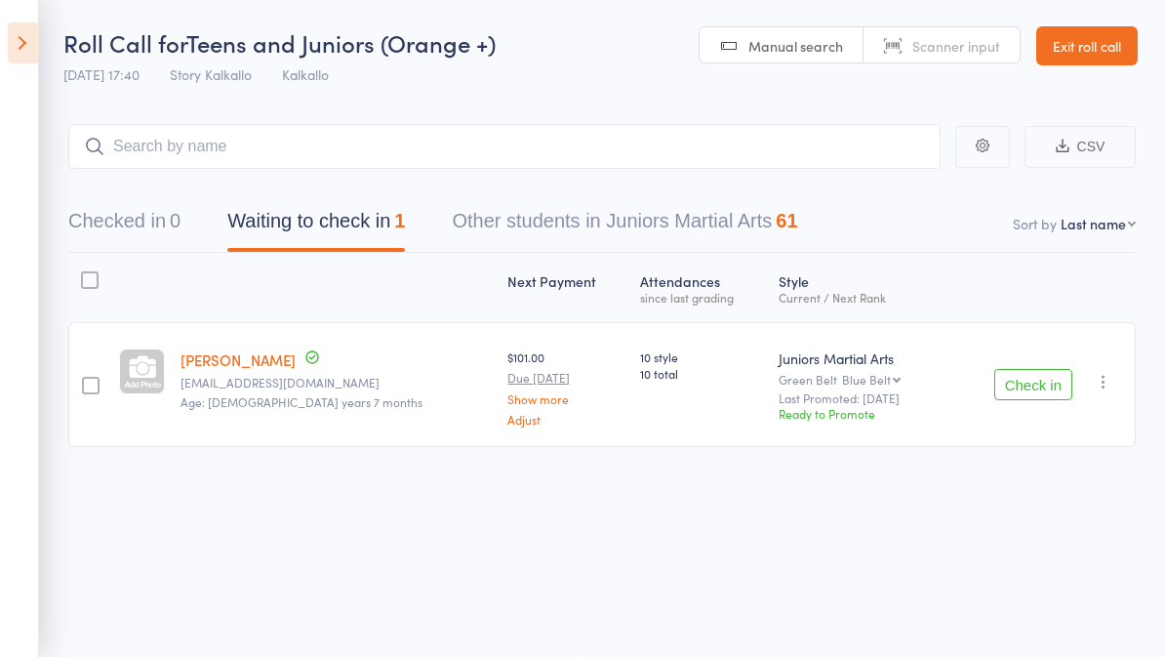
click at [657, 203] on button "Other students in Juniors Martial Arts 61" at bounding box center [624, 226] width 345 height 52
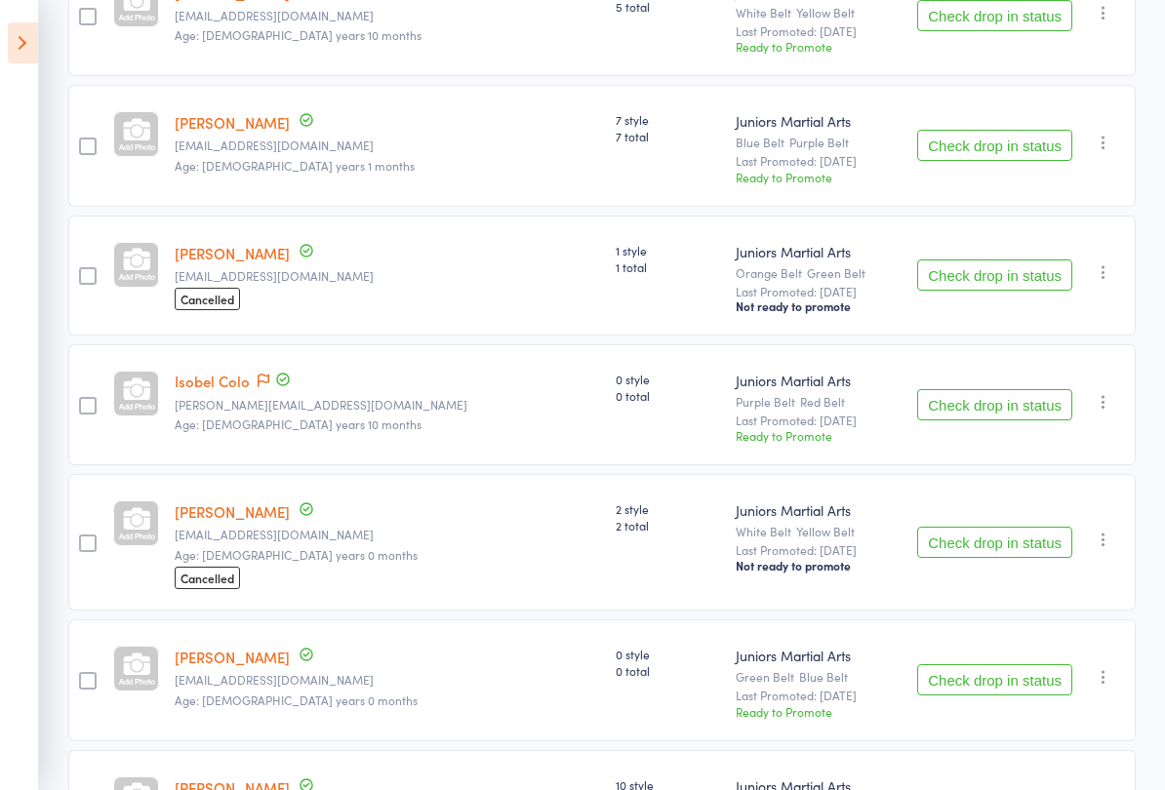
scroll to position [1325, 0]
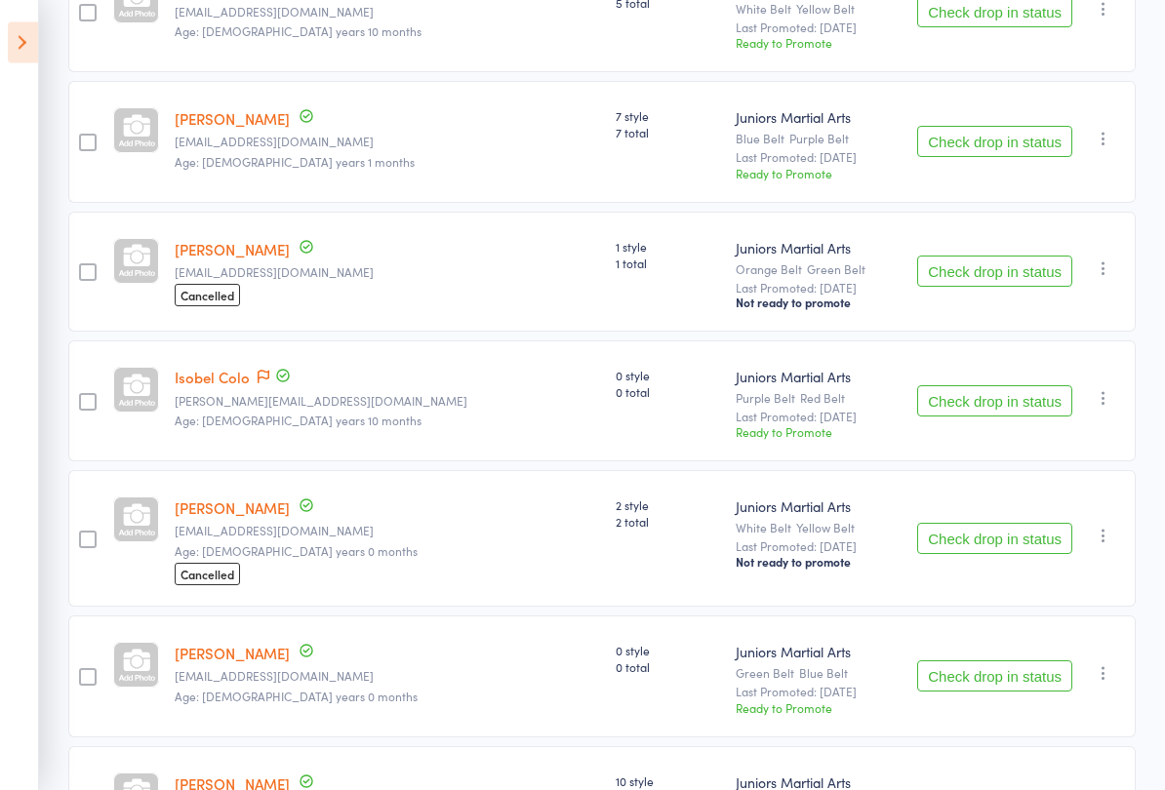
click at [997, 405] on button "Check drop in status" at bounding box center [994, 401] width 155 height 31
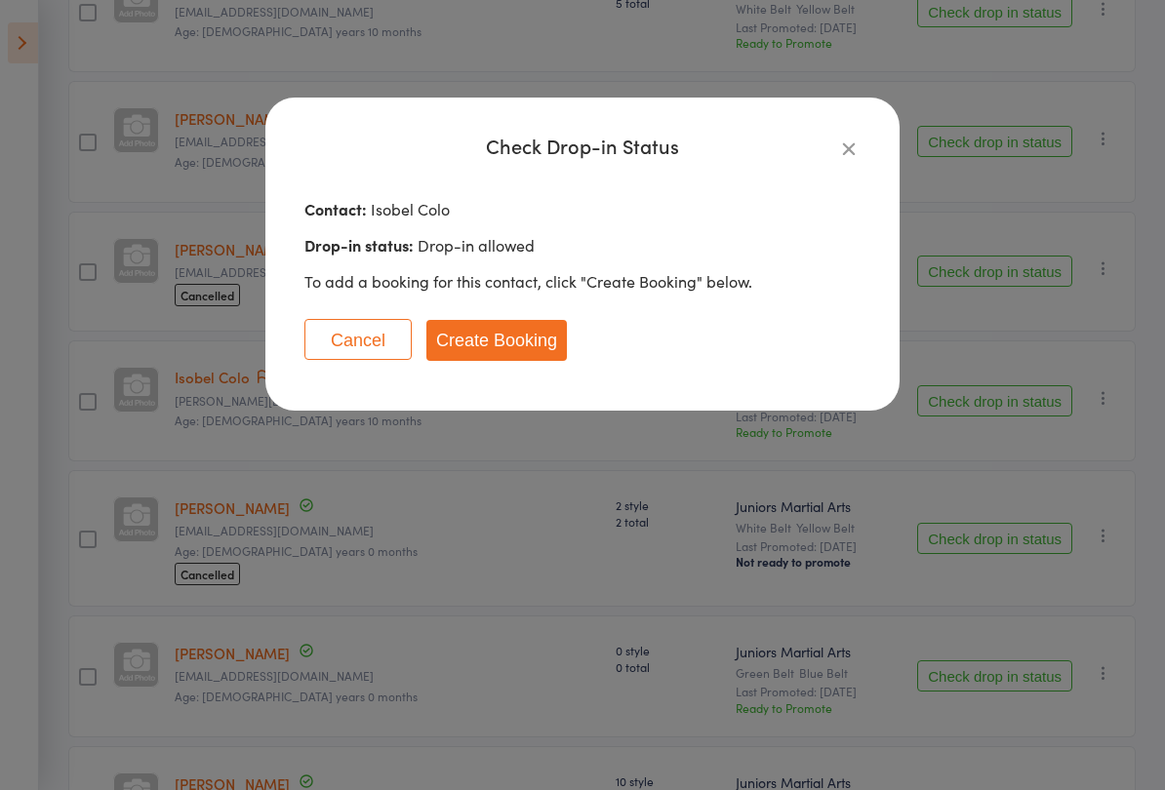
click at [489, 332] on button "Create Booking" at bounding box center [496, 340] width 140 height 41
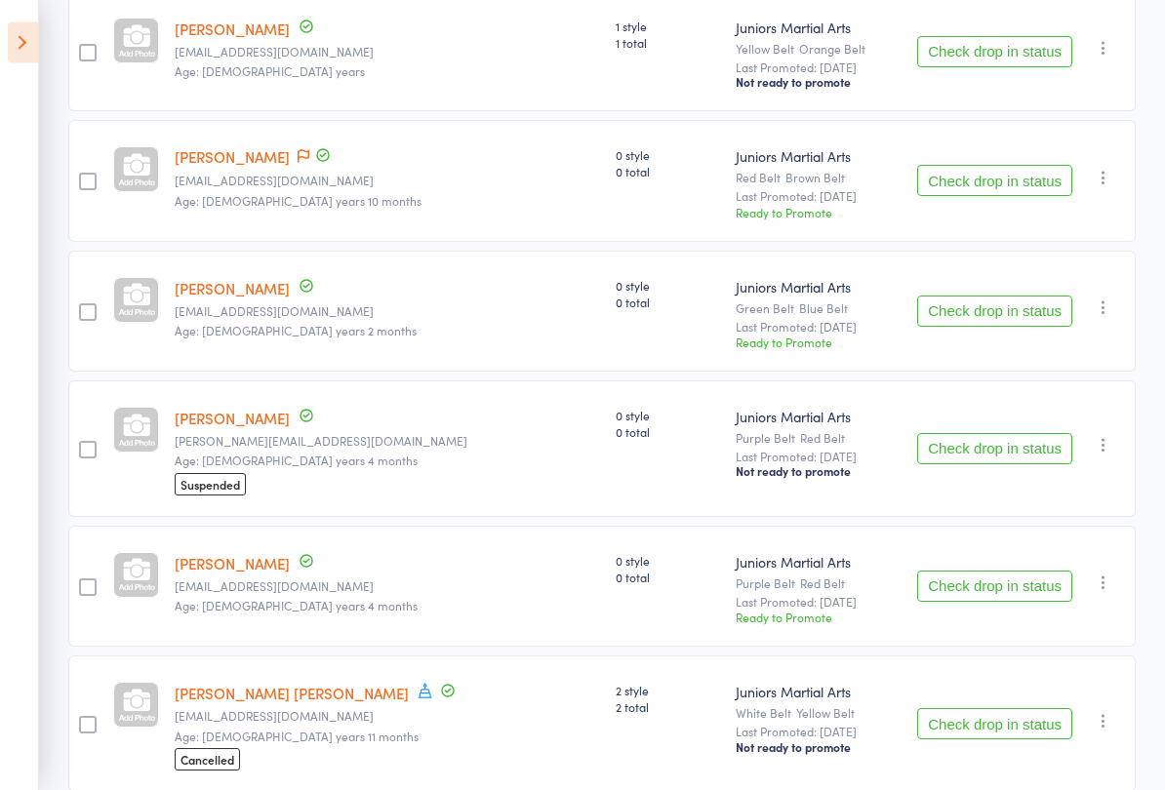
scroll to position [2242, 0]
click at [1007, 183] on button "Check drop in status" at bounding box center [994, 179] width 155 height 31
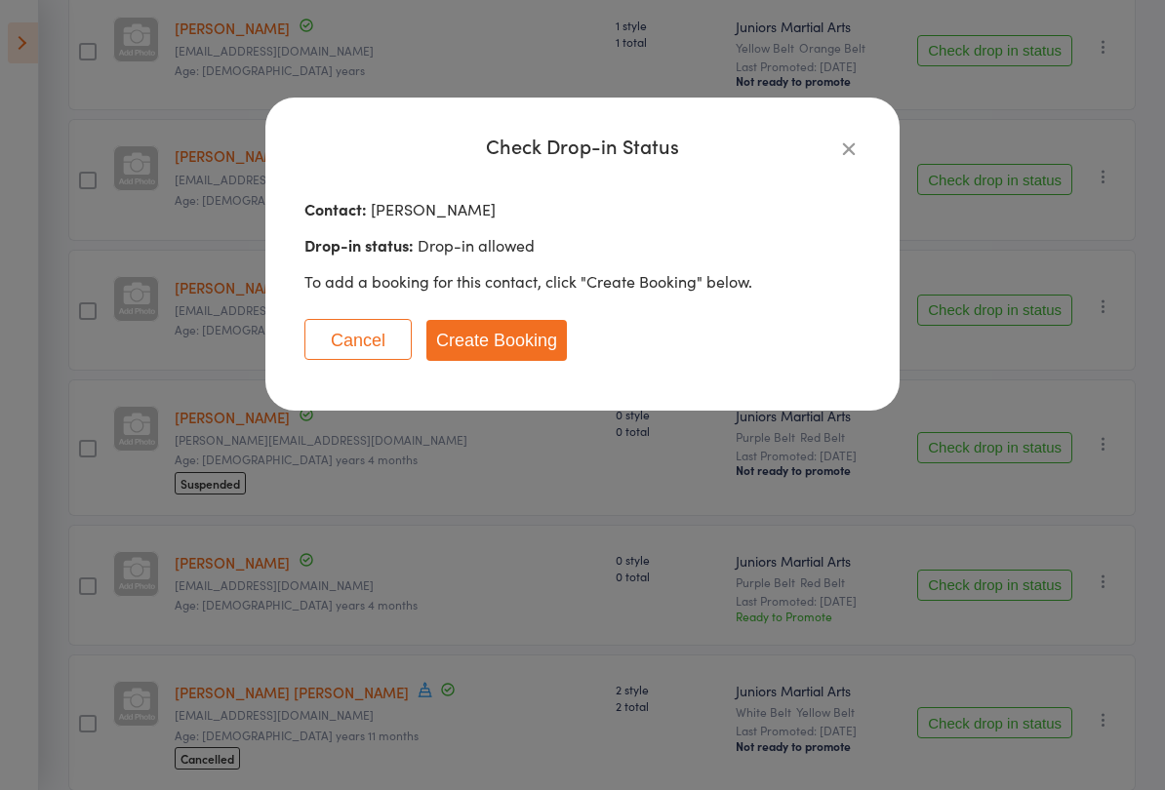
click at [524, 337] on button "Create Booking" at bounding box center [496, 340] width 140 height 41
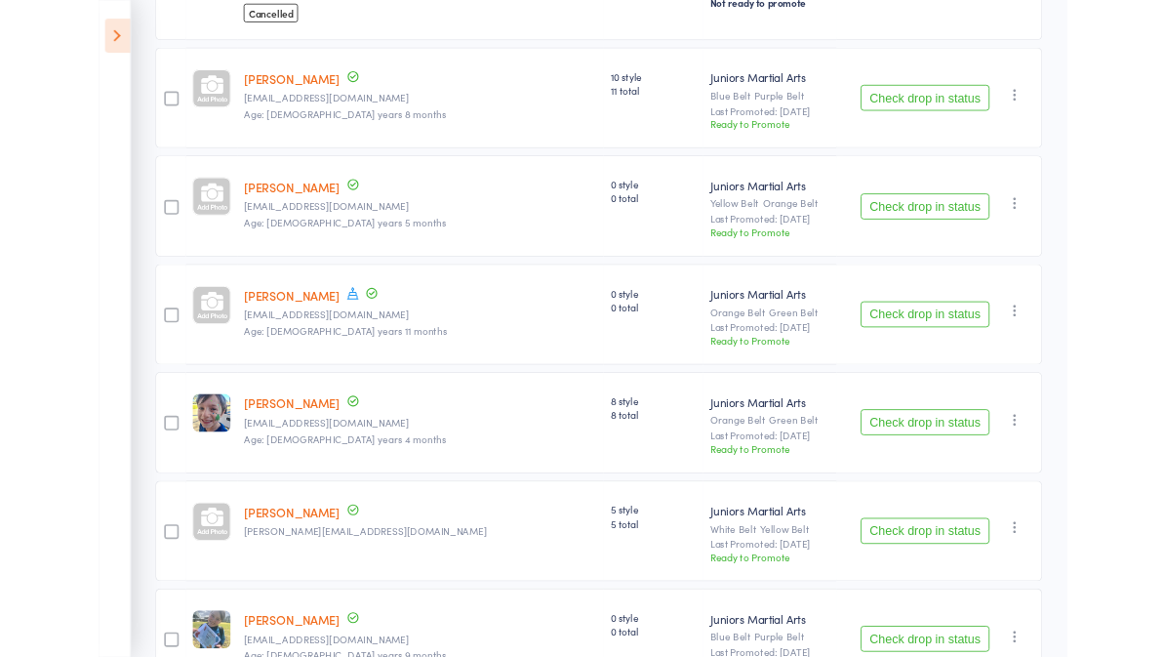
scroll to position [4096, 0]
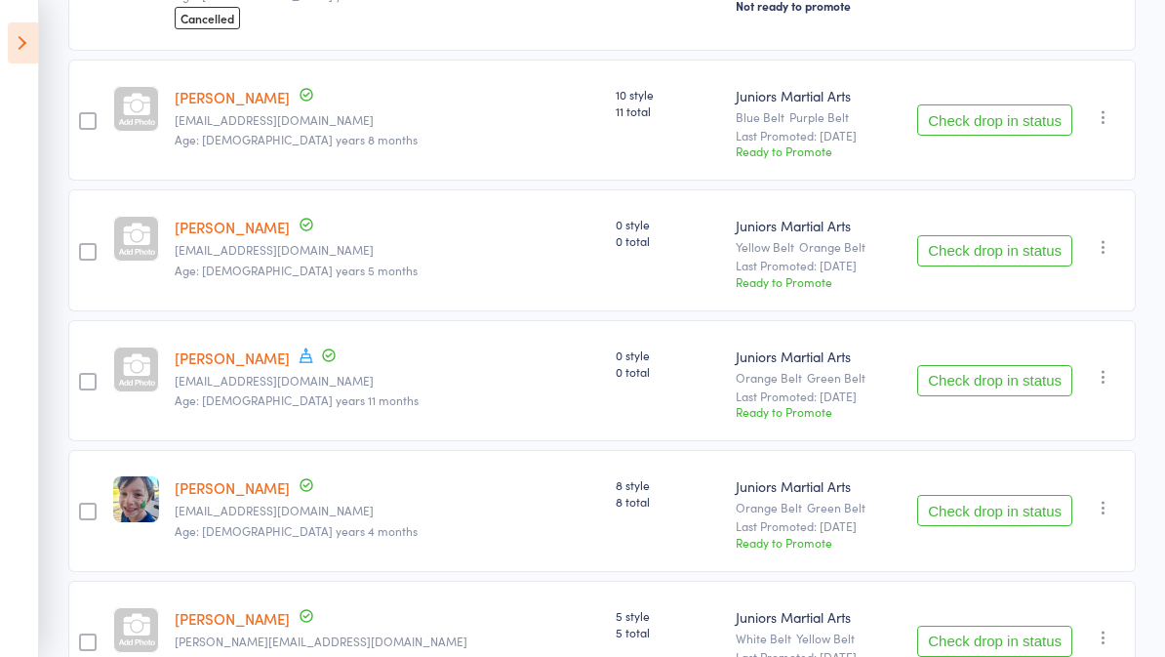
click at [989, 136] on button "Check drop in status" at bounding box center [994, 119] width 155 height 31
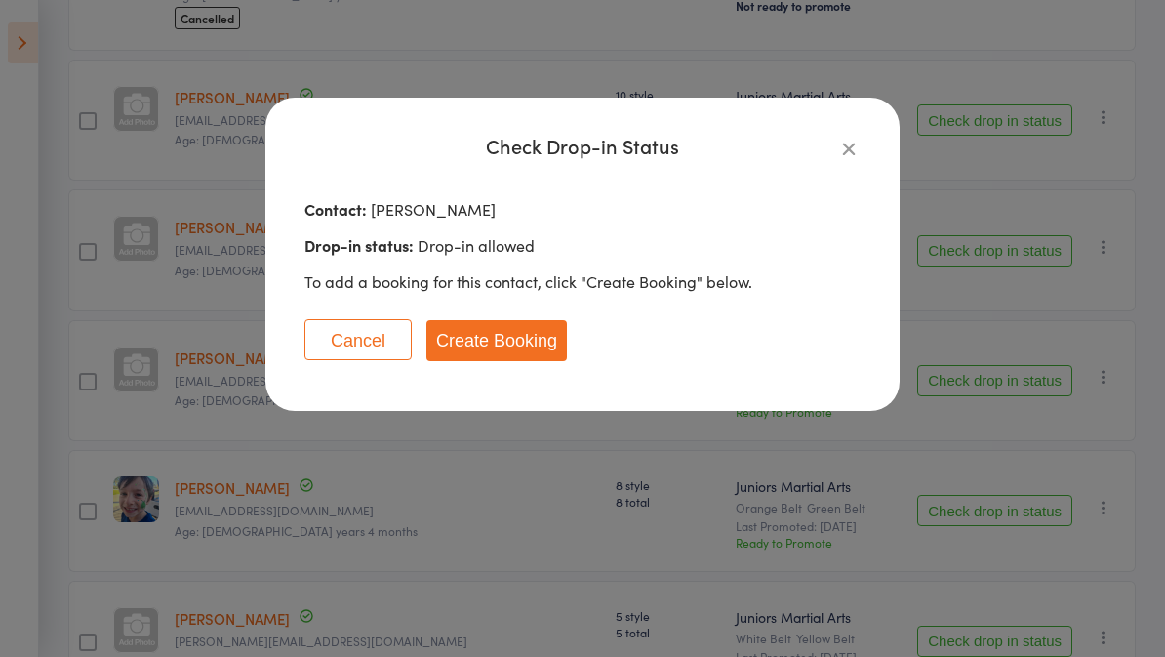
click at [511, 343] on button "Create Booking" at bounding box center [496, 340] width 140 height 41
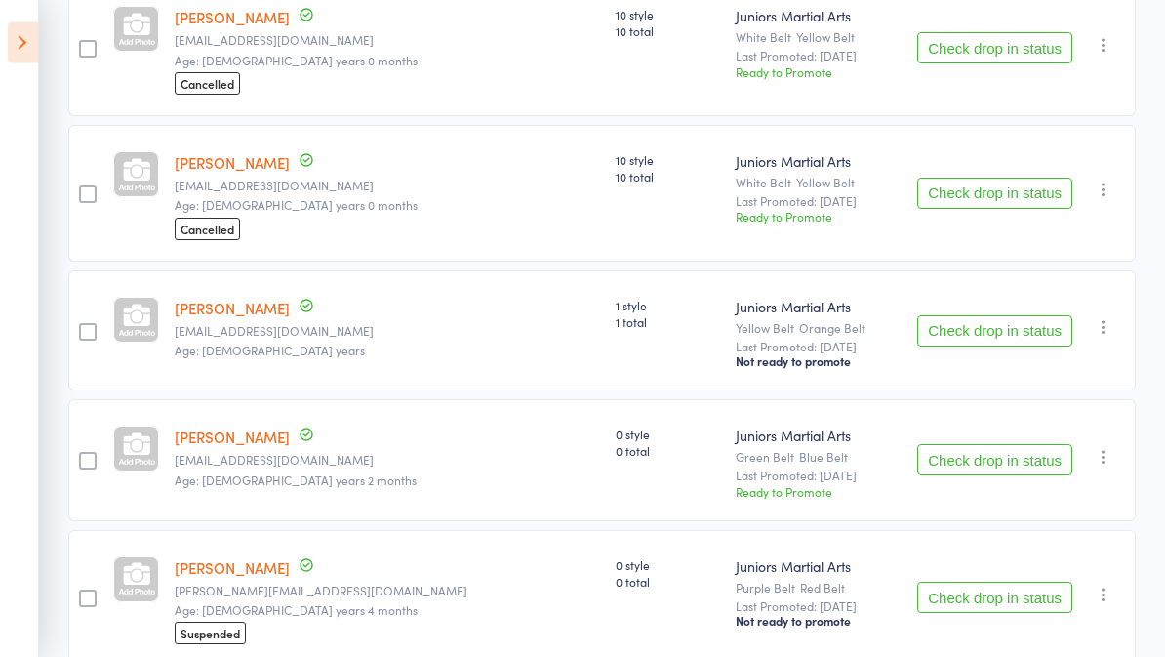
scroll to position [1931, 0]
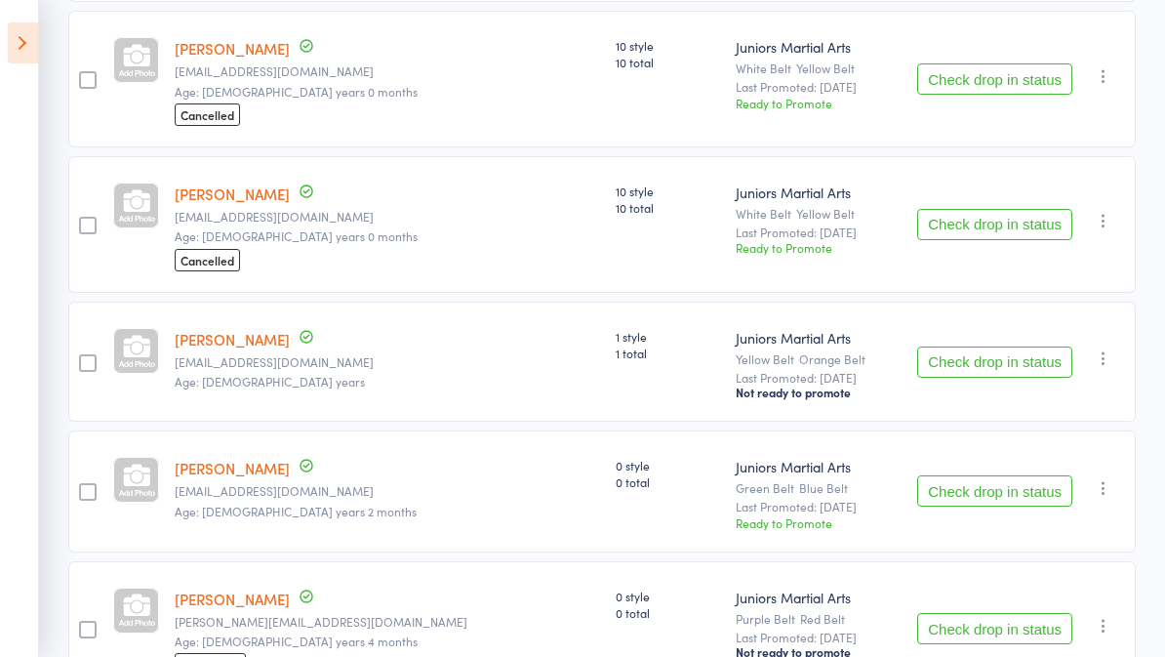
click at [24, 30] on icon at bounding box center [23, 42] width 30 height 41
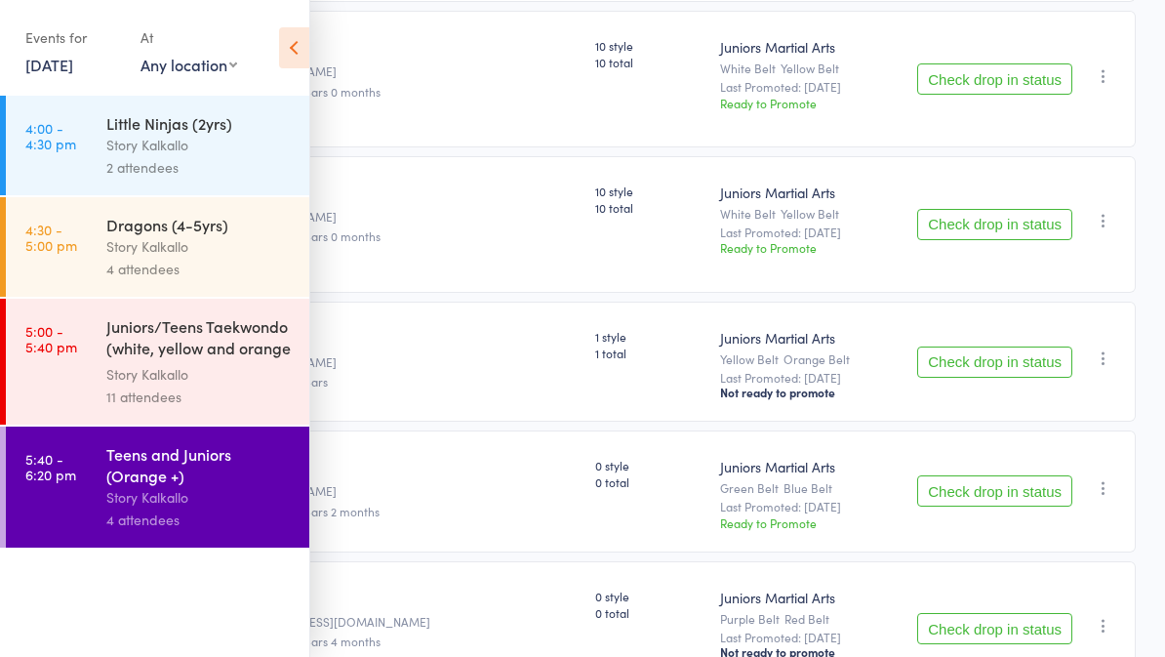
click at [218, 357] on div "Juniors/Teens Taekwondo (white, yellow and orange ..." at bounding box center [199, 339] width 186 height 48
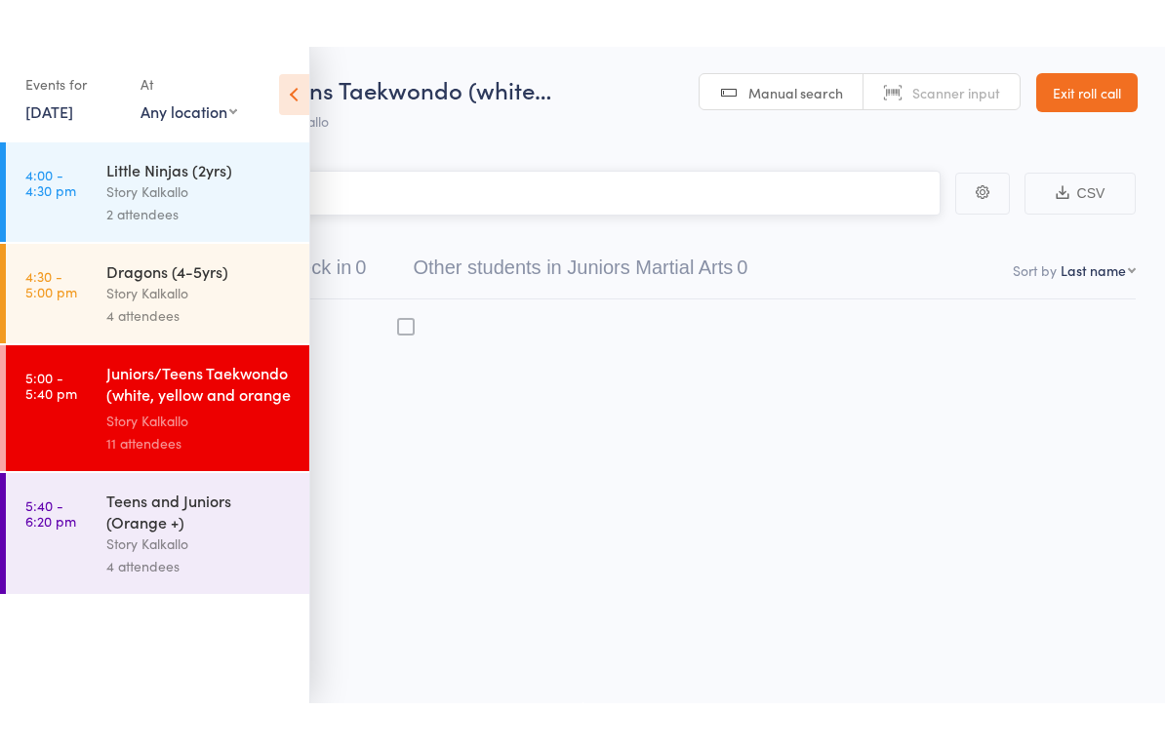
scroll to position [14, 0]
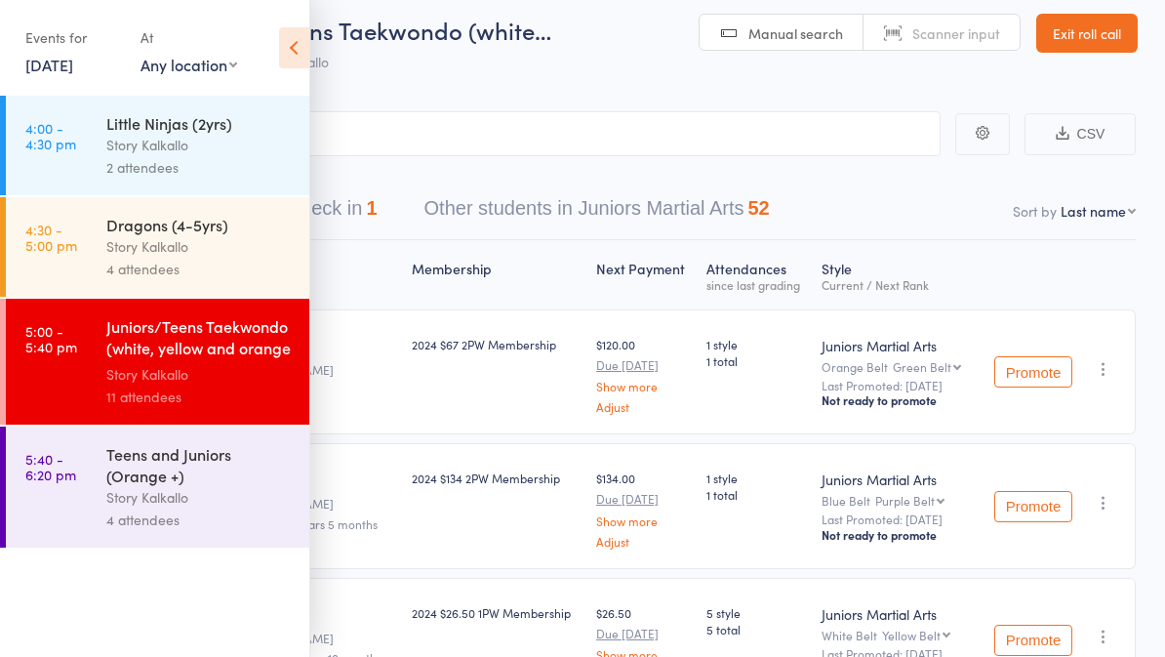
click at [289, 47] on icon at bounding box center [294, 47] width 30 height 41
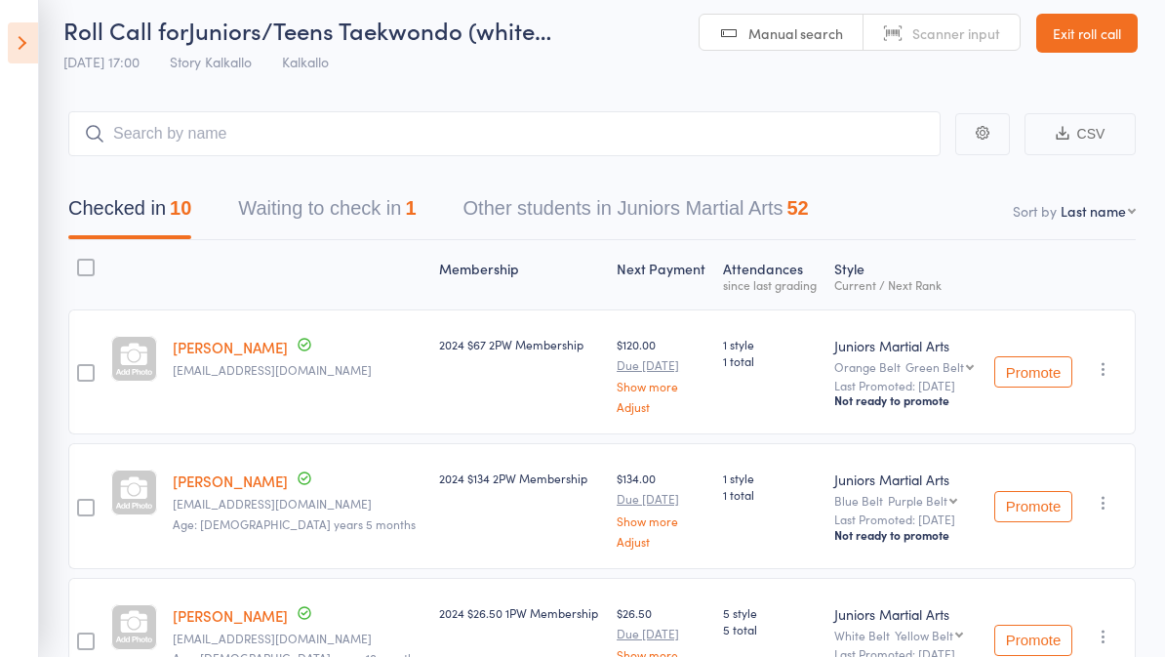
click at [28, 55] on icon at bounding box center [23, 42] width 30 height 41
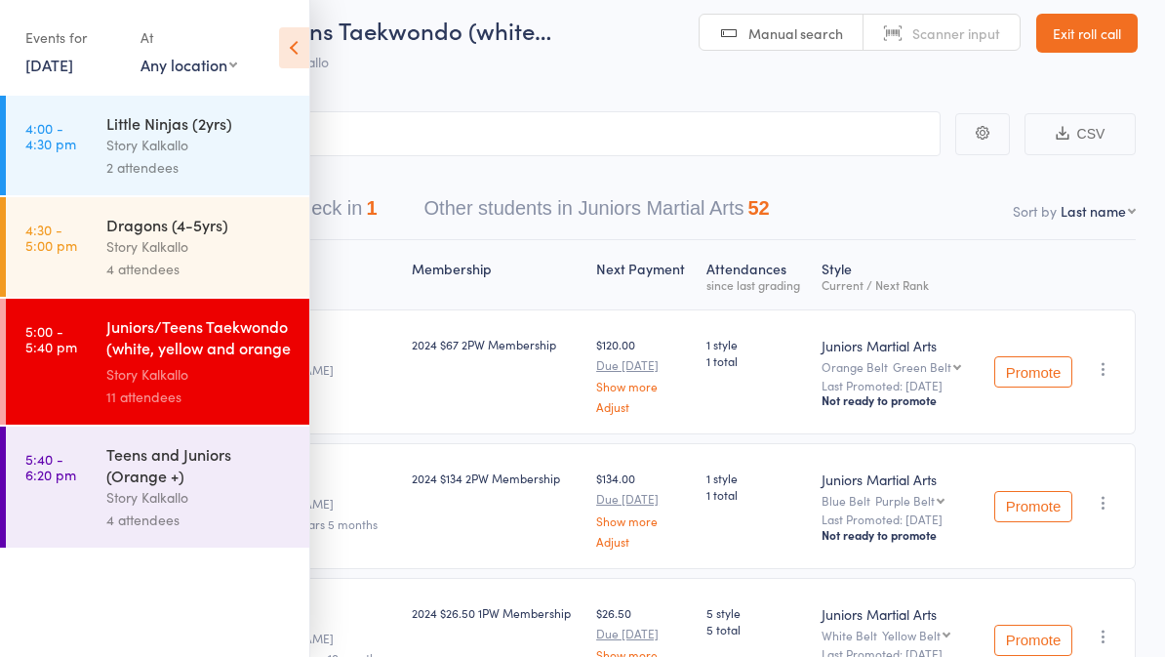
click at [220, 486] on div "Teens and Juniors (Orange +)" at bounding box center [199, 464] width 186 height 43
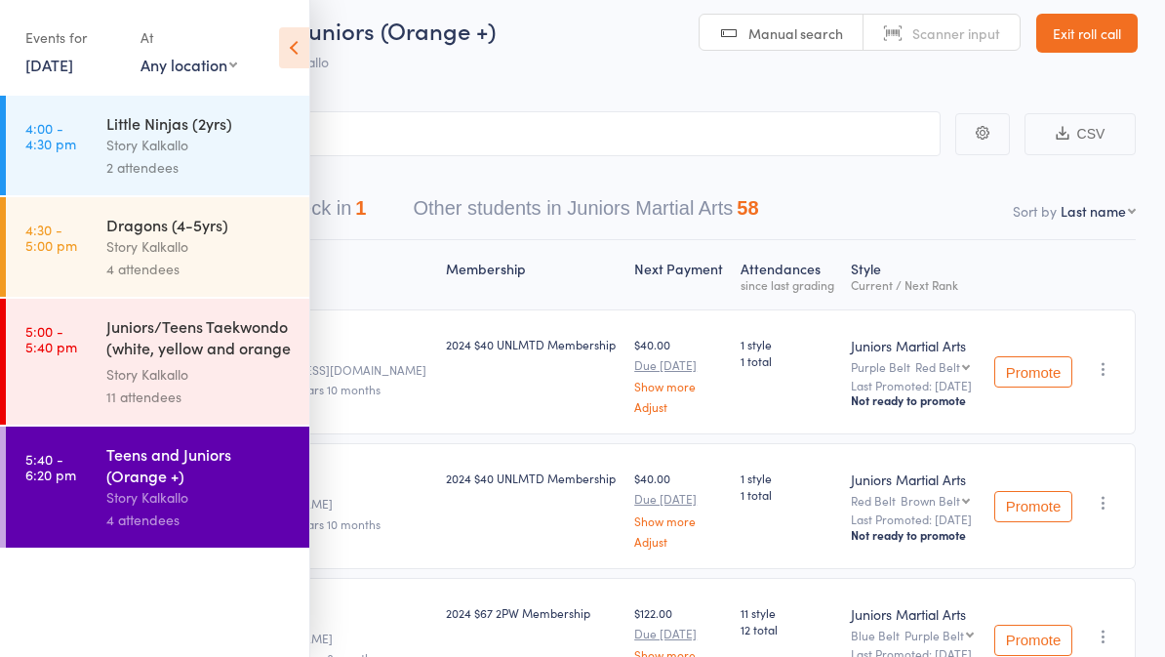
click at [286, 54] on icon at bounding box center [294, 47] width 30 height 41
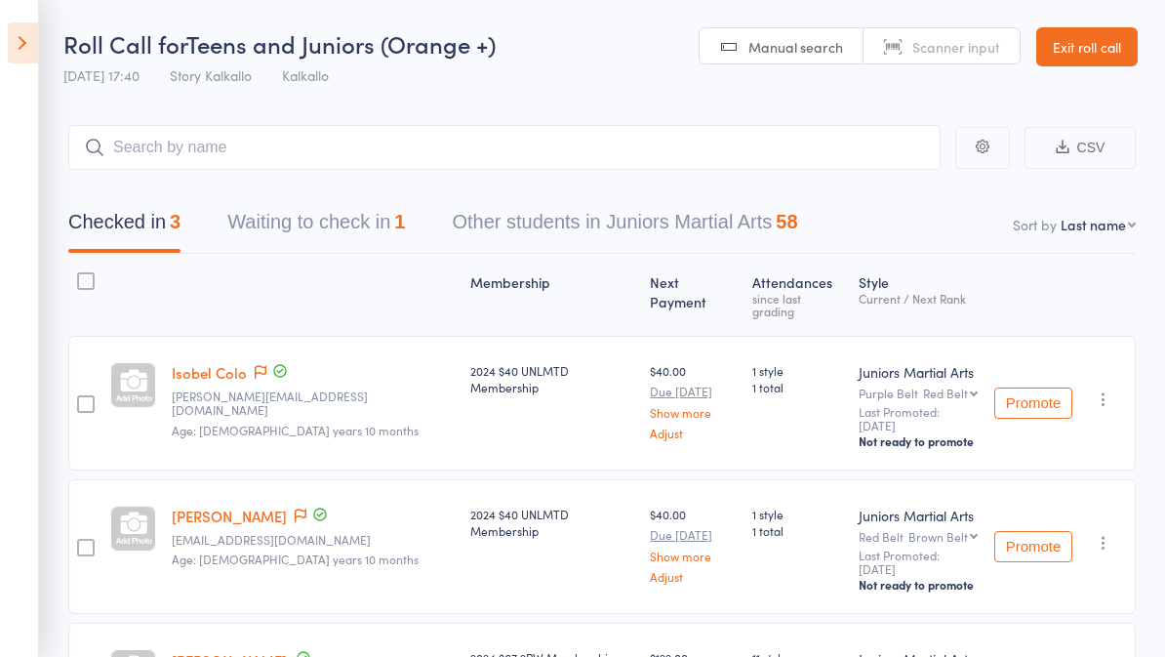
click at [681, 217] on button "Other students in Juniors Martial Arts 58" at bounding box center [624, 227] width 345 height 52
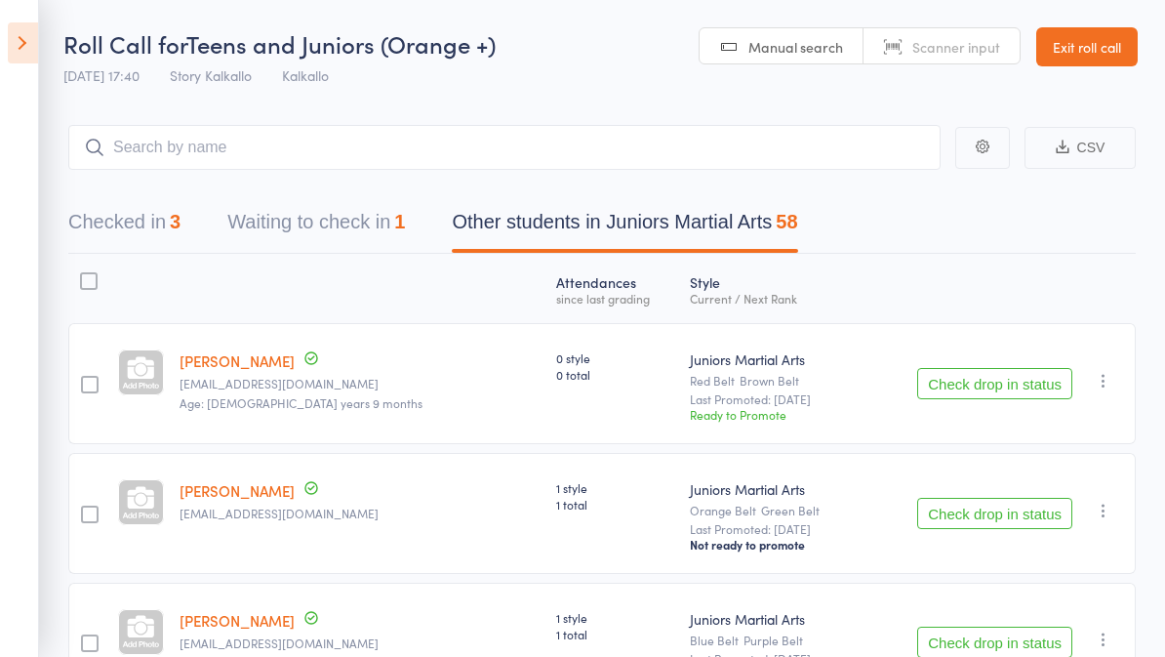
click at [983, 387] on button "Check drop in status" at bounding box center [994, 383] width 155 height 31
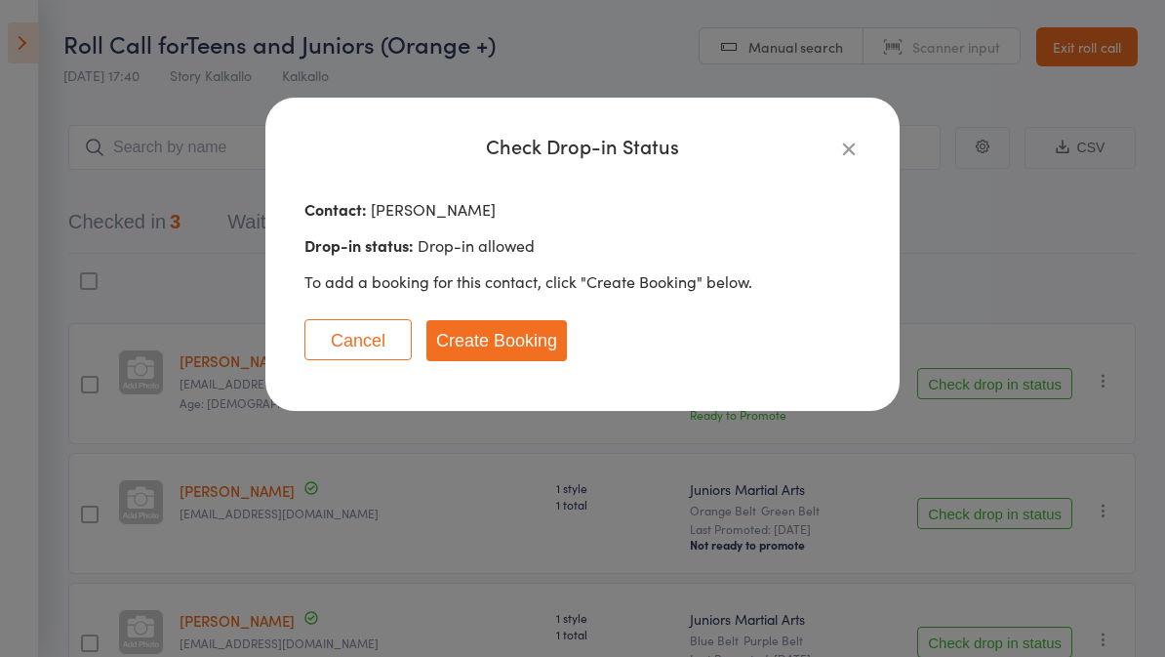
click at [498, 341] on button "Create Booking" at bounding box center [496, 340] width 140 height 41
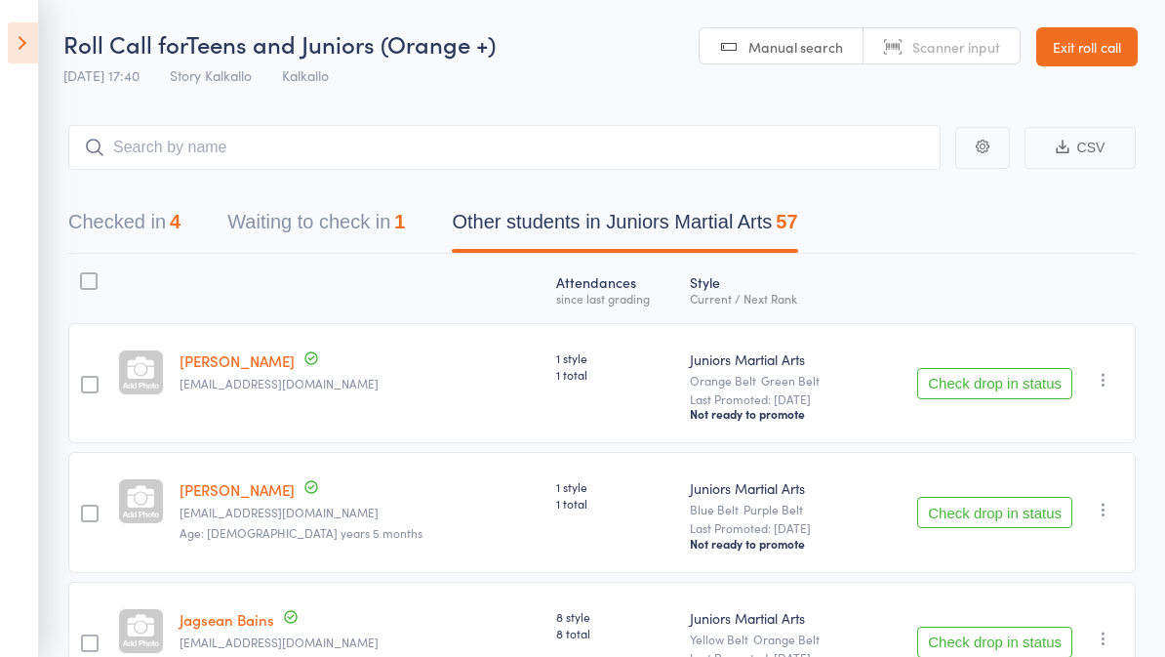
click at [1100, 28] on link "Exit roll call" at bounding box center [1086, 46] width 101 height 39
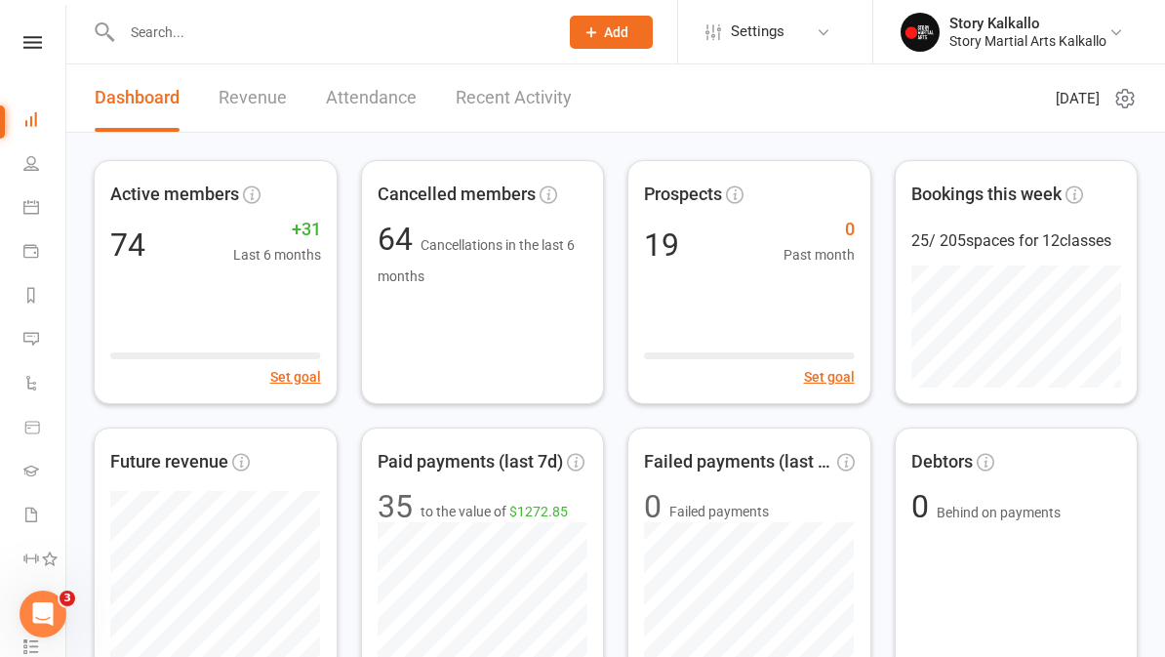
click at [195, 40] on input "text" at bounding box center [330, 32] width 428 height 27
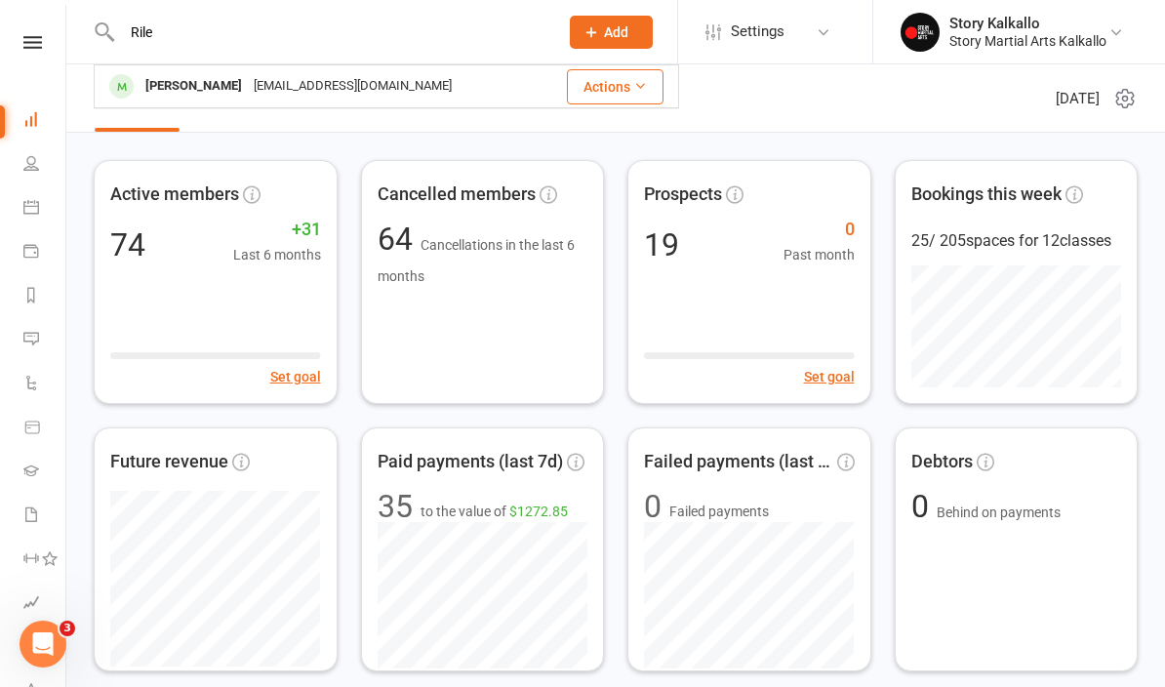
type input "Rile"
click at [194, 79] on div "[PERSON_NAME]" at bounding box center [194, 86] width 108 height 28
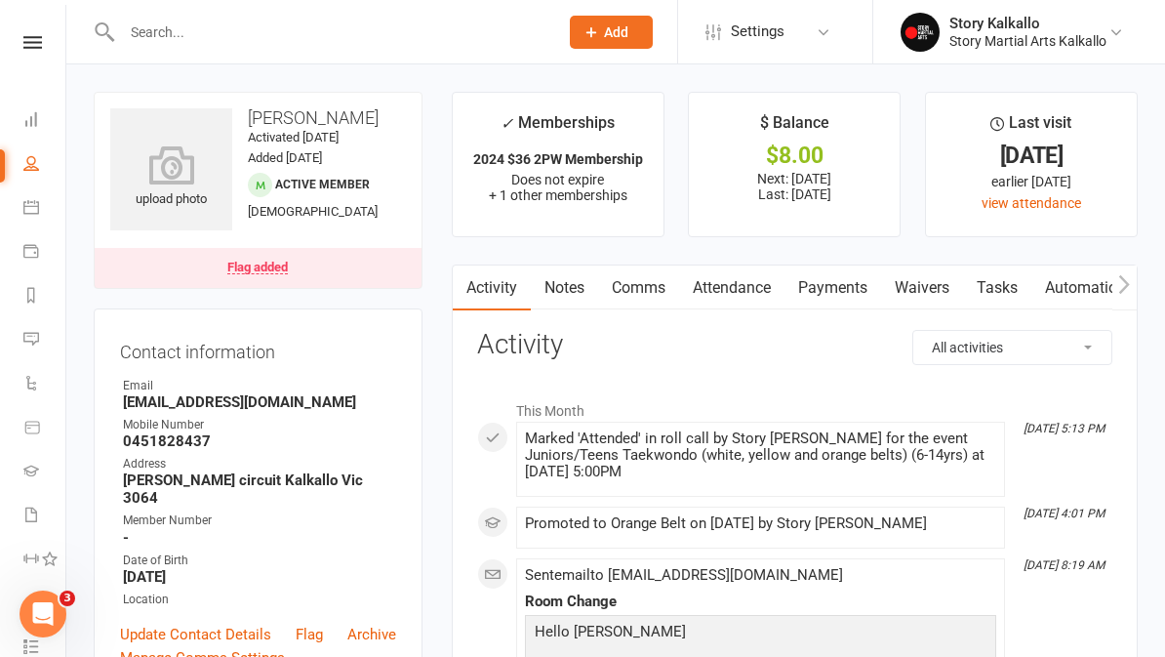
click at [834, 289] on link "Payments" at bounding box center [832, 287] width 97 height 45
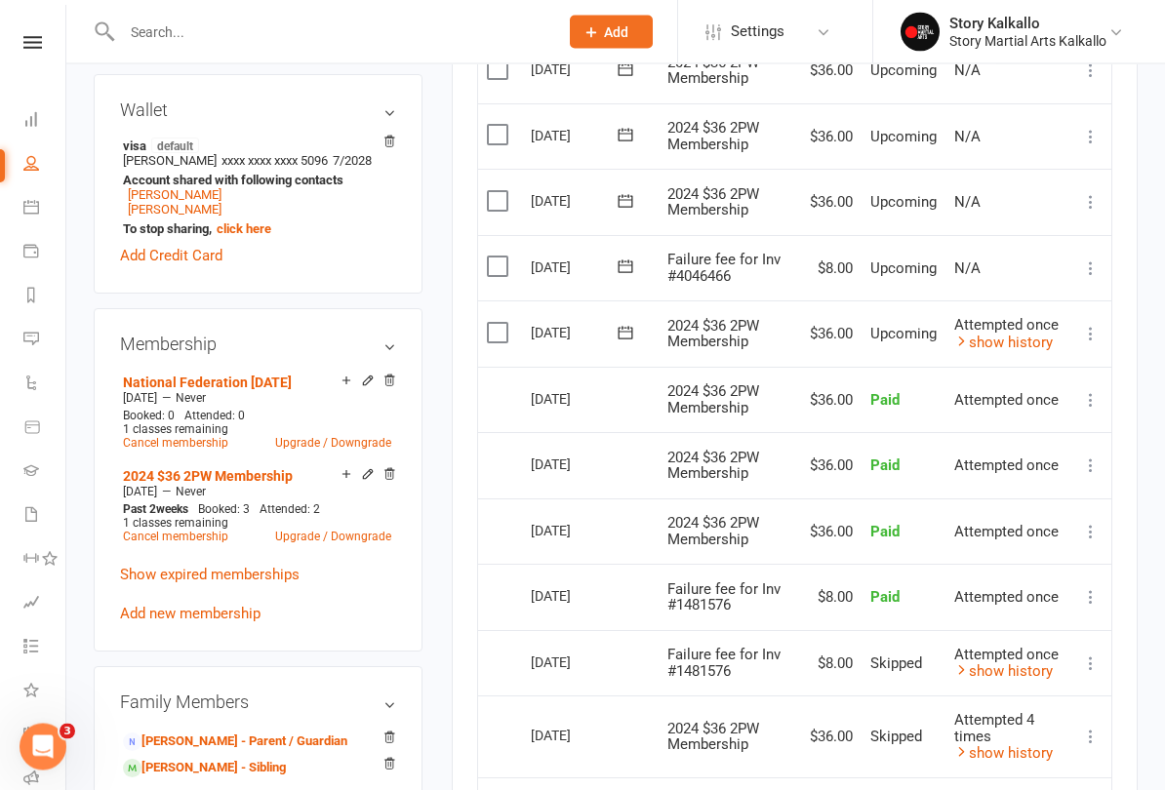
scroll to position [636, 0]
click at [1082, 269] on icon at bounding box center [1091, 269] width 20 height 20
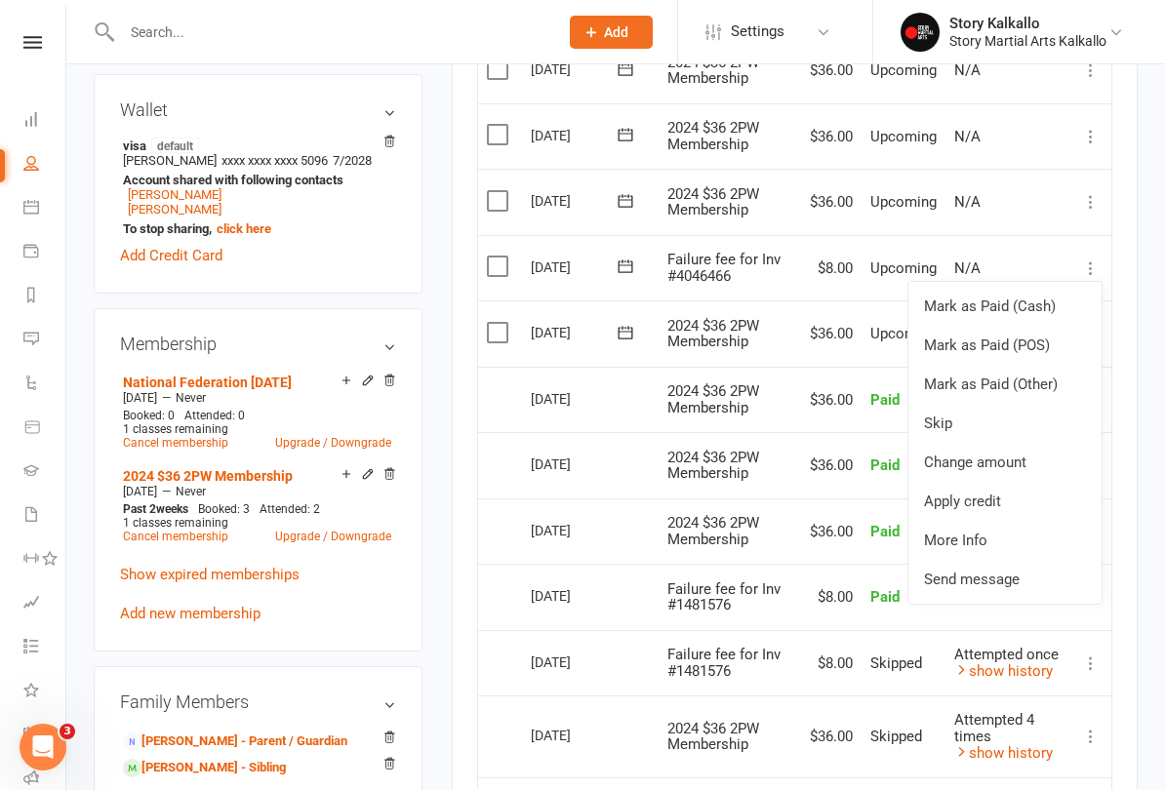
click at [954, 407] on link "Skip" at bounding box center [1004, 423] width 193 height 39
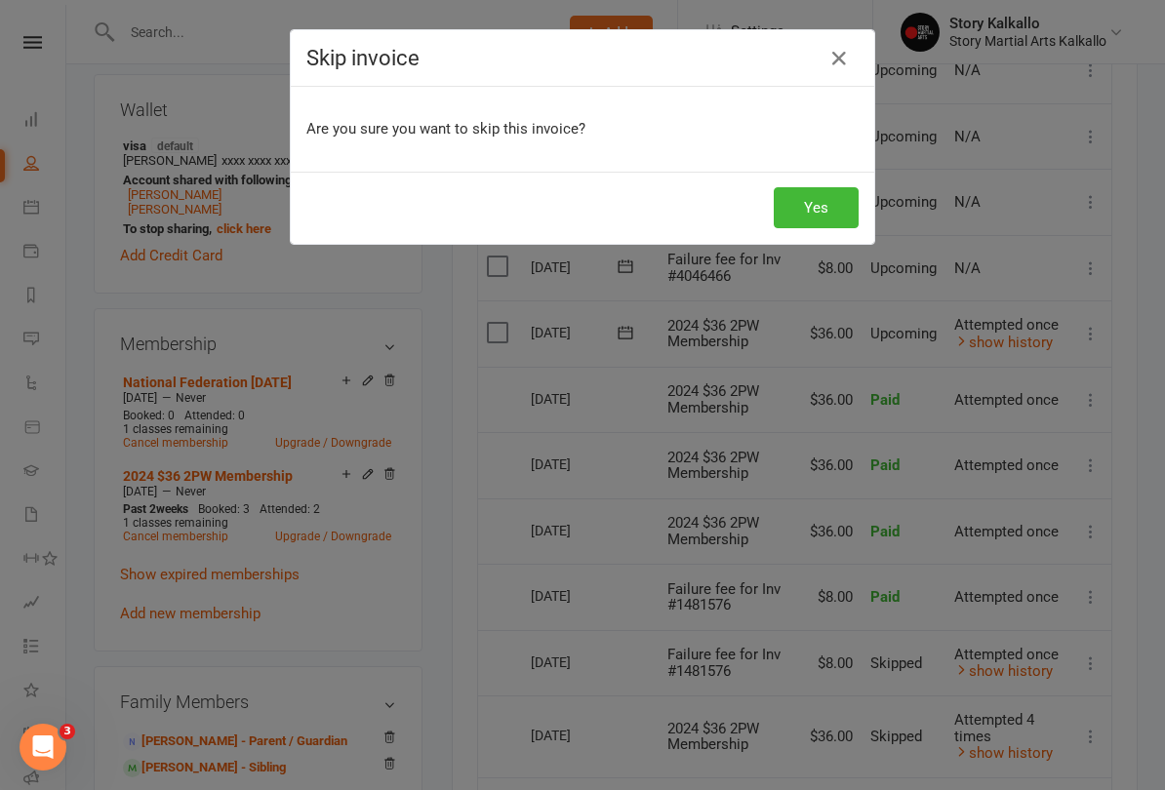
click at [821, 220] on button "Yes" at bounding box center [816, 207] width 85 height 41
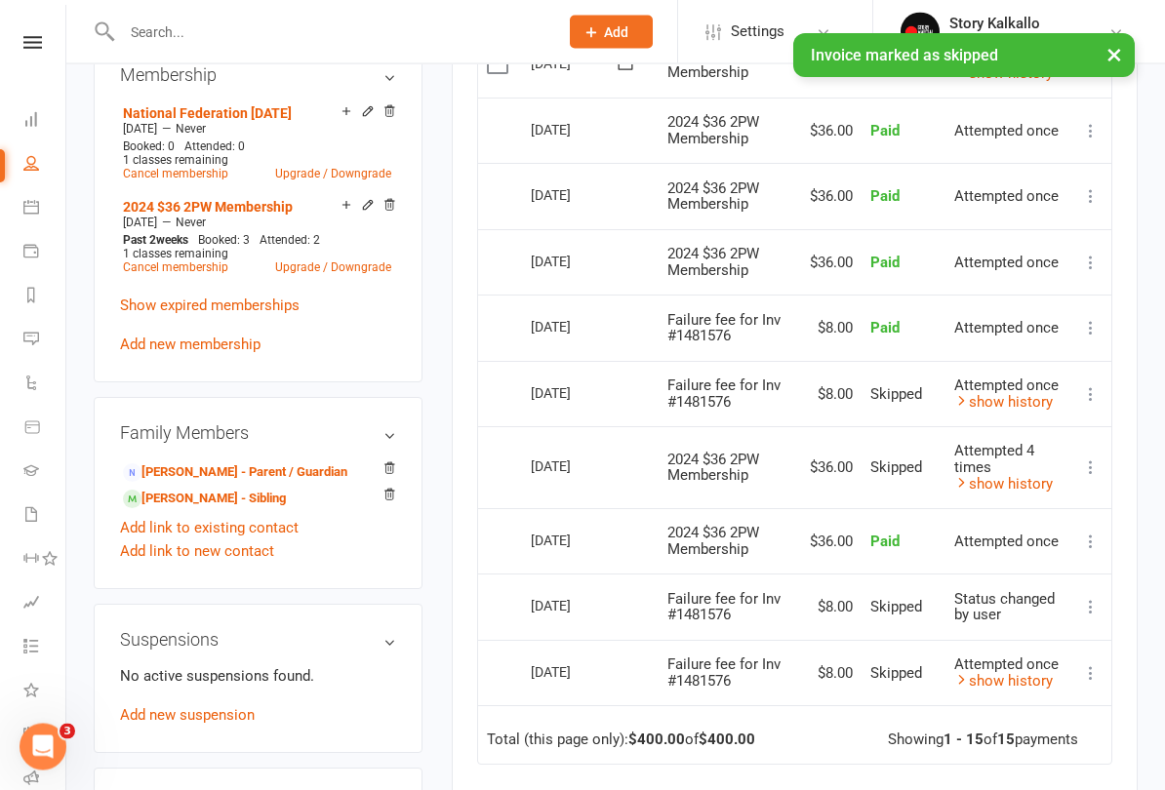
scroll to position [905, 0]
click at [234, 489] on link "Mason Taylor - Sibling" at bounding box center [204, 499] width 163 height 20
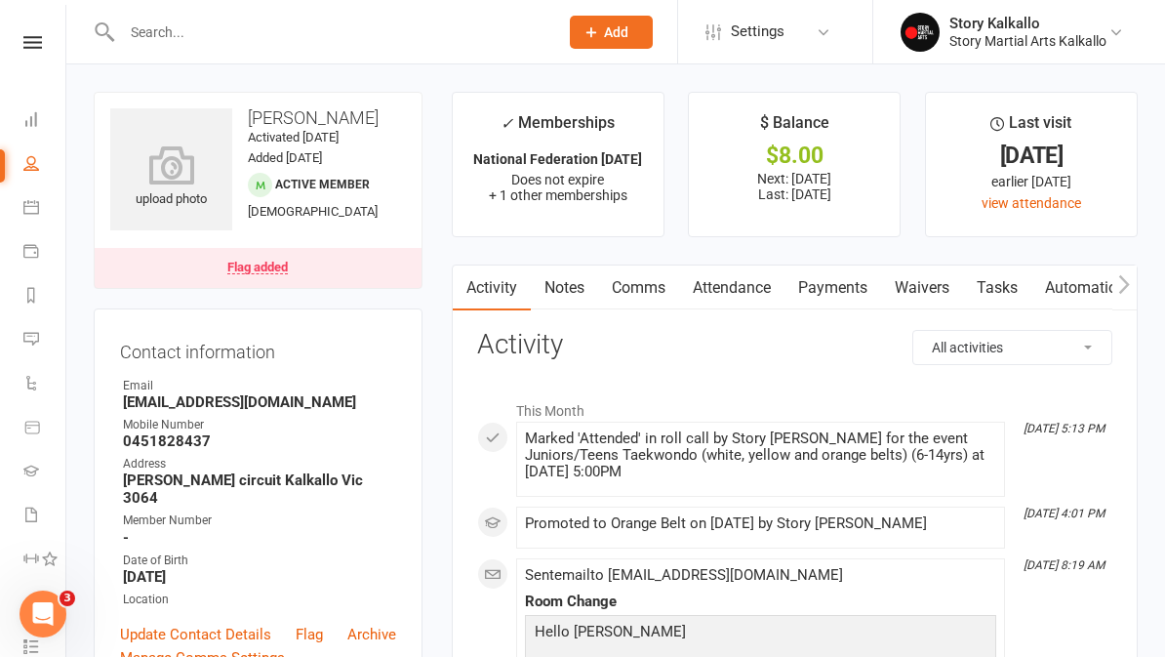
click at [820, 271] on link "Payments" at bounding box center [832, 287] width 97 height 45
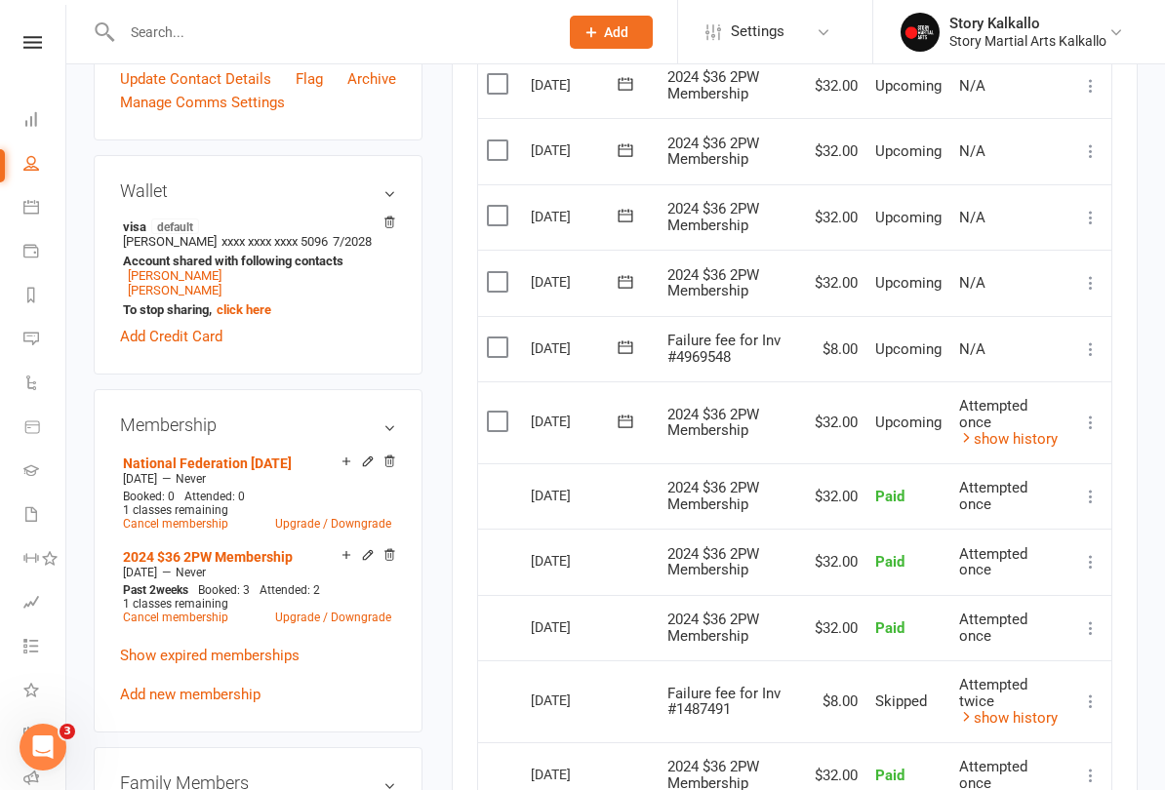
scroll to position [556, 0]
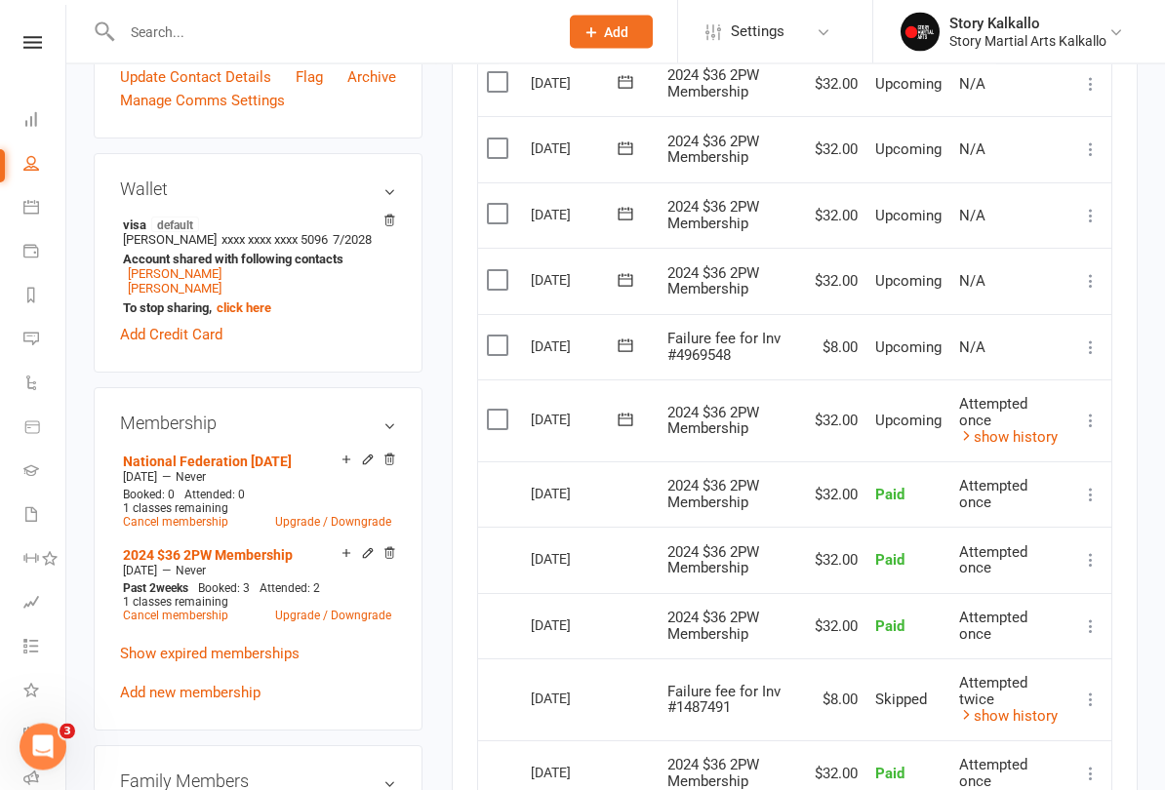
click at [1080, 341] on button at bounding box center [1090, 348] width 23 height 23
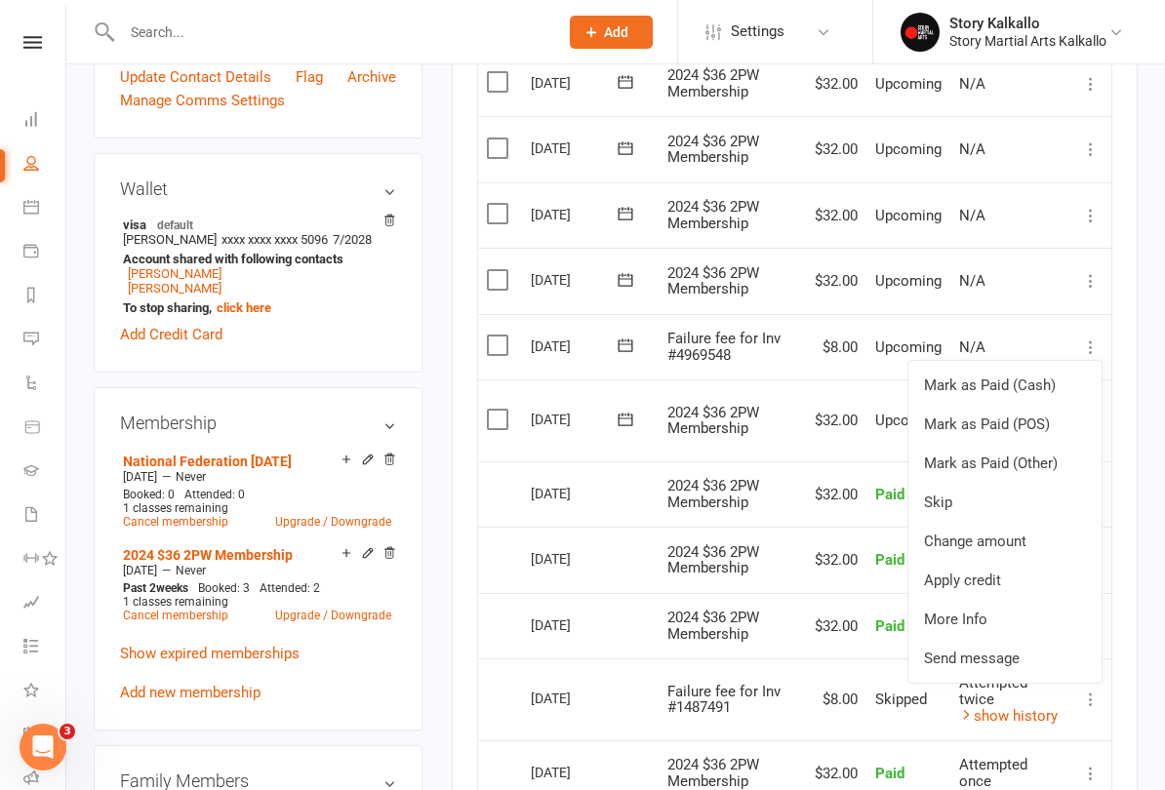
click at [964, 487] on link "Skip" at bounding box center [1004, 502] width 193 height 39
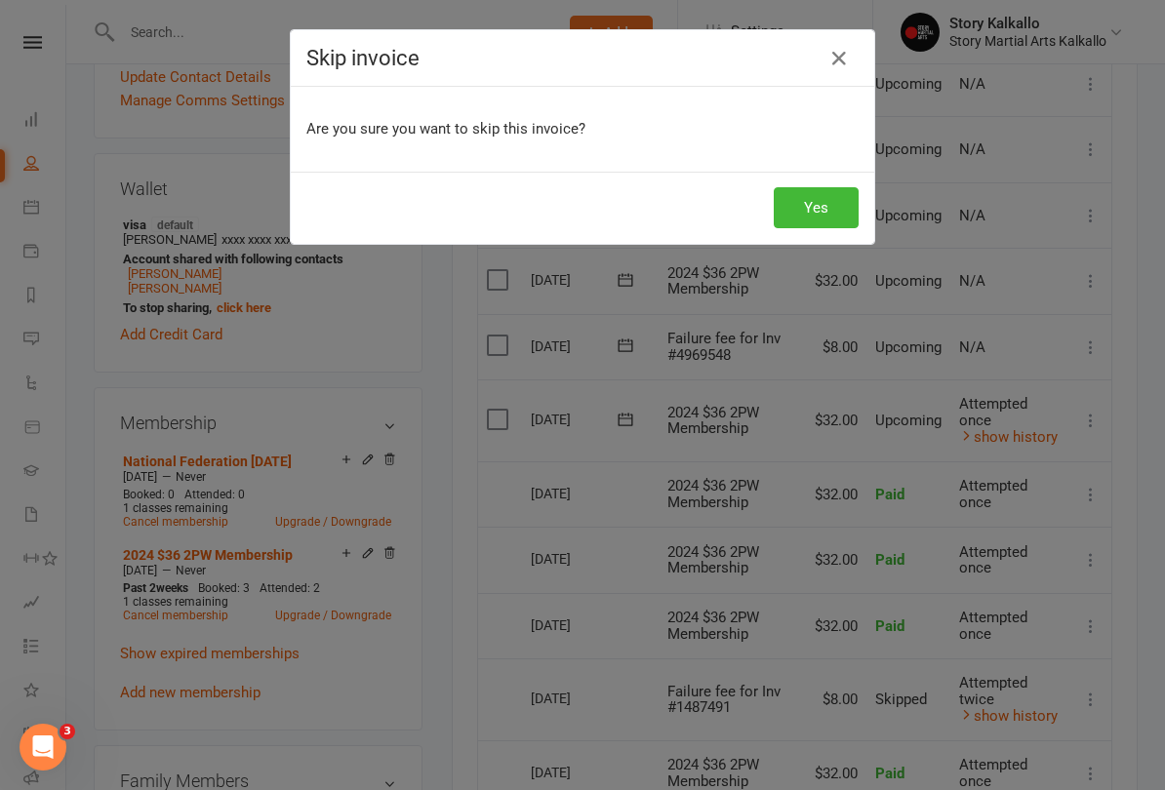
click at [822, 208] on button "Yes" at bounding box center [816, 207] width 85 height 41
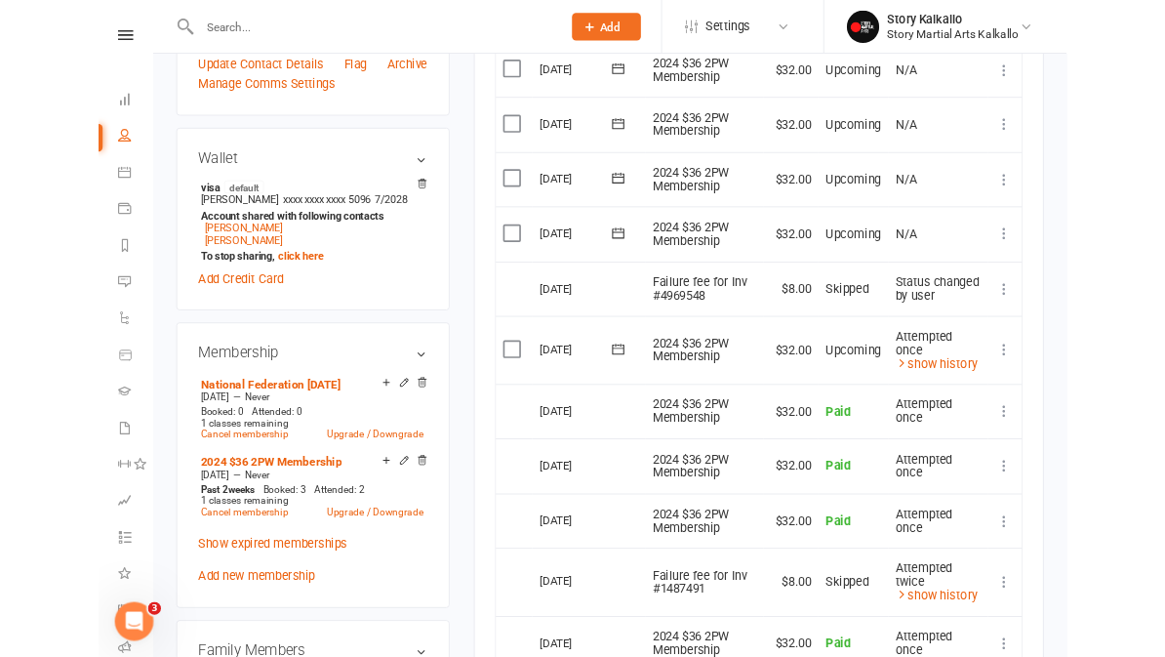
scroll to position [612, 0]
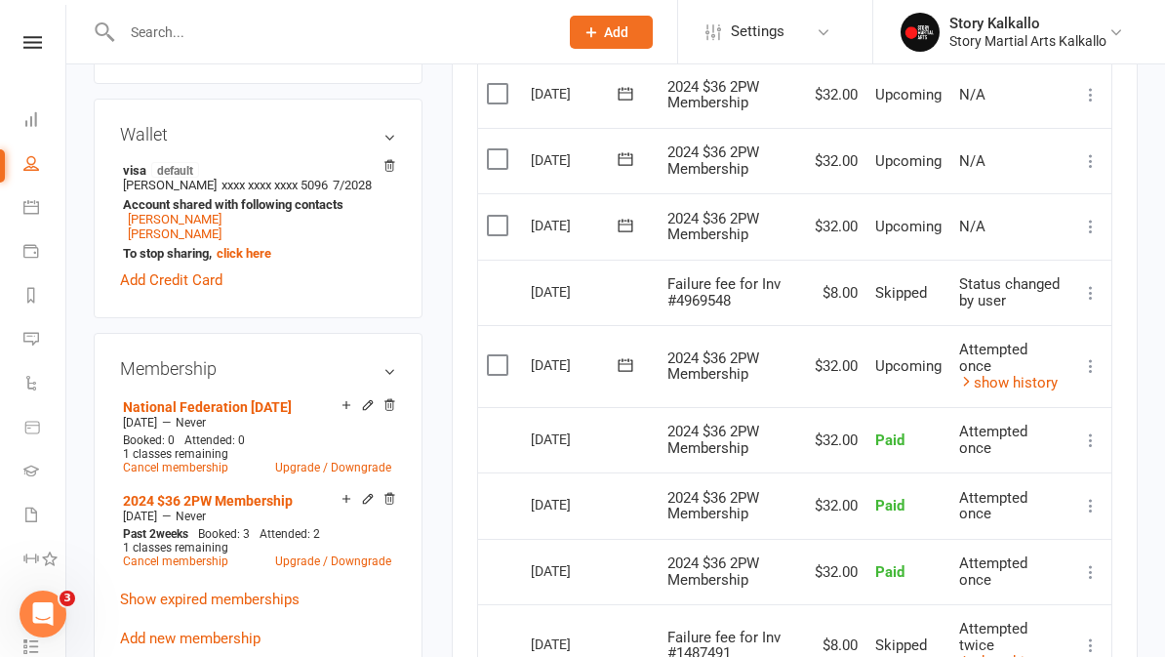
click at [1086, 371] on icon at bounding box center [1091, 366] width 20 height 20
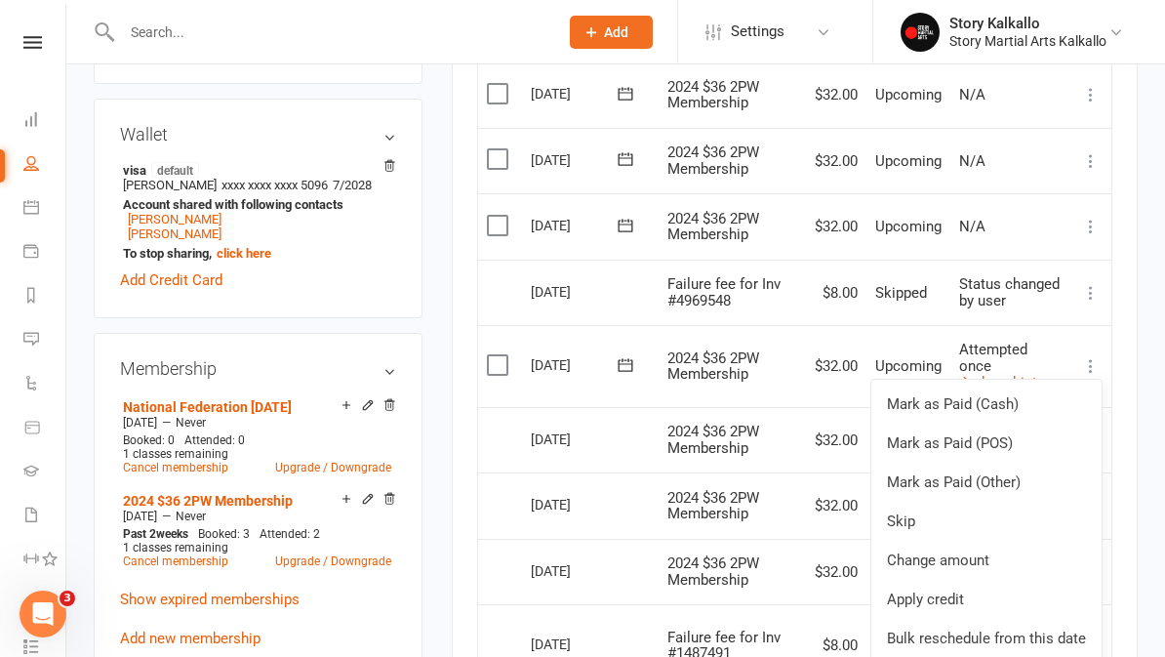
click at [1007, 448] on link "Mark as Paid (POS)" at bounding box center [986, 442] width 230 height 39
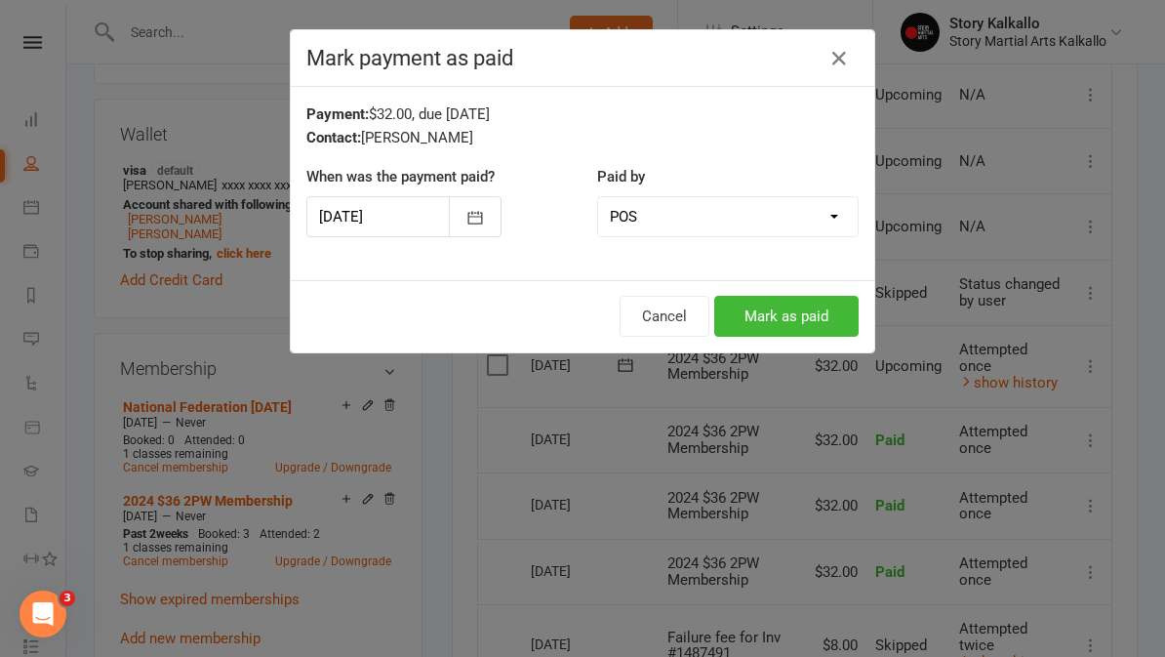
click at [808, 314] on button "Mark as paid" at bounding box center [786, 316] width 144 height 41
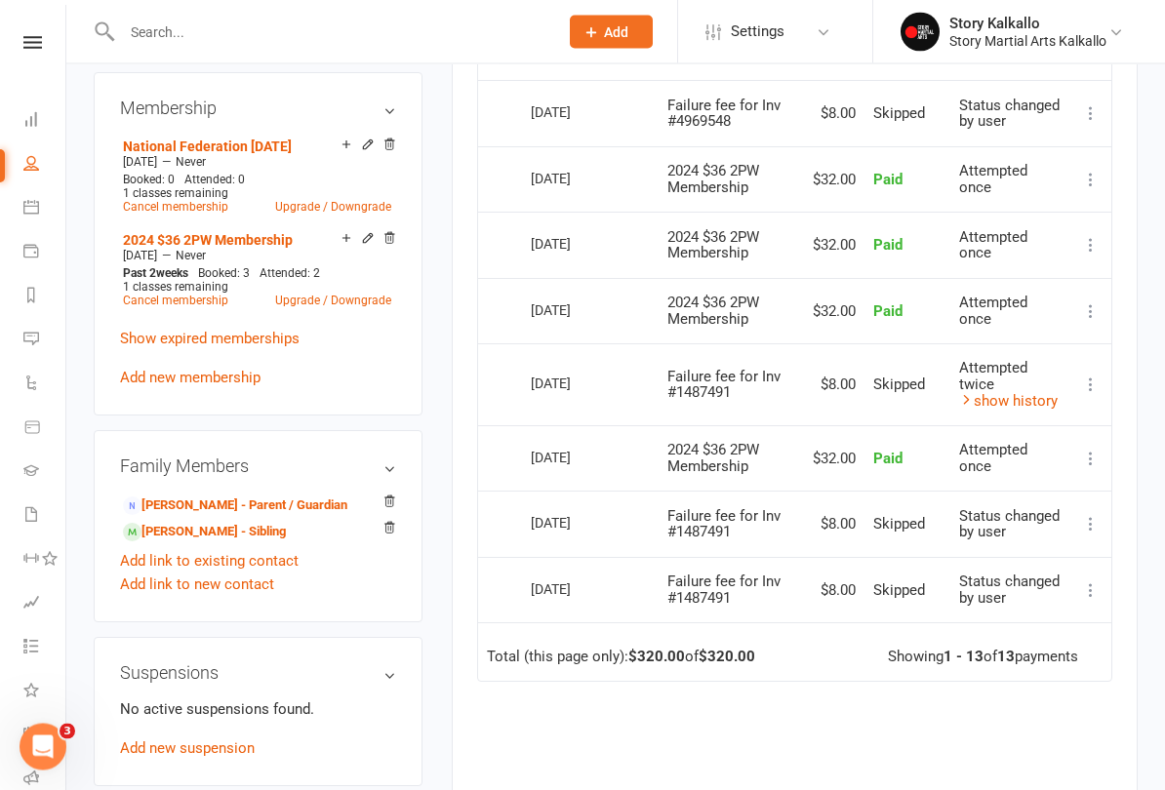
scroll to position [874, 0]
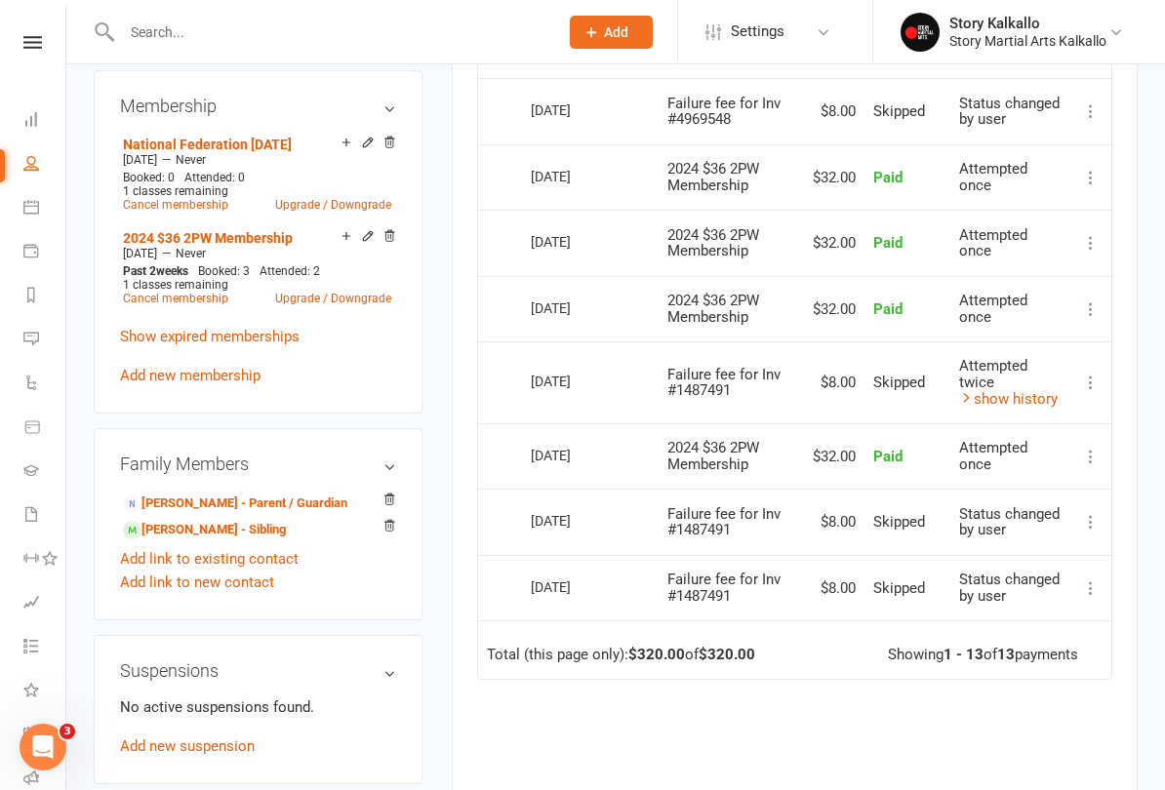
click at [226, 520] on link "Riley Taylor - Sibling" at bounding box center [204, 530] width 163 height 20
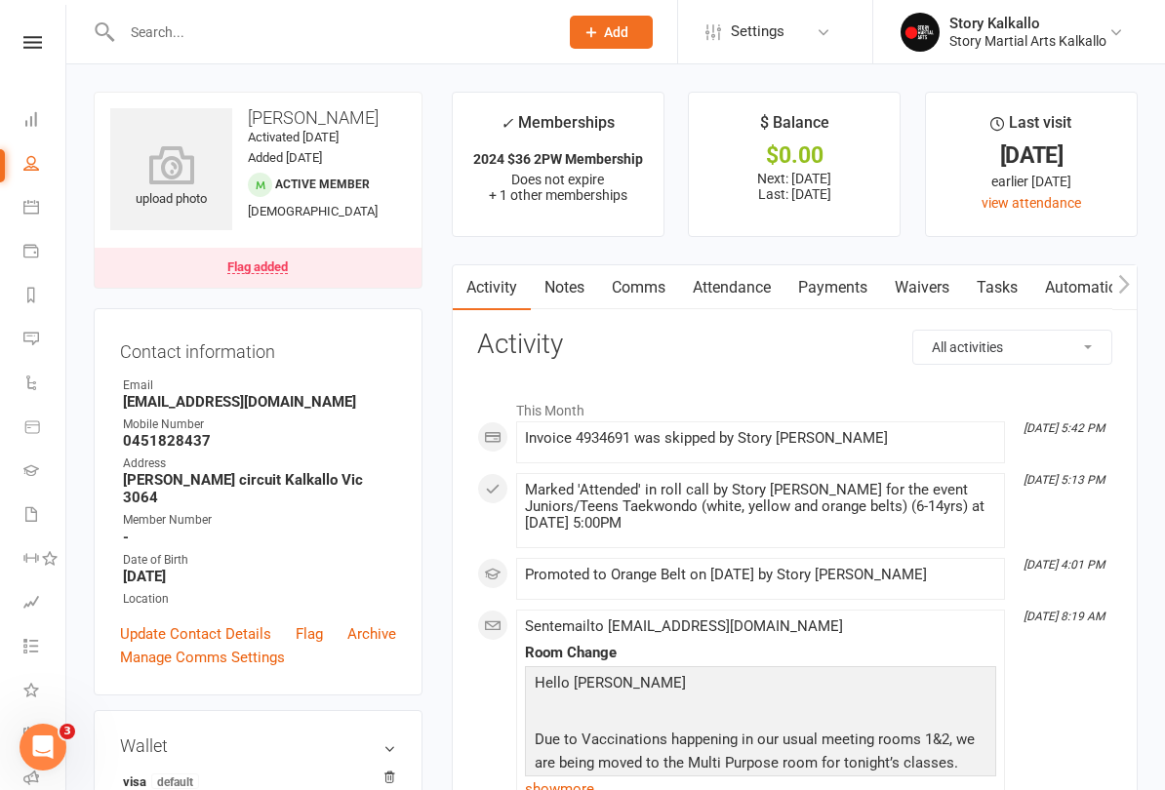
click at [836, 289] on link "Payments" at bounding box center [832, 287] width 97 height 45
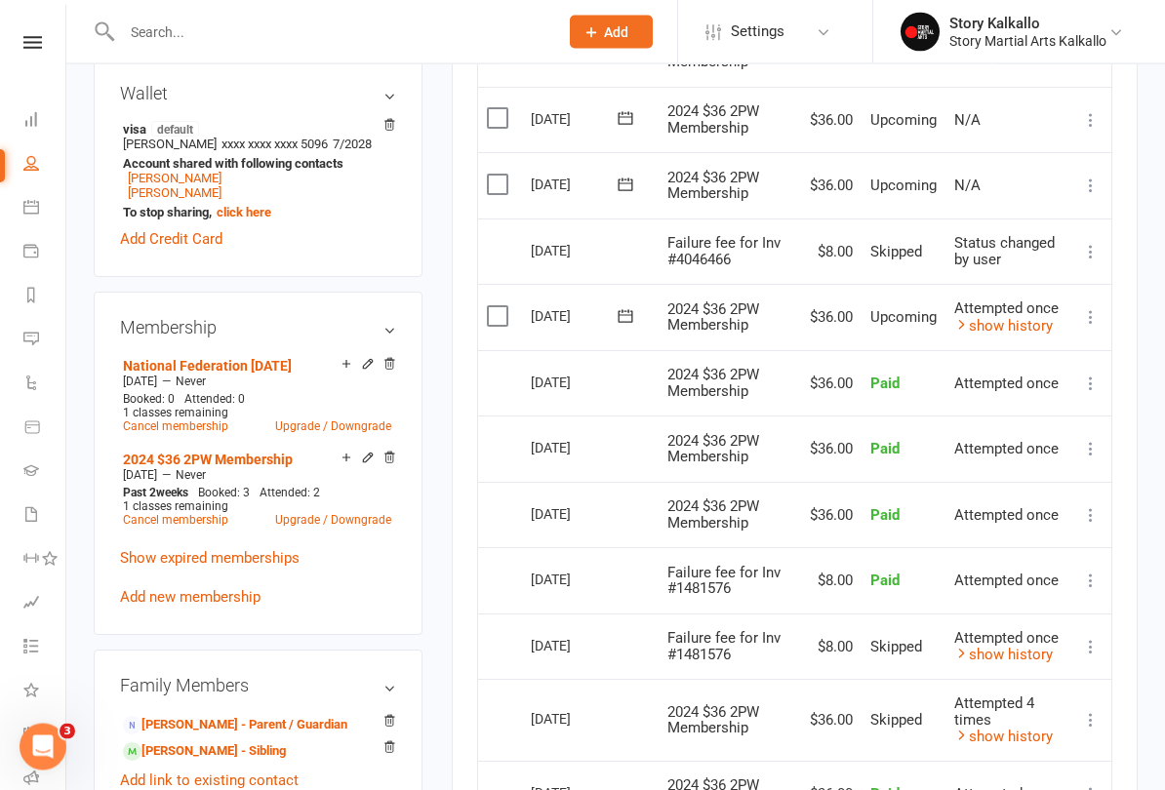
click at [1086, 328] on icon at bounding box center [1091, 318] width 20 height 20
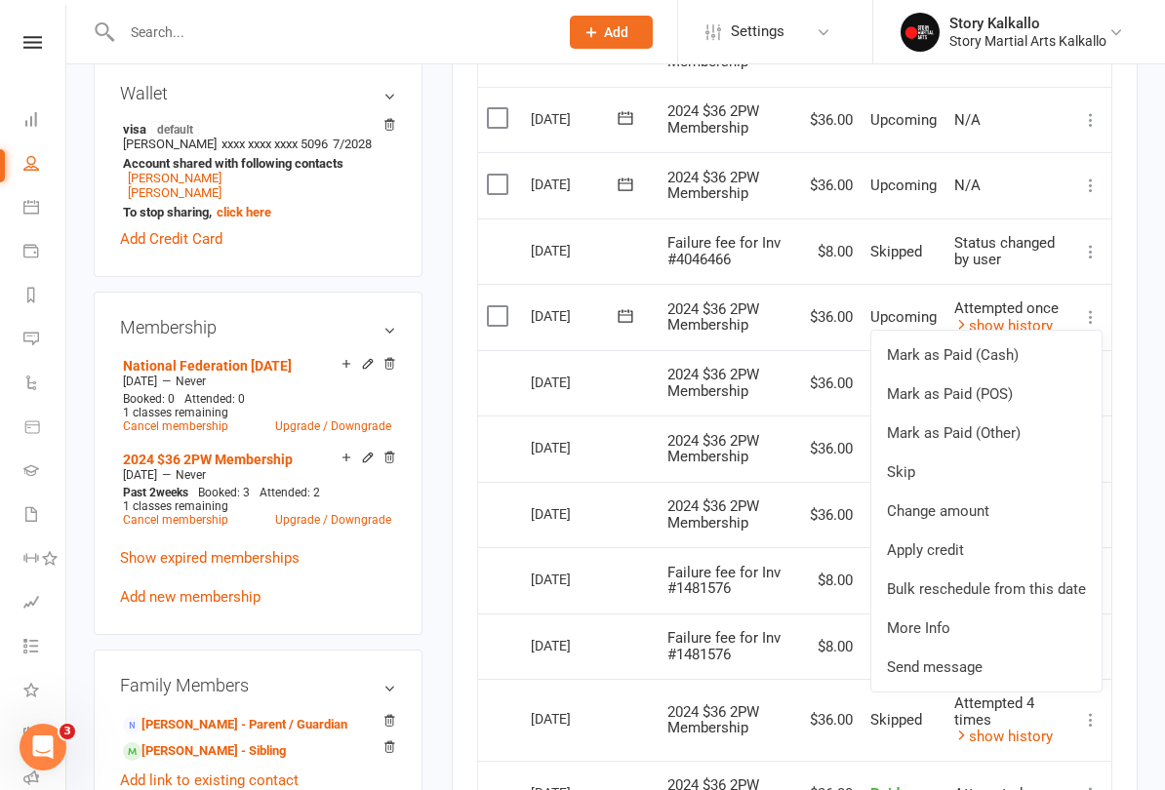
click at [1004, 404] on link "Mark as Paid (POS)" at bounding box center [986, 394] width 230 height 39
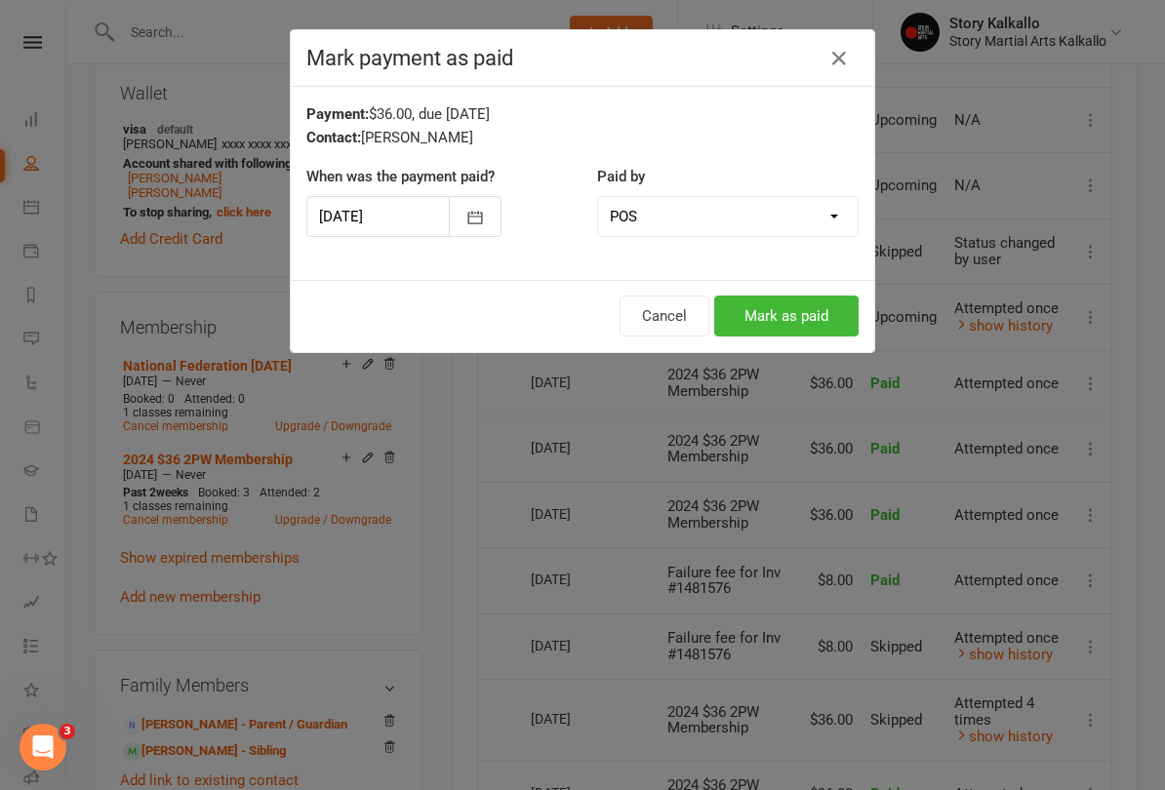
click at [782, 315] on button "Mark as paid" at bounding box center [786, 316] width 144 height 41
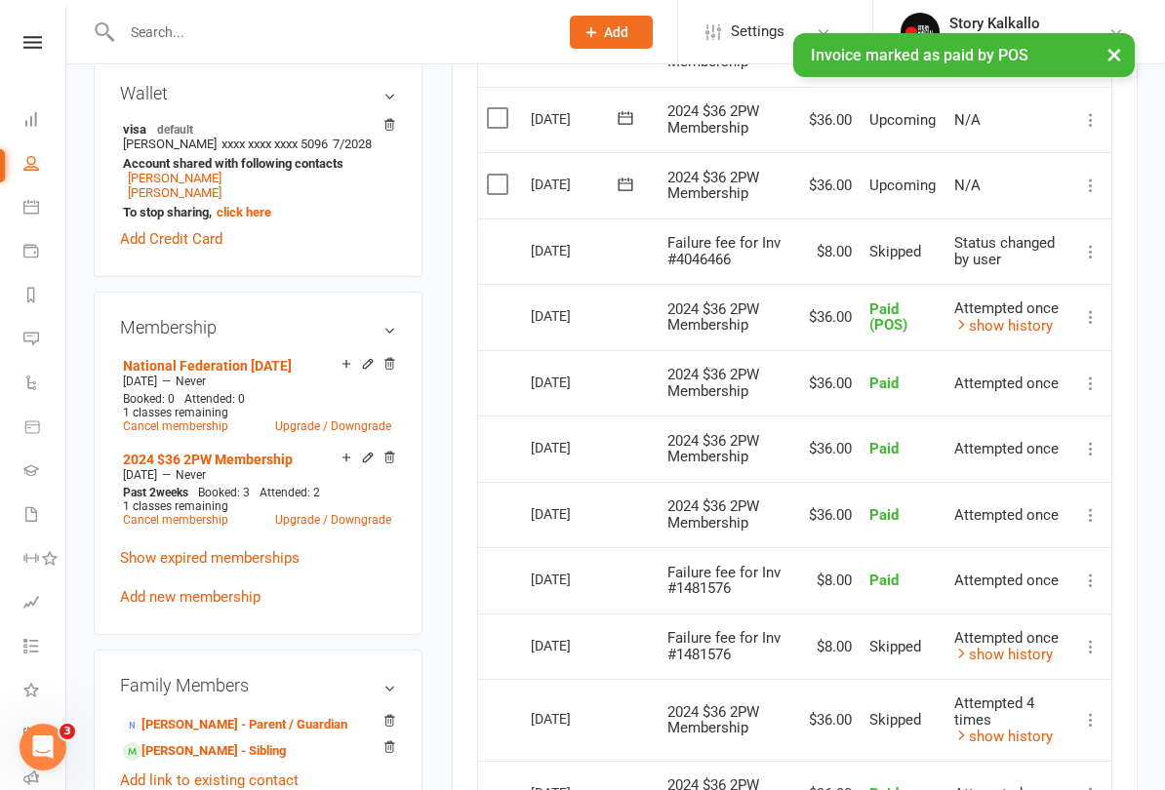
click at [47, 37] on link at bounding box center [32, 42] width 69 height 13
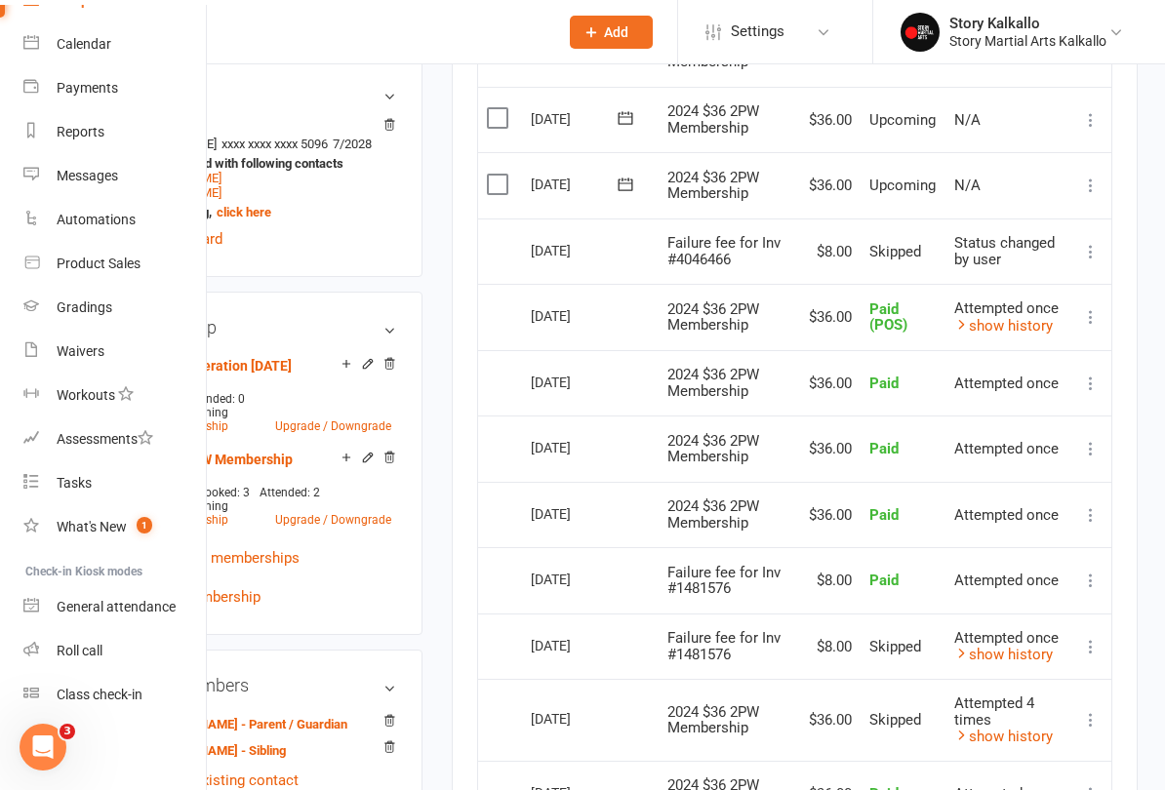
scroll to position [148, 0]
click at [97, 636] on link "Roll call" at bounding box center [115, 651] width 184 height 44
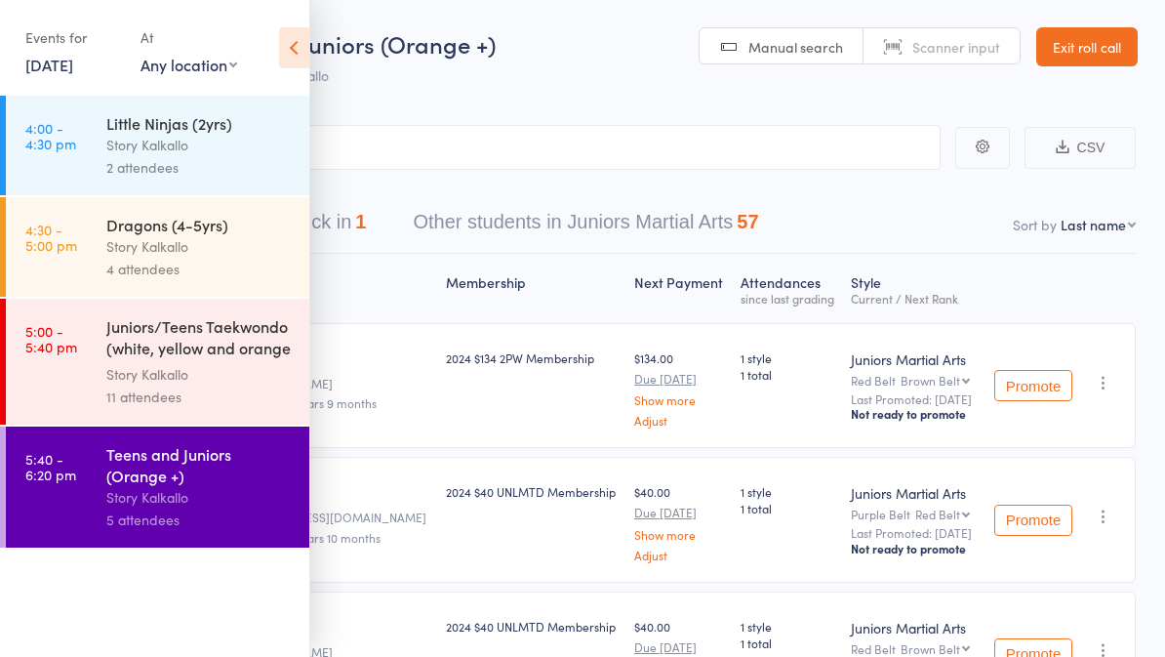
click at [300, 43] on icon at bounding box center [294, 47] width 30 height 41
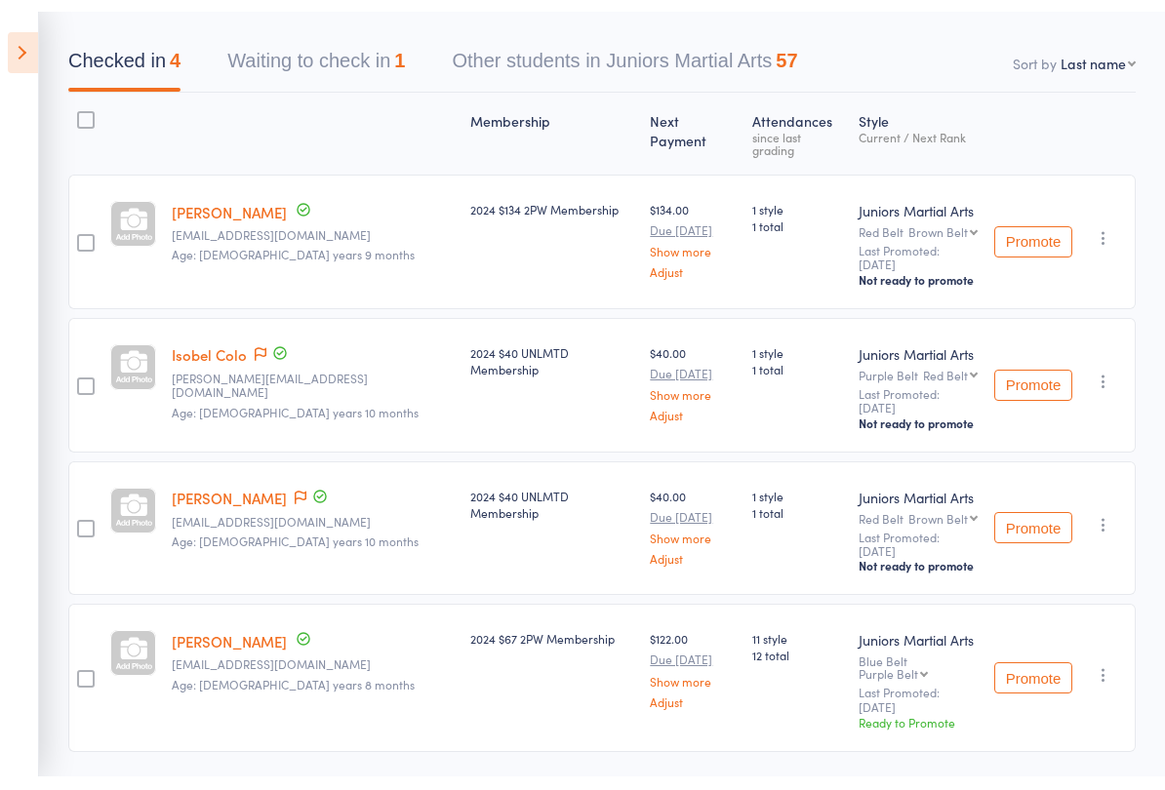
scroll to position [148, 0]
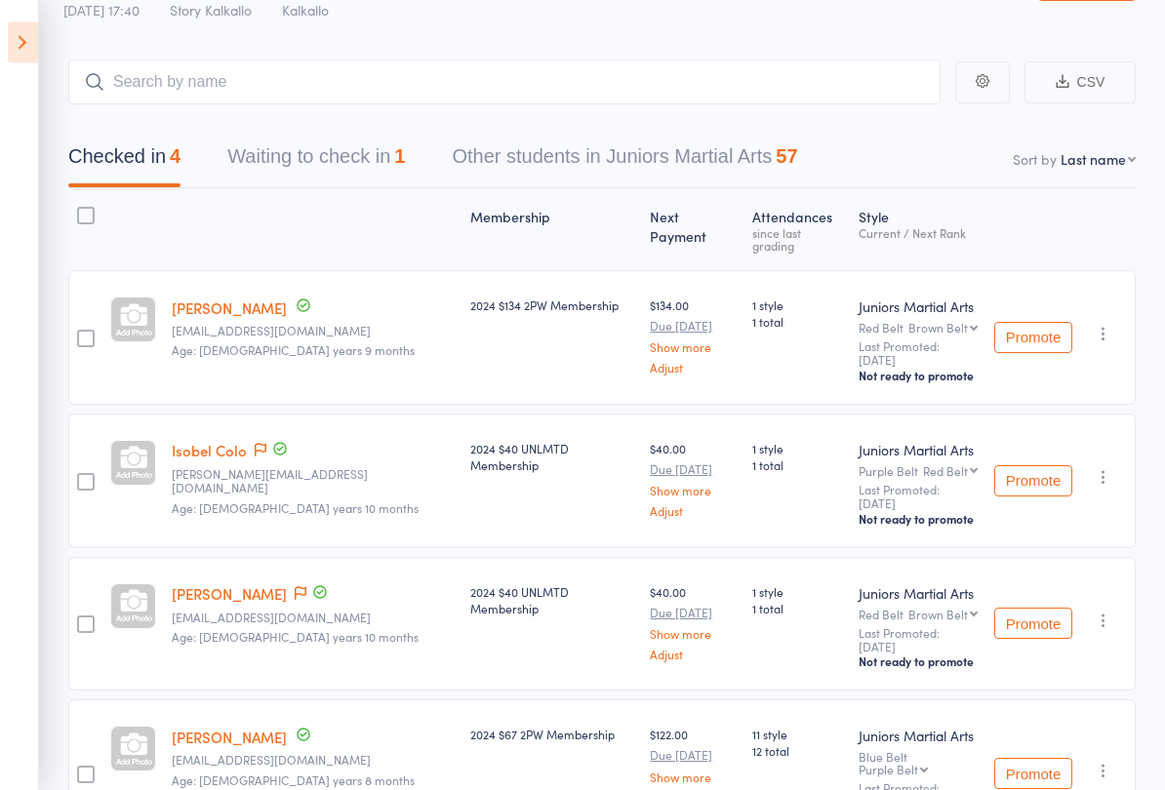
click at [371, 138] on button "Waiting to check in 1" at bounding box center [316, 163] width 178 height 52
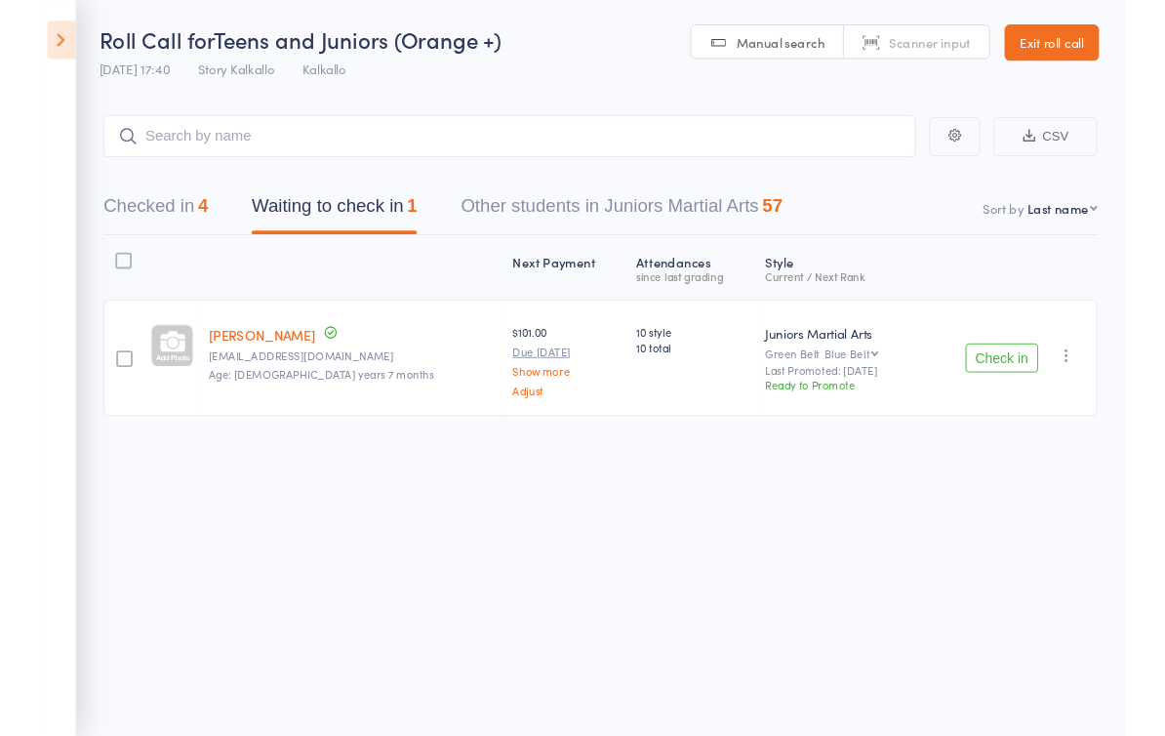
scroll to position [0, 0]
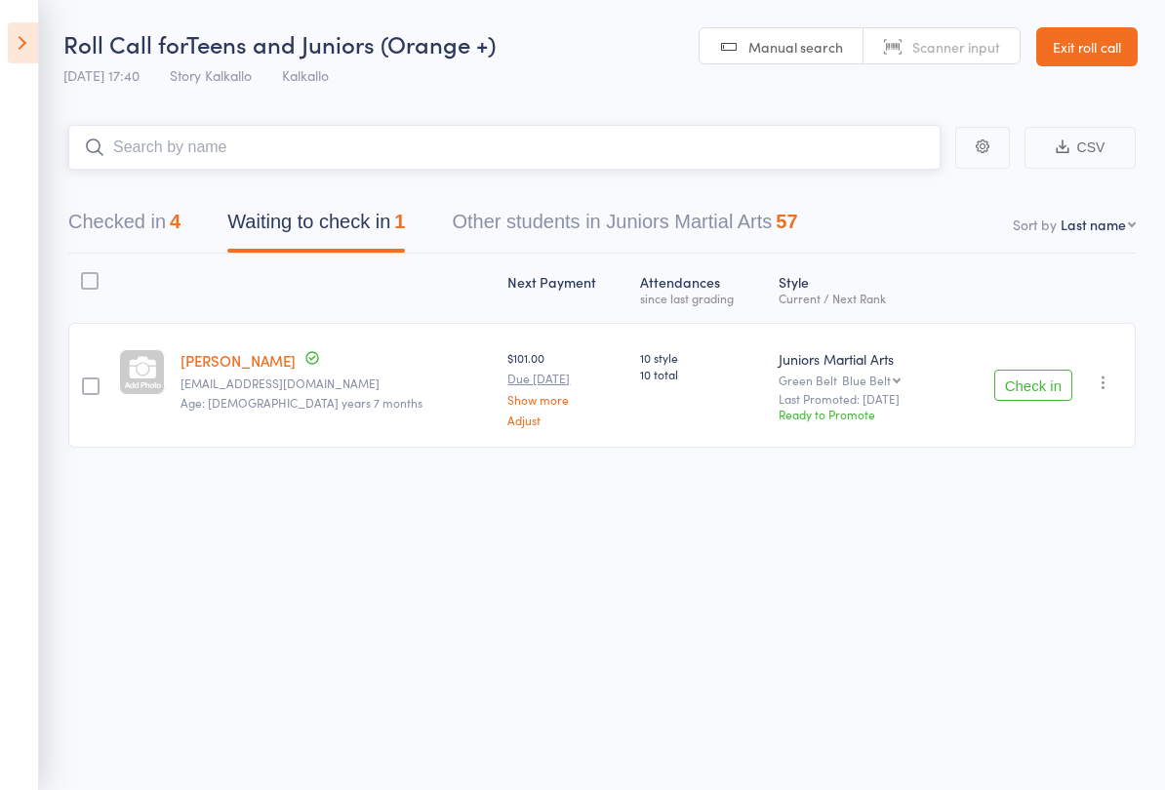
click at [331, 134] on input "search" at bounding box center [504, 147] width 872 height 45
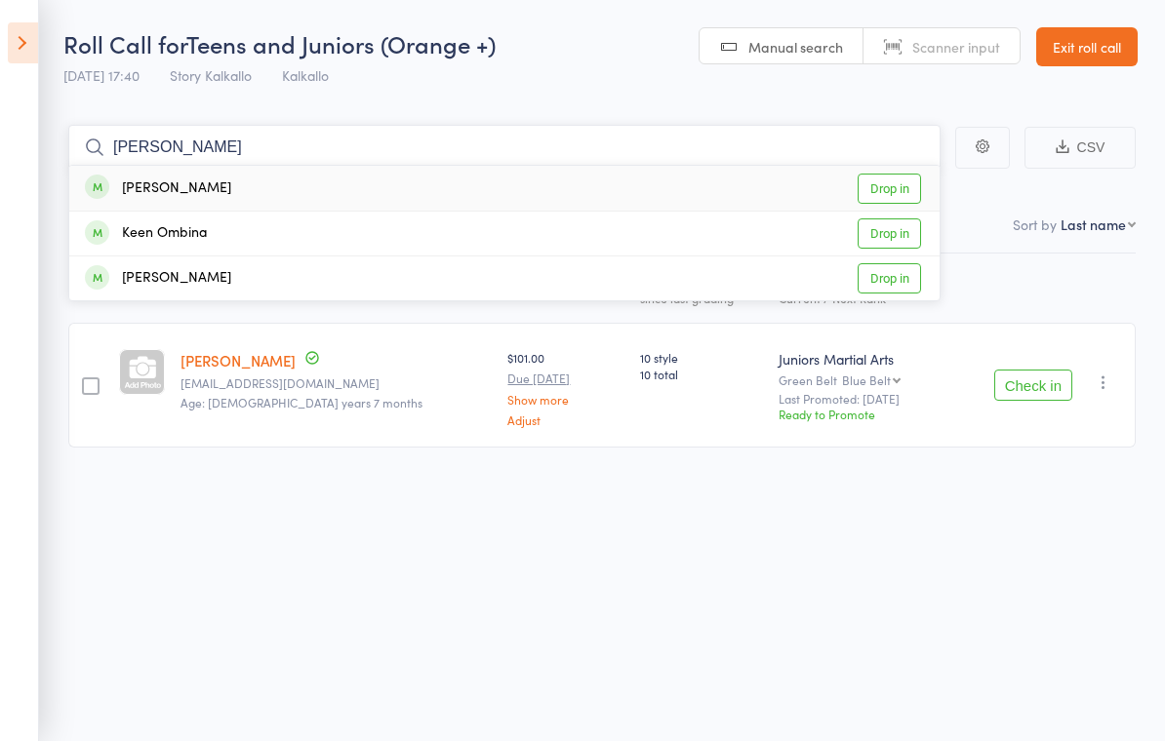
type input "[PERSON_NAME]"
click at [203, 175] on div "[PERSON_NAME] Drop in" at bounding box center [504, 188] width 870 height 45
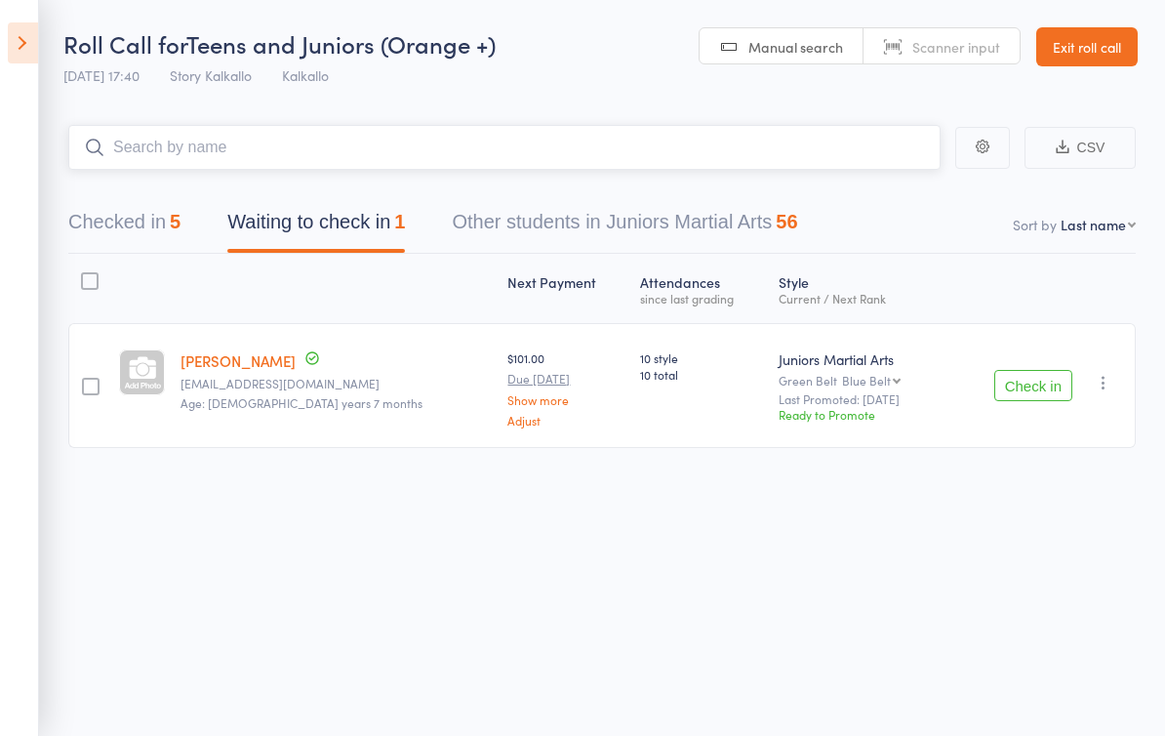
click at [147, 232] on button "Checked in 5" at bounding box center [124, 227] width 112 height 52
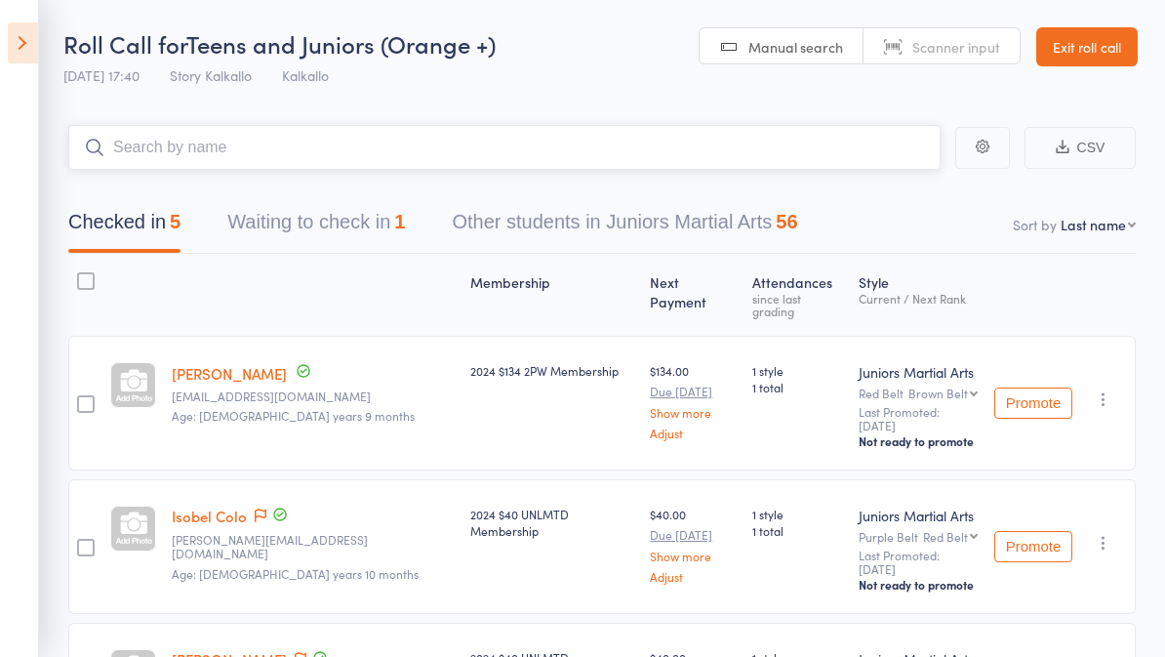
click at [317, 252] on button "Waiting to check in 1" at bounding box center [316, 227] width 178 height 52
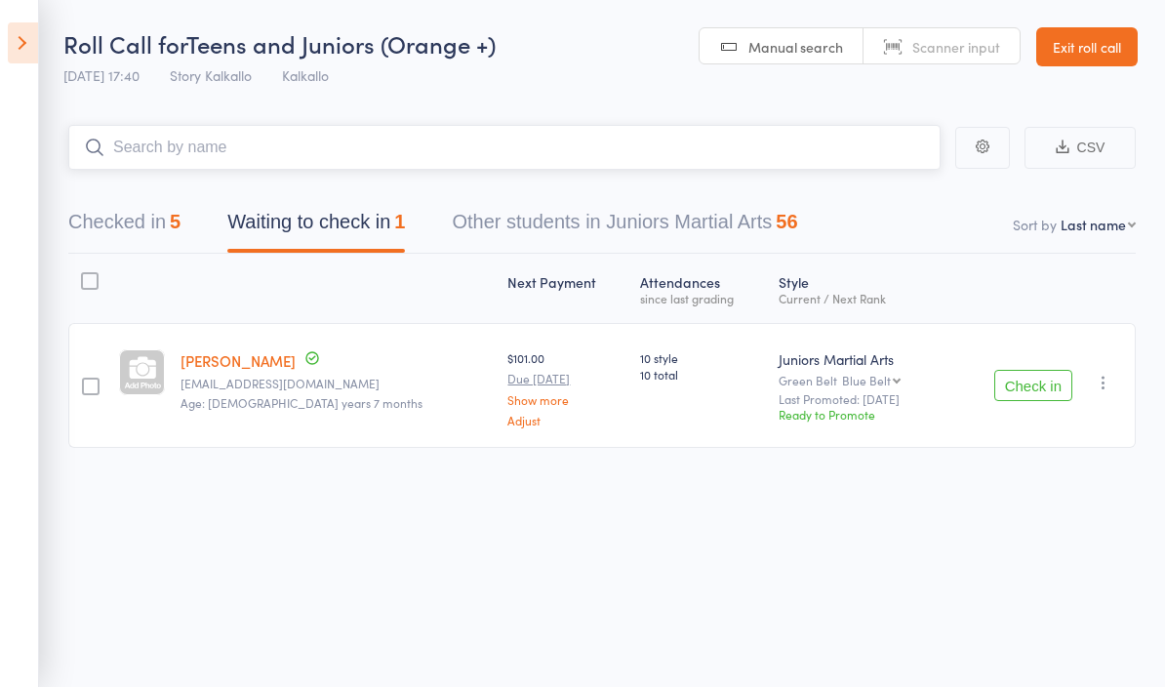
click at [727, 230] on button "Other students in Juniors Martial Arts 56" at bounding box center [624, 227] width 345 height 52
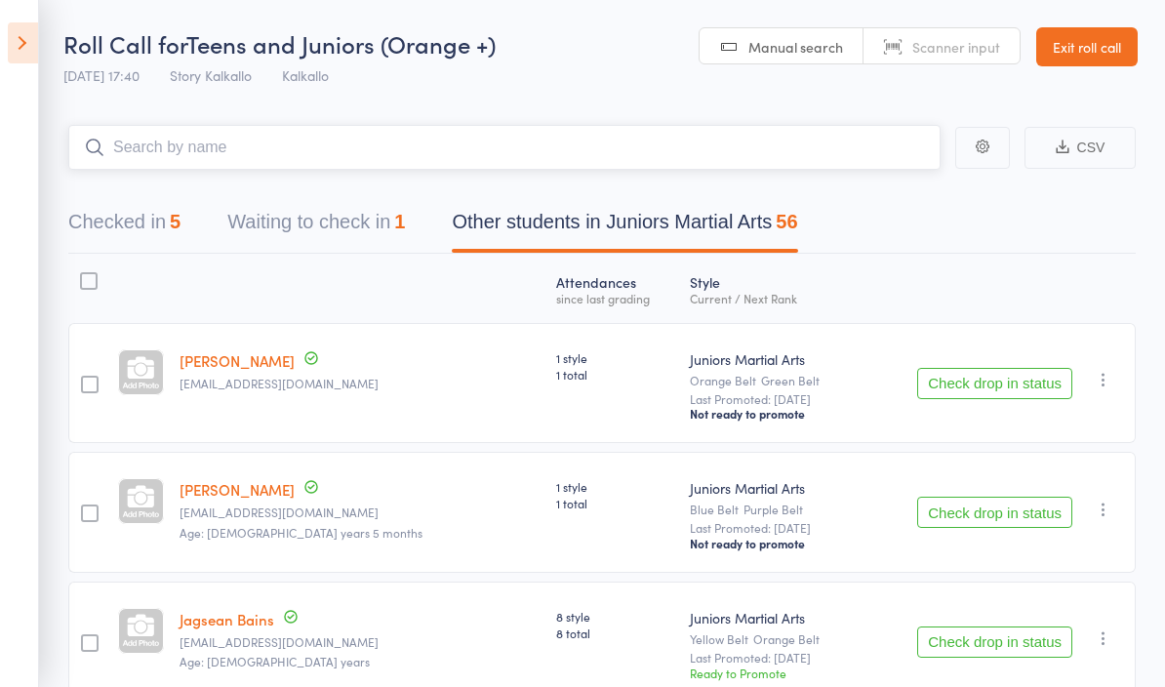
click at [369, 228] on button "Waiting to check in 1" at bounding box center [316, 227] width 178 height 52
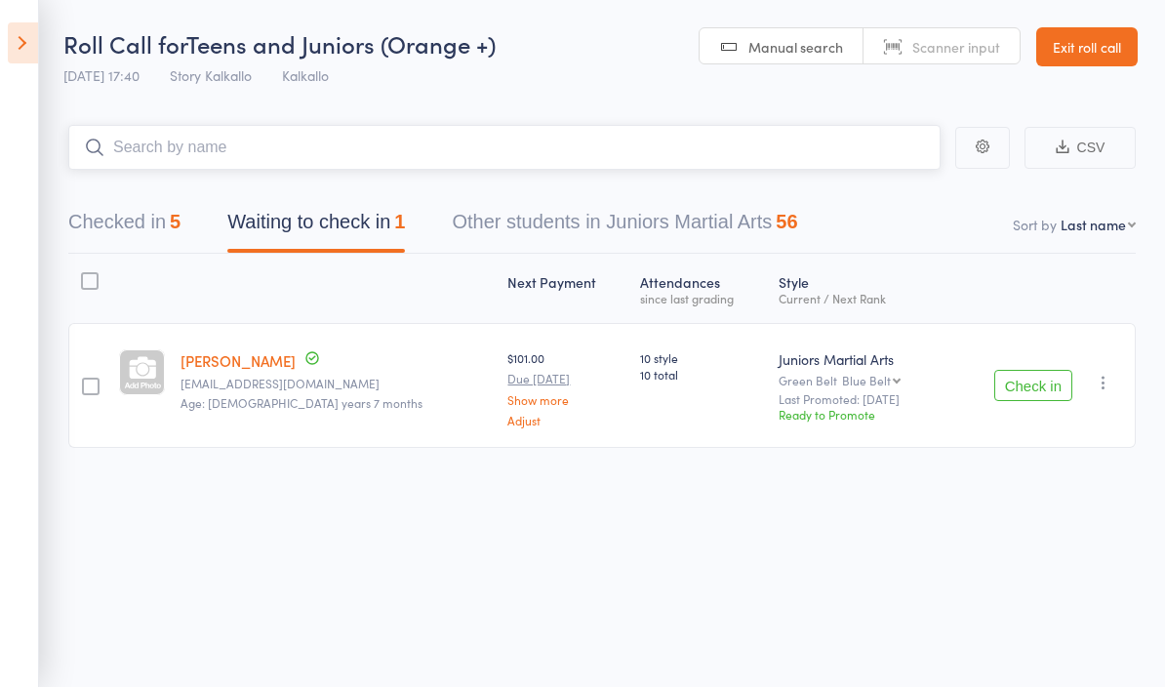
click at [568, 168] on input "search" at bounding box center [504, 147] width 872 height 45
click at [156, 222] on button "Checked in 5" at bounding box center [124, 227] width 112 height 52
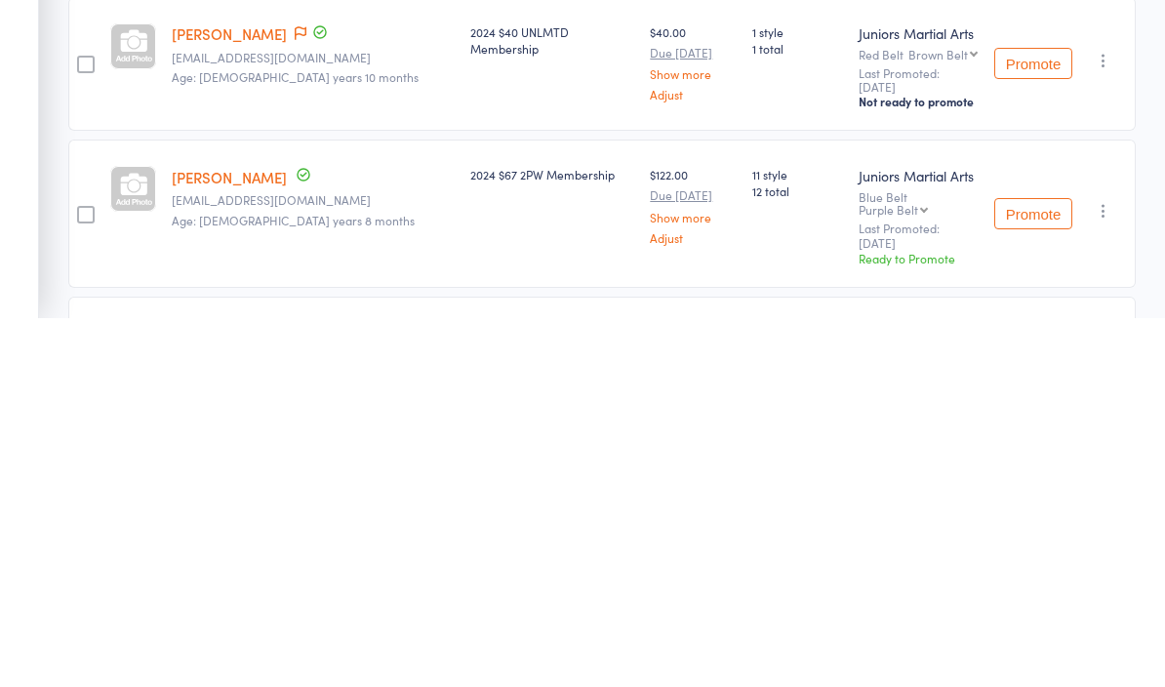
scroll to position [258, 0]
